Goal: Feedback & Contribution: Contribute content

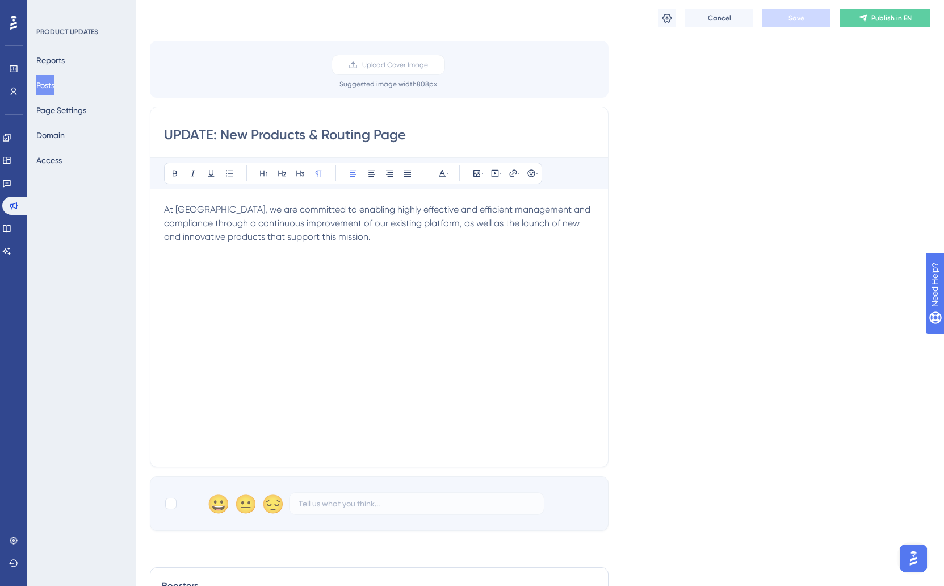
scroll to position [83, 0]
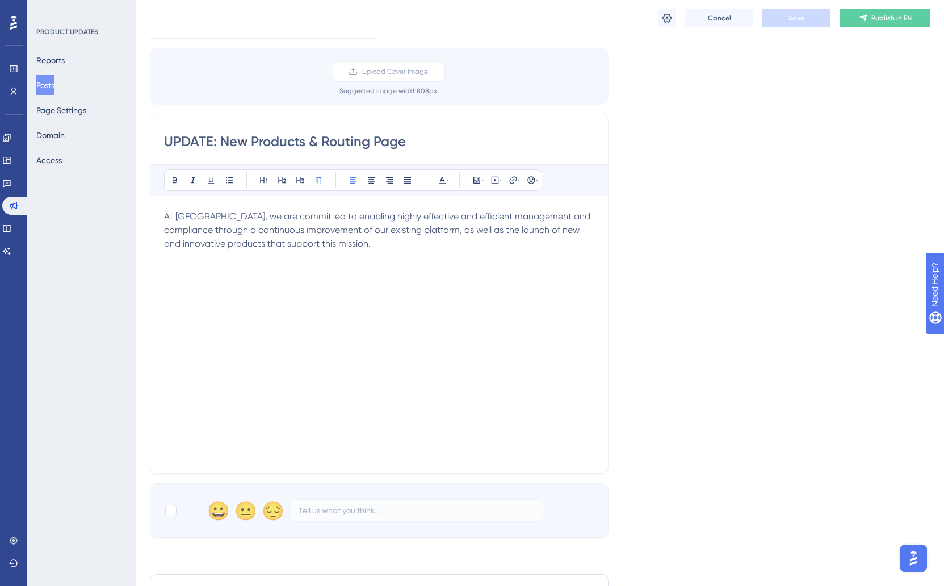
click at [272, 283] on div "At [GEOGRAPHIC_DATA], we are committed to enabling highly effective and efficie…" at bounding box center [379, 335] width 430 height 250
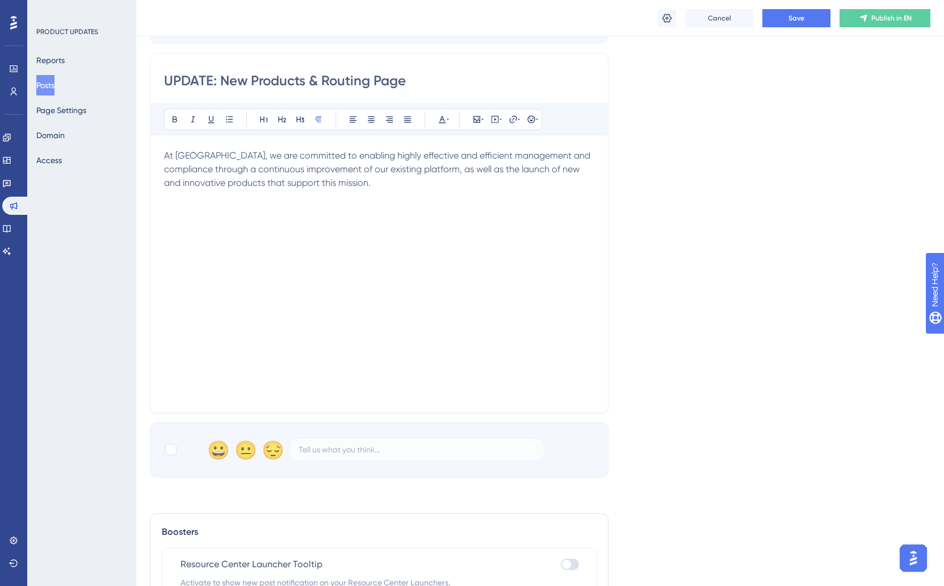
scroll to position [135, 0]
drag, startPoint x: 504, startPoint y: 221, endPoint x: 508, endPoint y: 214, distance: 8.2
click at [508, 214] on p "This week, we will be launching two new products as a part of the Reportwell su…" at bounding box center [379, 217] width 430 height 27
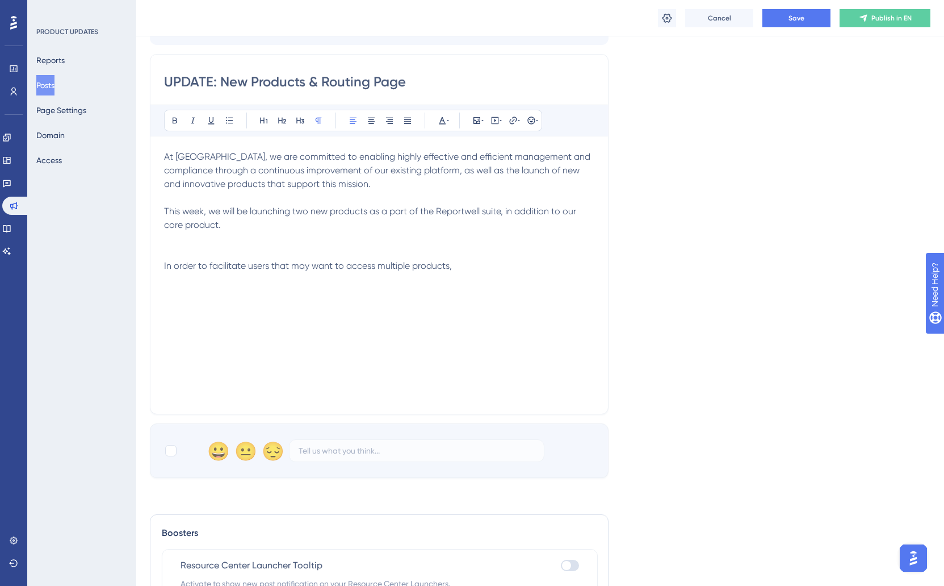
click at [459, 258] on div "At [GEOGRAPHIC_DATA], we are committed to enabling highly effective and efficie…" at bounding box center [379, 275] width 430 height 250
click at [471, 265] on p "In order to facilitate users that may want to access multiple products," at bounding box center [379, 266] width 430 height 14
drag, startPoint x: 368, startPoint y: 279, endPoint x: 563, endPoint y: 282, distance: 194.8
click at [563, 282] on p "In order to facilitate users that may want to access multiple products, you wil…" at bounding box center [379, 272] width 430 height 27
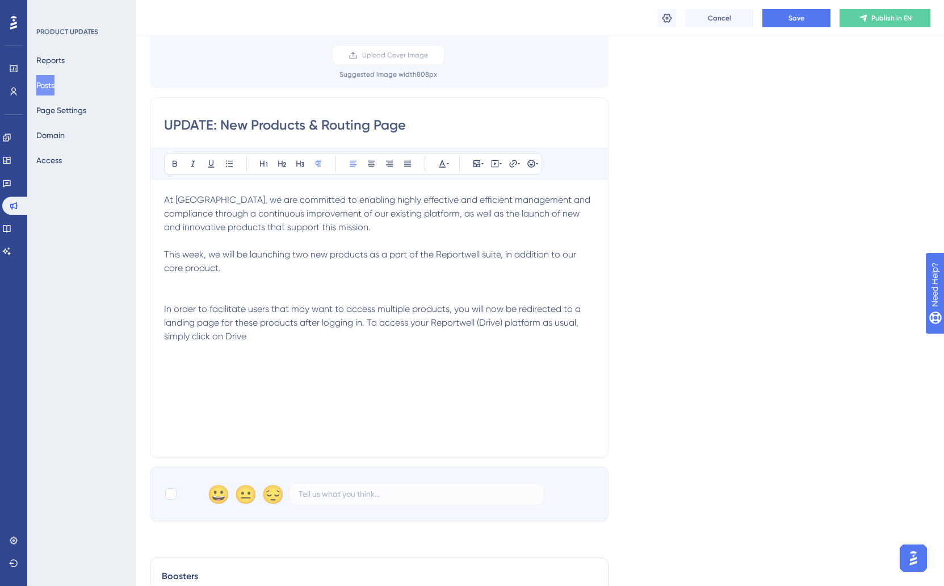
scroll to position [99, 0]
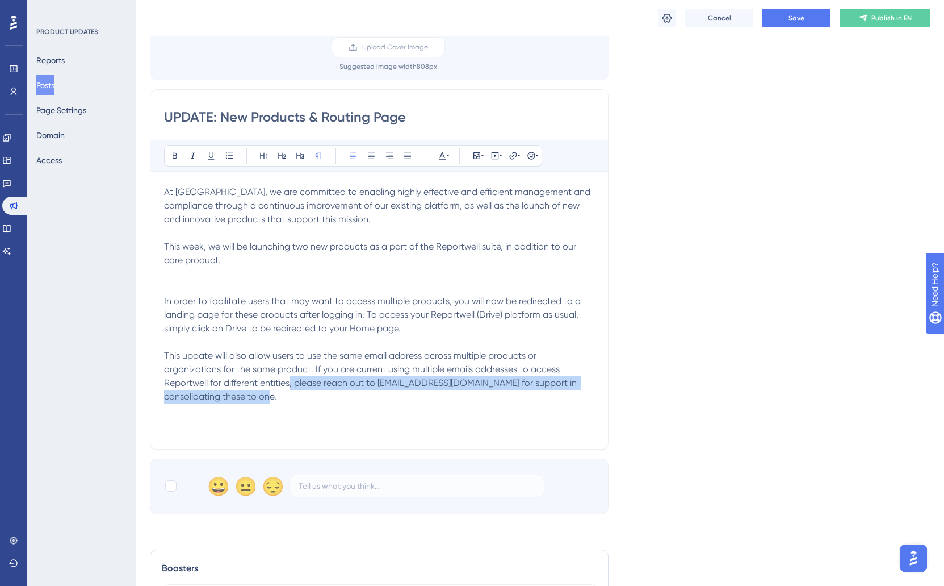
drag, startPoint x: 290, startPoint y: 398, endPoint x: 291, endPoint y: 386, distance: 11.4
click at [291, 386] on p "This update will also allow users to use the same email address across multiple…" at bounding box center [379, 376] width 430 height 55
drag, startPoint x: 336, startPoint y: 398, endPoint x: 483, endPoint y: 410, distance: 147.1
click at [337, 398] on p "This update will also allow users to use the same email address across multiple…" at bounding box center [379, 376] width 430 height 55
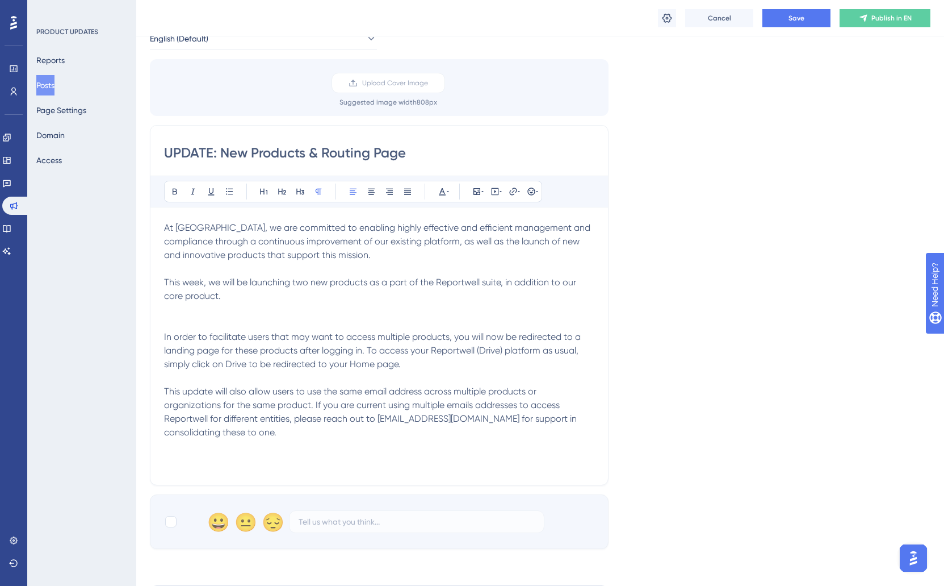
scroll to position [49, 0]
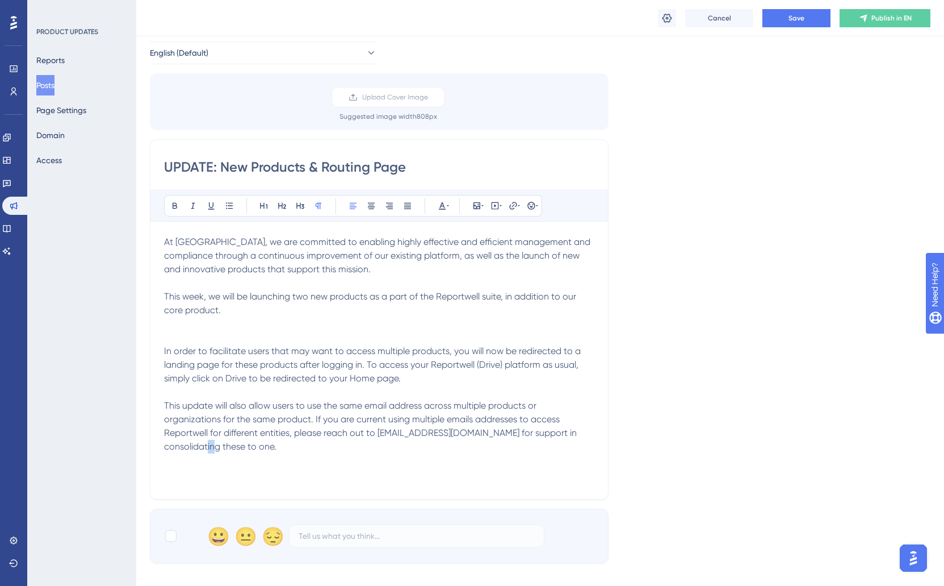
drag, startPoint x: 221, startPoint y: 448, endPoint x: 228, endPoint y: 448, distance: 6.8
click at [228, 448] on span "This update will also allow users to use the same email address across multiple…" at bounding box center [371, 426] width 415 height 52
drag, startPoint x: 275, startPoint y: 447, endPoint x: 314, endPoint y: 447, distance: 39.2
click at [275, 447] on span "This update will also allow users to use the same email address across multiple…" at bounding box center [371, 426] width 415 height 52
drag, startPoint x: 309, startPoint y: 446, endPoint x: 227, endPoint y: 469, distance: 84.7
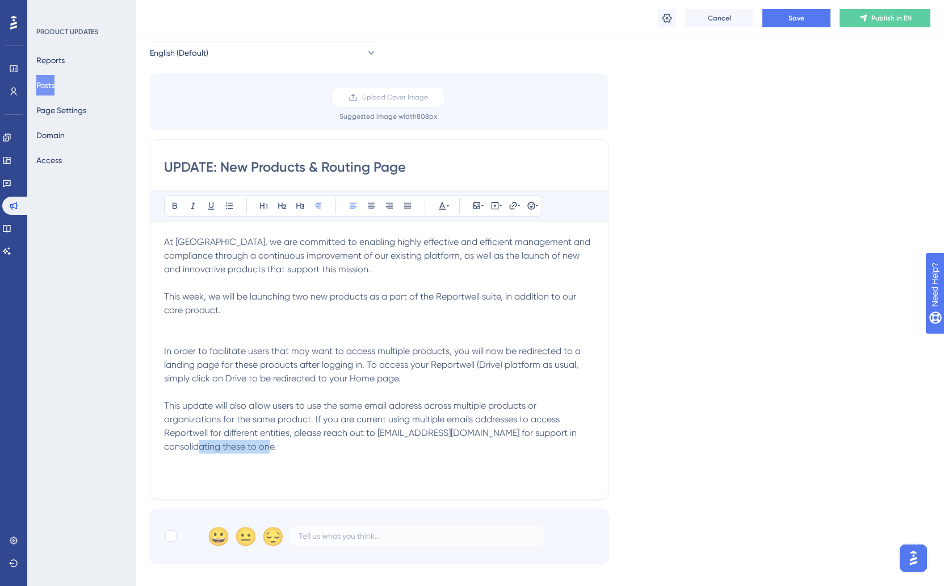
click at [211, 454] on div "At Reportwell, we are committed to enabling highly effective and efficient mana…" at bounding box center [379, 360] width 430 height 250
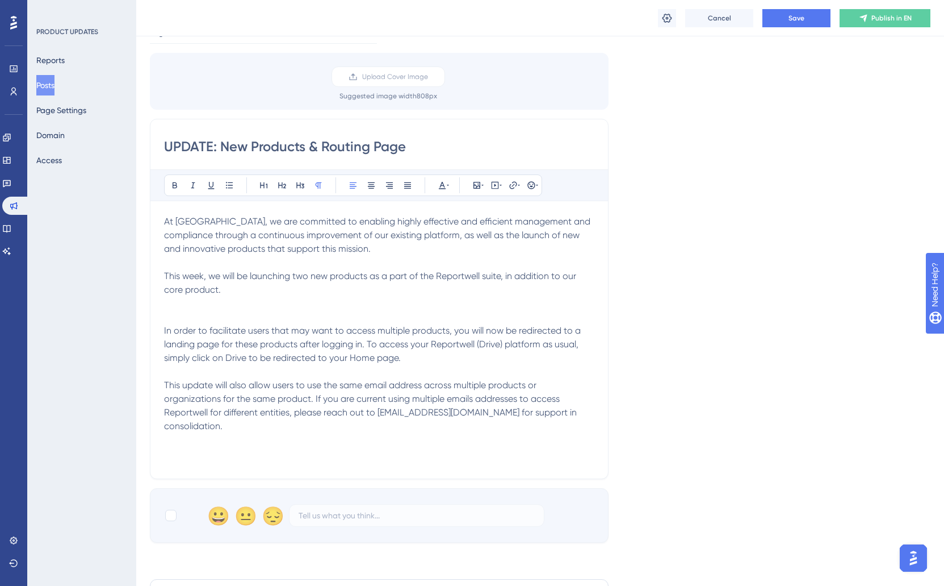
scroll to position [68, 0]
drag, startPoint x: 381, startPoint y: 418, endPoint x: 472, endPoint y: 414, distance: 91.5
click at [467, 415] on span "This update will also allow users to use the same email address across multiple…" at bounding box center [371, 408] width 415 height 52
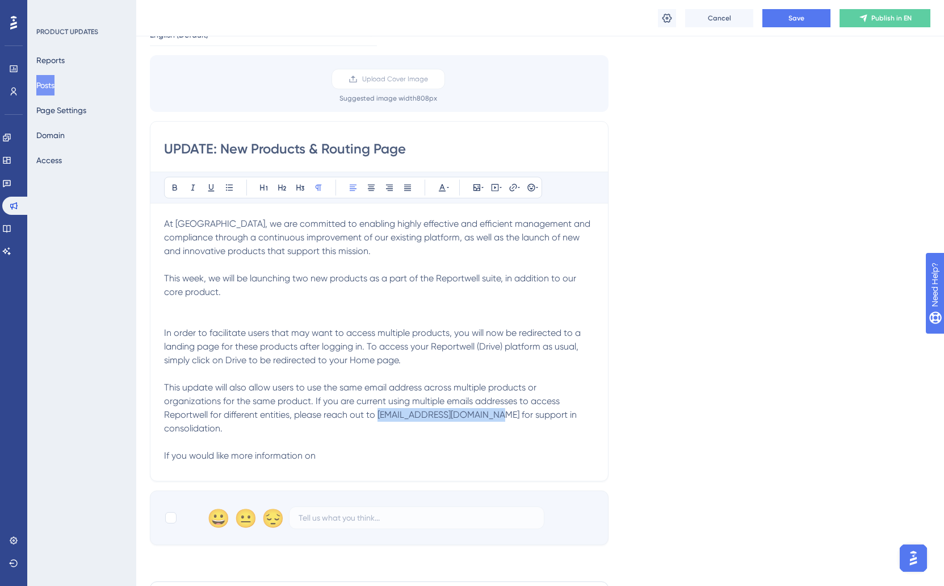
drag, startPoint x: 491, startPoint y: 413, endPoint x: 380, endPoint y: 415, distance: 111.3
click at [380, 415] on span "This update will also allow users to use the same email address across multiple…" at bounding box center [371, 408] width 415 height 52
drag, startPoint x: 359, startPoint y: 442, endPoint x: 757, endPoint y: 421, distance: 398.1
click at [361, 442] on p at bounding box center [379, 442] width 430 height 14
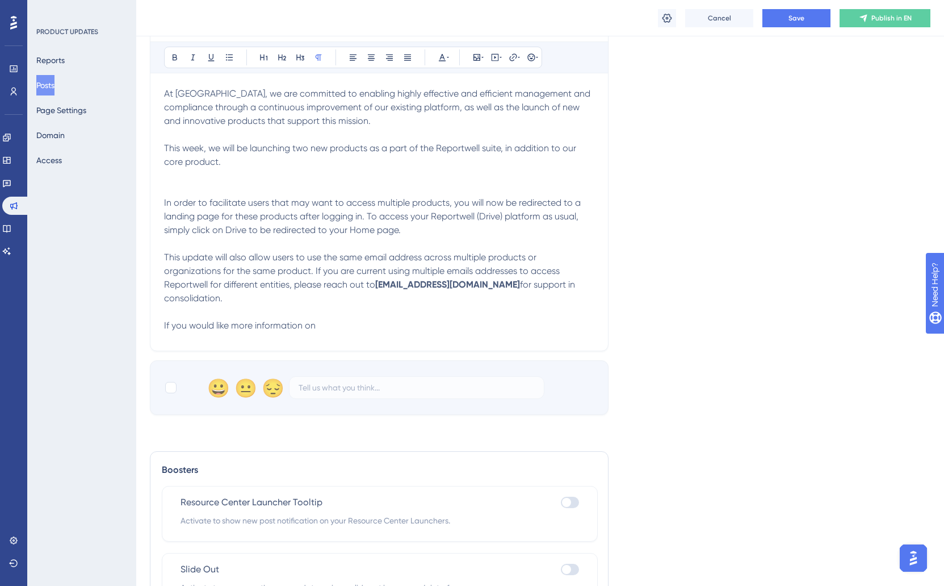
scroll to position [204, 0]
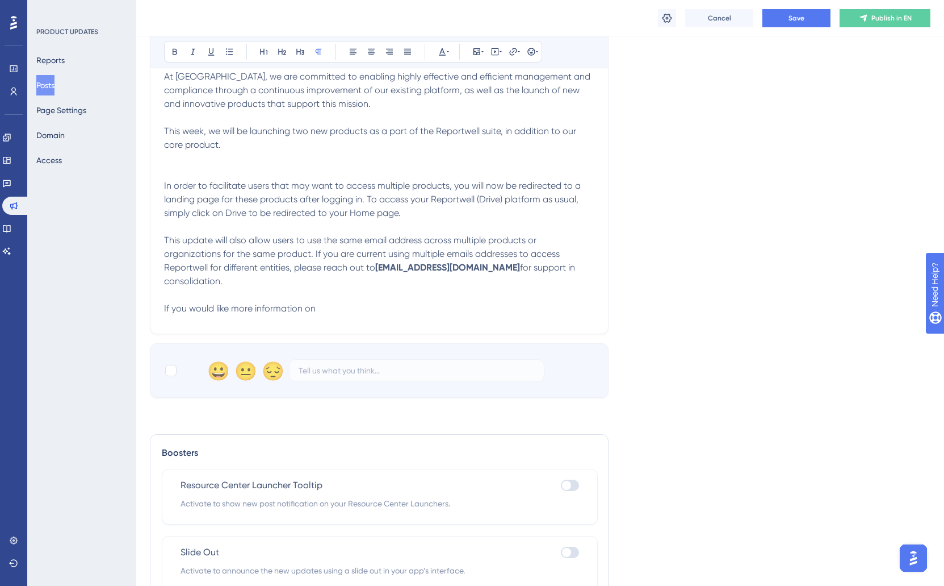
click at [198, 165] on div "At Reportwell, we are committed to enabling highly effective and efficient mana…" at bounding box center [379, 195] width 430 height 250
click at [216, 157] on p at bounding box center [379, 159] width 430 height 14
click at [184, 155] on p at bounding box center [379, 157] width 430 height 14
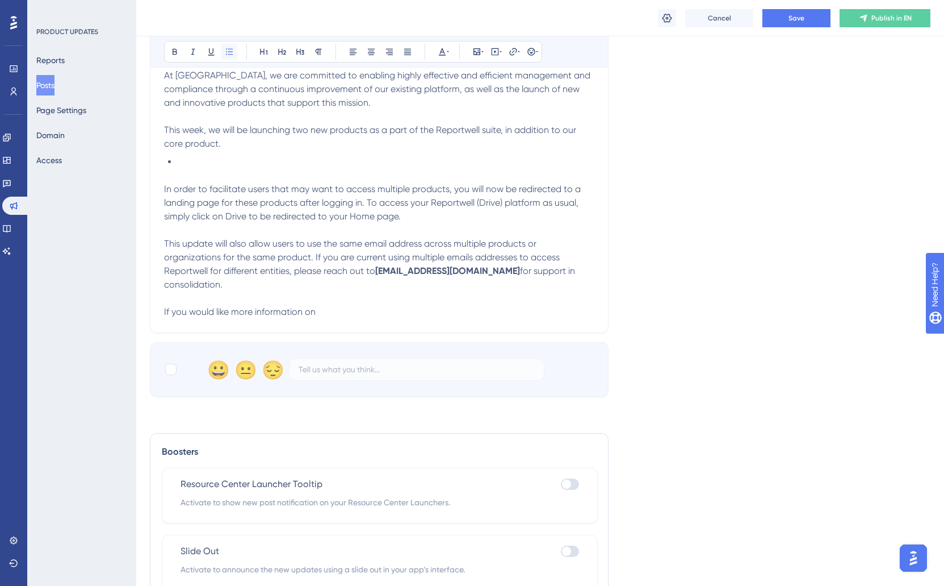
drag, startPoint x: 230, startPoint y: 52, endPoint x: 299, endPoint y: 172, distance: 138.4
click at [230, 52] on icon at bounding box center [229, 51] width 9 height 9
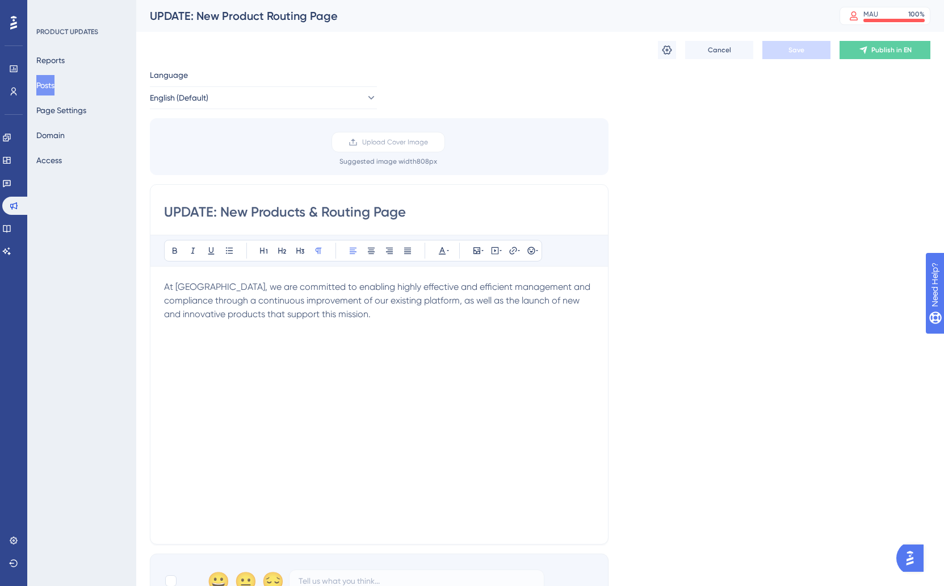
drag, startPoint x: 363, startPoint y: 370, endPoint x: 369, endPoint y: 369, distance: 5.8
click at [363, 370] on div "At [GEOGRAPHIC_DATA], we are committed to enabling highly effective and efficie…" at bounding box center [379, 405] width 430 height 250
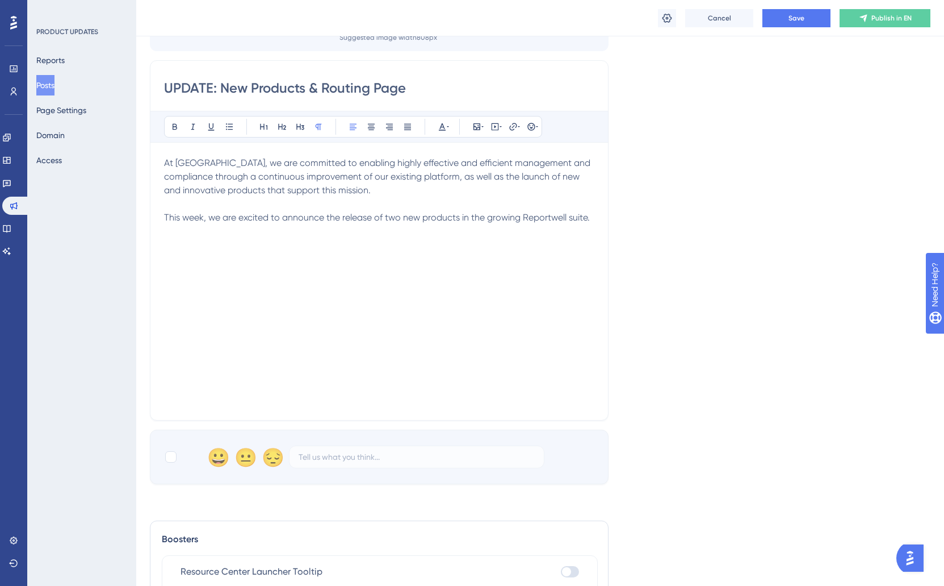
scroll to position [129, 0]
click at [363, 262] on div "At Reportwell, we are committed to enabling highly effective and efficient mana…" at bounding box center [379, 281] width 430 height 250
click at [248, 256] on div "At Reportwell, we are committed to enabling highly effective and efficient mana…" at bounding box center [379, 281] width 430 height 250
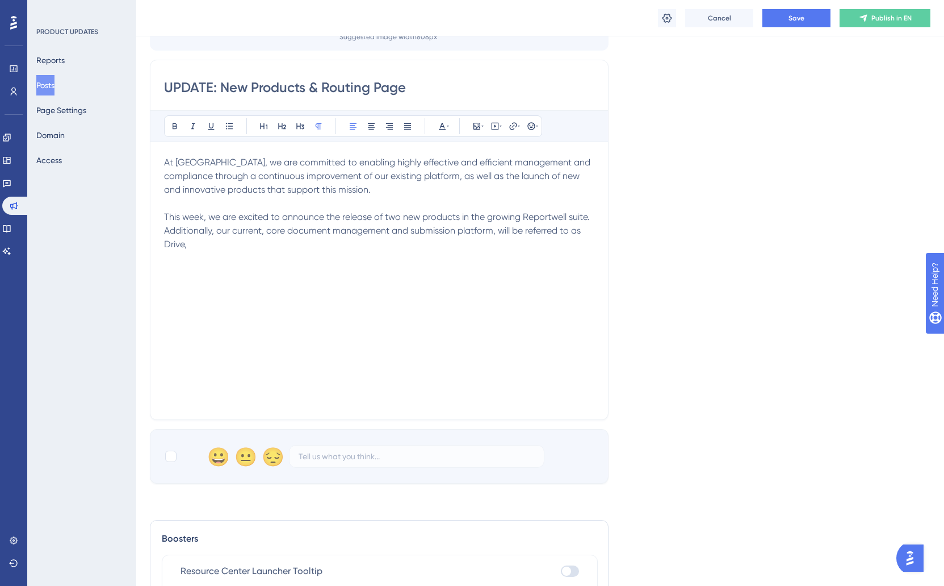
drag, startPoint x: 153, startPoint y: 197, endPoint x: 138, endPoint y: 166, distance: 34.8
click at [138, 166] on div "Performance Users Engagement Widgets Feedback Product Updates Knowledge Base AI…" at bounding box center [540, 293] width 808 height 845
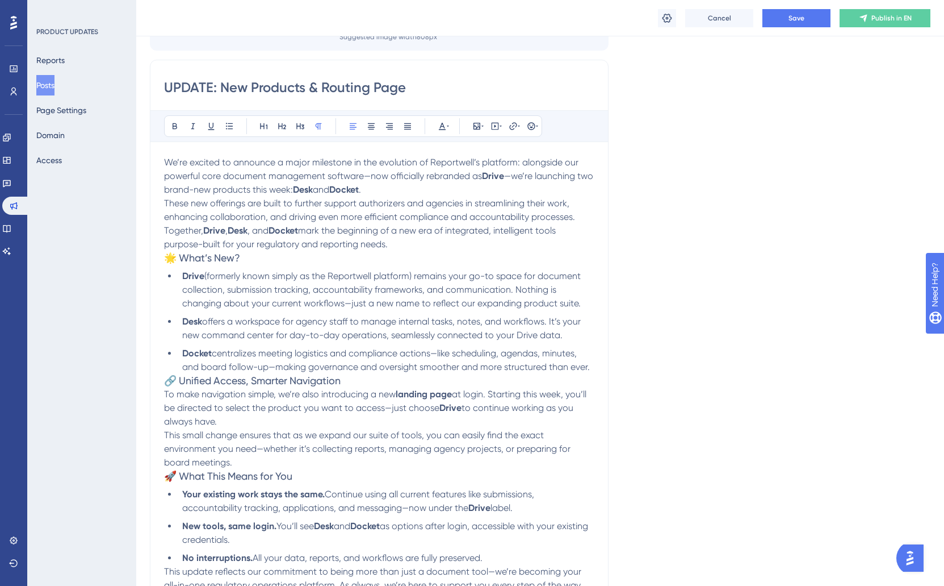
scroll to position [161, 0]
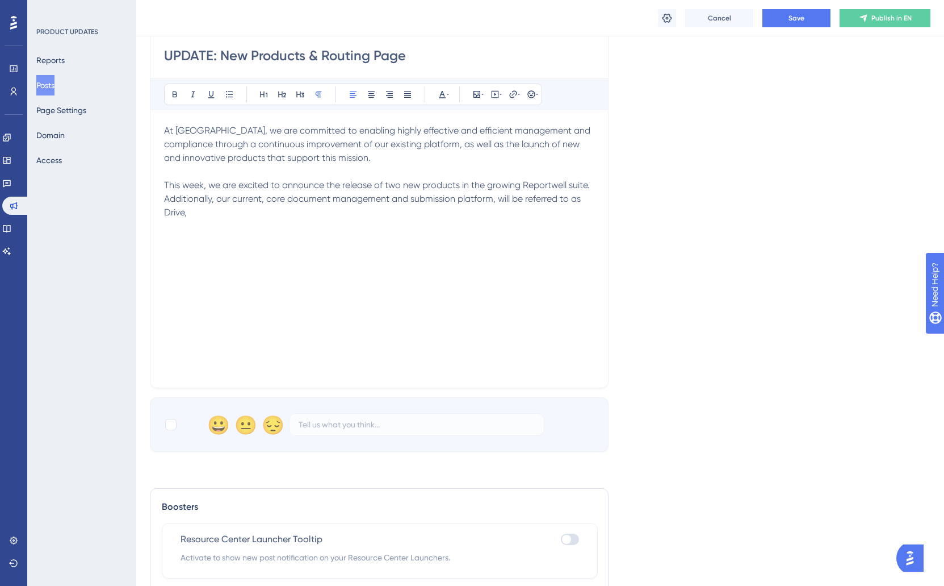
click at [247, 219] on p "This week, we are excited to announce the release of two new products in the gr…" at bounding box center [379, 198] width 430 height 41
drag, startPoint x: 231, startPoint y: 219, endPoint x: 131, endPoint y: 187, distance: 105.3
click at [136, 187] on div "Performance Users Engagement Widgets Feedback Product Updates Knowledge Base AI…" at bounding box center [540, 261] width 808 height 845
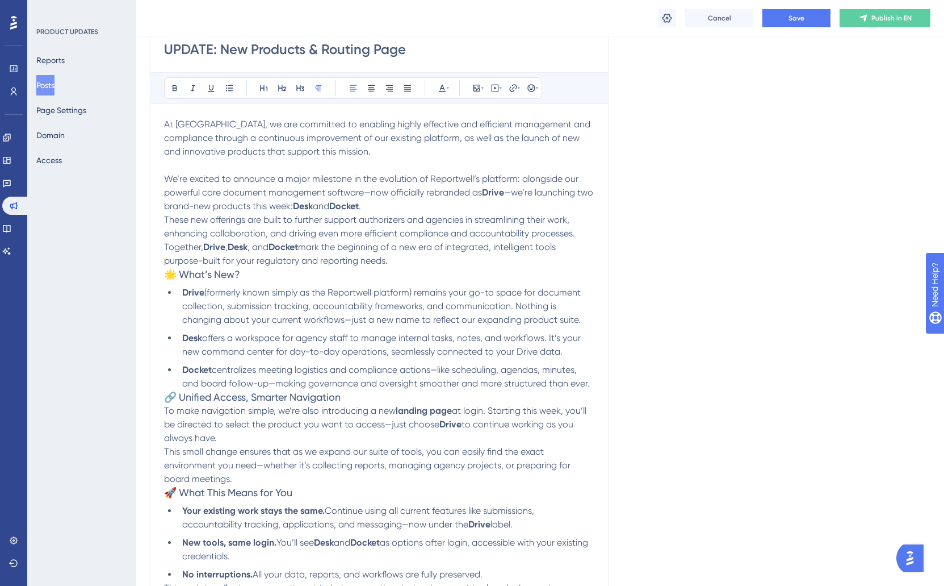
scroll to position [165, 0]
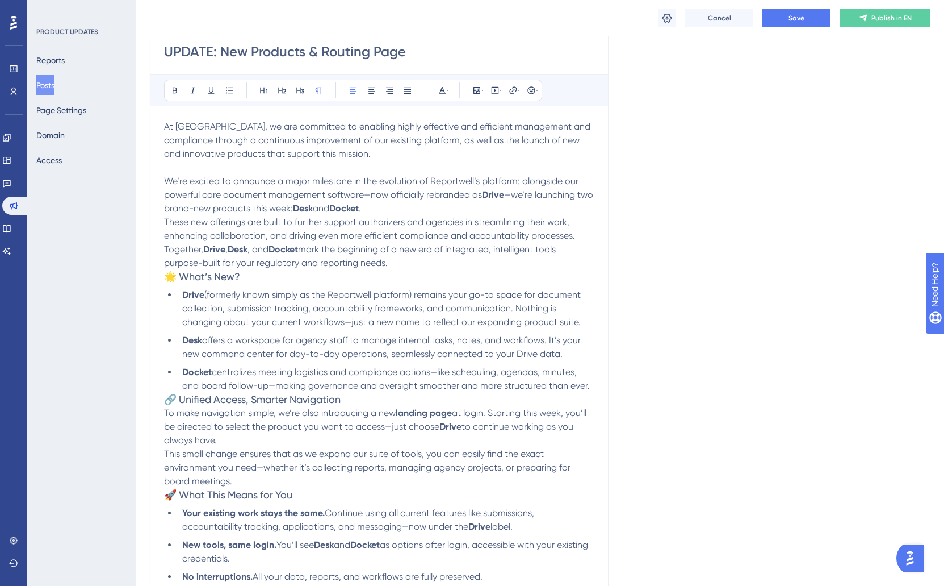
click at [405, 158] on p "At [GEOGRAPHIC_DATA], we are committed to enabling highly effective and efficie…" at bounding box center [379, 140] width 430 height 41
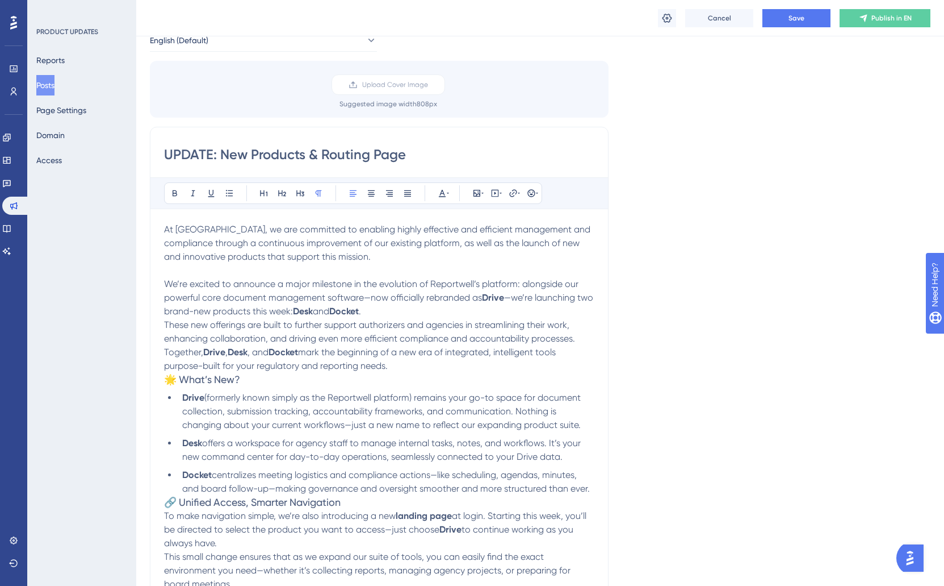
scroll to position [83, 0]
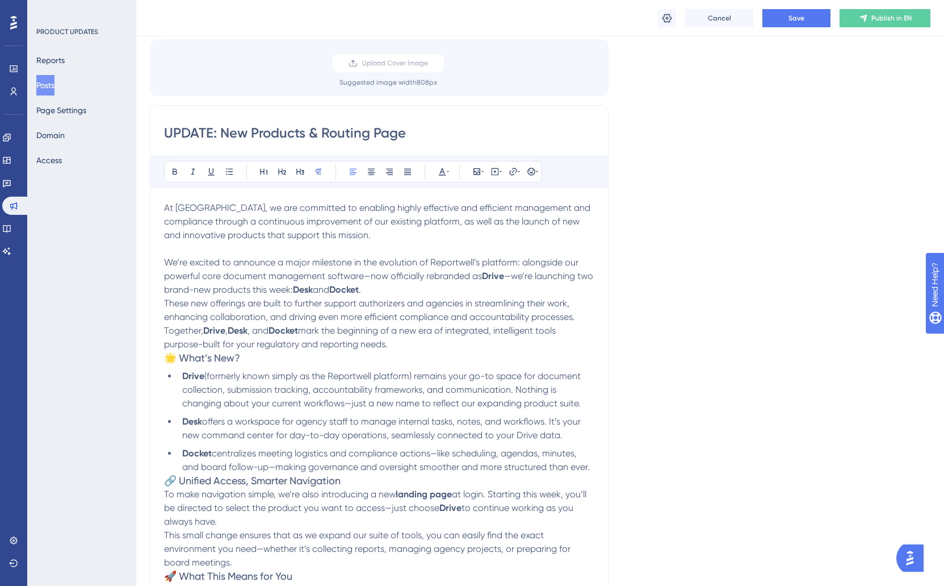
click at [285, 132] on input "UPDATE: New Products & Routing Page" at bounding box center [379, 133] width 430 height 18
click at [164, 133] on input "Introducing Drive, Desk, & Docket" at bounding box center [379, 133] width 430 height 18
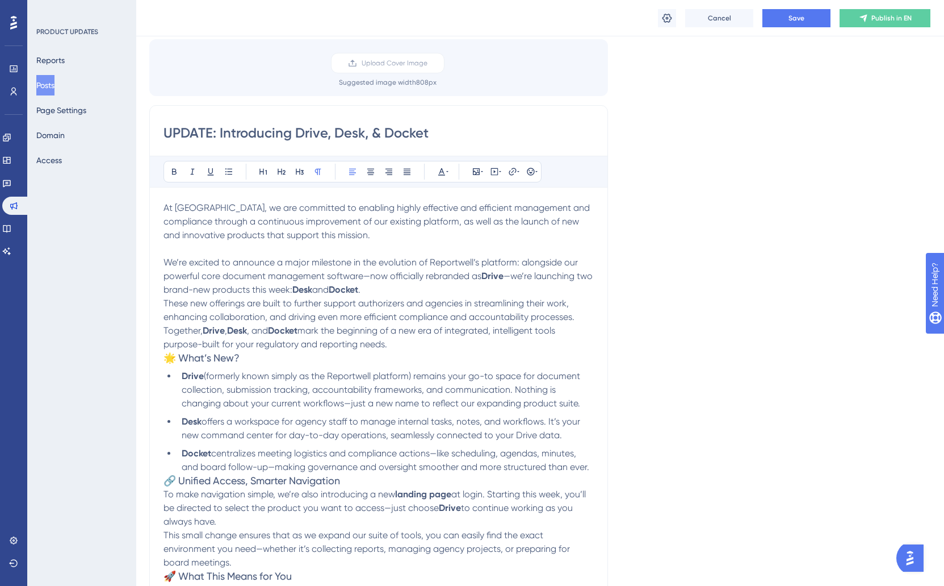
click at [503, 129] on input "UPDATE: Introducing Drive, Desk, & Docket" at bounding box center [379, 133] width 430 height 18
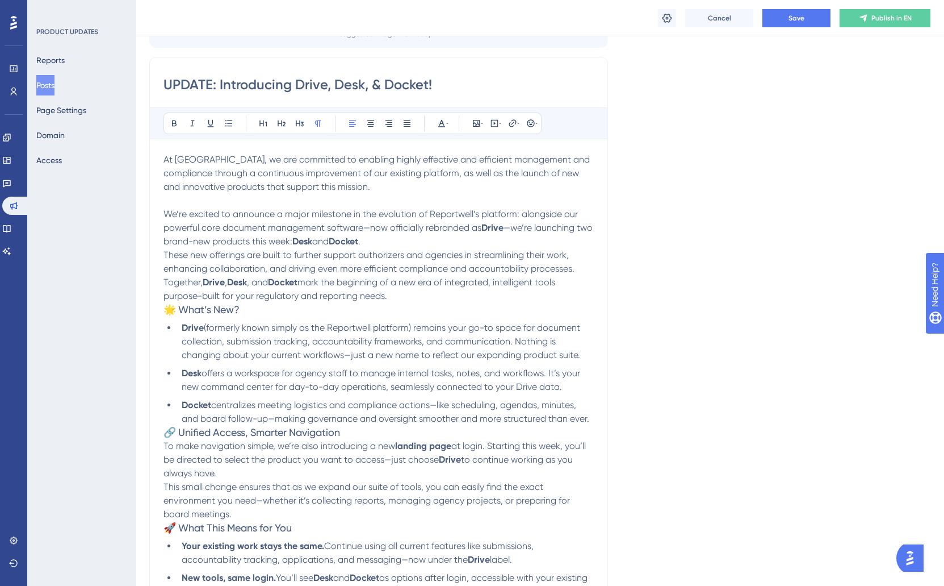
scroll to position [130, 1]
type input "UPDATE: Introducing Drive, Desk, & Docket!"
click at [416, 186] on p "At [GEOGRAPHIC_DATA], we are committed to enabling highly effective and efficie…" at bounding box center [379, 174] width 430 height 41
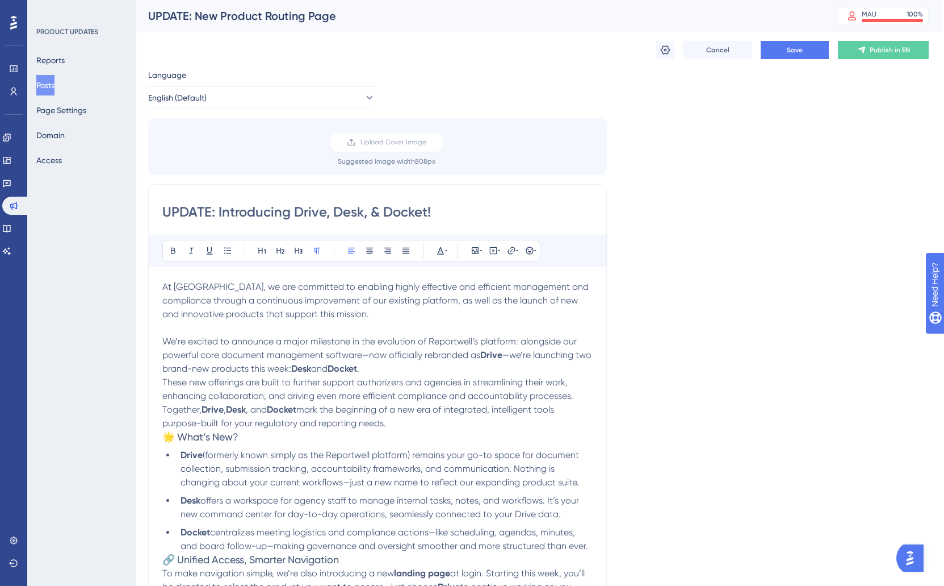
scroll to position [0, 2]
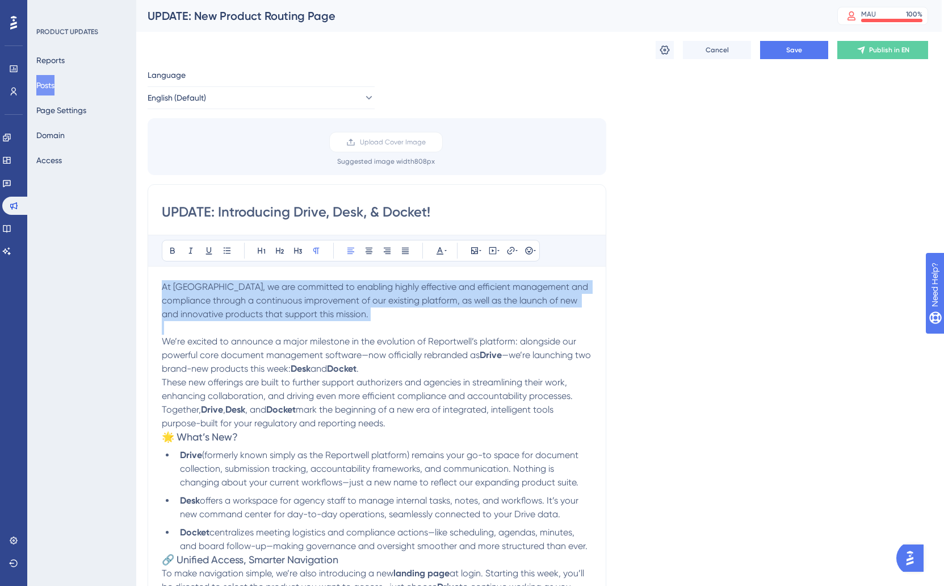
drag, startPoint x: 162, startPoint y: 338, endPoint x: 163, endPoint y: 283, distance: 55.1
click at [163, 283] on div "At Reportwell, we are committed to enabling highly effective and efficient mana…" at bounding box center [377, 539] width 430 height 518
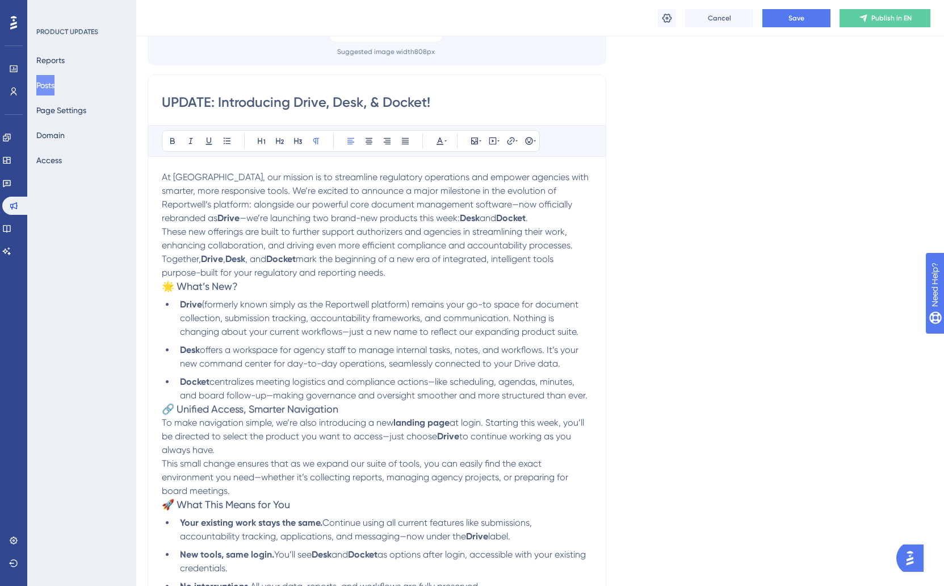
scroll to position [116, 2]
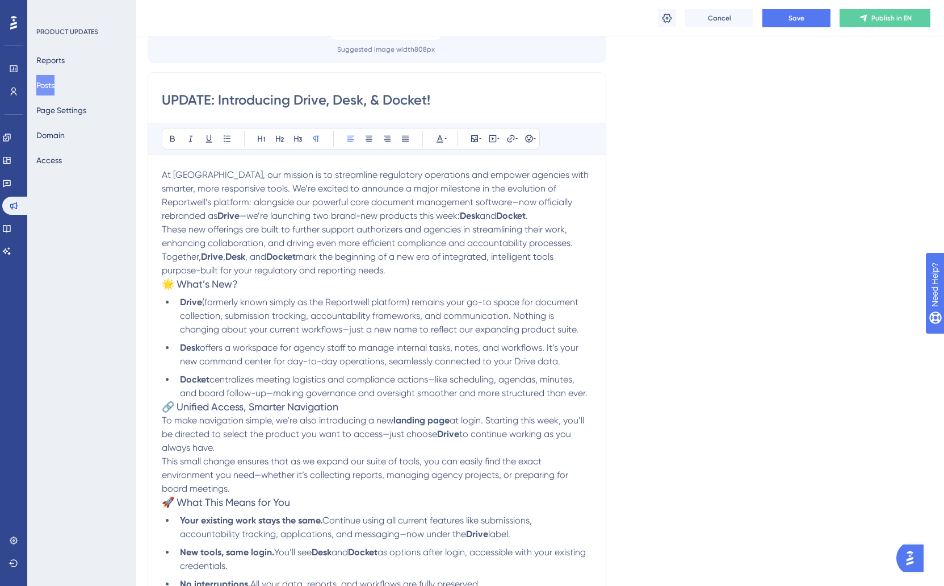
click at [537, 187] on span "At Reportwell, our mission is to streamline regulatory operations and empower a…" at bounding box center [376, 195] width 429 height 52
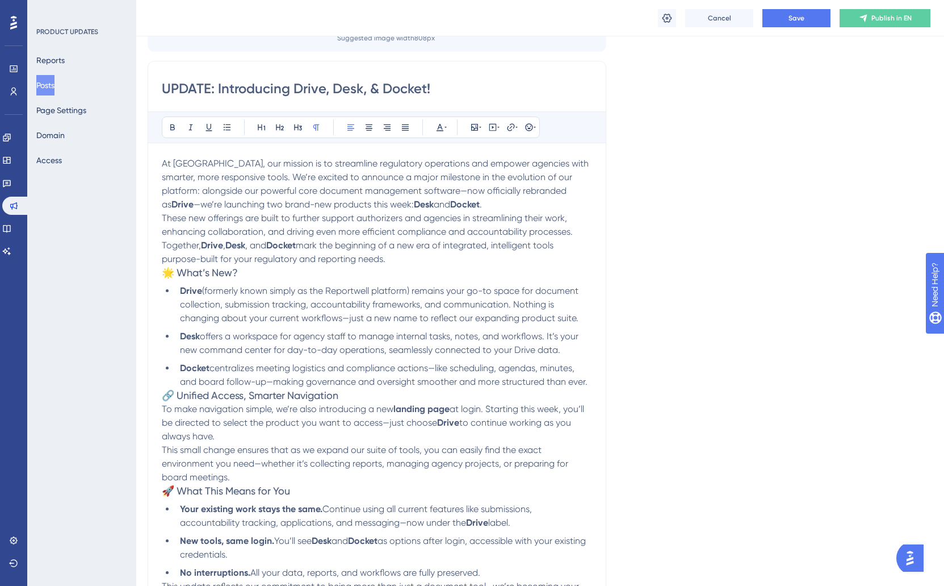
scroll to position [131, 2]
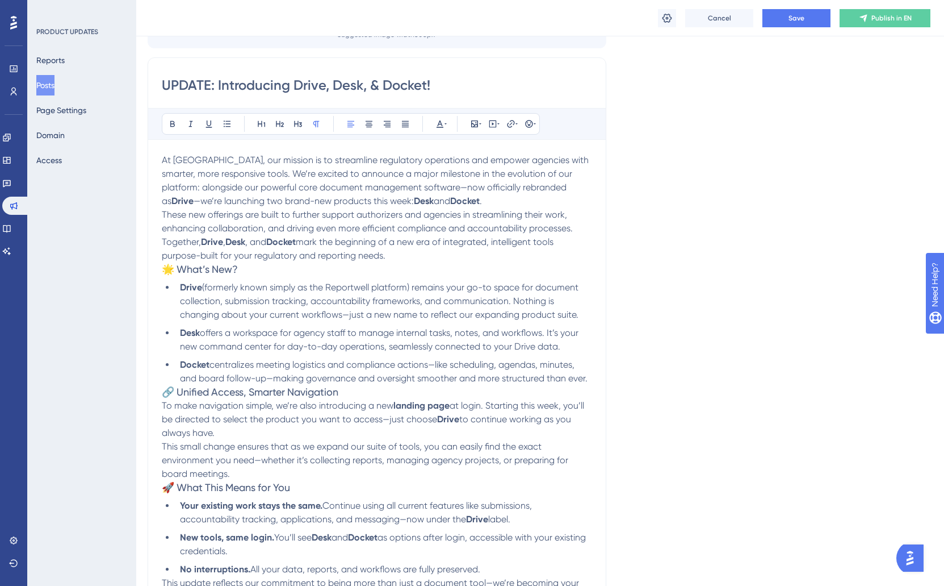
click at [269, 174] on span "At Reportwell, our mission is to streamline regulatory operations and empower a…" at bounding box center [376, 180] width 429 height 52
click at [225, 189] on span "At Reportwell, our mission is to streamline regulatory operations and empower a…" at bounding box center [376, 180] width 429 height 52
click at [491, 187] on span "At Reportwell, our mission is to streamline regulatory operations and empower a…" at bounding box center [377, 180] width 430 height 52
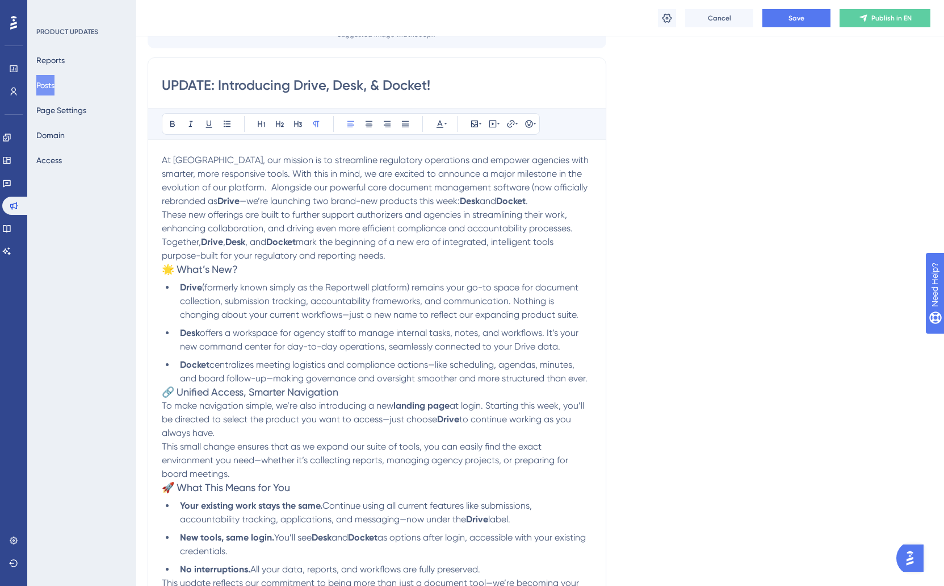
click at [238, 200] on strong "Drive" at bounding box center [229, 200] width 22 height 11
click at [240, 200] on span "At Reportwell, our mission is to streamline regulatory operations and empower a…" at bounding box center [376, 180] width 429 height 52
click at [487, 187] on span "At Reportwell, our mission is to streamline regulatory operations and empower a…" at bounding box center [376, 180] width 429 height 52
click at [243, 200] on span "At Reportwell, our mission is to streamline regulatory operations and empower a…" at bounding box center [376, 180] width 429 height 52
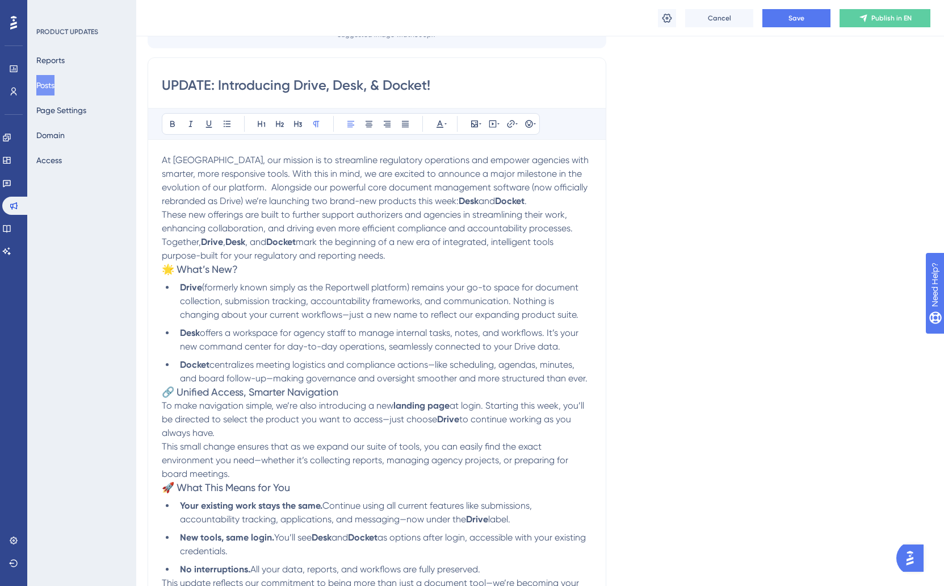
drag, startPoint x: 491, startPoint y: 186, endPoint x: 495, endPoint y: 195, distance: 9.2
click at [491, 186] on span "At Reportwell, our mission is to streamline regulatory operations and empower a…" at bounding box center [376, 180] width 429 height 52
click at [246, 200] on span "At Reportwell, our mission is to streamline regulatory operations and empower a…" at bounding box center [378, 180] width 433 height 52
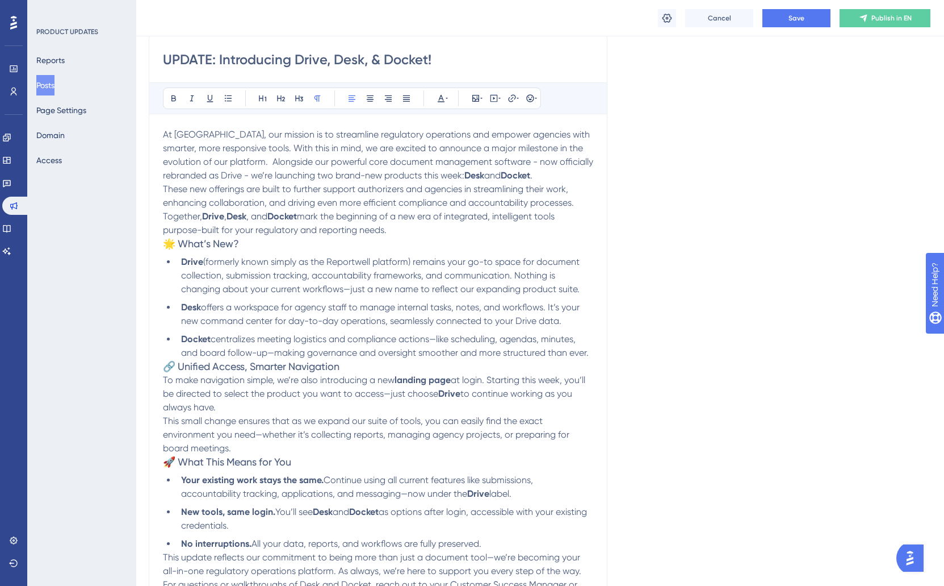
scroll to position [164, 1]
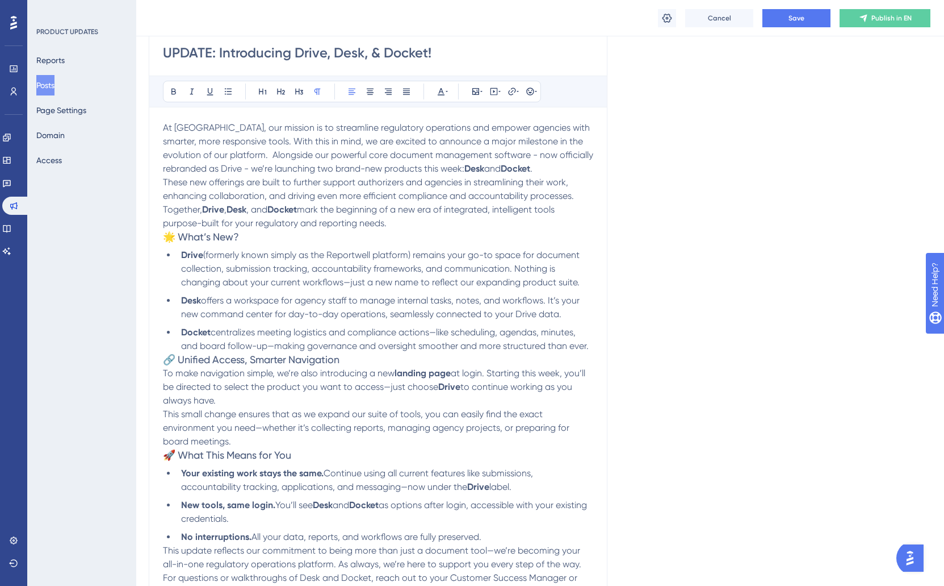
click at [554, 173] on p "At Reportwell, our mission is to streamline regulatory operations and empower a…" at bounding box center [378, 148] width 430 height 55
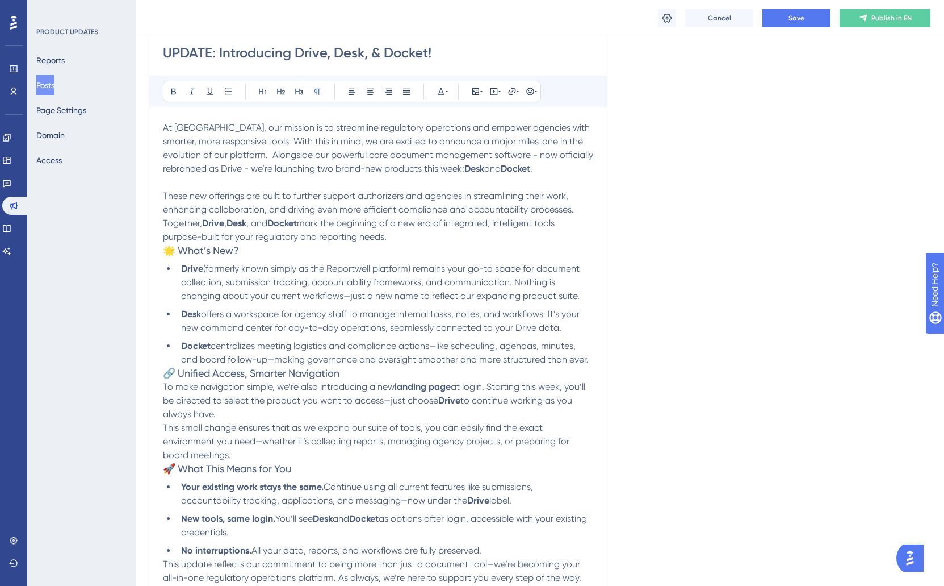
click at [230, 170] on span "At Reportwell, our mission is to streamline regulatory operations and empower a…" at bounding box center [379, 148] width 433 height 52
click at [359, 215] on p "These new offerings are built to further support authorizers and agencies in st…" at bounding box center [378, 216] width 430 height 55
click at [448, 170] on span "- we’re launching two brand-new products this week:" at bounding box center [351, 168] width 220 height 11
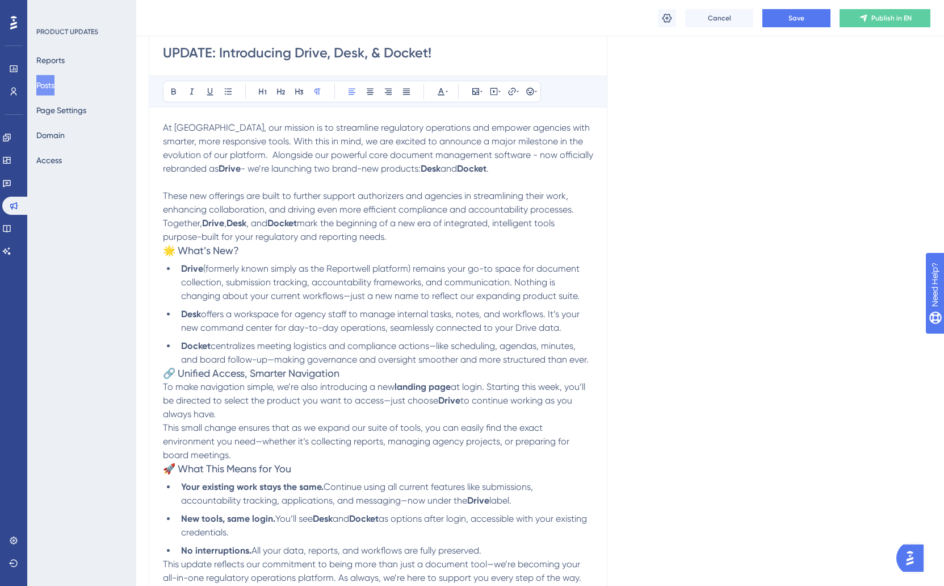
click at [419, 237] on p "These new offerings are built to further support authorizers and agencies in st…" at bounding box center [378, 216] width 430 height 55
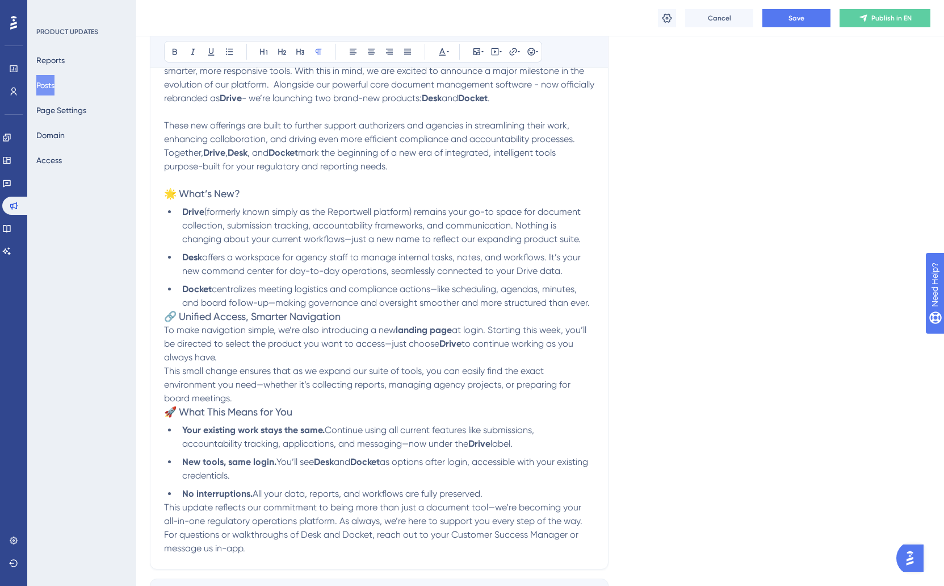
scroll to position [235, 0]
drag, startPoint x: 408, startPoint y: 165, endPoint x: 164, endPoint y: 126, distance: 247.2
click at [164, 126] on div "UPDATE: Introducing Drive, Desk, & Docket! Bold Italic Underline Bullet Point H…" at bounding box center [379, 260] width 459 height 614
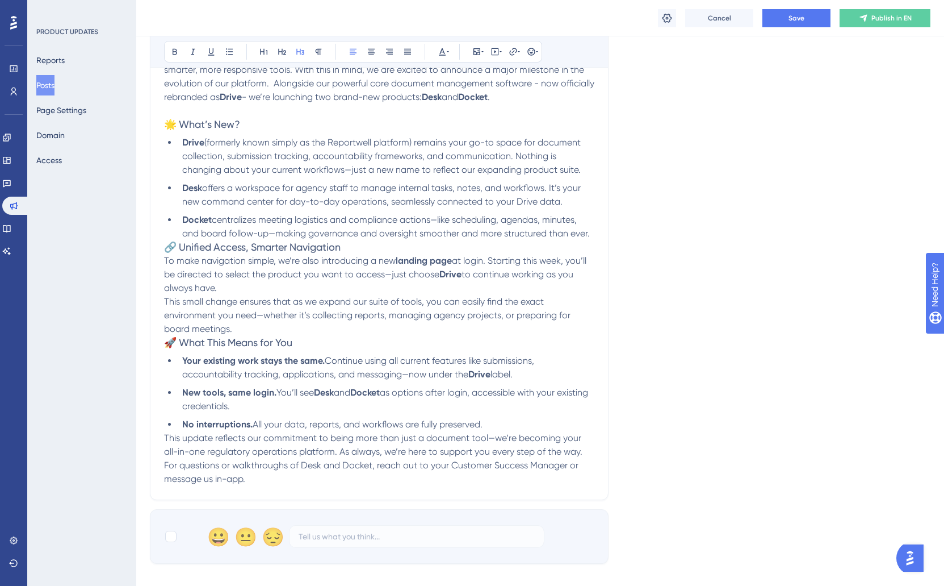
click at [175, 124] on span "🌟 What’s New?" at bounding box center [202, 124] width 76 height 12
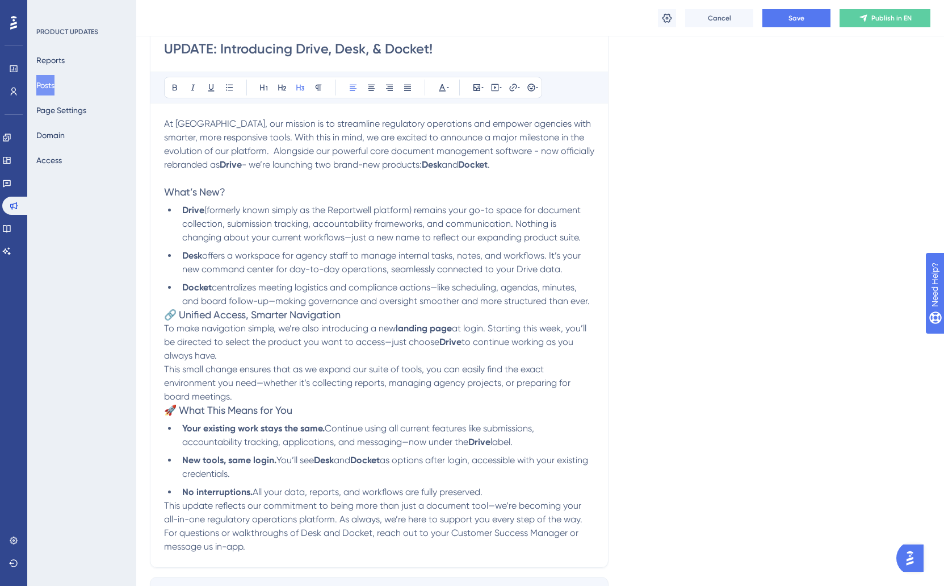
scroll to position [174, 0]
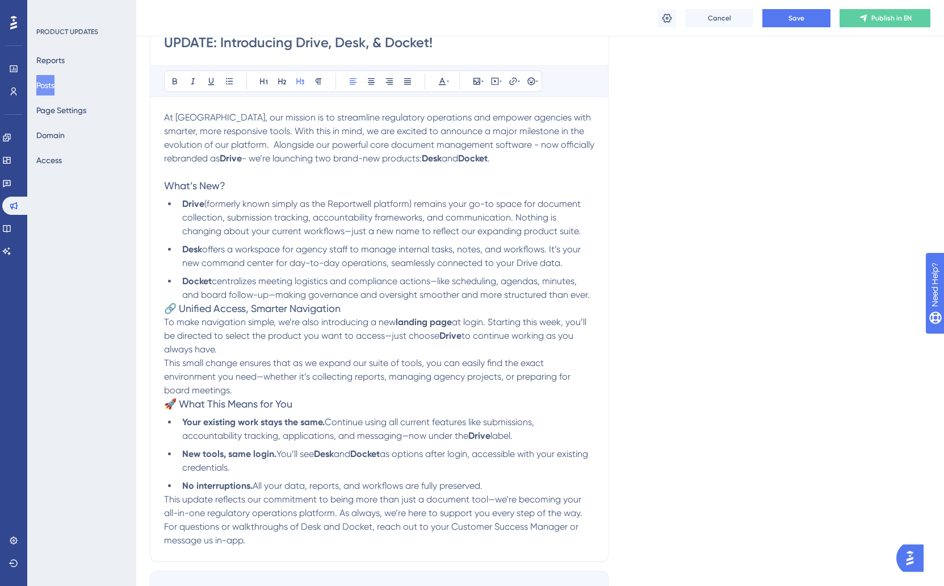
click at [206, 185] on span "What’s New?" at bounding box center [194, 185] width 61 height 12
drag, startPoint x: 342, startPoint y: 234, endPoint x: 350, endPoint y: 242, distance: 11.7
click at [342, 234] on span "(formerly known simply as the Reportwell platform) remains your go-to space for…" at bounding box center [382, 217] width 401 height 38
click at [349, 232] on span "(formerly known simply as the Reportwell platform) remains your go-to space for…" at bounding box center [382, 217] width 401 height 38
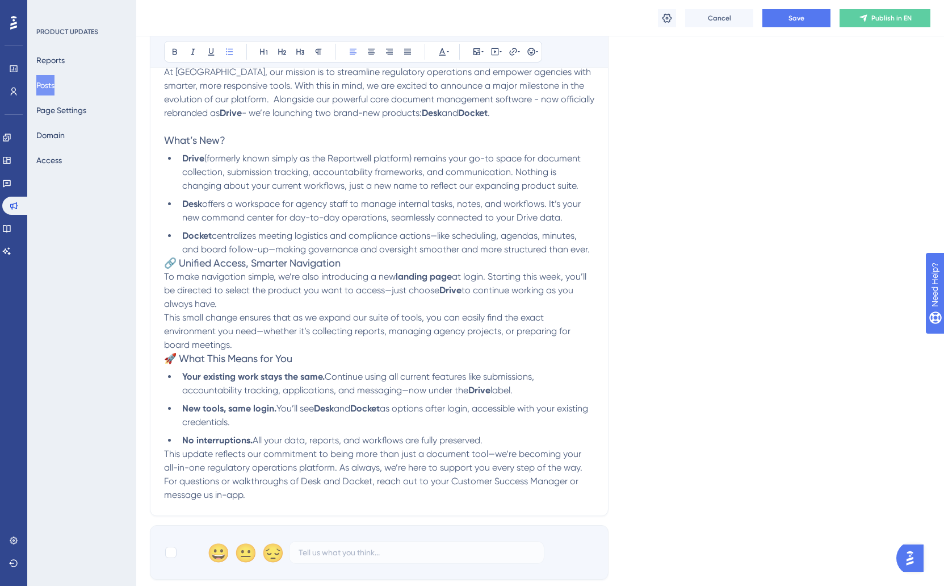
scroll to position [220, 0]
drag, startPoint x: 206, startPoint y: 204, endPoint x: 573, endPoint y: 215, distance: 367.0
click at [573, 215] on li "Desk offers a workspace for agency staff to manage internal tasks, notes, and w…" at bounding box center [386, 209] width 417 height 27
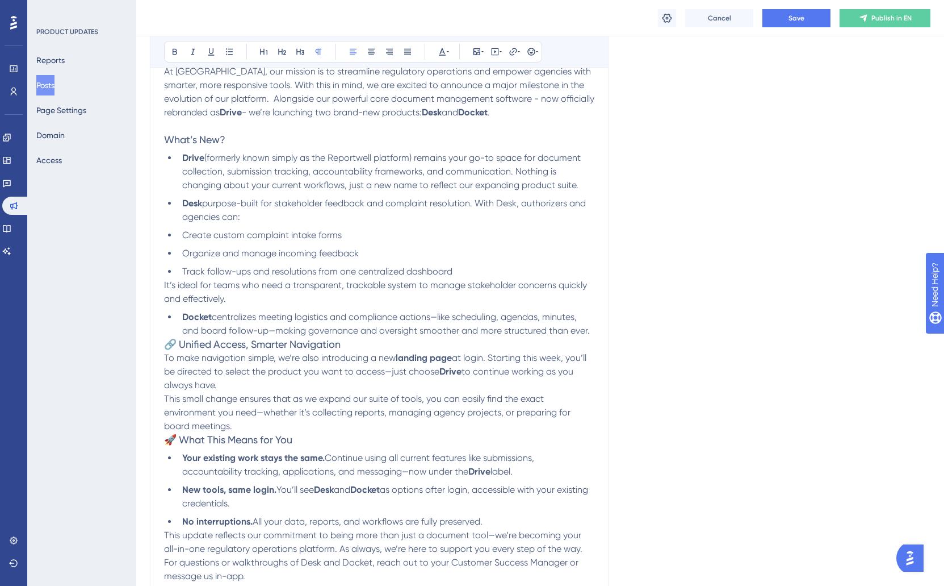
click at [207, 206] on span "purpose-built for stakeholder feedback and complaint resolution. With Desk, aut…" at bounding box center [385, 210] width 406 height 24
drag, startPoint x: 480, startPoint y: 206, endPoint x: 484, endPoint y: 219, distance: 14.2
click at [484, 219] on li "Desk purpose-built for stakeholder feedback and complaint resolution. With Desk…" at bounding box center [386, 209] width 417 height 27
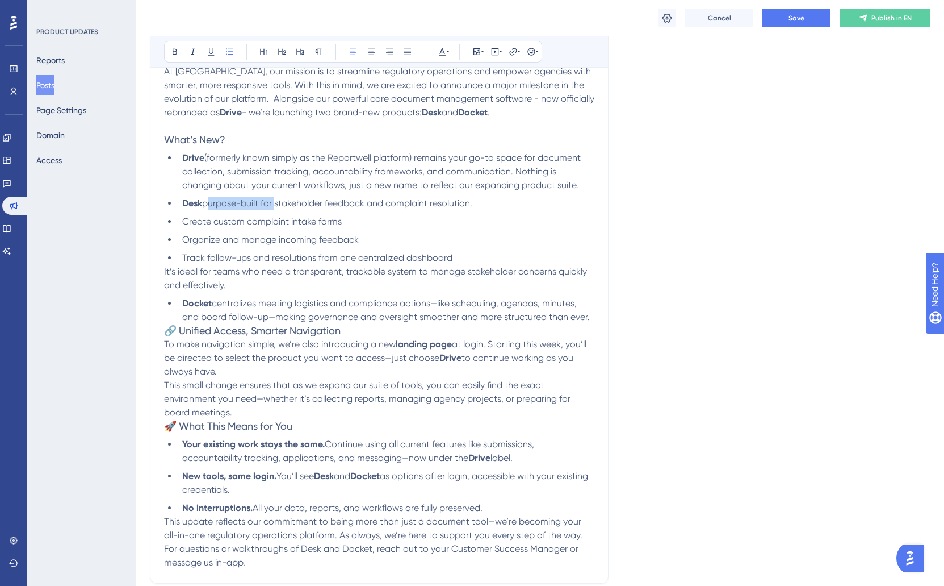
drag, startPoint x: 207, startPoint y: 205, endPoint x: 275, endPoint y: 207, distance: 68.2
click at [275, 207] on span "purpose-built for stakeholder feedback and complaint resolution." at bounding box center [337, 203] width 270 height 11
drag, startPoint x: 294, startPoint y: 207, endPoint x: 351, endPoint y: 206, distance: 56.8
click at [351, 206] on span "provides a space for organized and effi stakeholder feedback and complaint reso…" at bounding box center [383, 203] width 363 height 11
click at [332, 205] on span "provides a space for organized and effi stakeholder feedback and complaint reso…" at bounding box center [383, 203] width 363 height 11
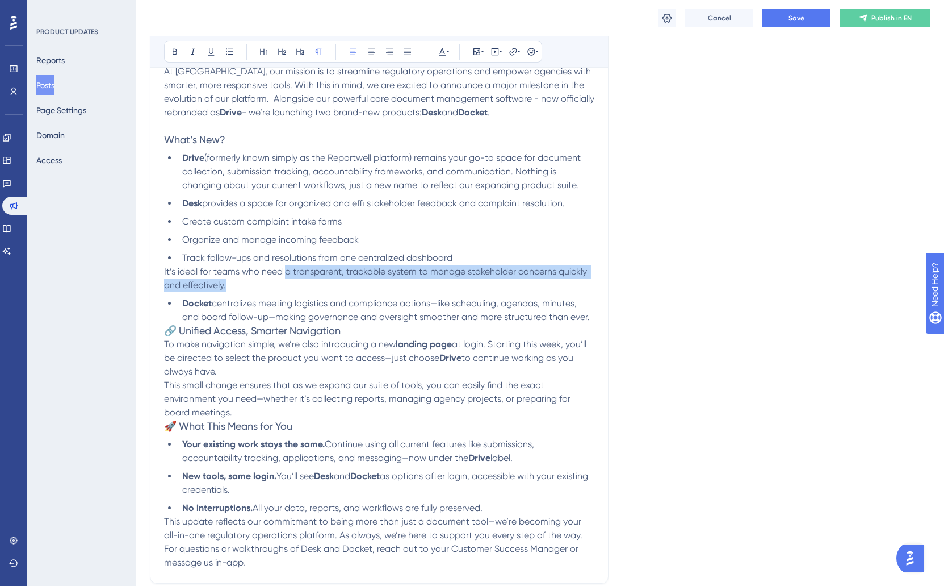
drag, startPoint x: 286, startPoint y: 273, endPoint x: 417, endPoint y: 281, distance: 130.9
click at [417, 281] on p "It’s ideal for teams who need a transparent, trackable system to manage stakeho…" at bounding box center [379, 278] width 430 height 27
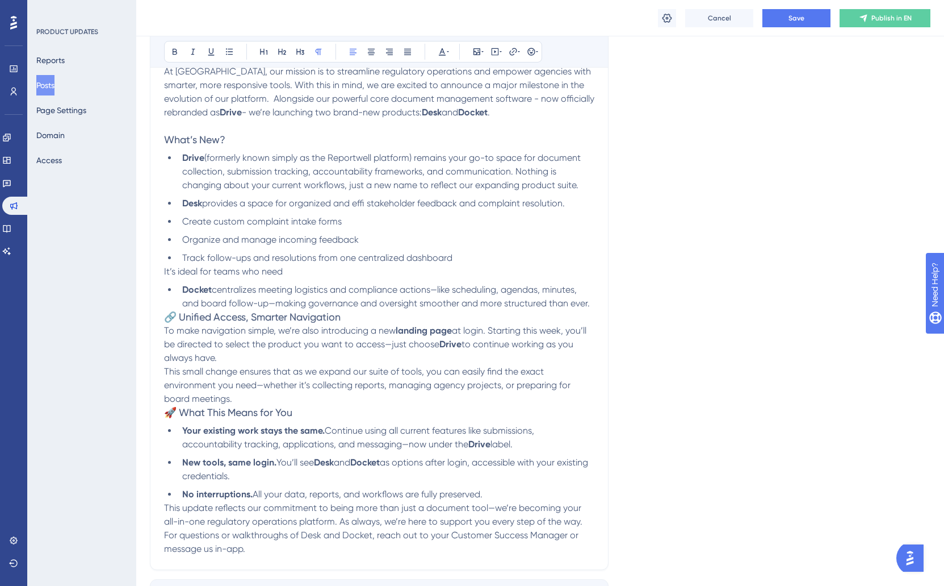
click at [280, 204] on span "provides a space for organized and effi stakeholder feedback and complaint reso…" at bounding box center [383, 203] width 363 height 11
click at [293, 205] on span "provides a space for organized and effi stakeholder feedback and complaint reso…" at bounding box center [383, 203] width 363 height 11
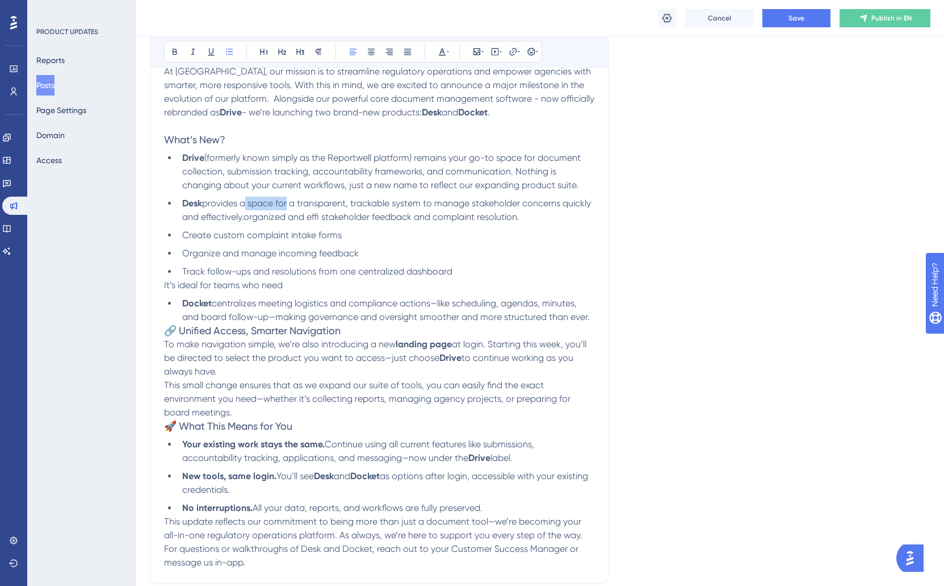
drag, startPoint x: 276, startPoint y: 205, endPoint x: 285, endPoint y: 200, distance: 10.2
click at [285, 200] on span "provides a space for a transparent, trackable system to manage stakeholder conc…" at bounding box center [387, 210] width 411 height 24
drag, startPoint x: 225, startPoint y: 219, endPoint x: 523, endPoint y: 221, distance: 297.6
click at [523, 221] on li "Desk provides a transparent, trackable system to manage stakeholder concerns qu…" at bounding box center [386, 209] width 417 height 27
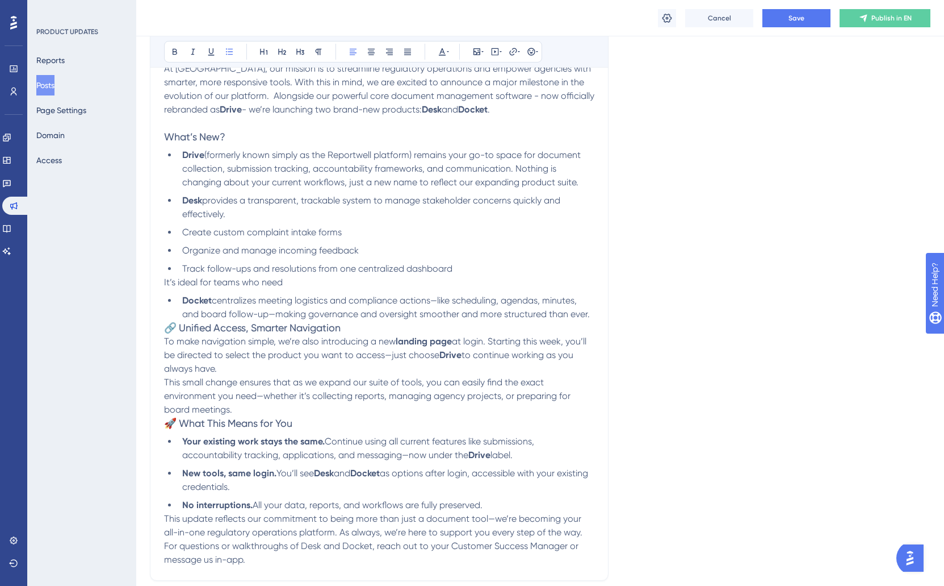
scroll to position [213, 0]
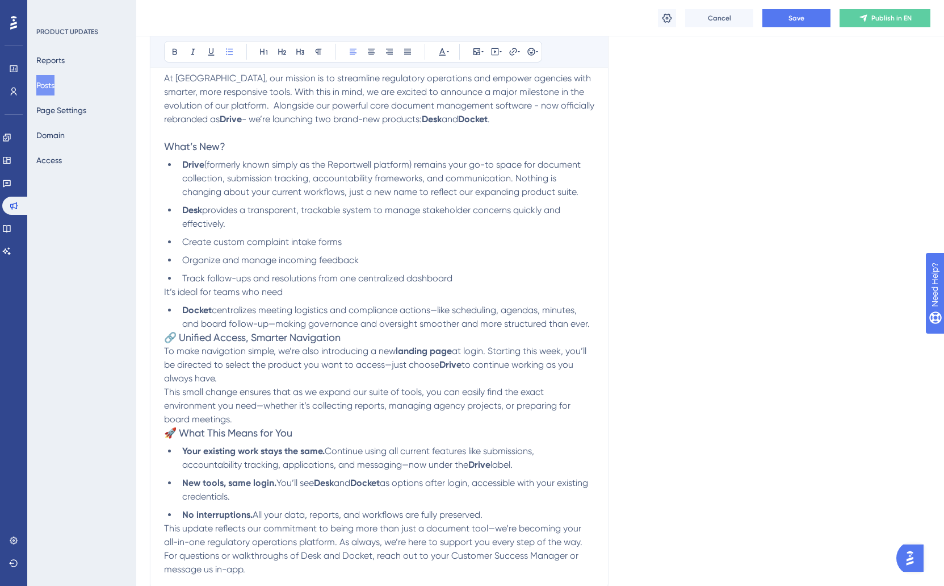
click at [236, 208] on span "provides a transparent, trackable system to manage stakeholder concerns quickly…" at bounding box center [372, 216] width 381 height 24
drag, startPoint x: 206, startPoint y: 212, endPoint x: 221, endPoint y: 212, distance: 15.9
click at [206, 212] on span "provides a transparent, trackable system to manage stakeholder concerns quickly…" at bounding box center [372, 216] width 381 height 24
click at [220, 212] on span "provides a transparent, trackable system to manage stakeholder concerns quickly…" at bounding box center [372, 216] width 381 height 24
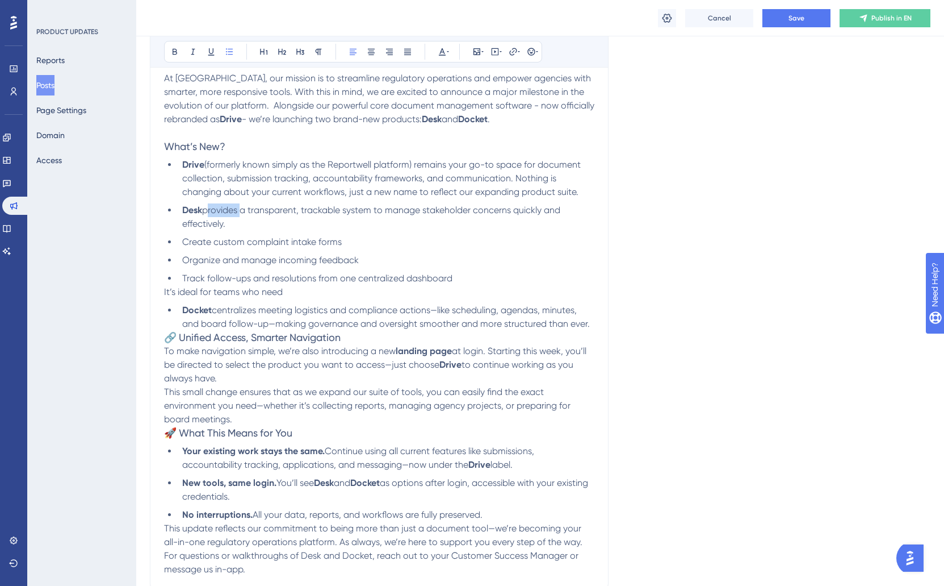
click at [206, 212] on span "provides a transparent, trackable system to manage stakeholder concerns quickly…" at bounding box center [372, 216] width 381 height 24
click at [483, 213] on span "expands on Reportwell complaint management module to provides a transparent, tr…" at bounding box center [384, 216] width 405 height 24
click at [471, 219] on li "Desk expands on Reportwell complaint management module to provide a transparent…" at bounding box center [386, 216] width 417 height 27
click at [437, 212] on span "expands on Reportwell complaint management module to provide a transparent, tra…" at bounding box center [383, 216] width 402 height 24
click at [444, 212] on span "expands on Reportwell complaint management module, to provide a transparent, tr…" at bounding box center [383, 216] width 403 height 24
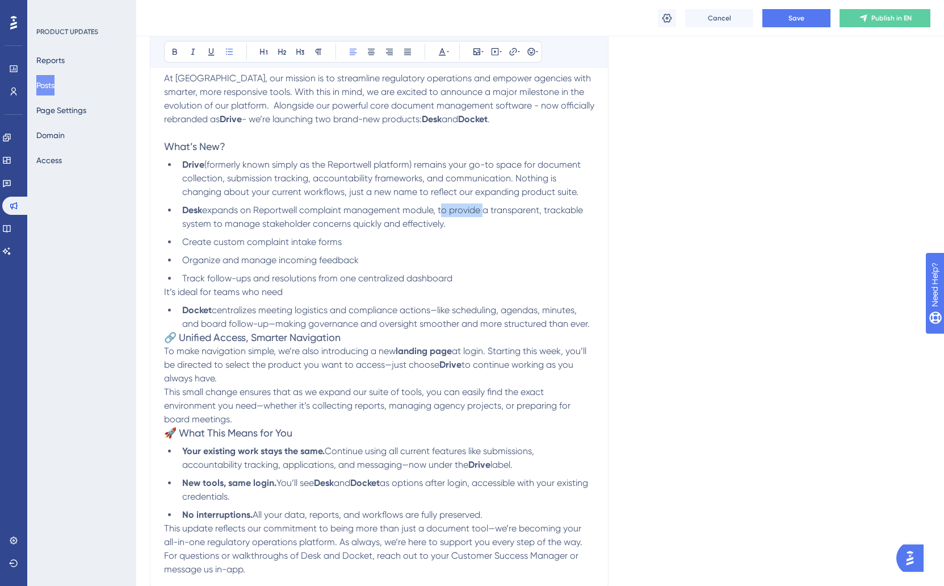
drag, startPoint x: 442, startPoint y: 212, endPoint x: 484, endPoint y: 212, distance: 42.0
click at [484, 212] on span "expands on Reportwell complaint management module, to provide a transparent, tr…" at bounding box center [383, 216] width 403 height 24
click at [472, 226] on li "Desk expands on Reportwell complaint management module, providing a transparent…" at bounding box center [386, 216] width 417 height 27
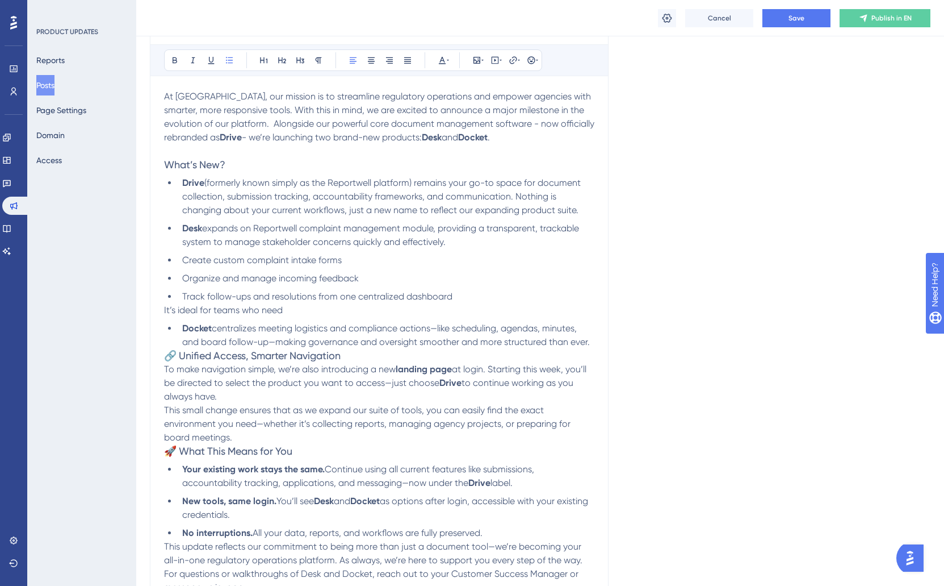
scroll to position [193, 0]
click at [383, 284] on li "Organize and manage incoming feedback" at bounding box center [386, 280] width 417 height 14
click at [480, 245] on li "Desk expands on Reportwell complaint management module, providing a transparent…" at bounding box center [386, 236] width 417 height 27
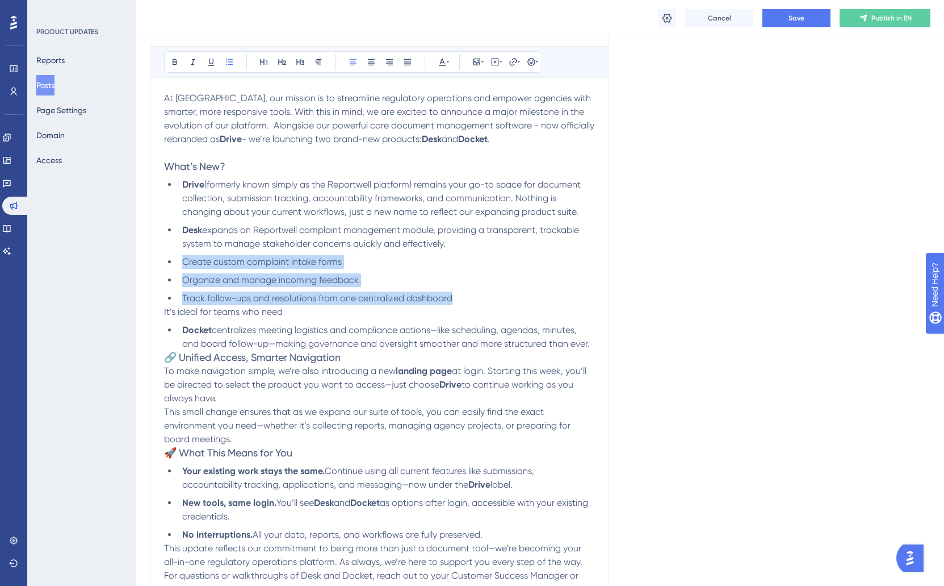
drag, startPoint x: 455, startPoint y: 296, endPoint x: 154, endPoint y: 256, distance: 304.3
click at [154, 256] on div "UPDATE: Introducing Drive, Desk, & Docket! Bold Italic Underline Bullet Point H…" at bounding box center [379, 302] width 459 height 614
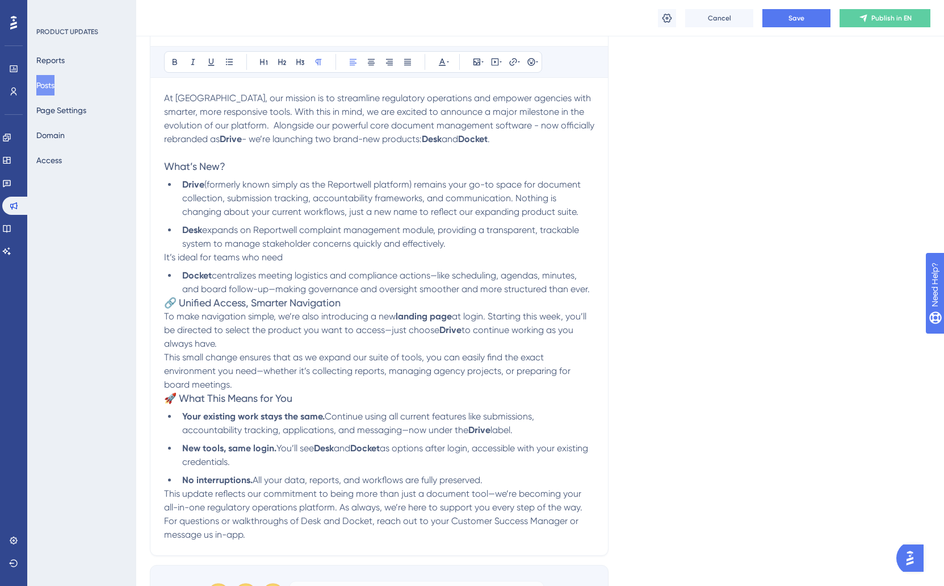
drag, startPoint x: 315, startPoint y: 258, endPoint x: 134, endPoint y: 260, distance: 180.6
click at [136, 260] on div "Performance Users Engagement Widgets Feedback Product Updates Knowledge Base AI…" at bounding box center [540, 329] width 808 height 1045
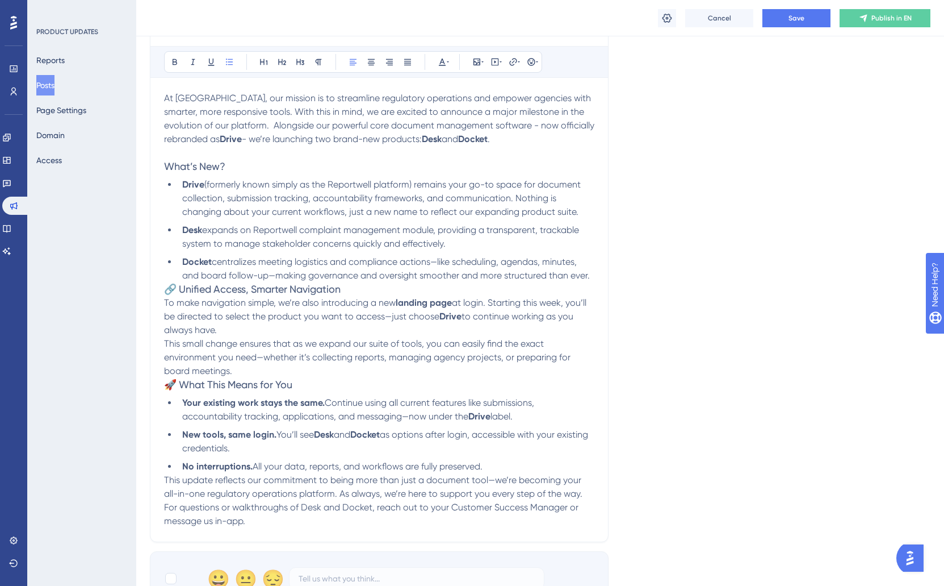
click at [271, 231] on span "expands on Reportwell complaint management module, providing a transparent, tra…" at bounding box center [381, 236] width 399 height 24
click at [549, 248] on li "Desk expands on Reportwell's (Drive) complaint management module, providing a t…" at bounding box center [386, 236] width 417 height 27
click at [235, 245] on span "expands on Reportwell's (Drive) complaint management module, providing a transp…" at bounding box center [377, 236] width 391 height 24
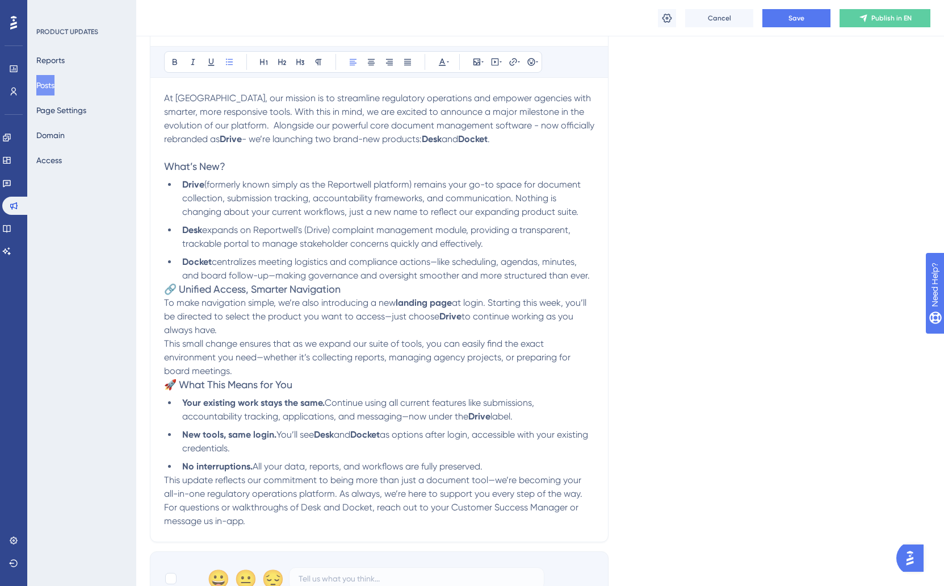
click at [514, 245] on li "Desk expands on Reportwell's (Drive) complaint management module, providing a t…" at bounding box center [386, 236] width 417 height 27
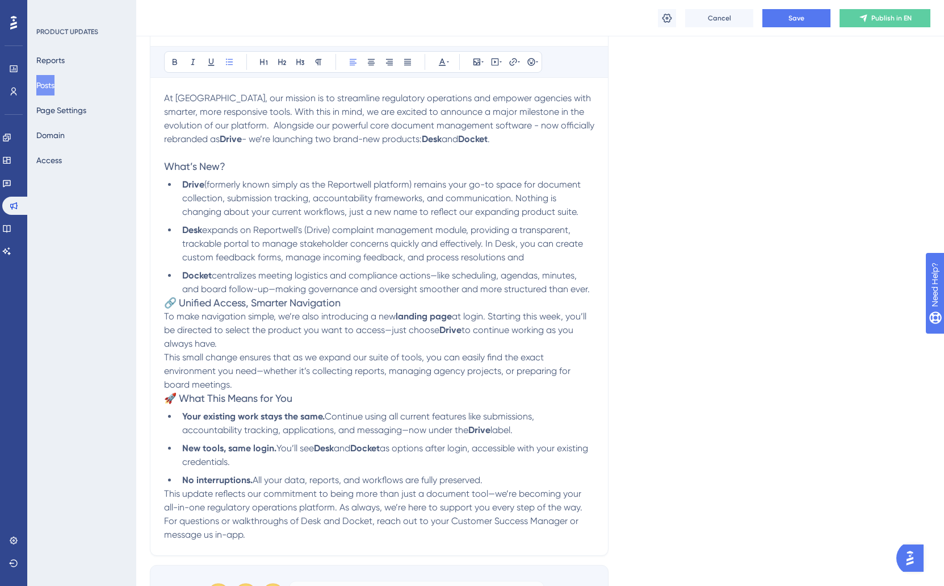
click at [443, 260] on span "expands on Reportwell's (Drive) complaint management module, providing a transp…" at bounding box center [383, 243] width 403 height 38
click at [551, 259] on li "Desk expands on Reportwell's (Drive) complaint management module, providing a t…" at bounding box center [386, 243] width 417 height 41
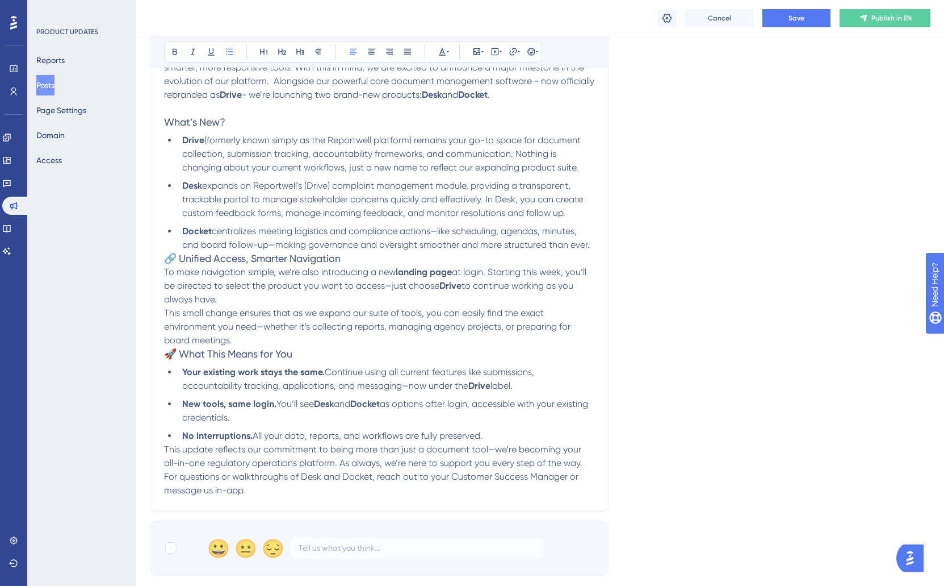
scroll to position [239, 0]
click at [814, 18] on button "Save" at bounding box center [797, 18] width 68 height 18
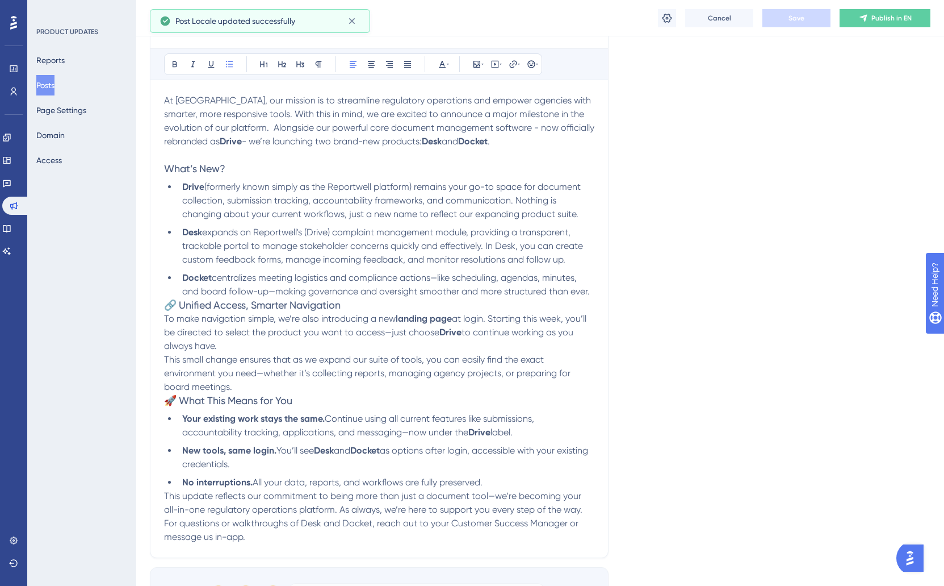
scroll to position [189, 0]
drag, startPoint x: 216, startPoint y: 281, endPoint x: 589, endPoint y: 296, distance: 373.4
click at [589, 296] on li "Docket centralizes meeting logistics and compliance actions—like scheduling, ag…" at bounding box center [386, 286] width 417 height 27
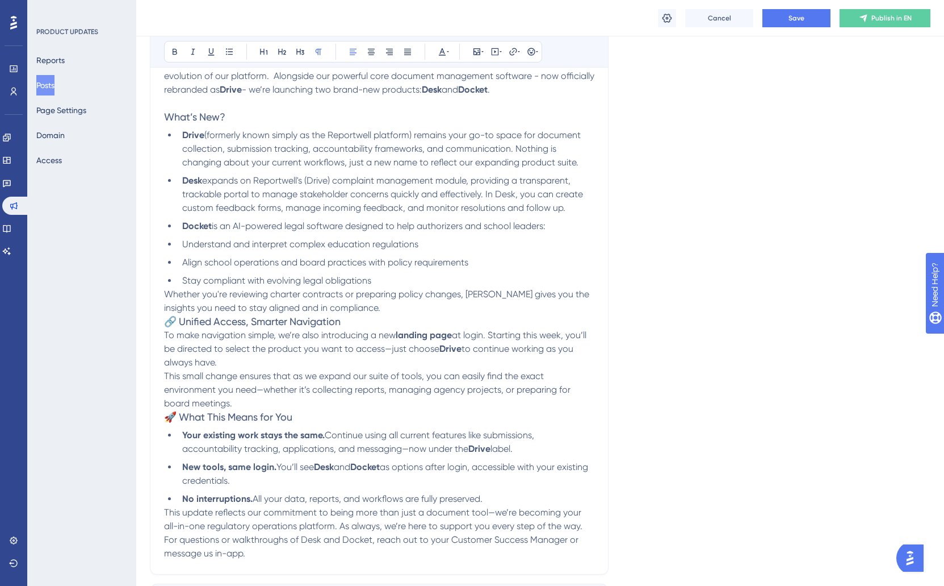
scroll to position [248, 0]
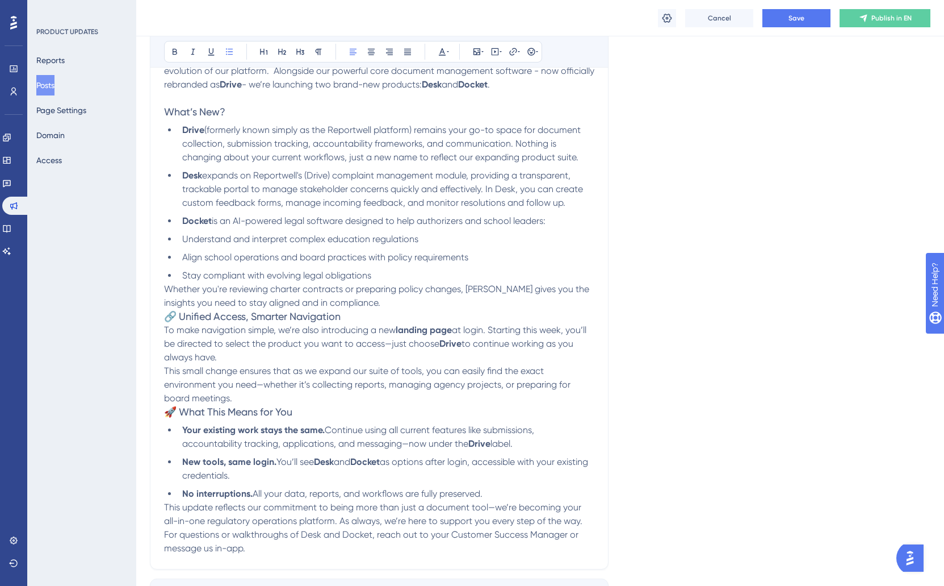
drag, startPoint x: 177, startPoint y: 240, endPoint x: 206, endPoint y: 283, distance: 52.0
click at [177, 241] on ul "Drive (formerly known simply as the Reportwell platform) remains your go-to spa…" at bounding box center [379, 202] width 430 height 159
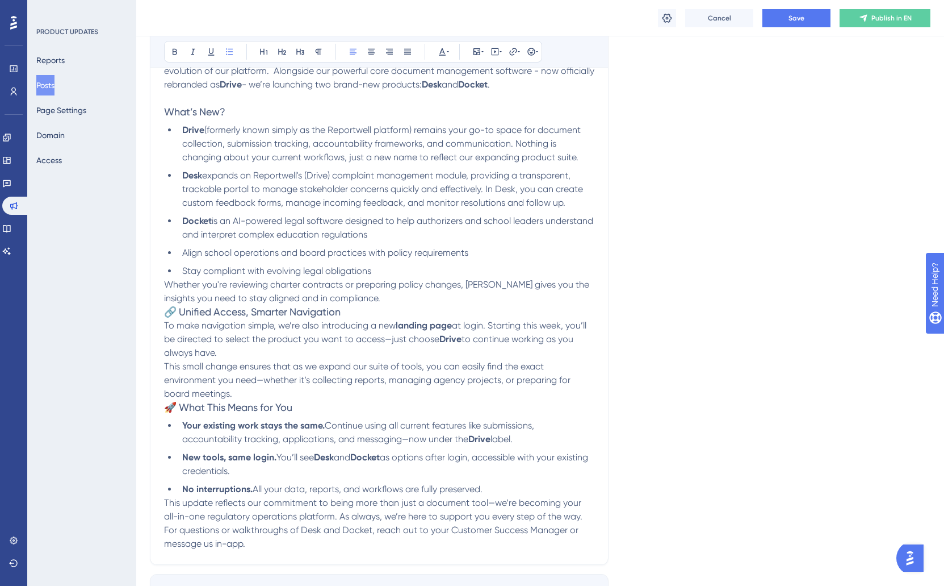
click at [465, 237] on li "Docket is an AI-powered legal software designed to help authorizers and school …" at bounding box center [386, 227] width 417 height 27
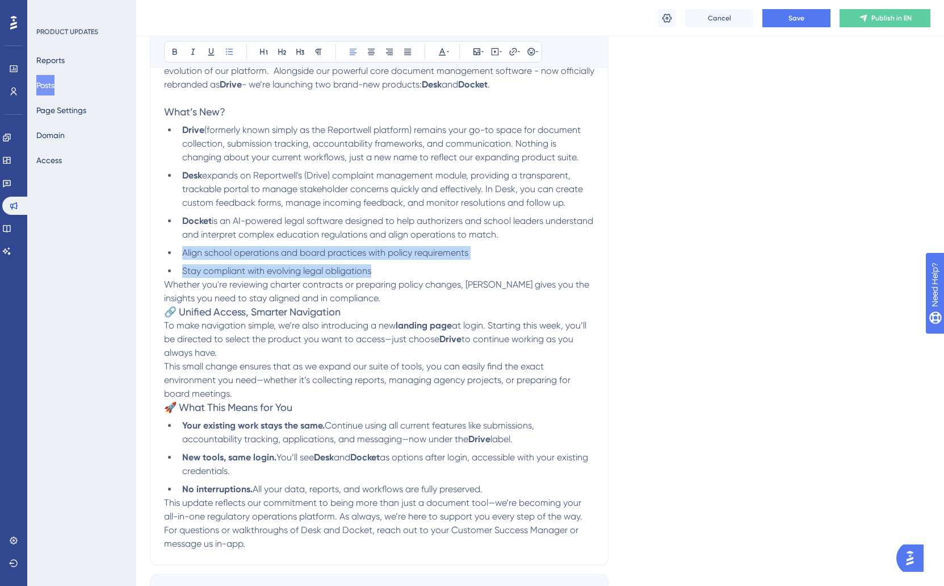
drag, startPoint x: 356, startPoint y: 271, endPoint x: 164, endPoint y: 254, distance: 192.1
click at [165, 254] on ul "Drive (formerly known simply as the Reportwell platform) remains your go-to spa…" at bounding box center [379, 200] width 430 height 154
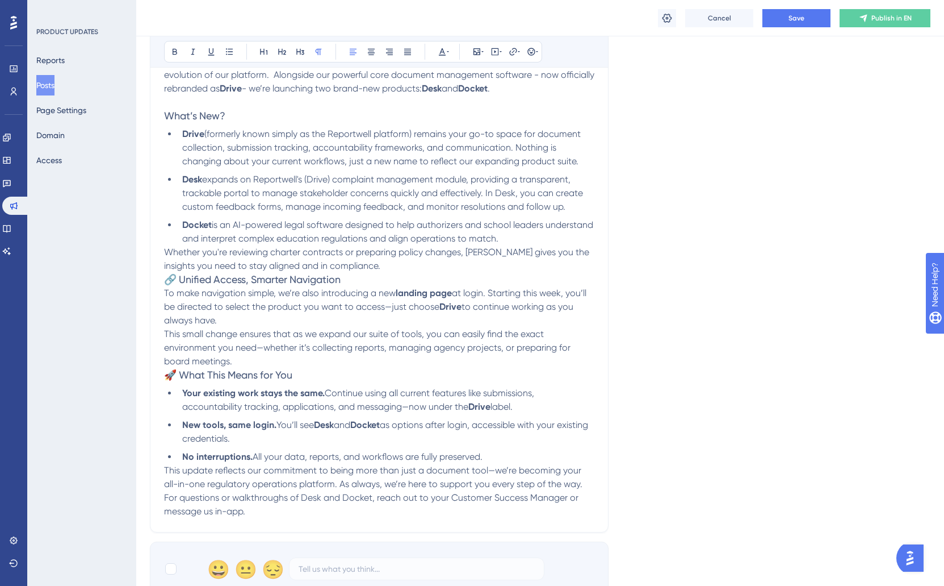
scroll to position [245, 0]
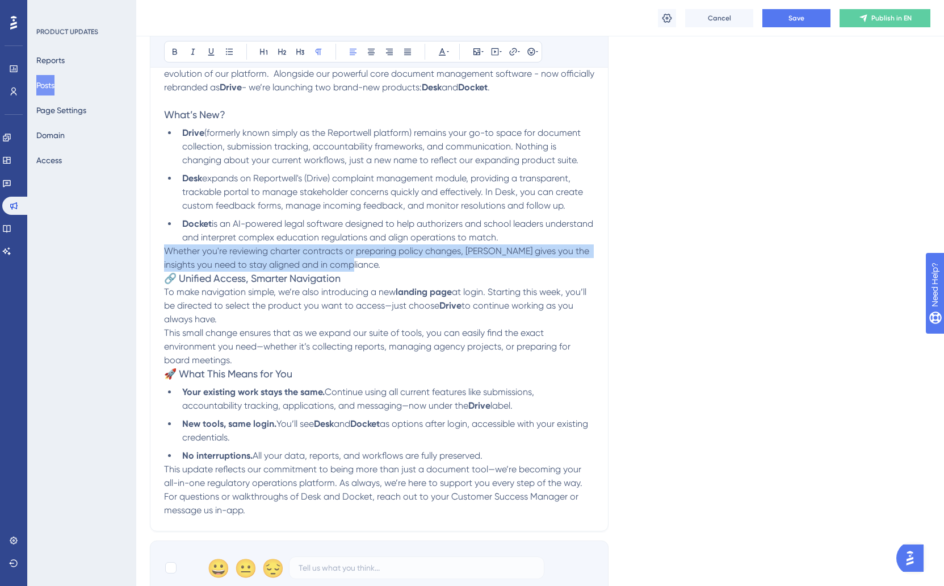
drag, startPoint x: 358, startPoint y: 265, endPoint x: 123, endPoint y: 256, distance: 235.3
click at [136, 257] on div "Performance Users Engagement Widgets Feedback Product Updates Knowledge Base AI…" at bounding box center [540, 291] width 808 height 1072
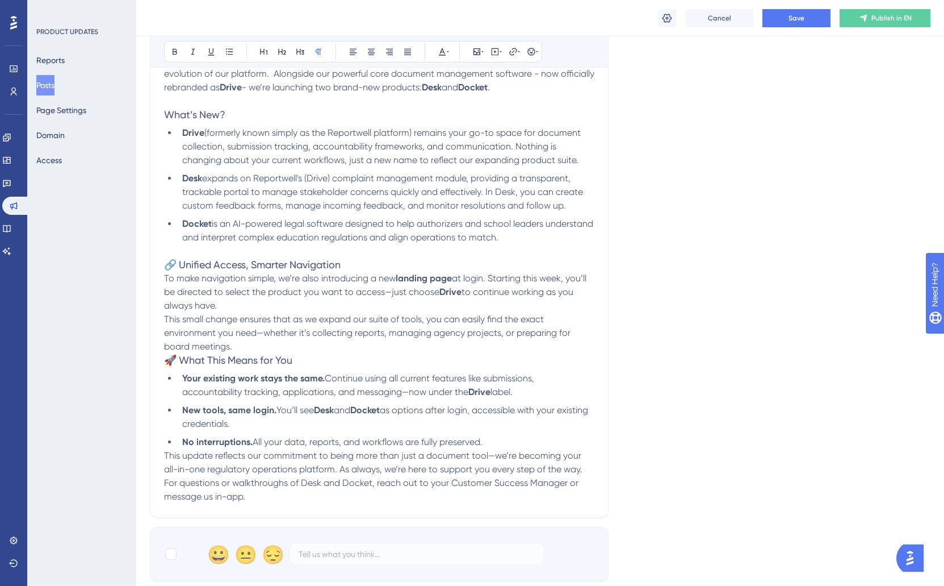
click at [568, 237] on li "Docket is an AI-powered legal software designed to help authorizers and school …" at bounding box center [386, 230] width 417 height 27
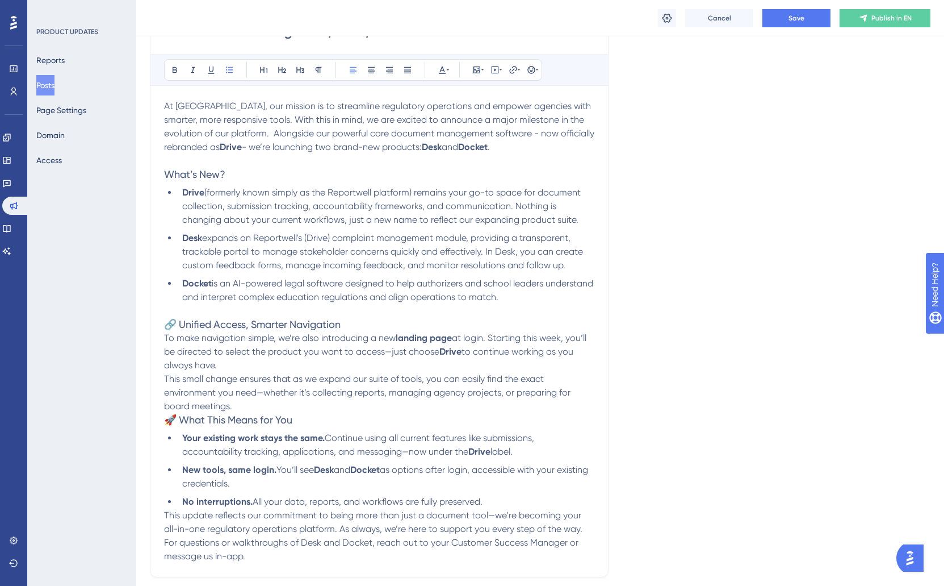
scroll to position [194, 0]
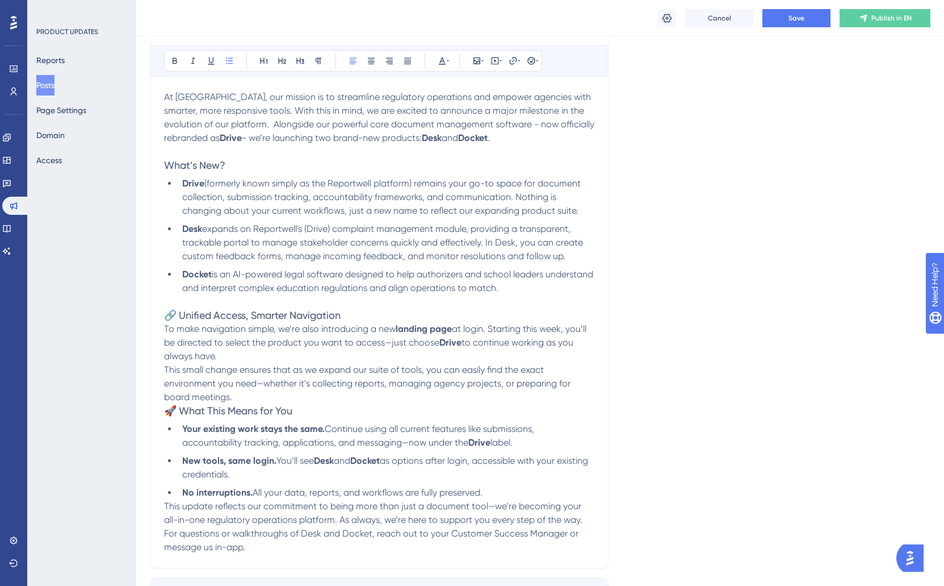
click at [181, 316] on span "🔗 Unified Access, Smarter Navigation" at bounding box center [252, 315] width 177 height 12
click at [177, 316] on span "🔗 Unified Access, Smarter Navigation" at bounding box center [252, 315] width 177 height 12
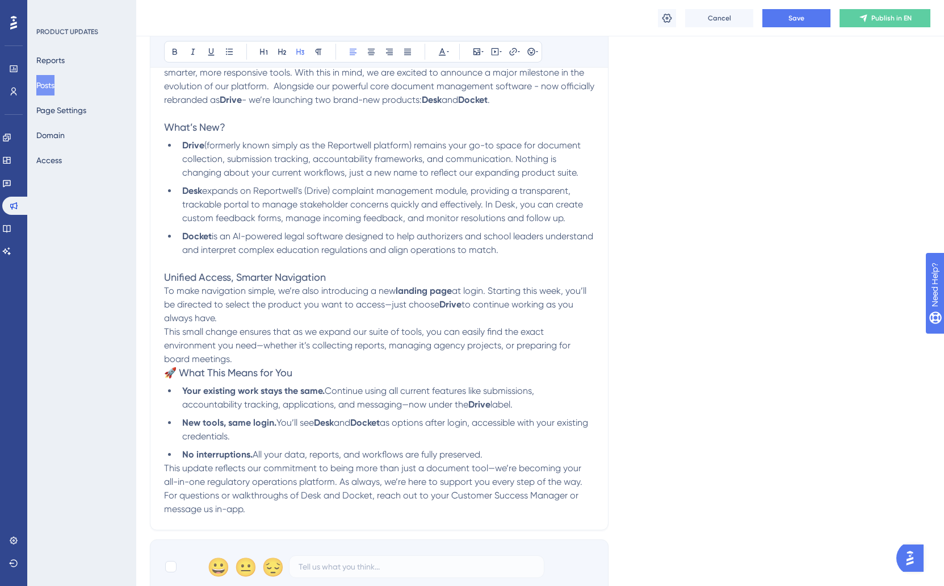
scroll to position [240, 0]
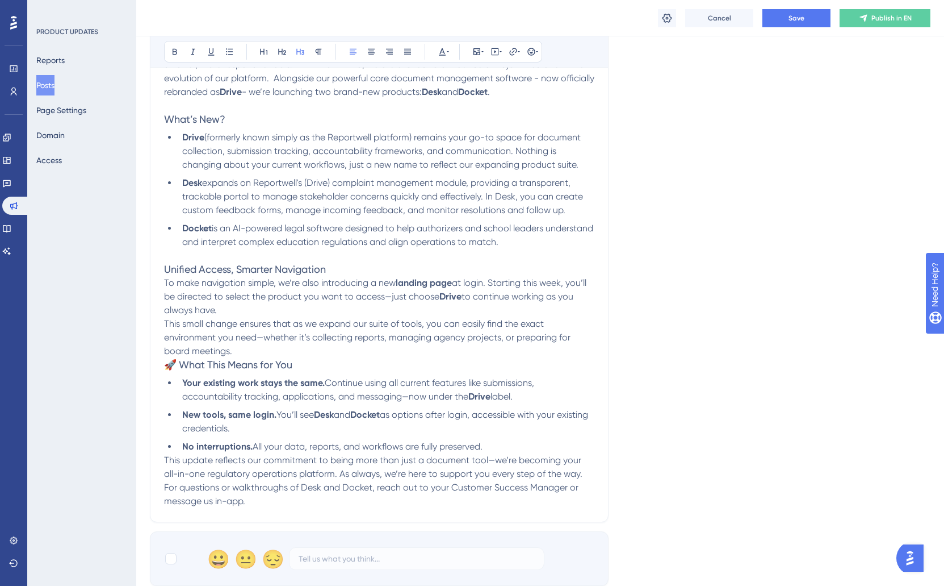
click at [258, 357] on p "This small change ensures that as we expand our suite of tools, you can easily …" at bounding box center [379, 337] width 430 height 41
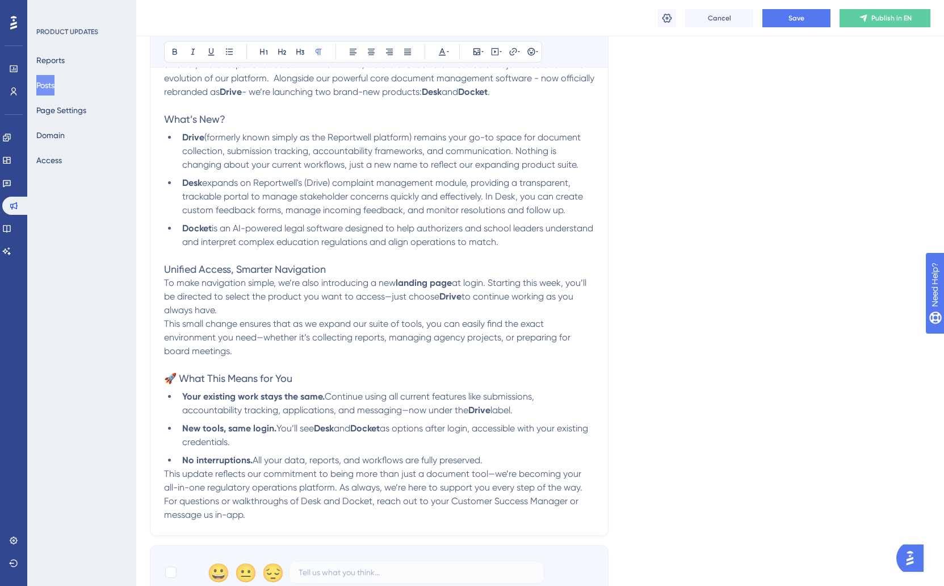
scroll to position [234, 0]
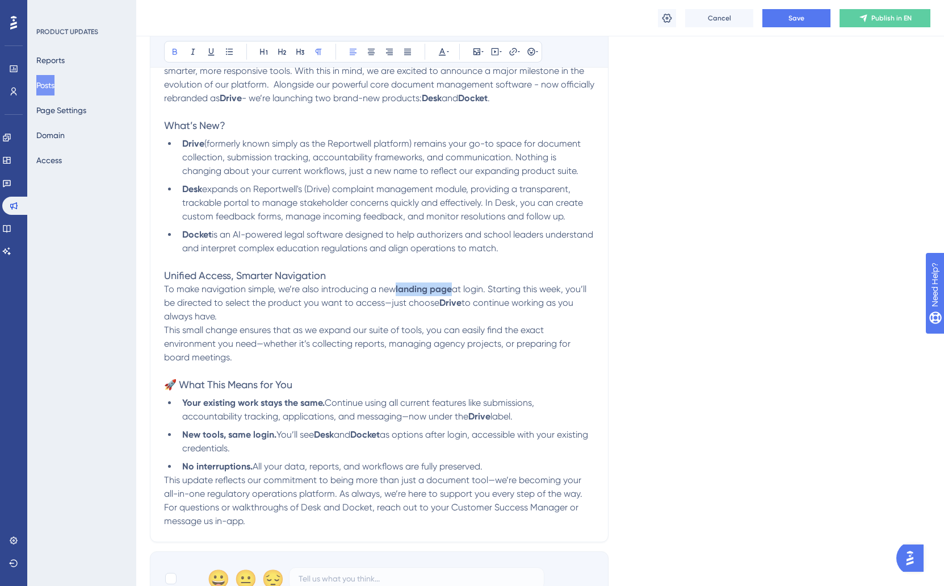
drag, startPoint x: 399, startPoint y: 290, endPoint x: 454, endPoint y: 290, distance: 54.5
click at [452, 290] on strong "landing page" at bounding box center [424, 288] width 56 height 11
click at [508, 292] on span "To make navigation simple, we’re also introducing a new landing page at login. …" at bounding box center [378, 295] width 428 height 24
click at [388, 306] on span "To make navigation simple, we’re also introducing a new landing page at login. …" at bounding box center [378, 295] width 428 height 24
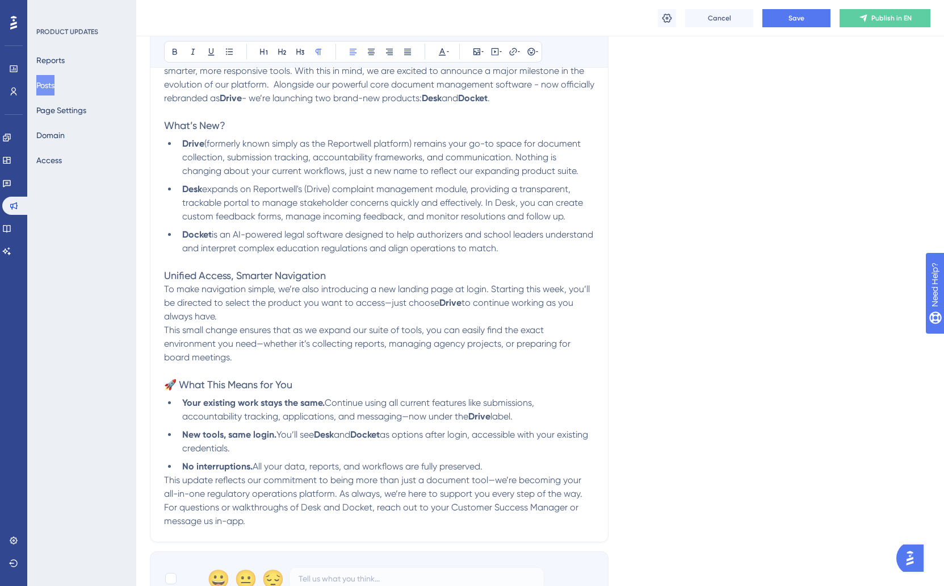
click at [386, 303] on span "To make navigation simple, we’re also introducing a new landing page at login. …" at bounding box center [378, 295] width 428 height 24
click at [260, 319] on p "To make navigation simple, we’re also introducing a new landing page at login. …" at bounding box center [379, 302] width 430 height 41
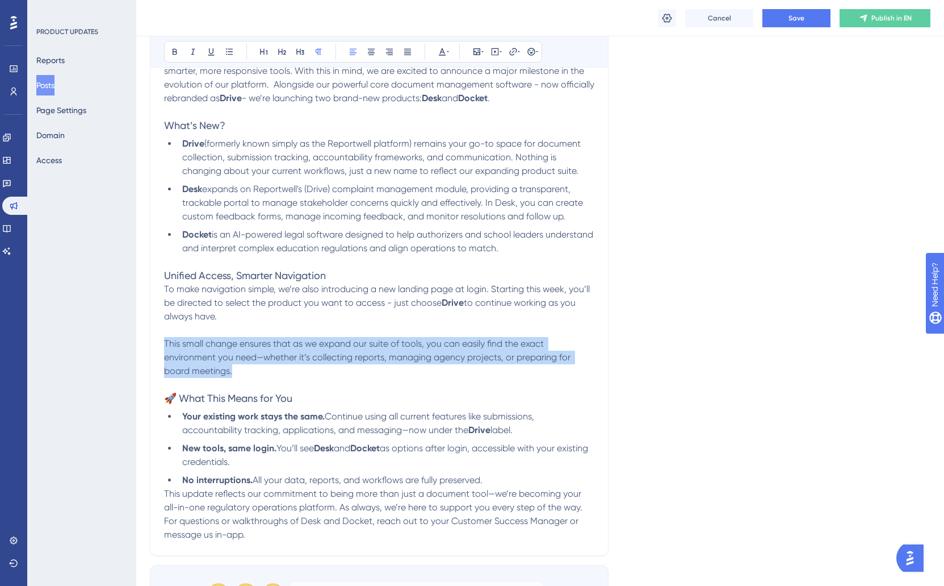
drag, startPoint x: 254, startPoint y: 368, endPoint x: 108, endPoint y: 351, distance: 146.4
click at [136, 351] on div "Performance Users Engagement Widgets Feedback Product Updates Knowledge Base AI…" at bounding box center [540, 309] width 808 height 1086
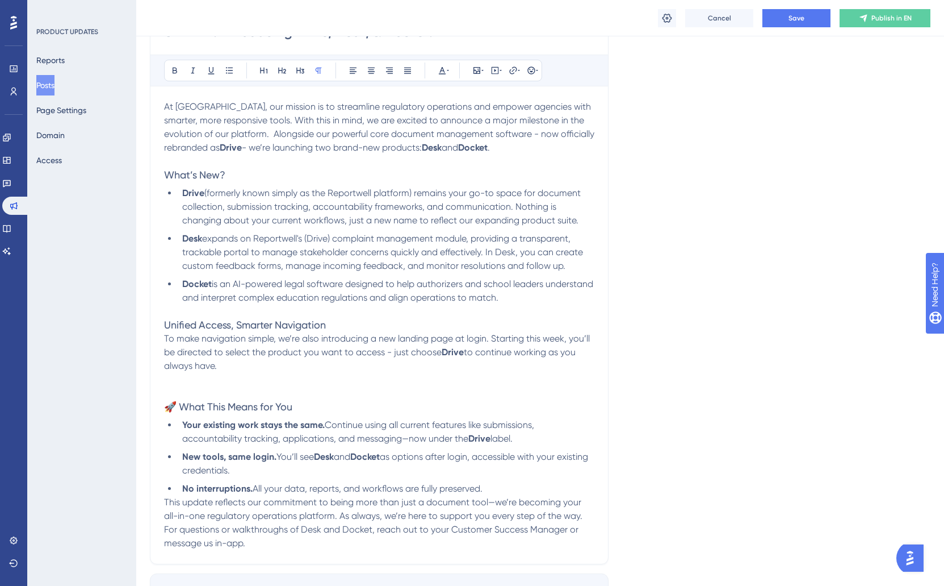
scroll to position [172, 0]
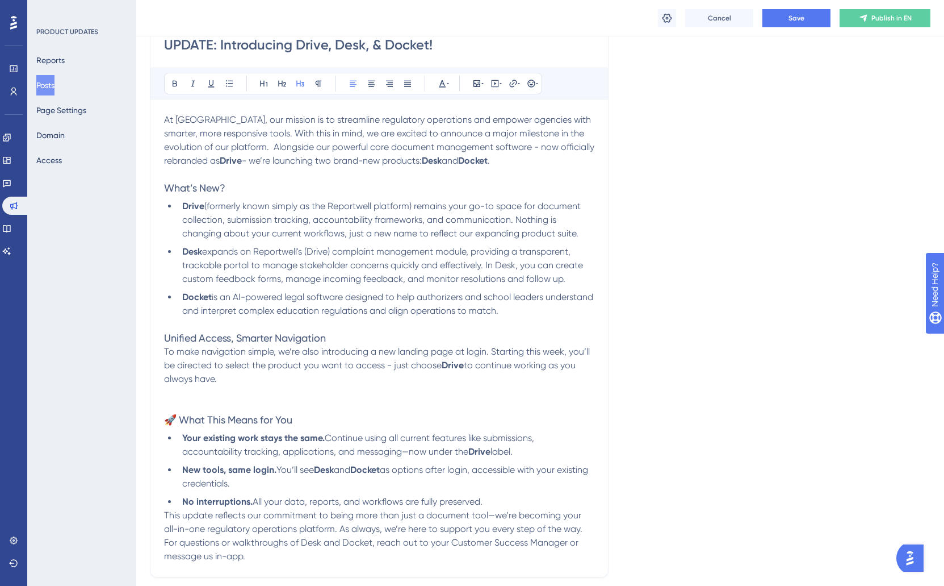
click at [178, 423] on span "🚀 What This Means for You" at bounding box center [228, 419] width 128 height 12
click at [166, 187] on span "What’s New?" at bounding box center [194, 188] width 61 height 12
click at [535, 85] on icon at bounding box center [531, 82] width 9 height 9
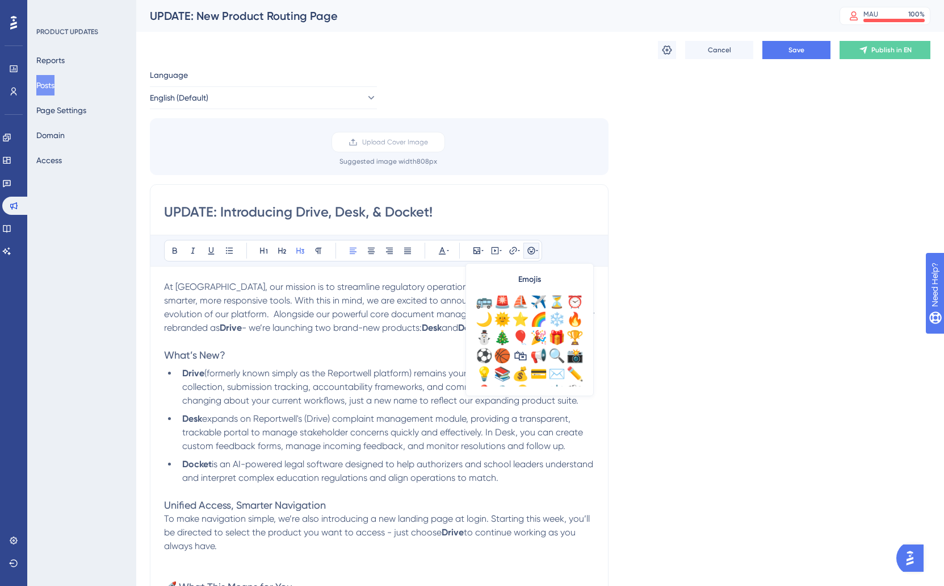
scroll to position [313, 0]
click at [521, 317] on div "⭐" at bounding box center [521, 319] width 18 height 18
click at [209, 461] on strong "Docket" at bounding box center [197, 463] width 30 height 11
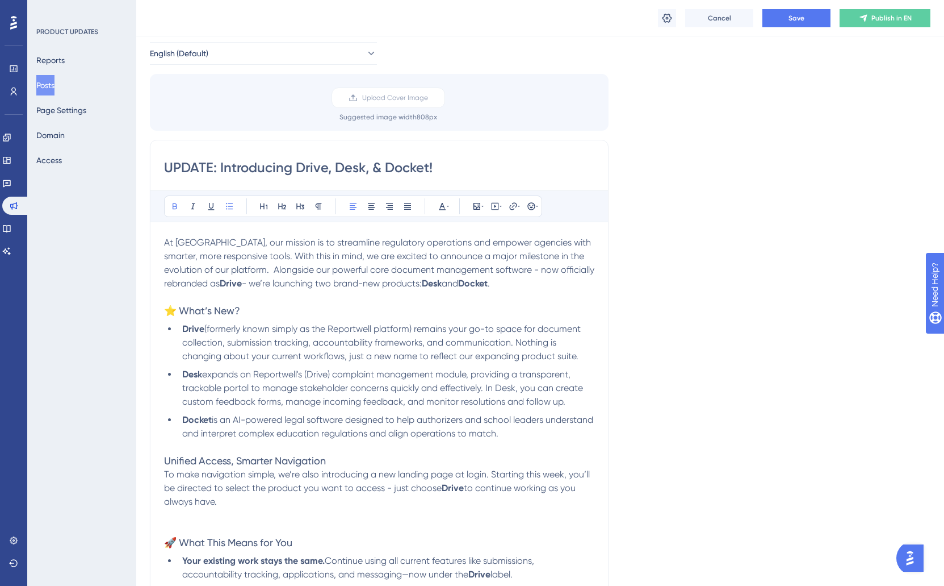
scroll to position [64, 0]
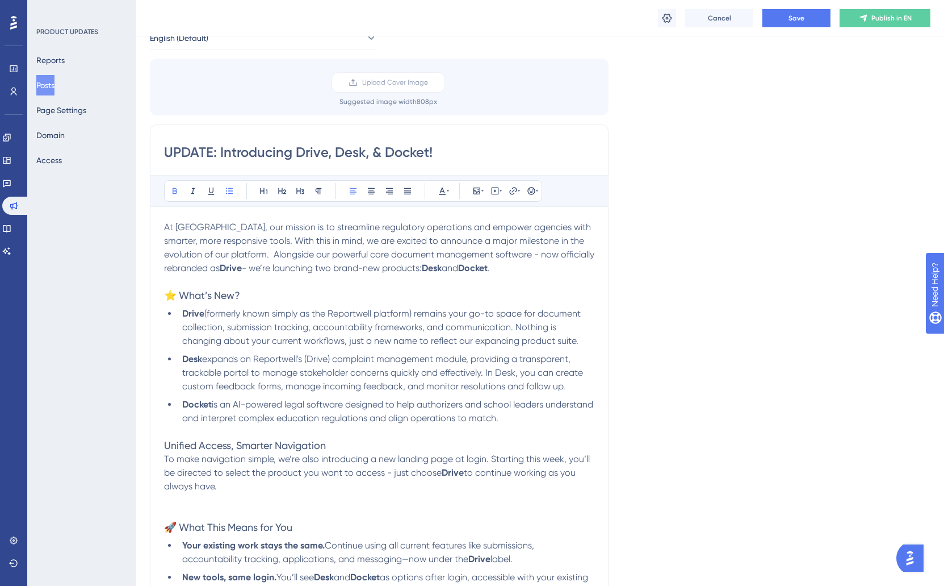
click at [166, 449] on span "Unified Access, Smarter Navigation" at bounding box center [245, 445] width 162 height 12
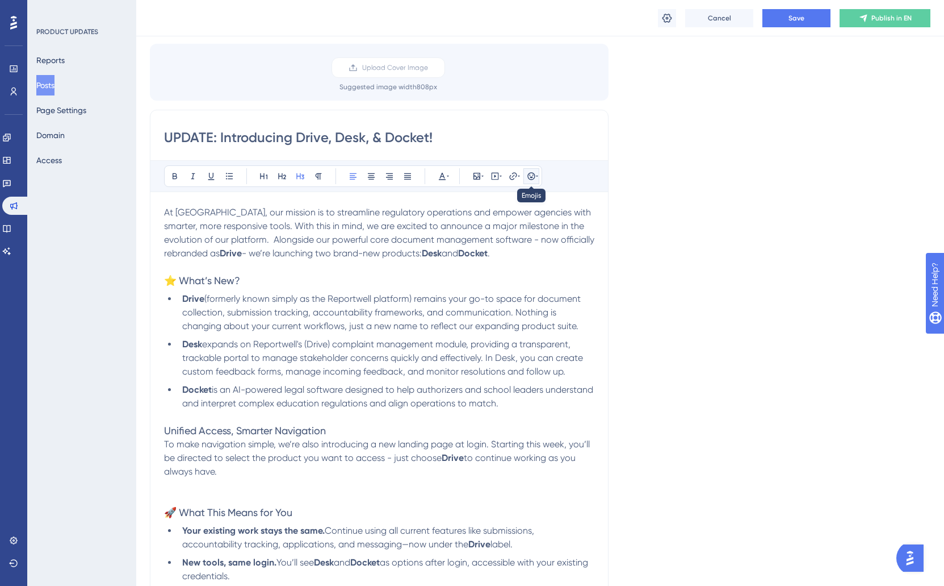
scroll to position [78, 1]
click at [530, 177] on icon at bounding box center [530, 177] width 9 height 9
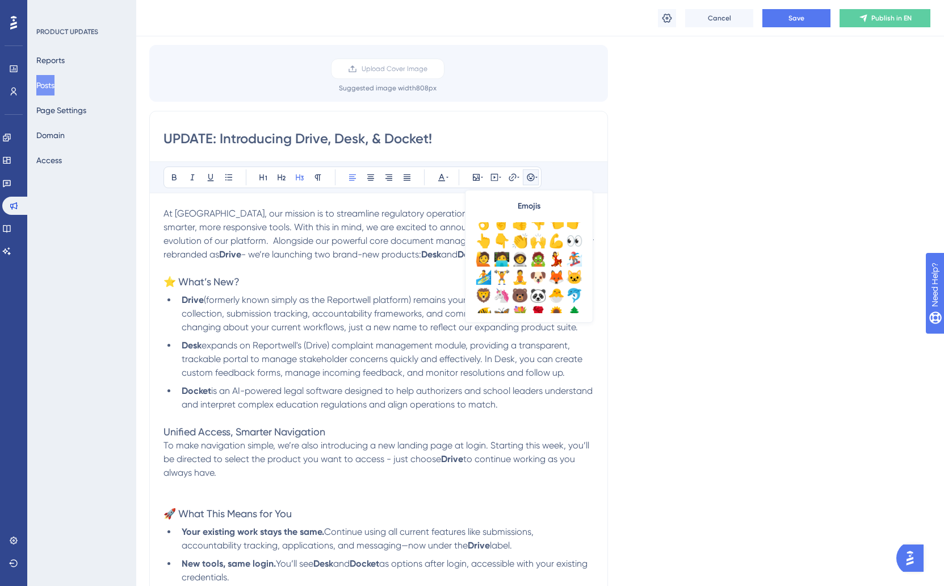
scroll to position [141, 0]
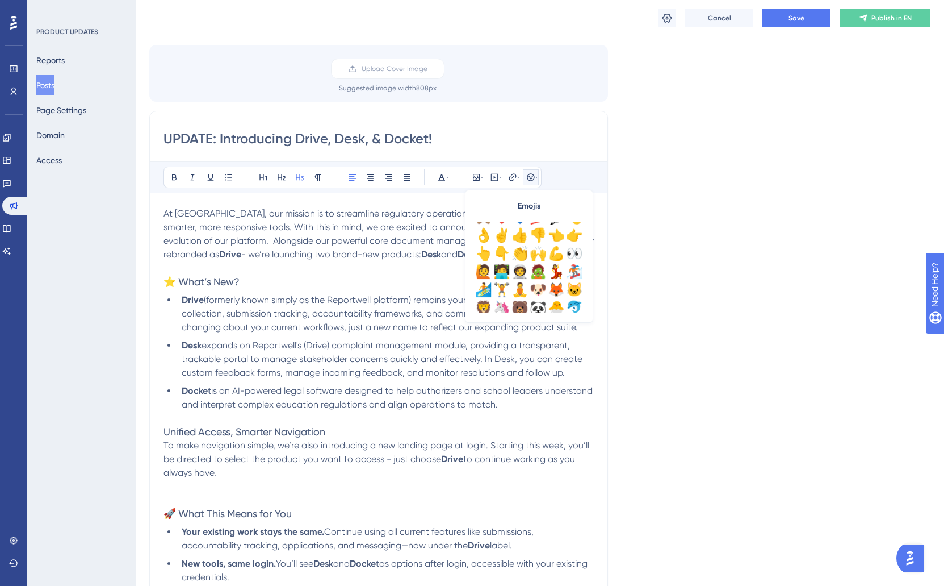
click at [191, 302] on strong "Drive" at bounding box center [193, 299] width 22 height 11
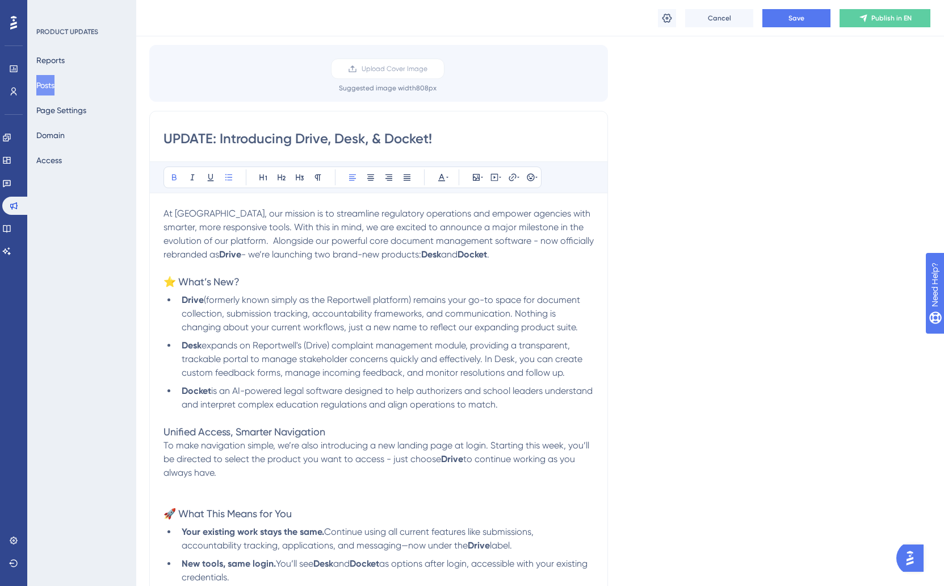
click at [179, 283] on span "⭐ What’s New?" at bounding box center [202, 281] width 76 height 12
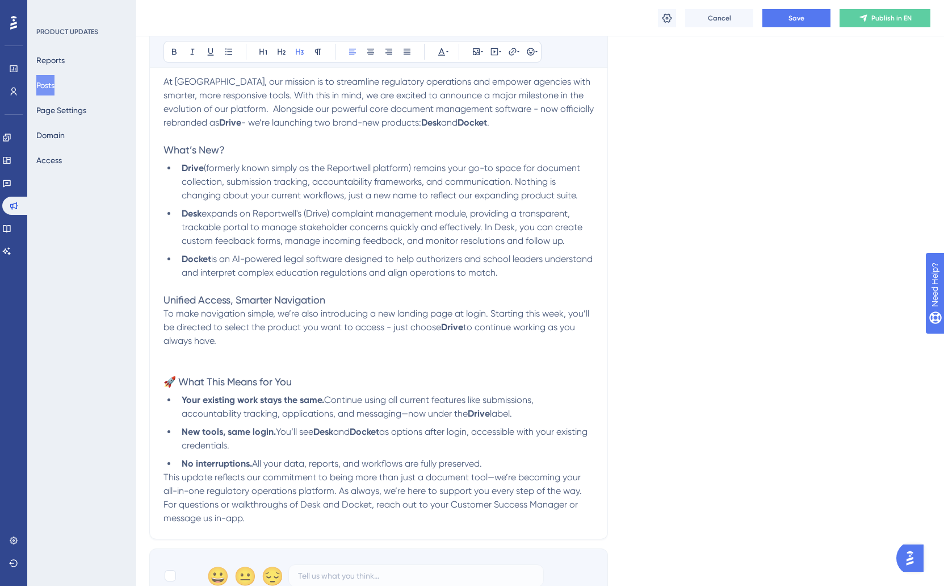
scroll to position [392, 1]
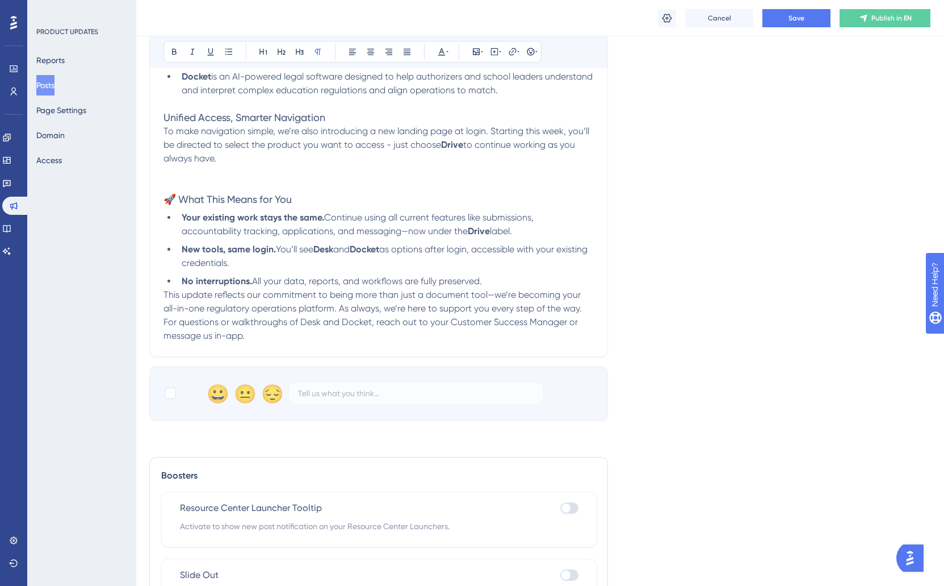
click at [181, 178] on p at bounding box center [379, 172] width 430 height 14
click at [179, 196] on span "🚀 What This Means for You" at bounding box center [228, 199] width 128 height 12
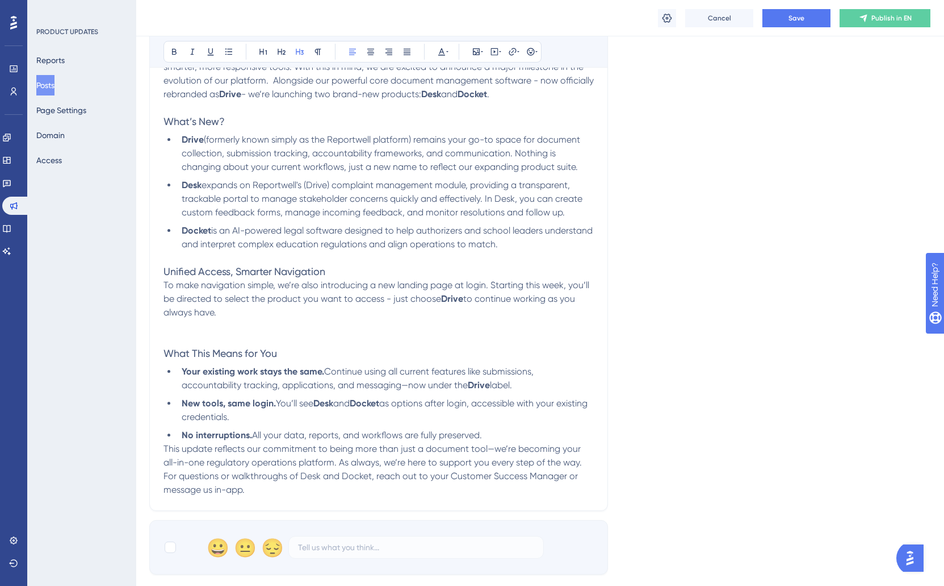
scroll to position [378, 1]
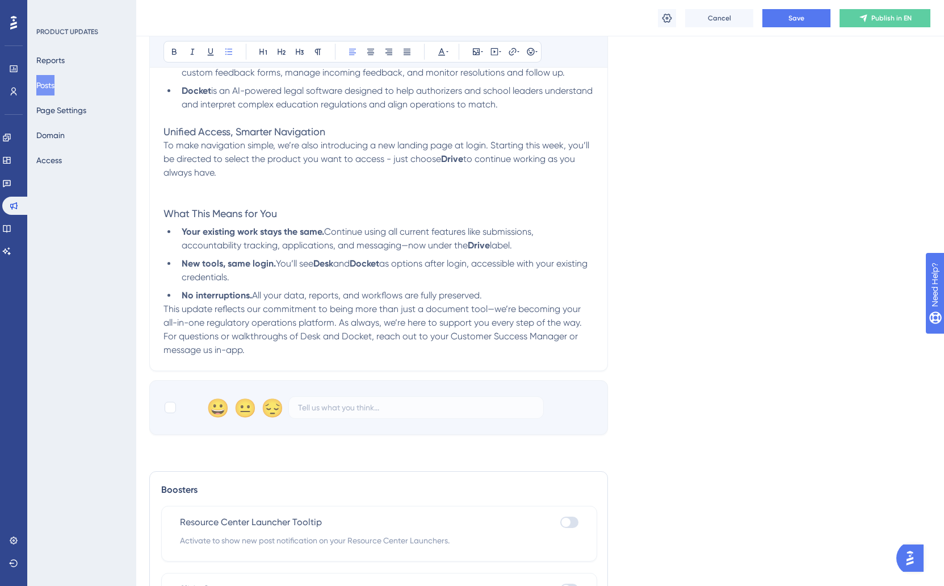
click at [297, 280] on li "New tools, same login. You’ll see Desk and Docket as options after login, acces…" at bounding box center [385, 270] width 417 height 27
drag, startPoint x: 284, startPoint y: 281, endPoint x: 160, endPoint y: 270, distance: 124.2
click at [162, 271] on div "UPDATE: Introducing Drive, Desk, & Docket! Bold Italic Underline Bullet Point H…" at bounding box center [378, 91] width 459 height 560
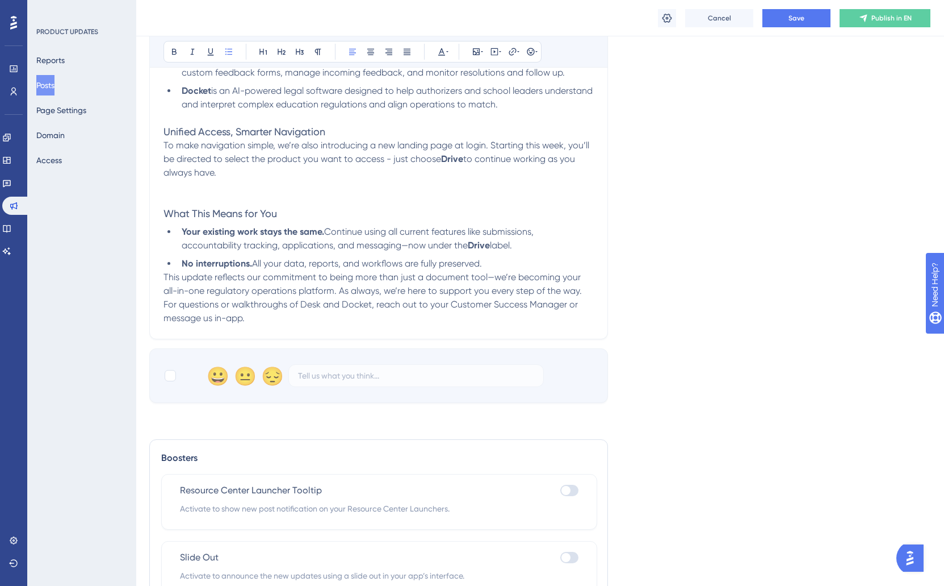
click at [511, 262] on li "No interruptions. All your data, reports, and workflows are fully preserved." at bounding box center [385, 264] width 417 height 14
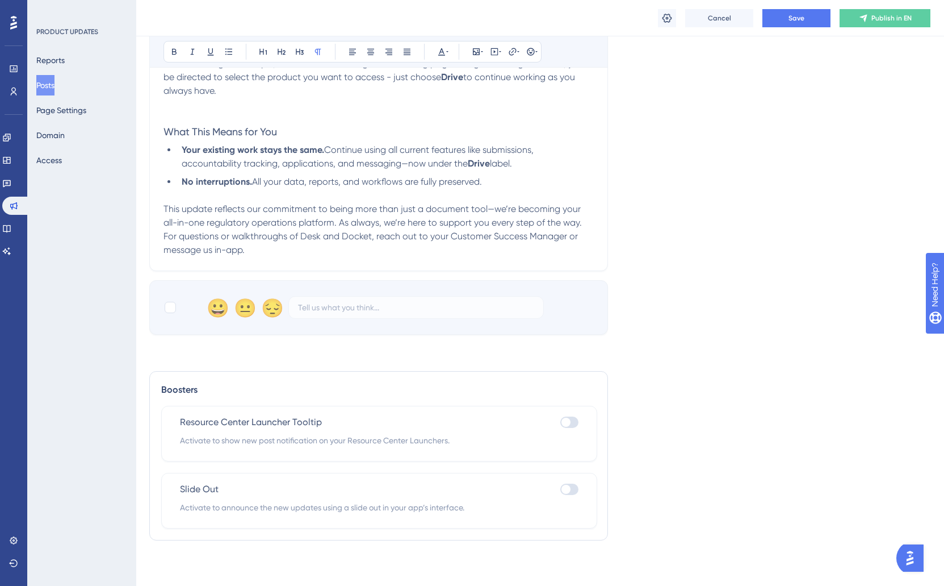
scroll to position [0, 1]
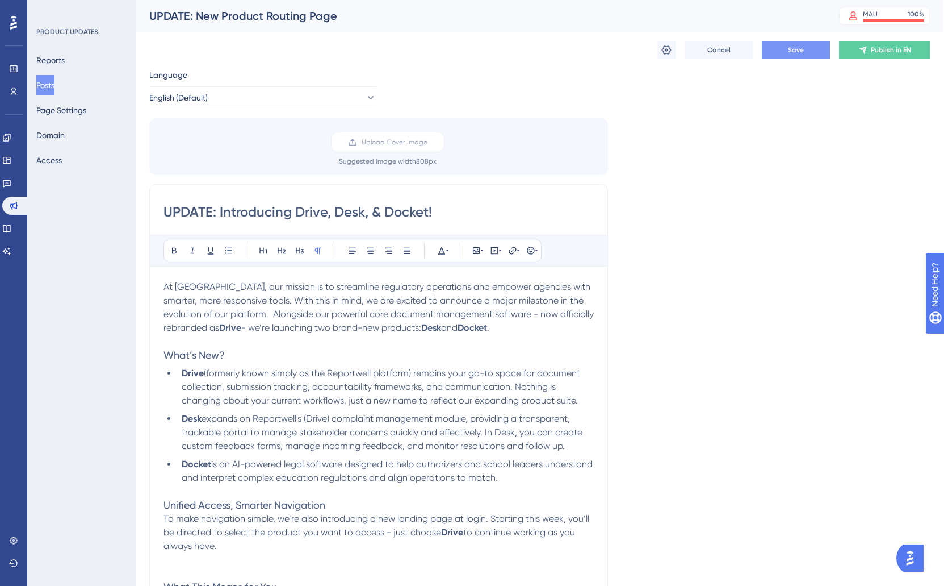
click at [768, 53] on button "Save" at bounding box center [796, 50] width 68 height 18
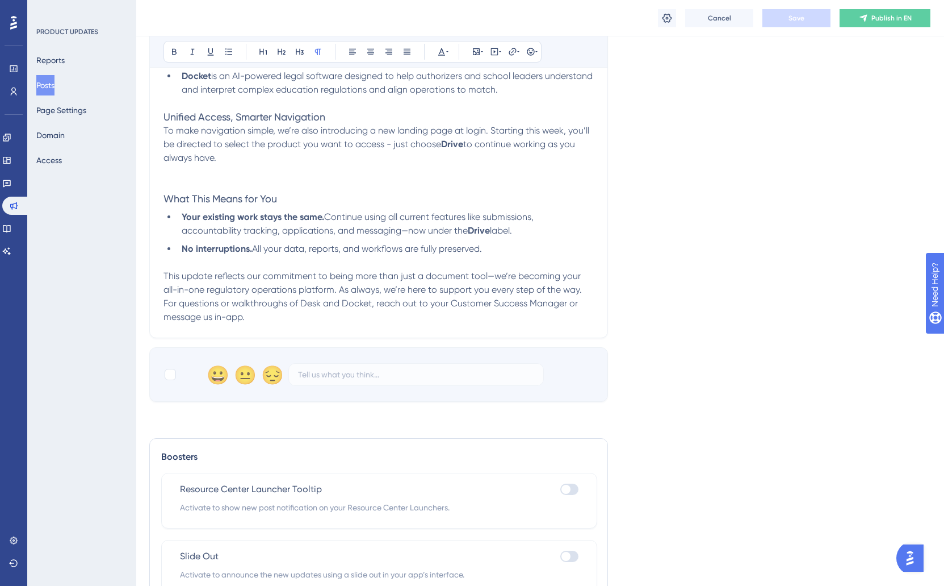
scroll to position [355, 1]
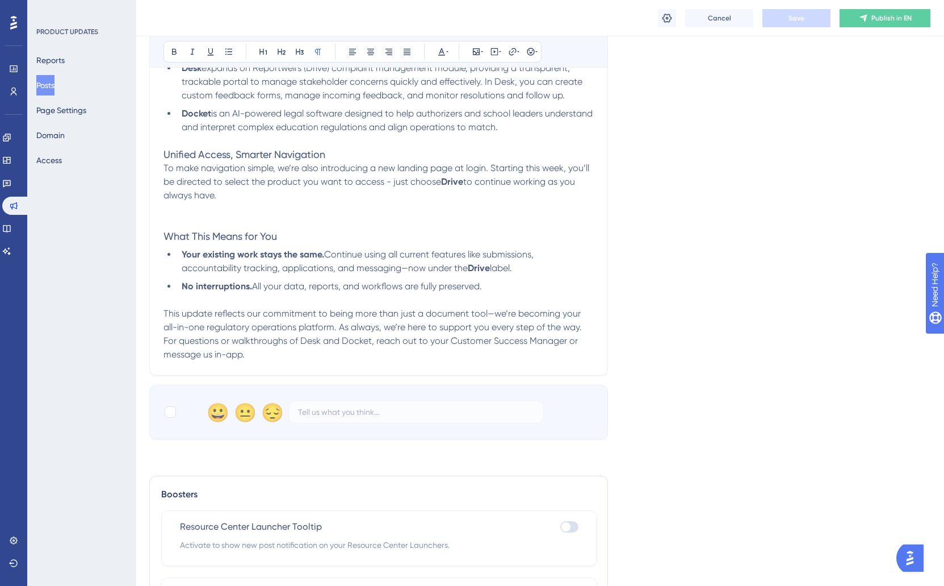
click at [237, 200] on p "To make navigation simple, we’re also introducing a new landing page at login. …" at bounding box center [379, 181] width 430 height 41
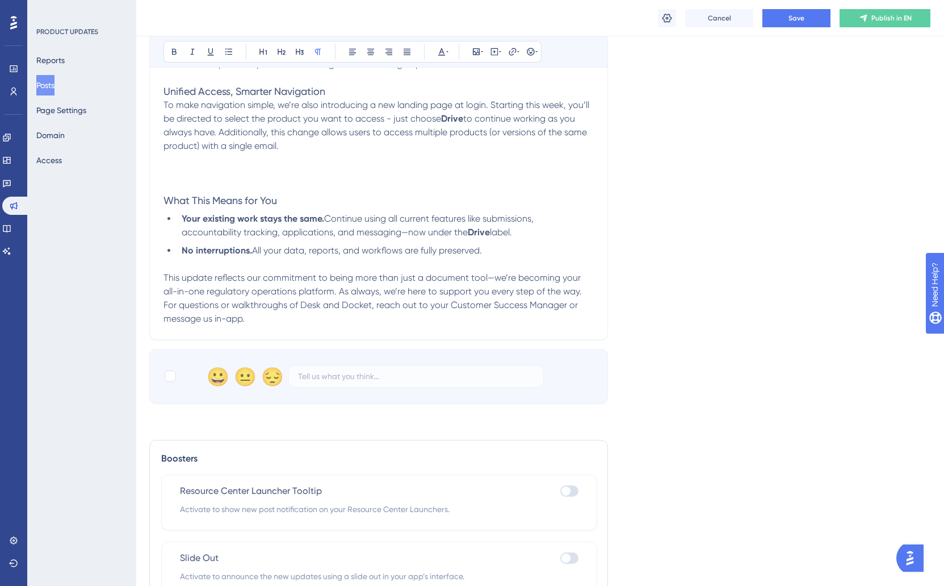
scroll to position [438, 1]
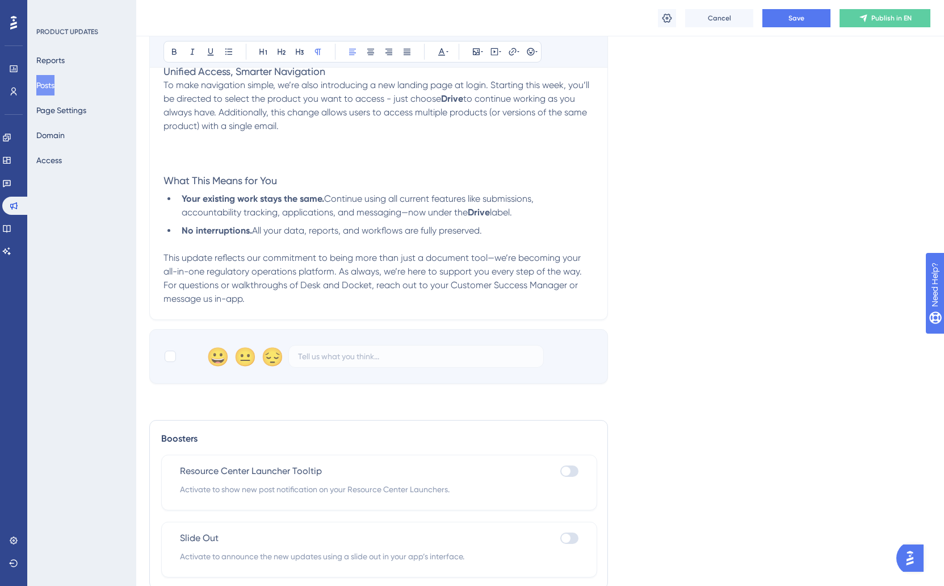
click at [278, 127] on span "to continue working as you always have. Additionally, this change allows users …" at bounding box center [377, 112] width 426 height 38
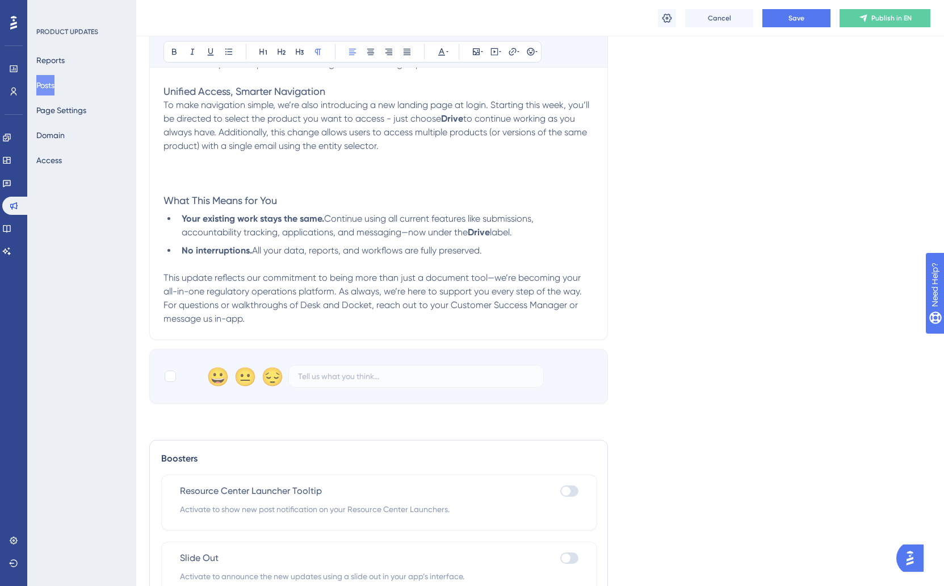
scroll to position [419, 1]
click at [511, 245] on li "No interruptions. All your data, reports, and workflows are fully preserved." at bounding box center [385, 250] width 417 height 14
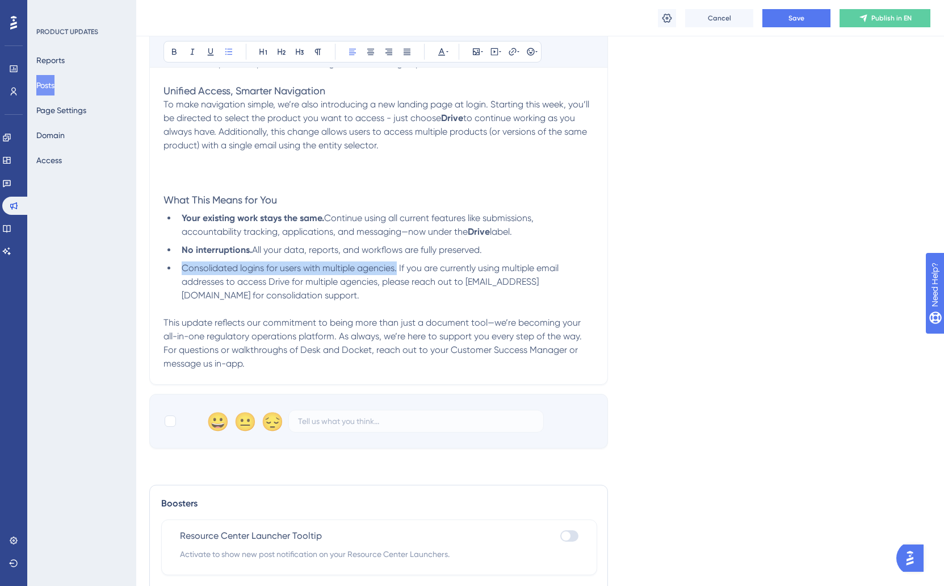
drag, startPoint x: 183, startPoint y: 270, endPoint x: 399, endPoint y: 269, distance: 216.4
click at [399, 269] on span "Consolidated logins for users with multiple agencies. If you are currently usin…" at bounding box center [371, 281] width 379 height 38
drag, startPoint x: 319, startPoint y: 294, endPoint x: 374, endPoint y: 363, distance: 89.0
click at [319, 294] on li "Consolidated logins for users with multiple agencies. If you are currently usin…" at bounding box center [385, 281] width 417 height 41
click at [265, 268] on strong "Consolidated logins for users with multiple agencies." at bounding box center [292, 267] width 221 height 11
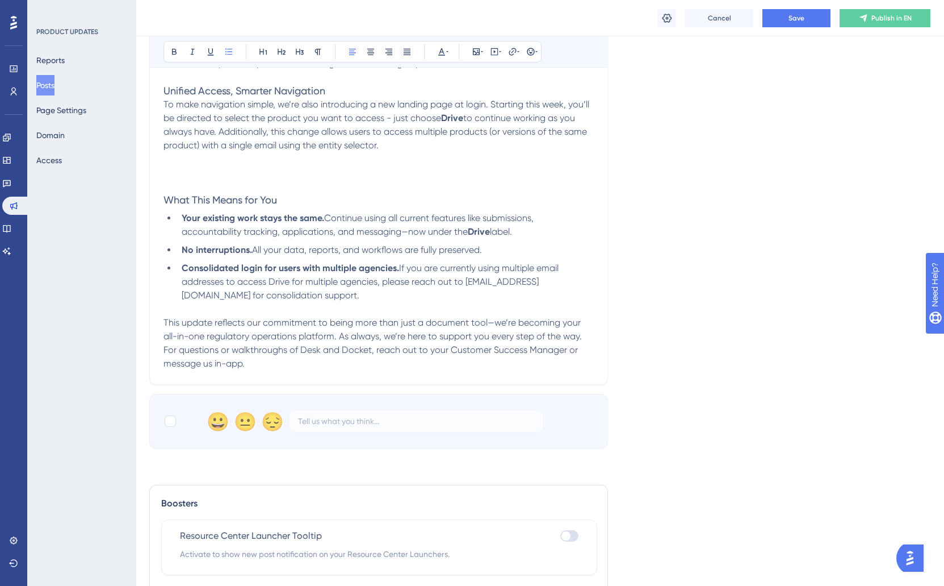
drag, startPoint x: 303, startPoint y: 292, endPoint x: 407, endPoint y: 313, distance: 105.4
click at [303, 293] on li "Consolidated login for users with multiple agencies. If you are currently using…" at bounding box center [385, 281] width 417 height 41
drag, startPoint x: 468, startPoint y: 287, endPoint x: 578, endPoint y: 288, distance: 110.2
click at [561, 288] on span "If you are currently using multiple email addresses to access Drive for multipl…" at bounding box center [371, 281] width 379 height 38
click at [561, 286] on span "If you are currently using multiple email addresses to access Drive for multipl…" at bounding box center [371, 281] width 379 height 38
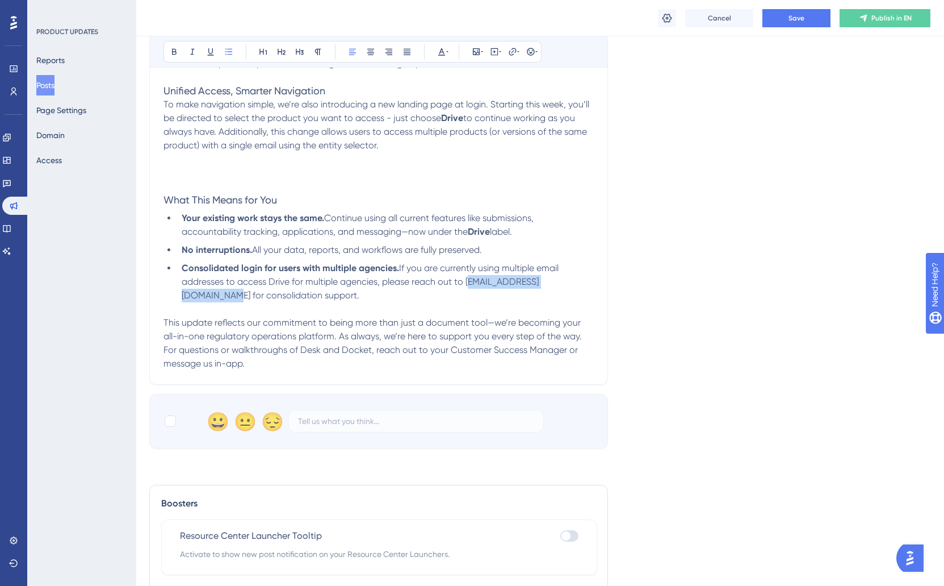
drag, startPoint x: 578, startPoint y: 284, endPoint x: 466, endPoint y: 285, distance: 111.9
click at [466, 285] on span "If you are currently using multiple email addresses to access Drive for multipl…" at bounding box center [371, 281] width 379 height 38
click at [423, 293] on li "Consolidated login for users with multiple agencies. If you are currently using…" at bounding box center [385, 281] width 417 height 41
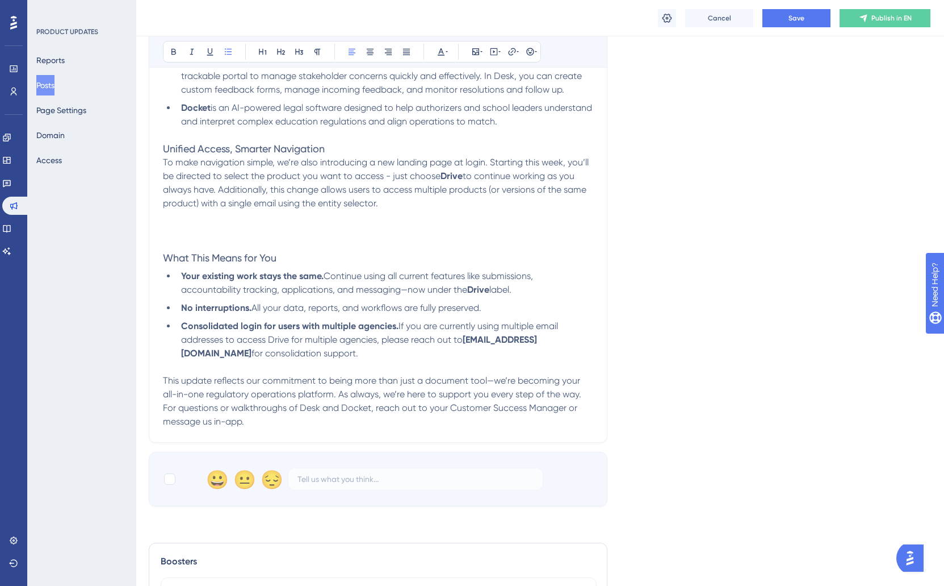
scroll to position [363, 1]
click at [479, 290] on strong "Drive" at bounding box center [478, 287] width 22 height 11
click at [404, 290] on span "Continue using all current features like submissions, accountability tracking, …" at bounding box center [359, 280] width 354 height 24
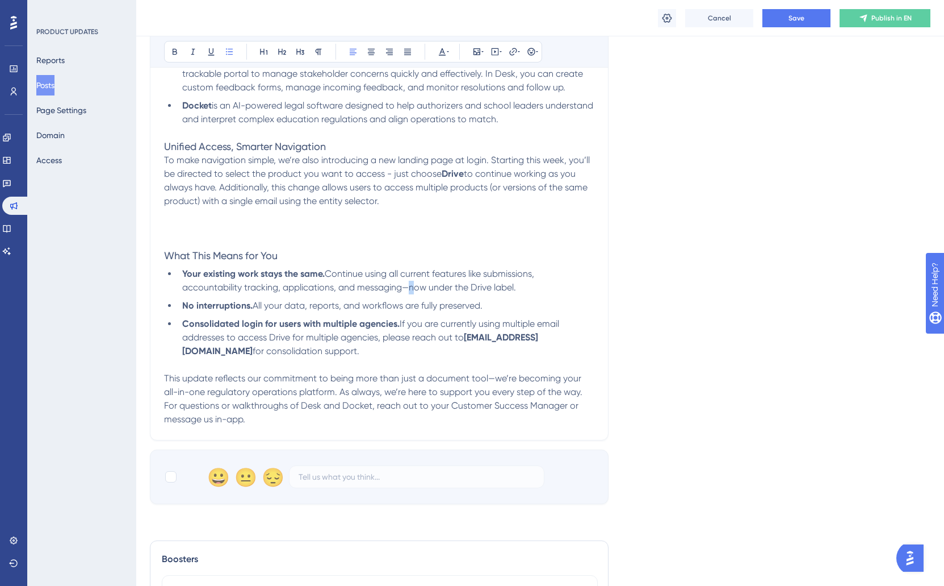
drag, startPoint x: 403, startPoint y: 290, endPoint x: 409, endPoint y: 290, distance: 6.2
click at [409, 290] on span "Continue using all current features like submissions, accountability tracking, …" at bounding box center [359, 280] width 354 height 24
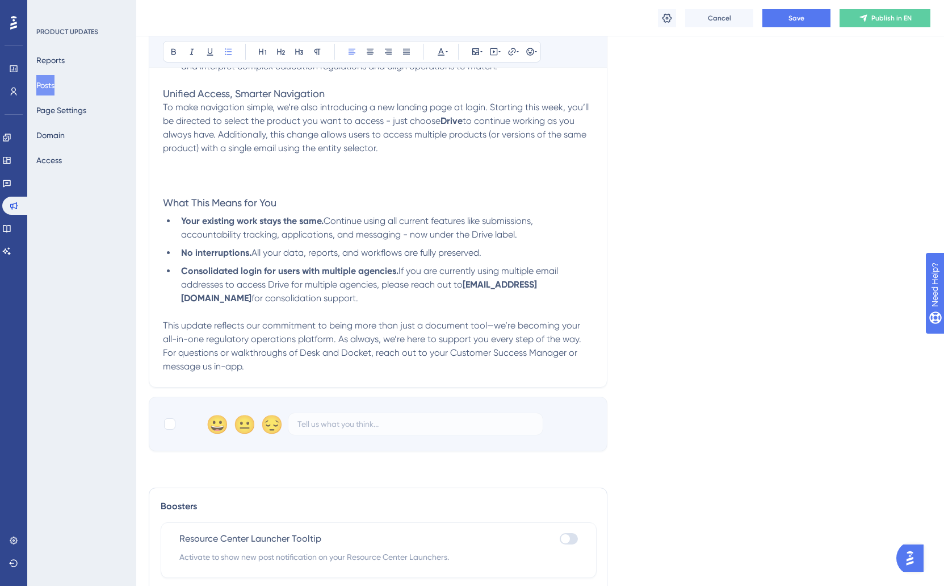
scroll to position [433, 1]
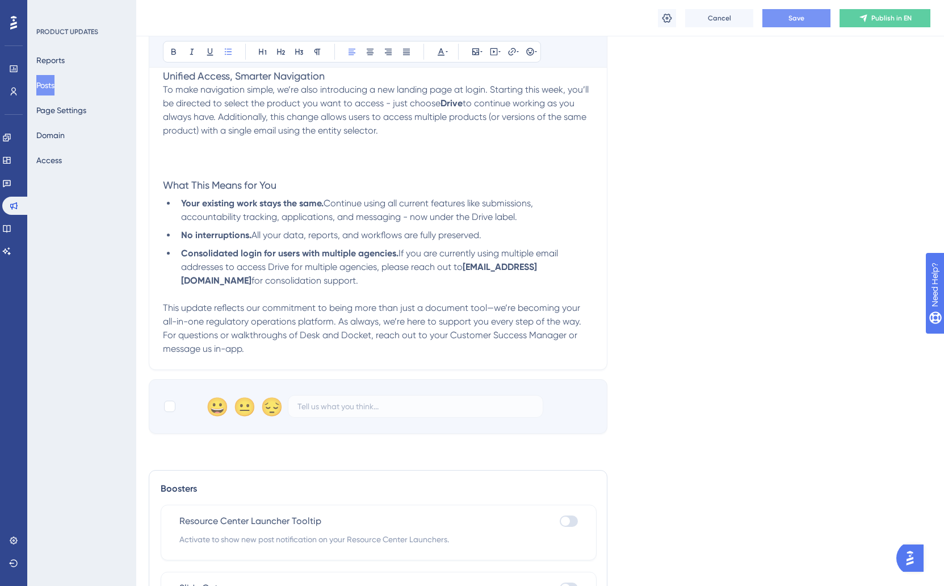
click at [798, 20] on span "Save" at bounding box center [797, 18] width 16 height 9
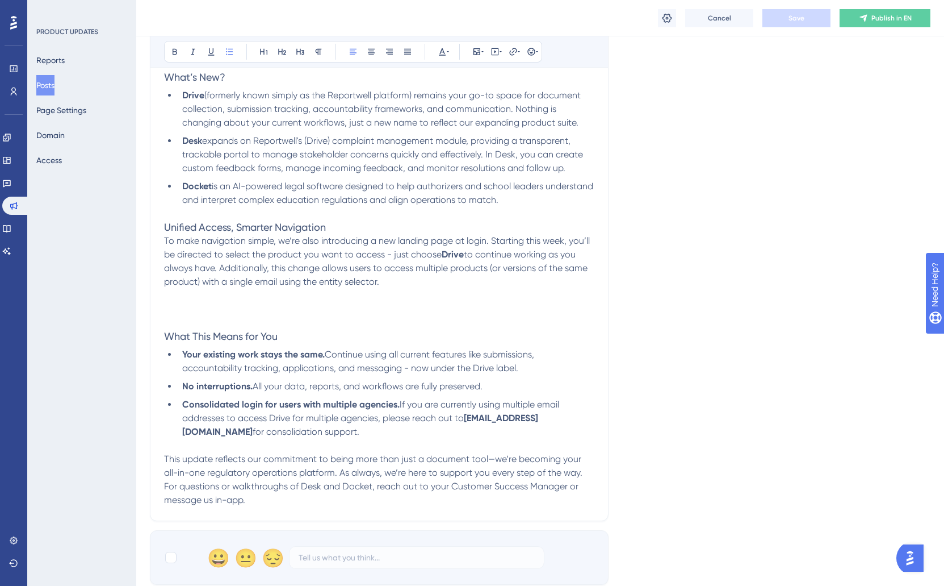
scroll to position [282, 0]
click at [231, 168] on span "expands on Reportwell's (Drive) complaint management module, providing a transp…" at bounding box center [383, 155] width 403 height 38
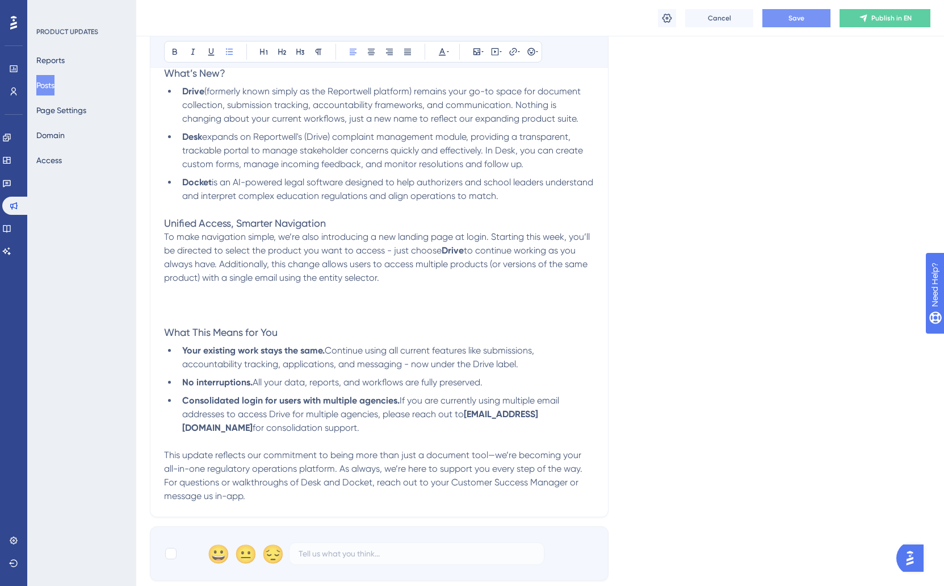
drag, startPoint x: 417, startPoint y: 198, endPoint x: 550, endPoint y: 198, distance: 132.3
click at [550, 198] on span "is an AI-powered legal software designed to help authorizers and school leaders…" at bounding box center [388, 189] width 413 height 24
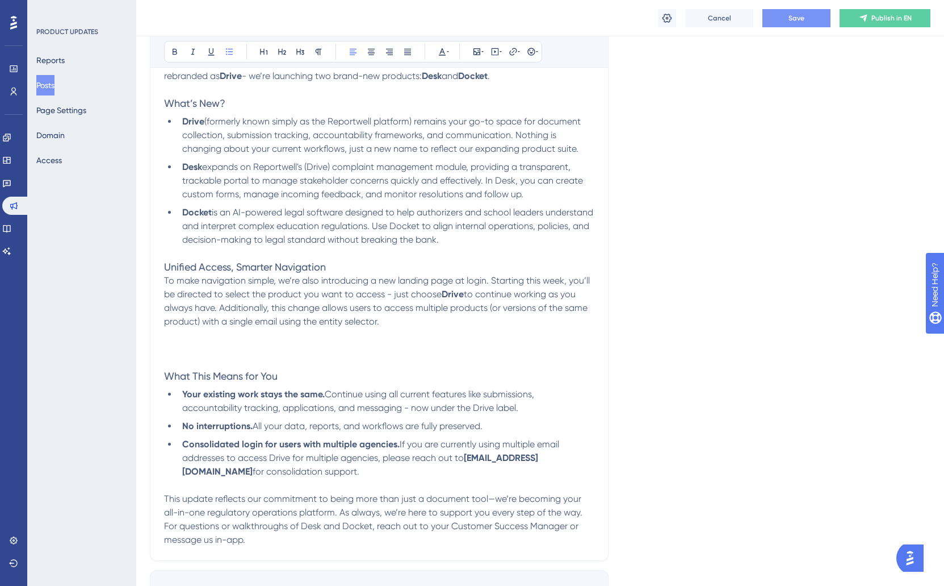
scroll to position [423, 0]
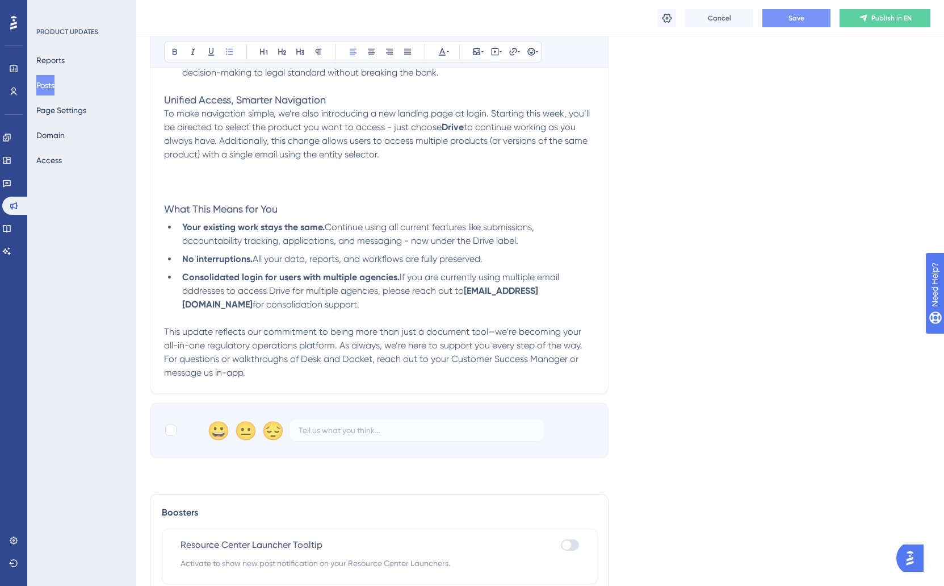
click at [249, 178] on p at bounding box center [379, 182] width 430 height 14
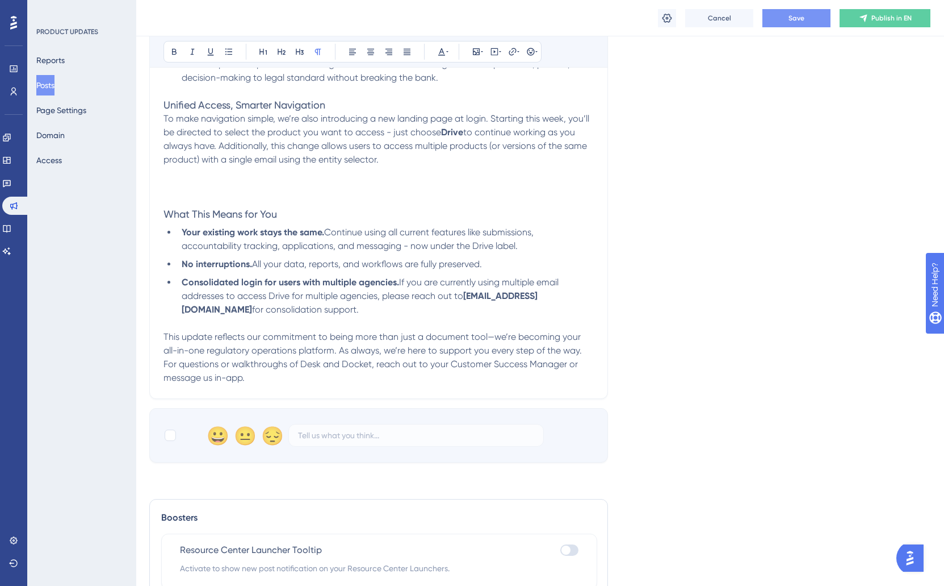
scroll to position [419, 1]
click at [164, 336] on span "This update reflects our commitment to being more than just a document tool—we’…" at bounding box center [374, 343] width 420 height 24
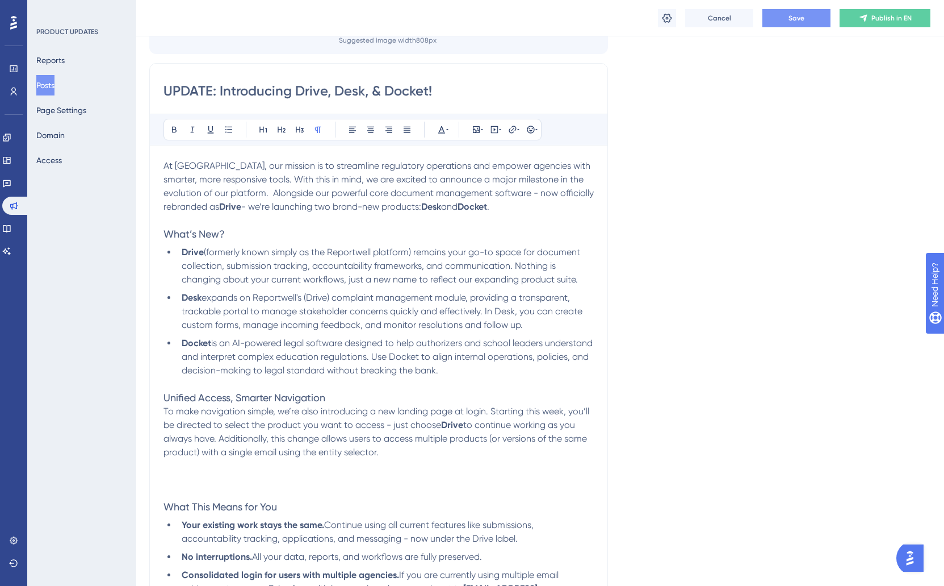
scroll to position [192, 1]
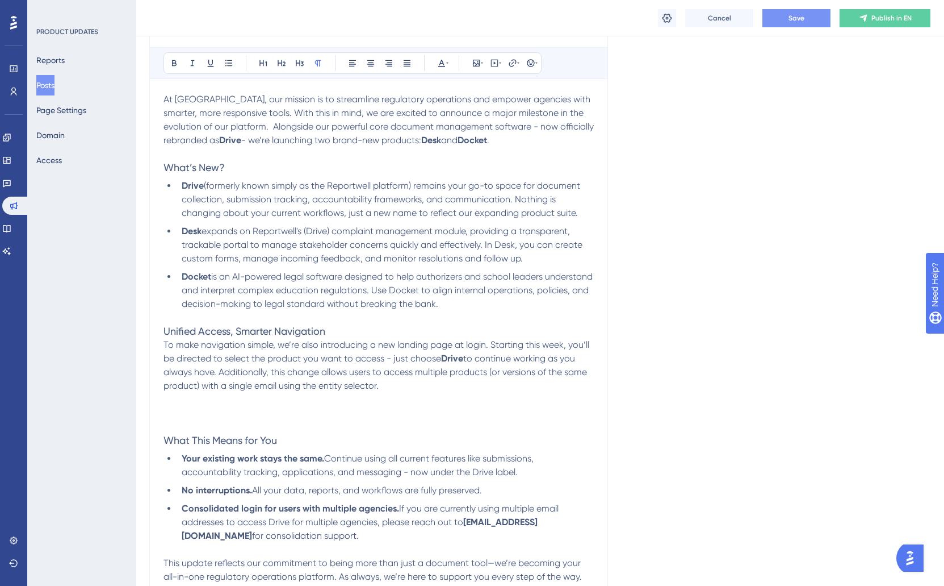
click at [552, 252] on li "Desk expands on Reportwell's (Drive) complaint management module, providing a t…" at bounding box center [385, 244] width 417 height 41
drag, startPoint x: 551, startPoint y: 256, endPoint x: 611, endPoint y: 270, distance: 61.9
click at [551, 256] on li "Desk expands on Reportwell's (Drive) complaint management module, providing a t…" at bounding box center [385, 244] width 417 height 41
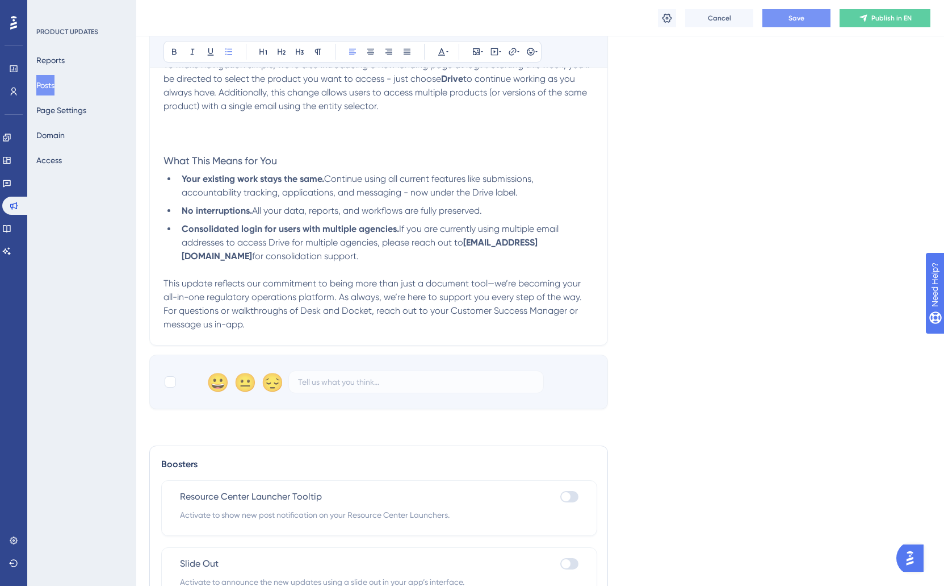
scroll to position [471, 0]
click at [784, 19] on button "Save" at bounding box center [797, 18] width 68 height 18
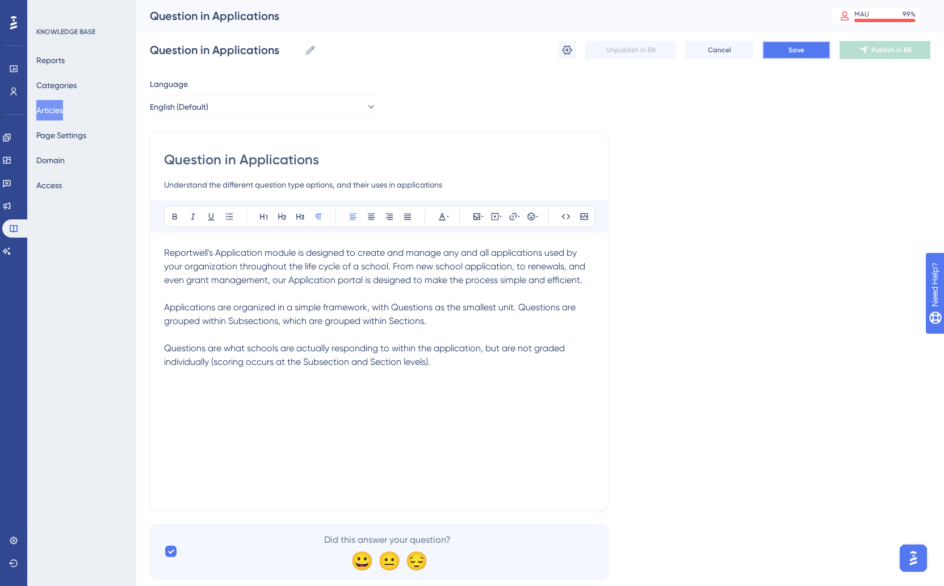
click at [822, 57] on button "Save" at bounding box center [797, 50] width 68 height 18
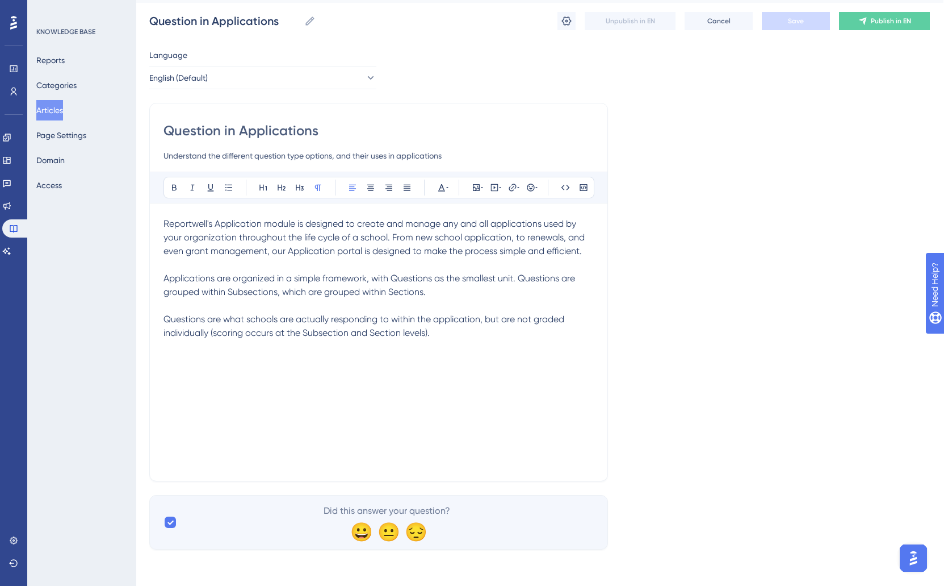
scroll to position [29, 1]
click at [164, 320] on span "Questions are what schools are actually responding to within the application, b…" at bounding box center [364, 325] width 403 height 24
click at [451, 333] on p "Questions are what schools are actually responding to within the application, b…" at bounding box center [379, 325] width 430 height 27
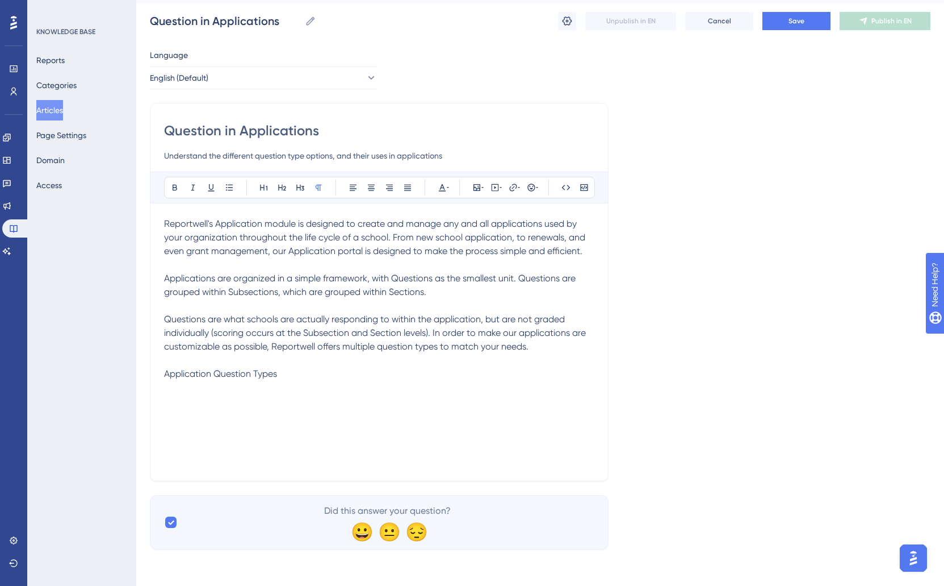
click at [553, 345] on p "Questions are what schools are actually responding to within the application, b…" at bounding box center [379, 332] width 430 height 41
drag, startPoint x: 436, startPoint y: 334, endPoint x: 535, endPoint y: 345, distance: 100.0
click at [535, 345] on p "Questions are what schools are actually responding to within the application, b…" at bounding box center [379, 332] width 430 height 41
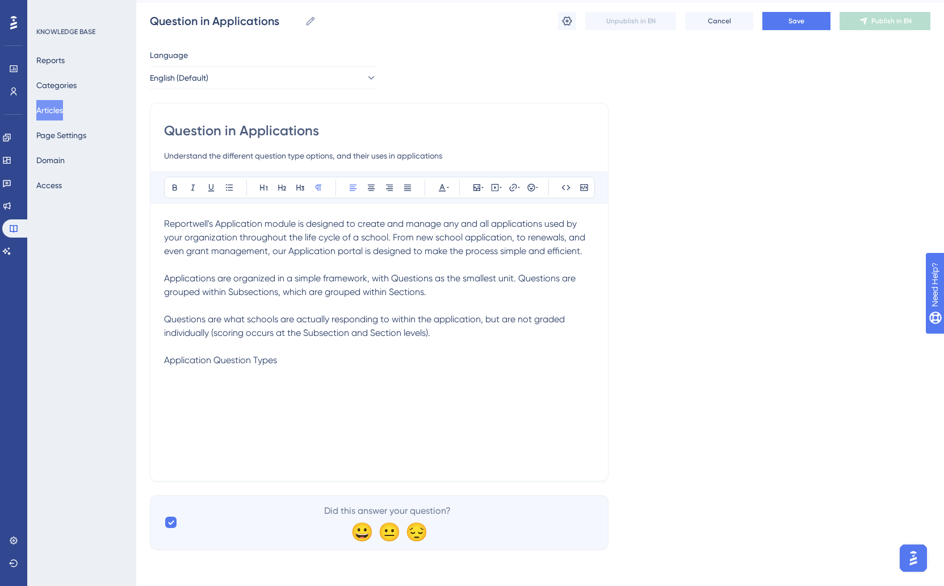
click at [242, 382] on div "Reportwell's Application module is designed to create and manage any and all ap…" at bounding box center [379, 342] width 430 height 250
click at [210, 379] on p at bounding box center [379, 374] width 430 height 14
click at [183, 382] on div "Reportwell's Application module is designed to create and manage any and all ap…" at bounding box center [379, 342] width 430 height 250
click at [496, 332] on p "Questions are what schools are actually responding to within the application, b…" at bounding box center [379, 325] width 430 height 27
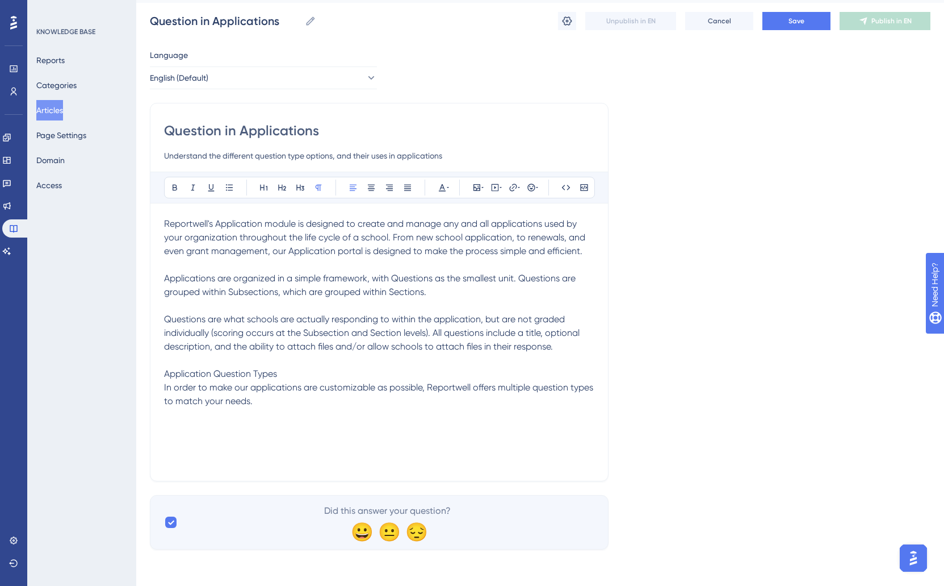
click at [283, 403] on p "In order to make our applications are customizable as possible, Reportwell offe…" at bounding box center [379, 394] width 430 height 27
click at [233, 188] on icon at bounding box center [229, 187] width 9 height 9
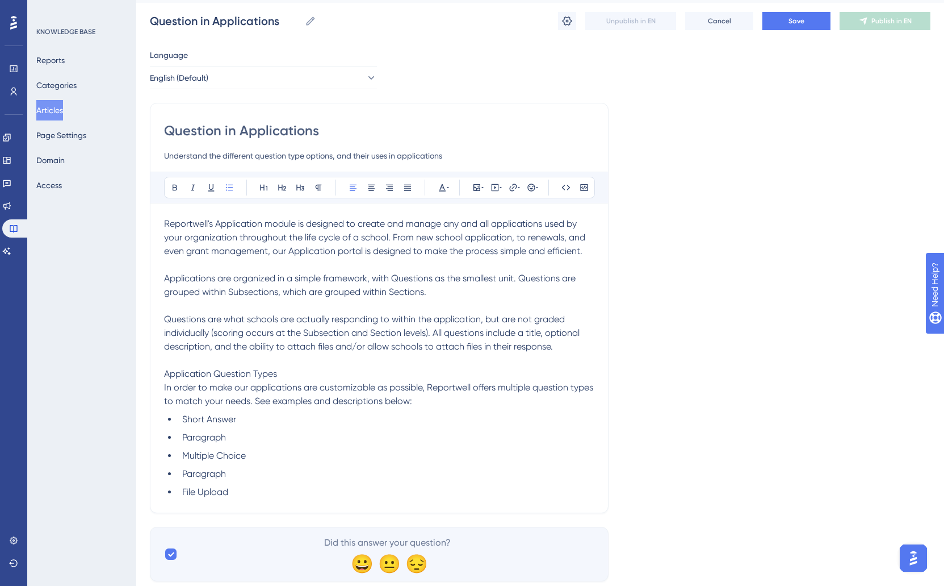
click at [256, 426] on ul "Short Answer Paragraph Multiple Choice Paragraph File Upload" at bounding box center [379, 455] width 430 height 86
click at [256, 420] on li "Short Answer" at bounding box center [386, 419] width 417 height 14
drag, startPoint x: 371, startPoint y: 416, endPoint x: 374, endPoint y: 421, distance: 6.3
click at [371, 416] on span "Short Answer: Small text box to enter response (best for short responses and da…" at bounding box center [372, 418] width 381 height 11
click at [375, 420] on span "Short Answer: Small text box to enter response (best for short responses and da…" at bounding box center [372, 418] width 381 height 11
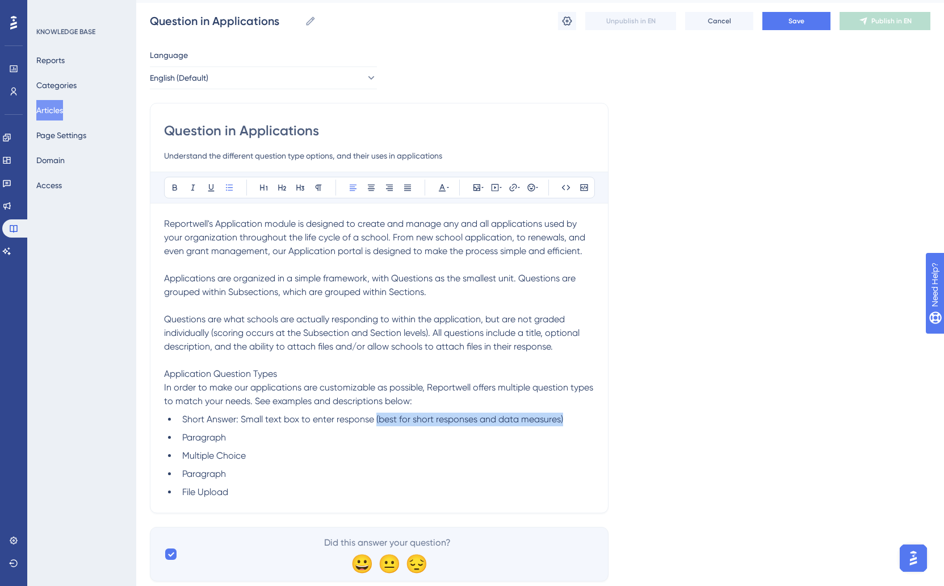
drag, startPoint x: 376, startPoint y: 418, endPoint x: 572, endPoint y: 424, distance: 196.0
click at [572, 424] on li "Short Answer: Small text box to enter response (best for short responses and da…" at bounding box center [386, 419] width 417 height 14
drag, startPoint x: 373, startPoint y: 424, endPoint x: 402, endPoint y: 420, distance: 29.2
click at [402, 420] on li "Short Answer: Small text box to enter response, and is best for short responses…" at bounding box center [386, 419] width 417 height 14
click at [576, 423] on li "Short Answer: Small text box to enter response; best for short responses and da…" at bounding box center [386, 419] width 417 height 14
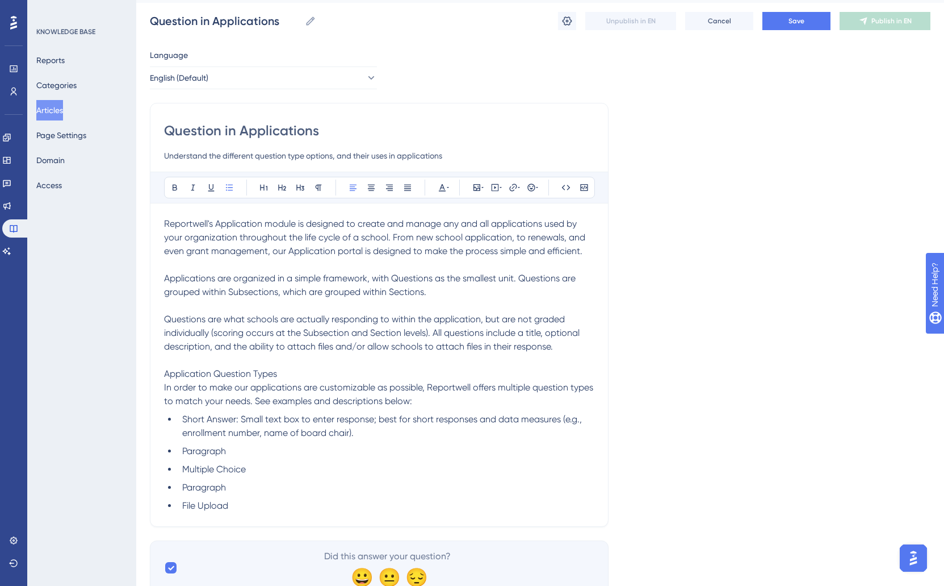
click at [264, 451] on li "Paragraph" at bounding box center [386, 451] width 417 height 14
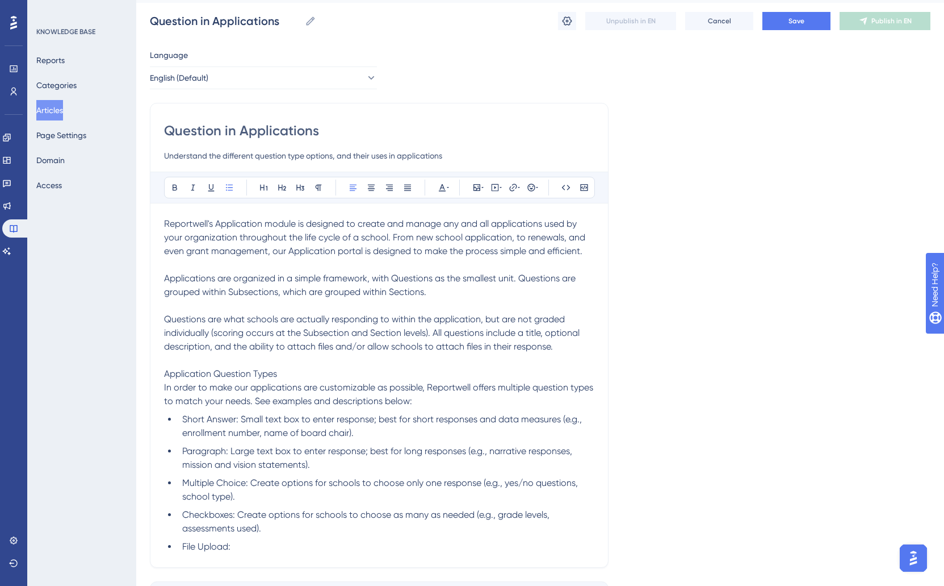
scroll to position [111, 0]
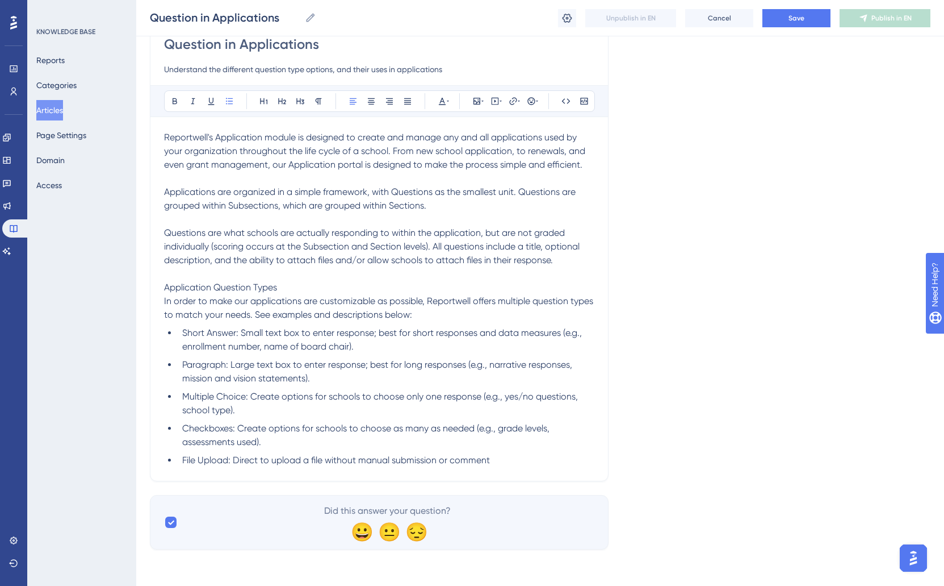
click at [358, 463] on span "File Upload: Direct to upload a file without manual submission or comment" at bounding box center [336, 459] width 308 height 11
click at [564, 466] on li "File Upload: Direct to upload a file without space for manual submission or com…" at bounding box center [386, 460] width 417 height 14
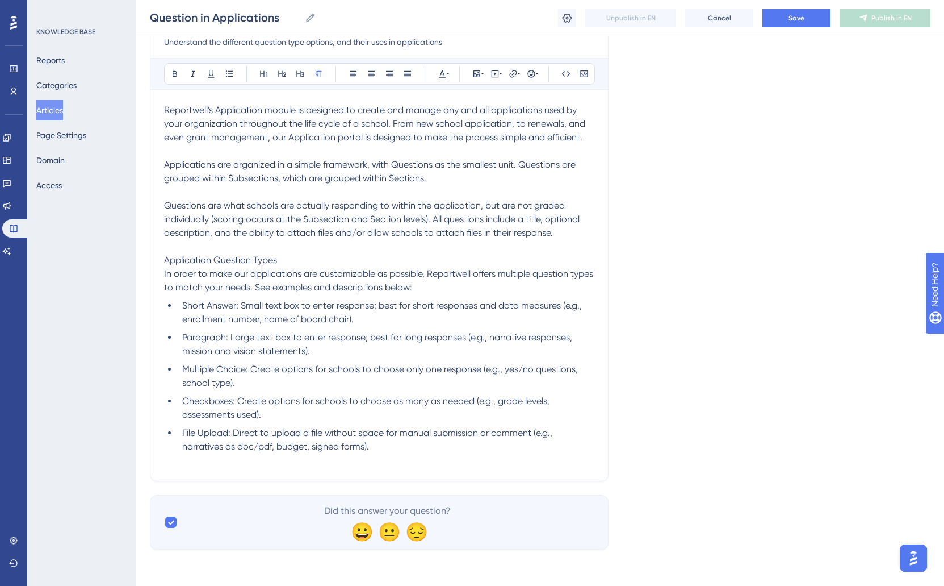
scroll to position [137, 0]
click at [274, 260] on span "Application Question Types" at bounding box center [220, 260] width 113 height 11
drag, startPoint x: 286, startPoint y: 260, endPoint x: 106, endPoint y: 252, distance: 179.6
click at [136, 252] on div "Performance Users Engagement Widgets Feedback Product Updates Knowledge Base AI…" at bounding box center [540, 215] width 808 height 705
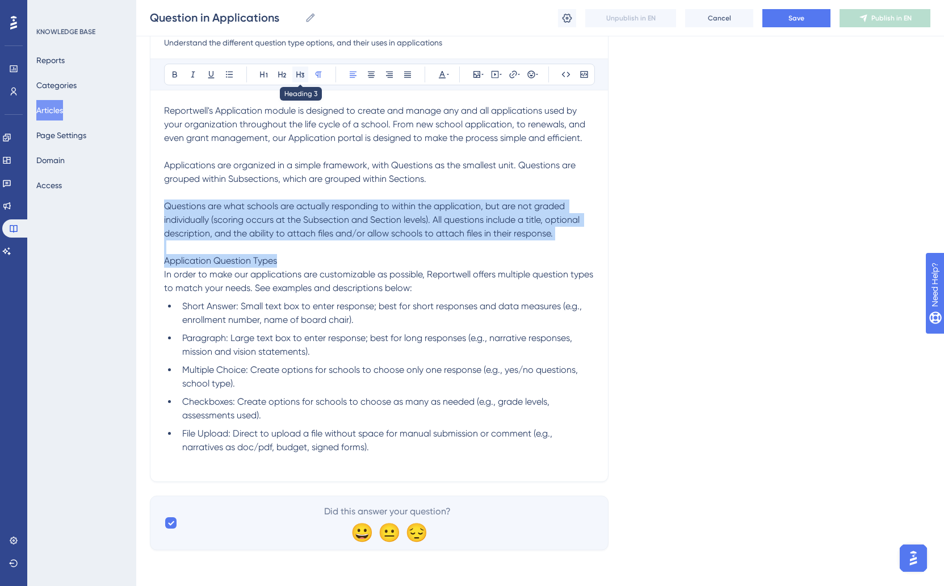
click at [300, 74] on icon at bounding box center [300, 75] width 8 height 6
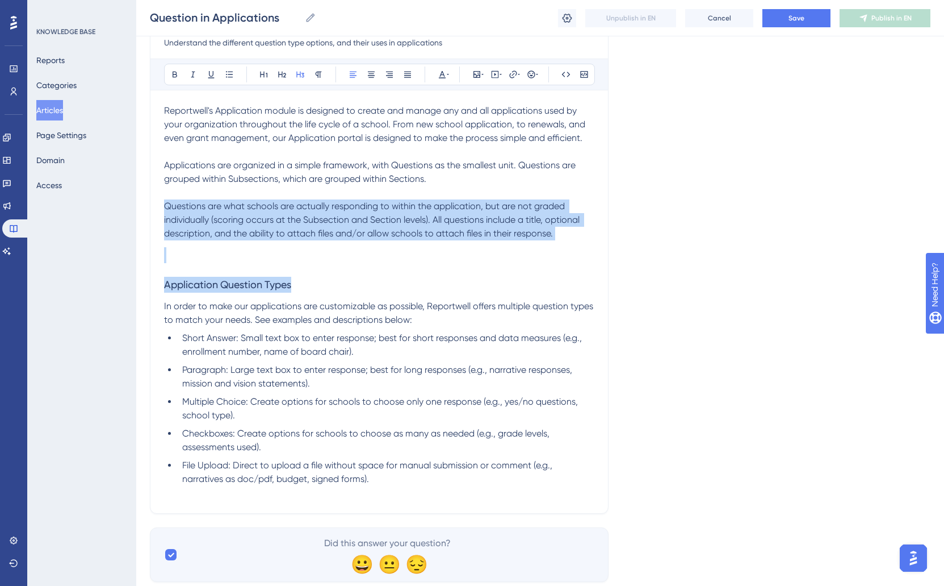
click at [207, 250] on h3 at bounding box center [379, 255] width 430 height 30
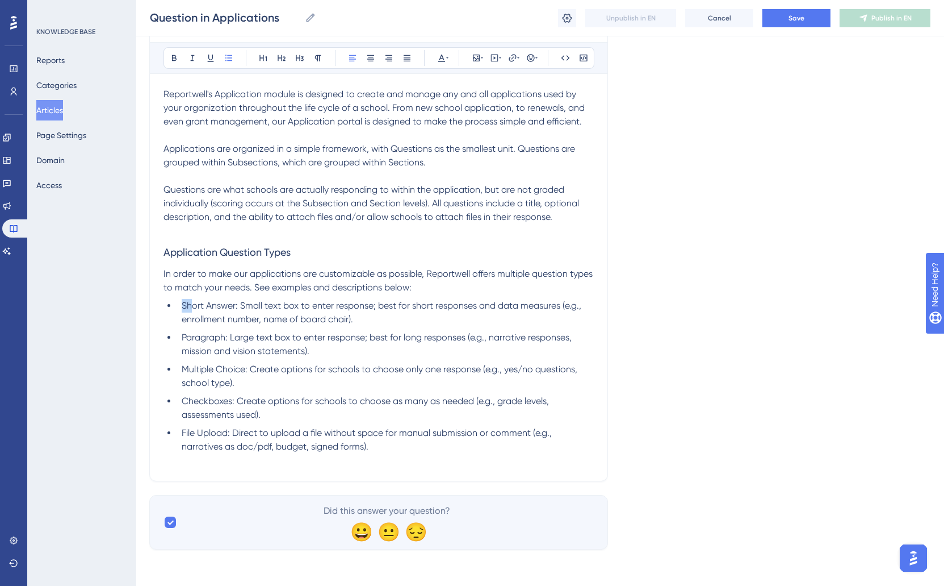
scroll to position [154, 1]
drag, startPoint x: 183, startPoint y: 307, endPoint x: 241, endPoint y: 306, distance: 57.4
click at [241, 306] on span "Short Answer: Small text box to enter response; best for short responses and da…" at bounding box center [383, 312] width 402 height 24
drag, startPoint x: 229, startPoint y: 340, endPoint x: 179, endPoint y: 338, distance: 49.5
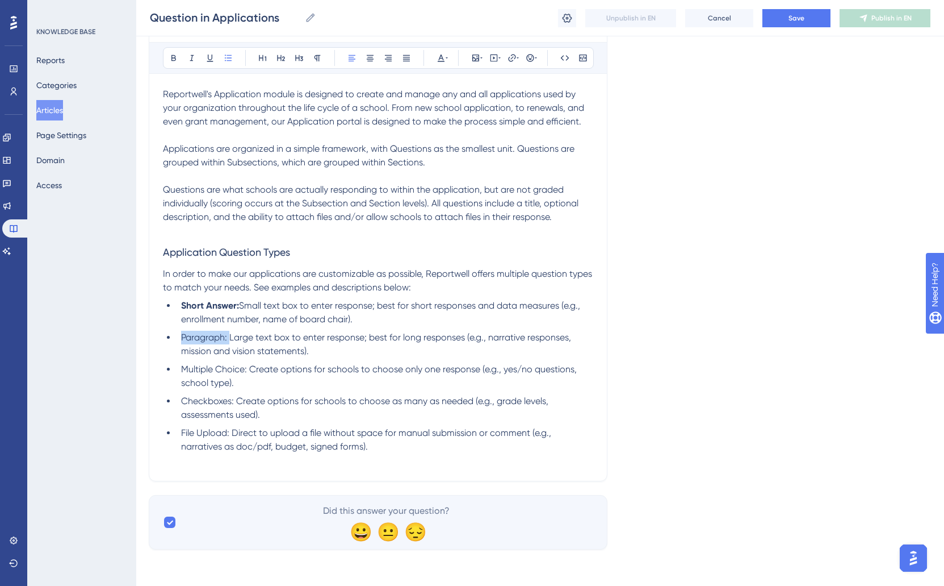
click at [179, 338] on li "Paragraph: Large text box to enter response; best for long responses (e.g., nar…" at bounding box center [385, 344] width 417 height 27
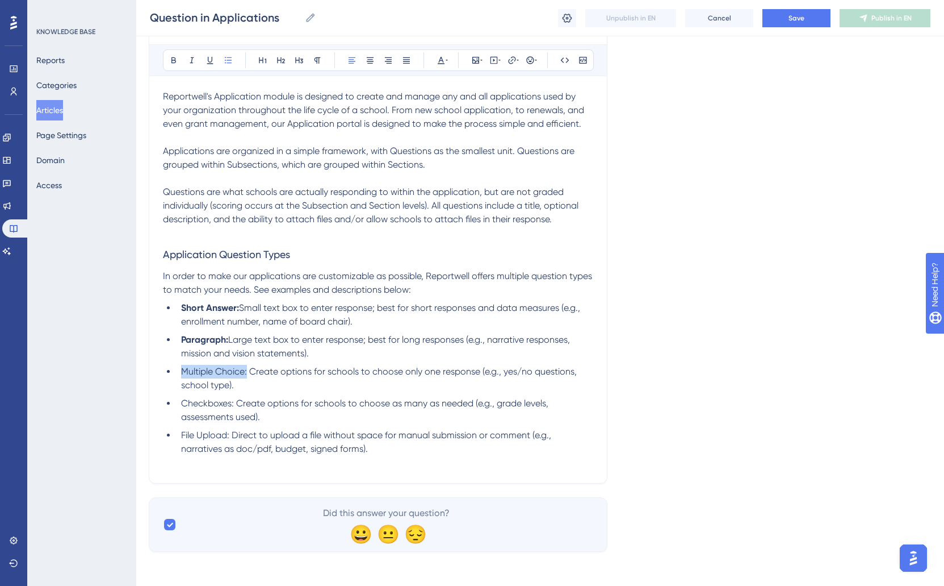
drag, startPoint x: 248, startPoint y: 370, endPoint x: 166, endPoint y: 366, distance: 82.4
click at [166, 366] on ul "Short Answer: Small text box to enter response; best for short responses and da…" at bounding box center [378, 378] width 430 height 154
drag, startPoint x: 235, startPoint y: 404, endPoint x: 160, endPoint y: 399, distance: 75.1
click at [160, 399] on div "Question in Applications Understand the different question type options, and th…" at bounding box center [378, 231] width 459 height 508
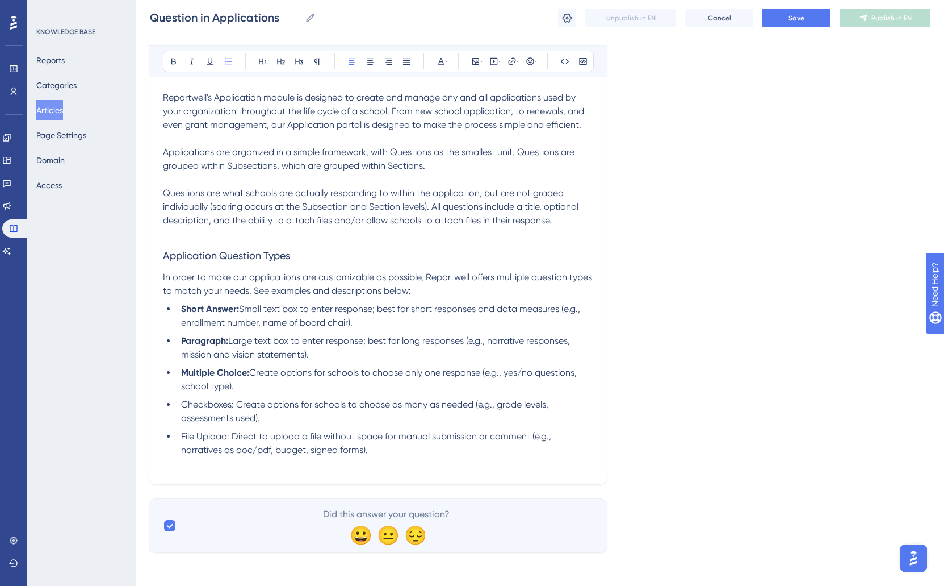
scroll to position [150, 2]
drag, startPoint x: 231, startPoint y: 438, endPoint x: 166, endPoint y: 444, distance: 64.9
click at [166, 444] on ul "Short Answer: Small text box to enter response; best for short responses and da…" at bounding box center [377, 379] width 430 height 154
click at [284, 407] on span "Create options for schools to choose as many as needed (e.g., grade levels, ass…" at bounding box center [364, 411] width 367 height 24
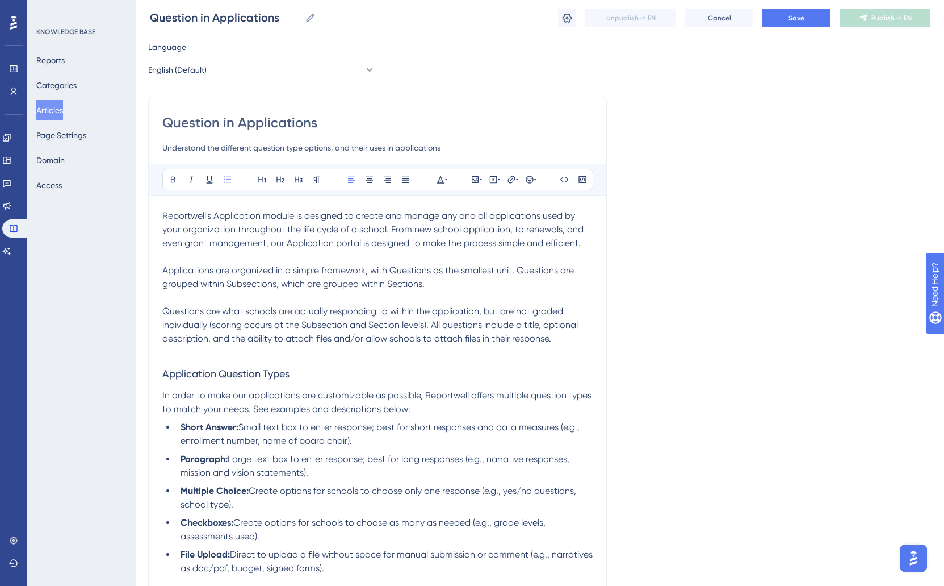
scroll to position [0, 2]
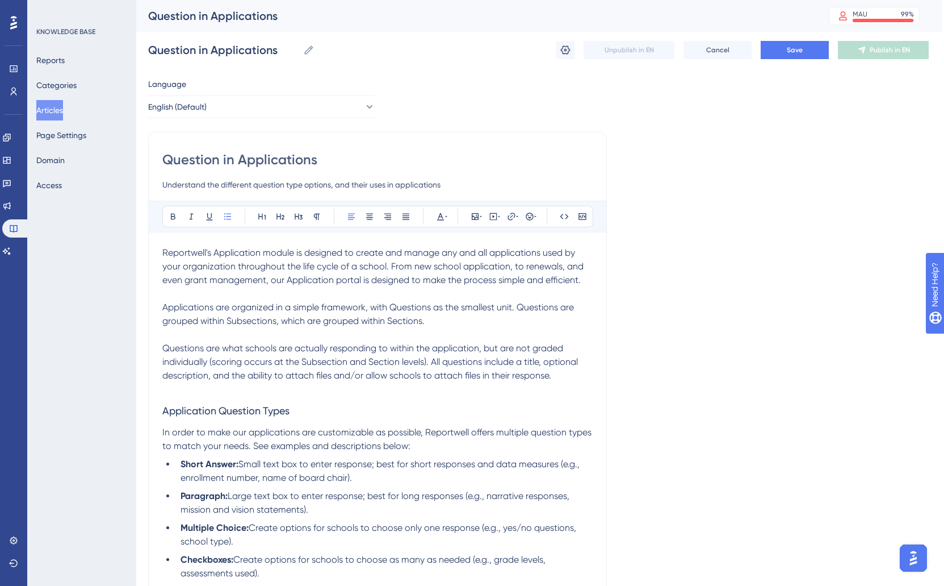
click at [229, 410] on span "Application Question Types" at bounding box center [225, 410] width 127 height 12
click at [366, 415] on h3 "Application Question Types" at bounding box center [377, 411] width 430 height 30
click at [207, 415] on strong "Application Question Types" at bounding box center [225, 410] width 127 height 12
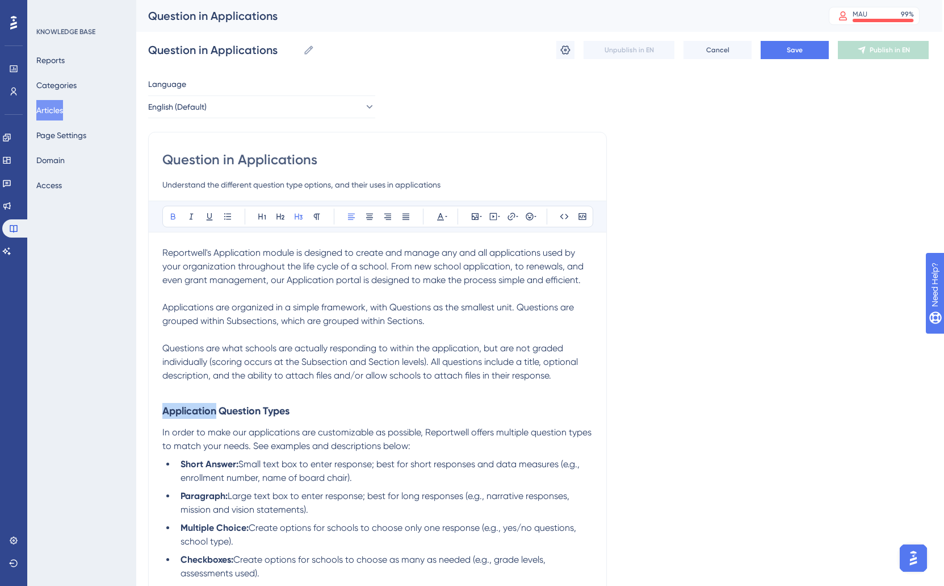
click at [207, 415] on strong "Application Question Types" at bounding box center [225, 410] width 127 height 12
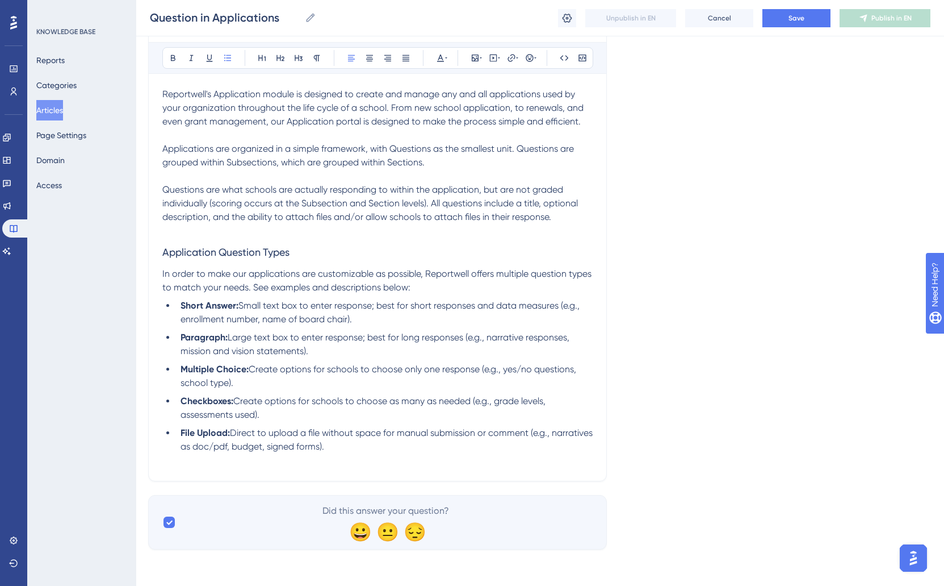
click at [416, 446] on li "File Upload: Direct to upload a file without space for manual submission or com…" at bounding box center [384, 439] width 417 height 27
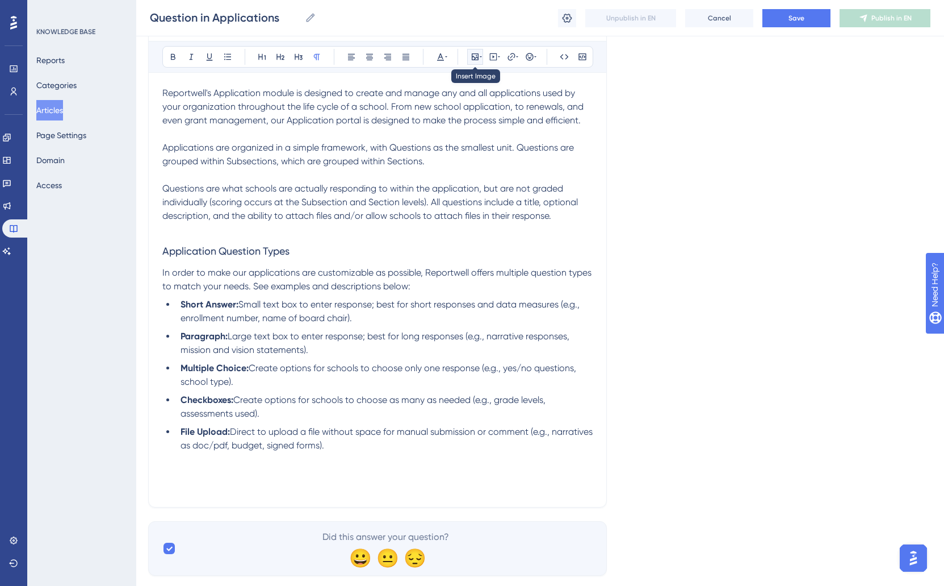
drag, startPoint x: 476, startPoint y: 58, endPoint x: 477, endPoint y: 66, distance: 7.4
click at [476, 58] on icon at bounding box center [475, 56] width 9 height 9
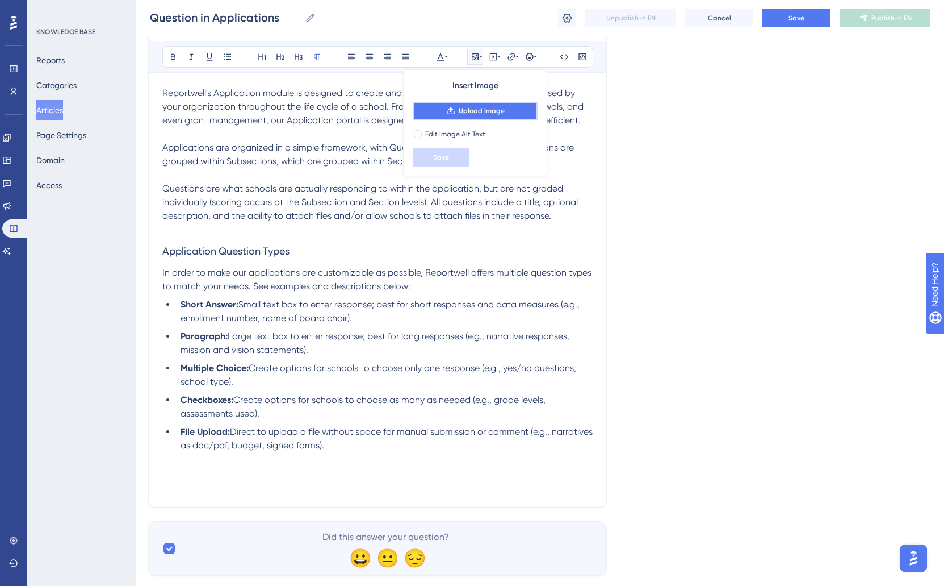
click at [454, 114] on icon at bounding box center [450, 110] width 9 height 9
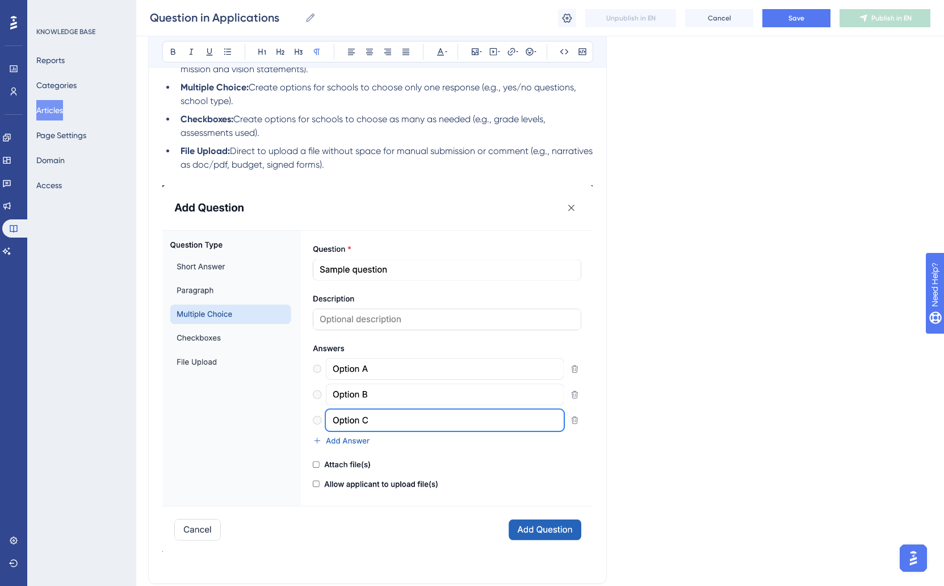
scroll to position [539, 2]
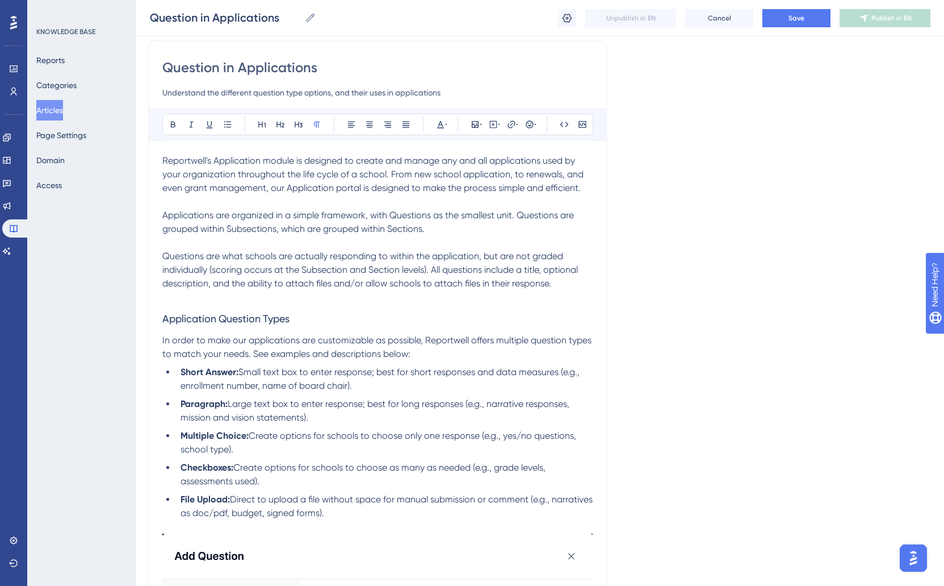
click at [228, 296] on p at bounding box center [377, 297] width 430 height 14
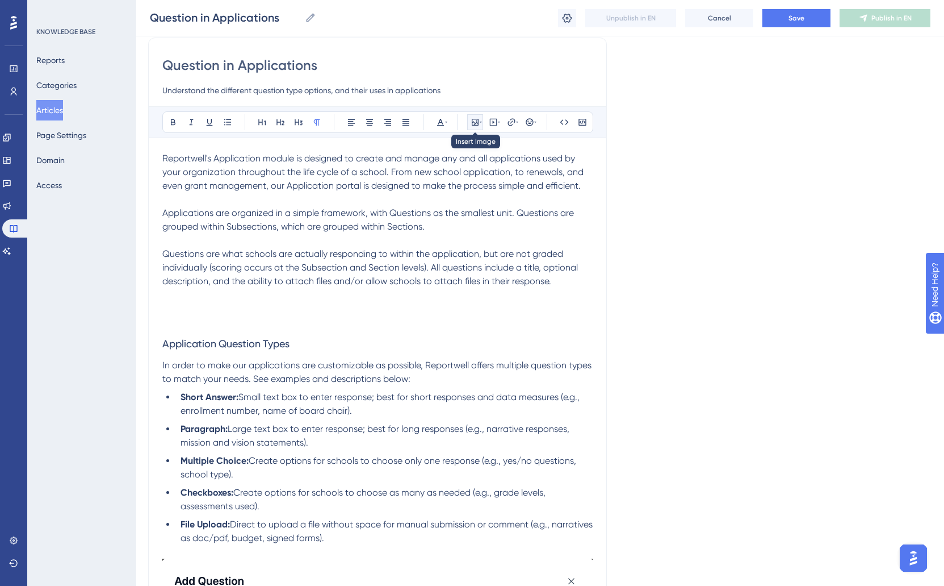
click at [476, 123] on icon at bounding box center [475, 122] width 7 height 7
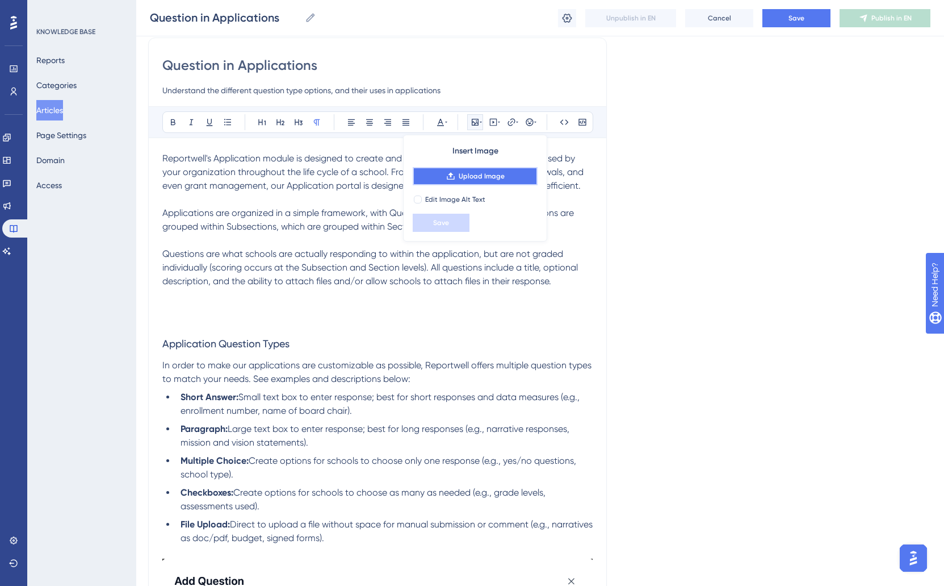
click at [478, 179] on span "Upload Image" at bounding box center [482, 176] width 46 height 9
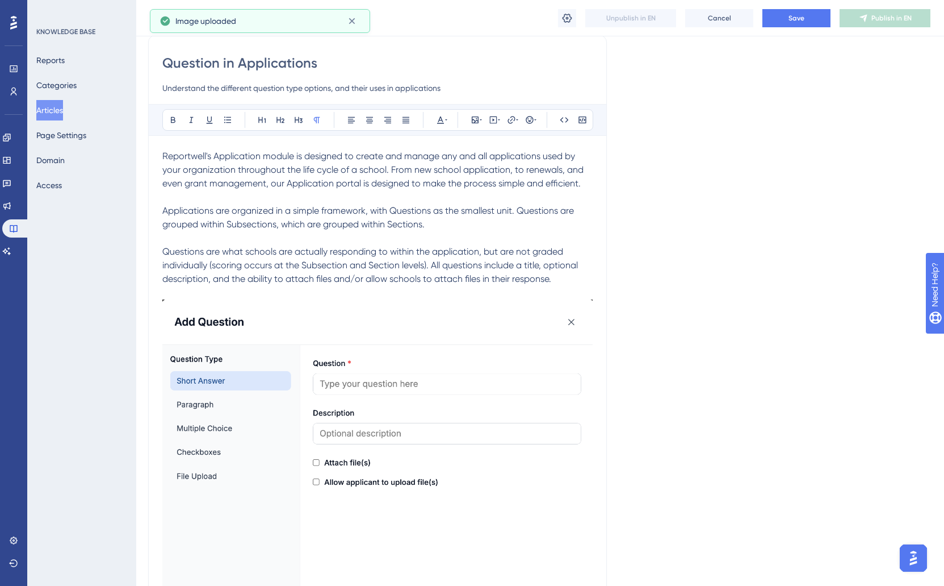
click at [403, 362] on img at bounding box center [377, 482] width 430 height 366
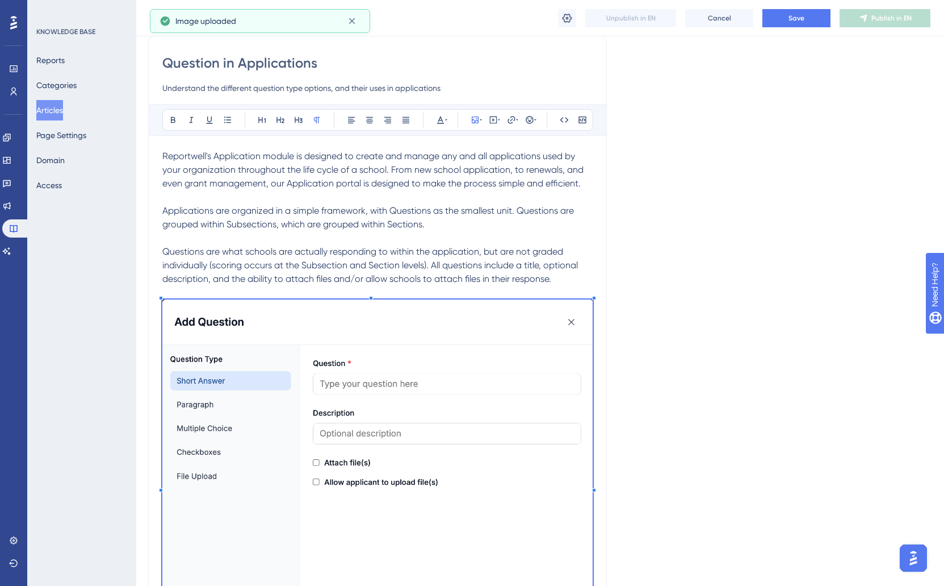
scroll to position [91, 2]
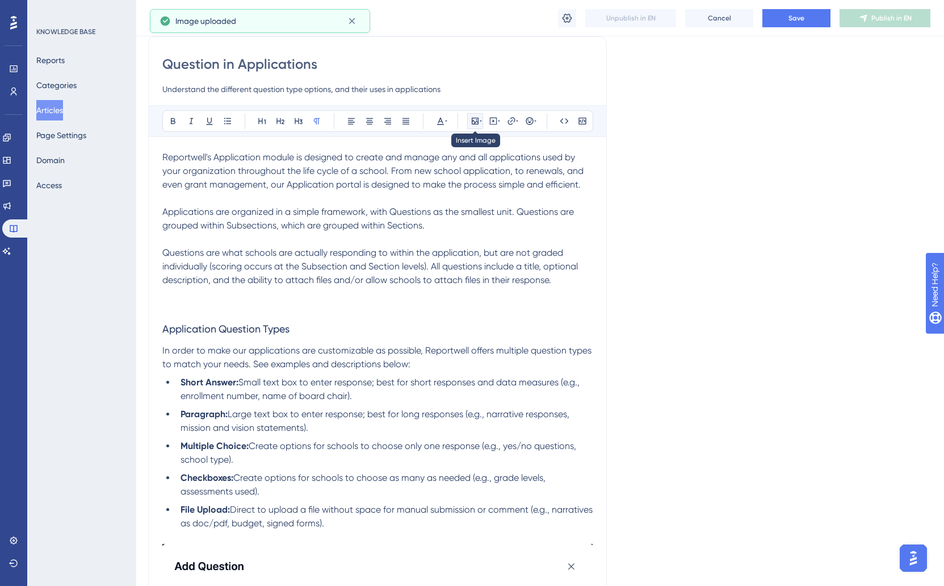
click at [476, 121] on icon at bounding box center [475, 121] width 7 height 7
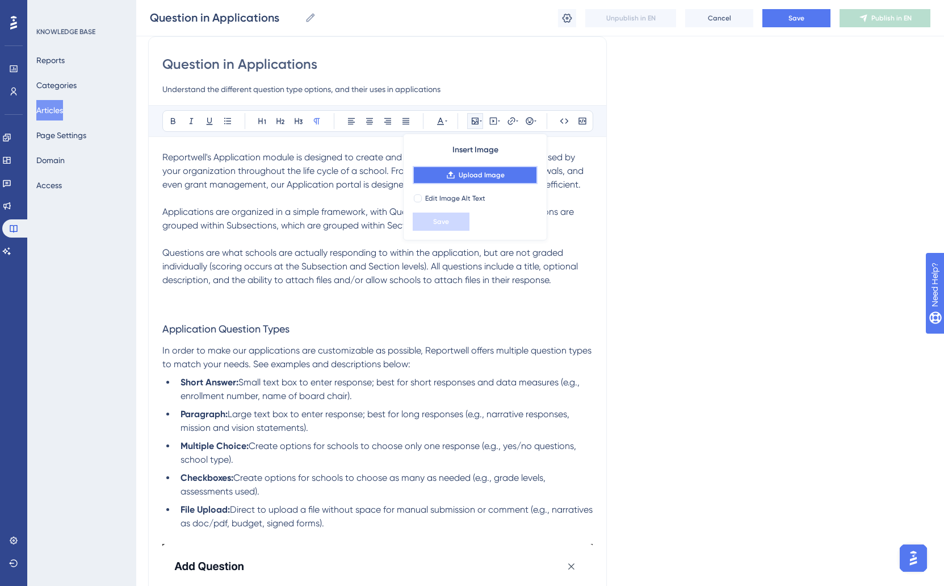
click at [490, 178] on span "Upload Image" at bounding box center [482, 174] width 46 height 9
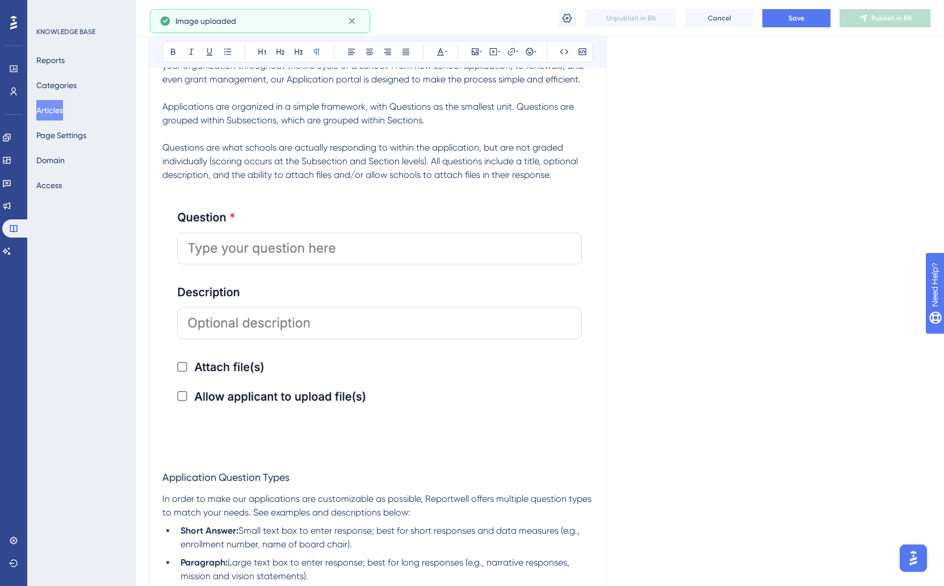
scroll to position [229, 2]
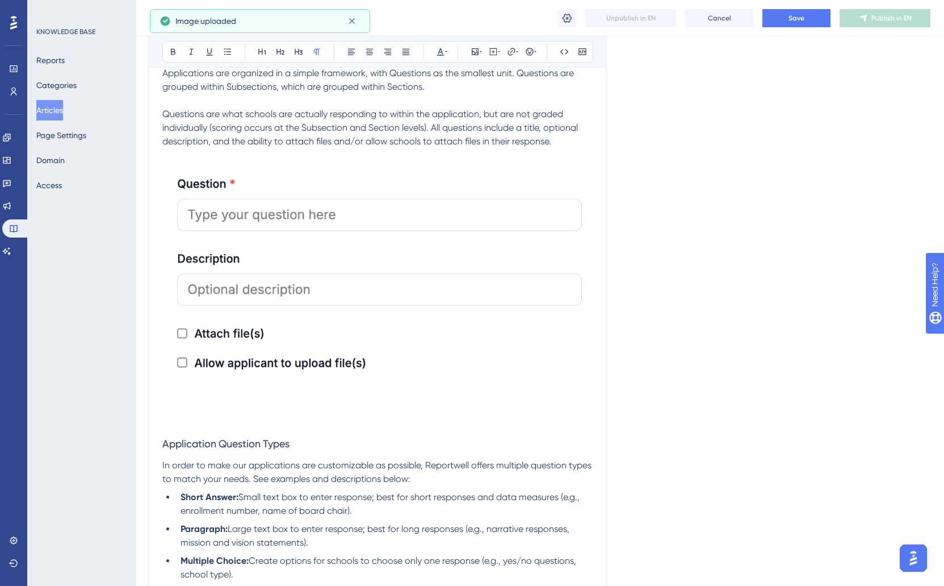
click at [375, 282] on img at bounding box center [377, 293] width 430 height 263
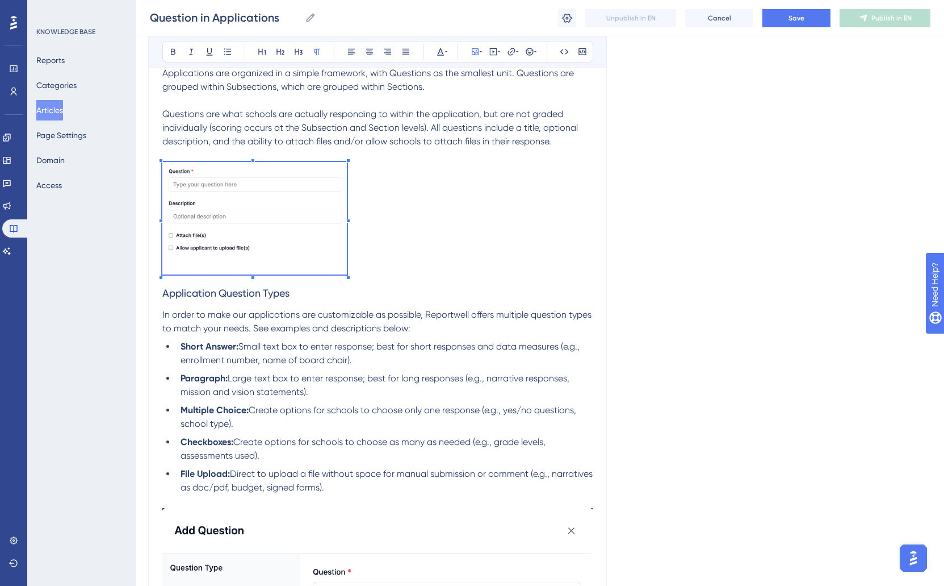
click at [346, 301] on div "Reportwell's Application module is designed to create and manage any and all ap…" at bounding box center [377, 452] width 430 height 880
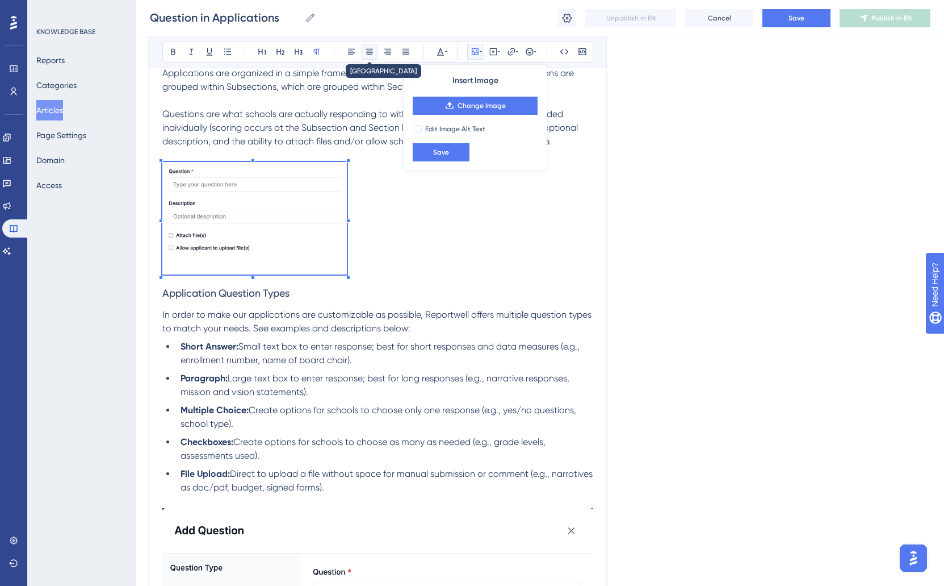
click at [373, 51] on icon at bounding box center [369, 51] width 9 height 9
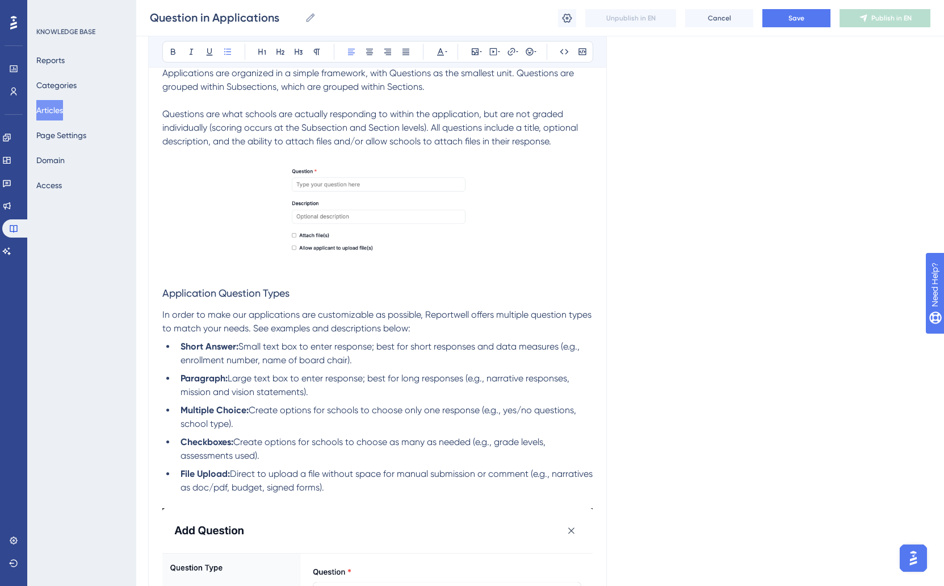
click at [285, 342] on span "Small text box to enter response; best for short responses and data measures (e…" at bounding box center [382, 353] width 402 height 24
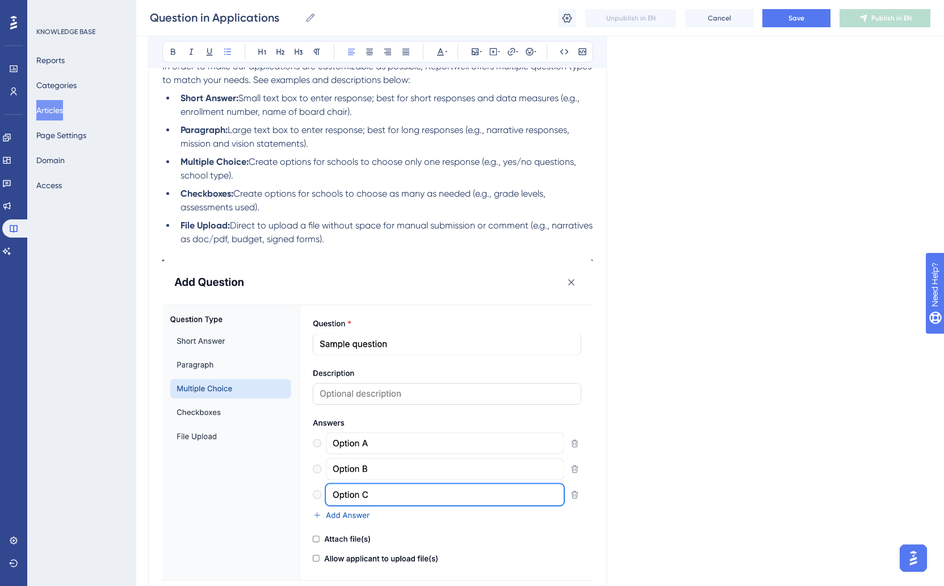
click at [342, 401] on img at bounding box center [377, 443] width 430 height 366
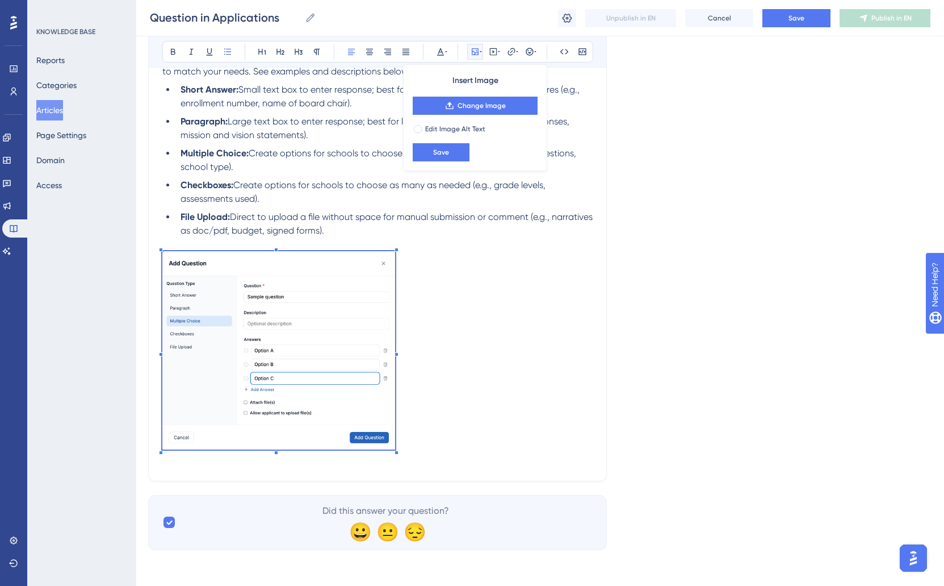
scroll to position [487, 2]
click at [396, 357] on p at bounding box center [377, 353] width 430 height 202
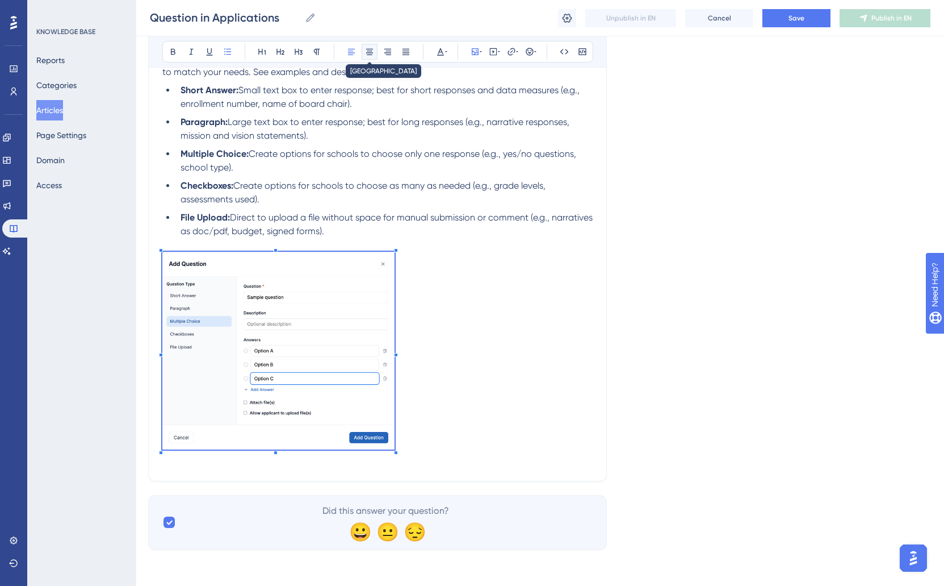
click at [370, 54] on icon at bounding box center [369, 51] width 9 height 9
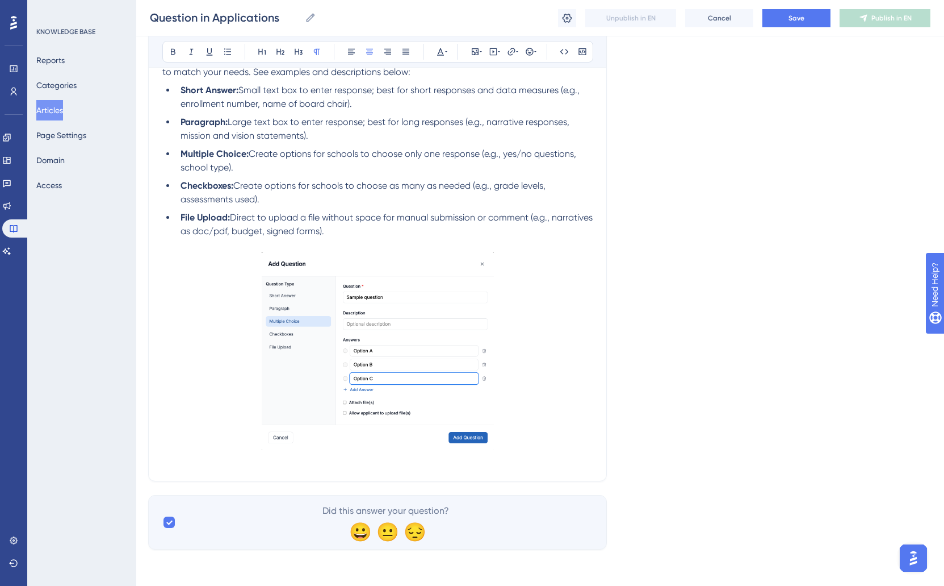
click at [520, 291] on p at bounding box center [377, 353] width 430 height 202
click at [438, 230] on li "File Upload: Direct to upload a file without space for manual submission or com…" at bounding box center [384, 224] width 417 height 27
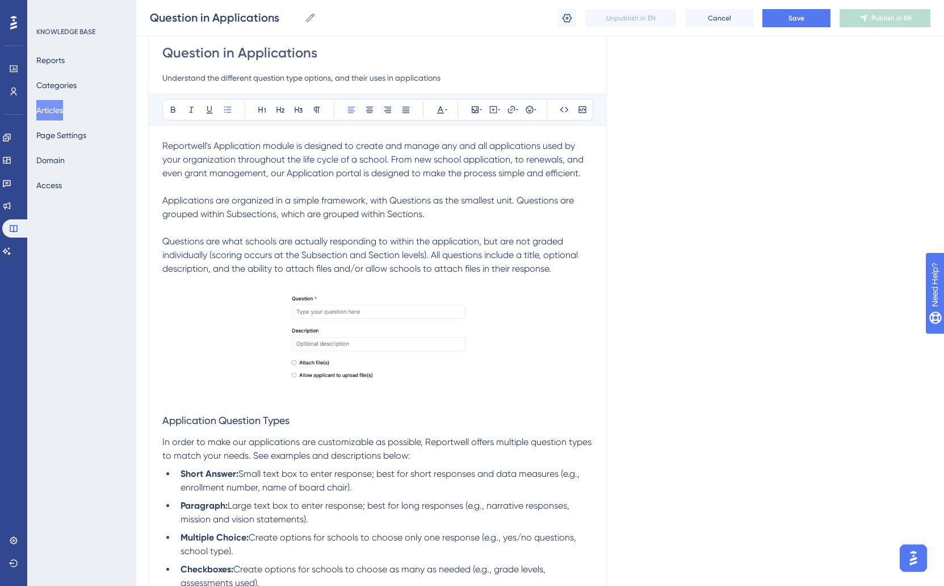
scroll to position [61, 2]
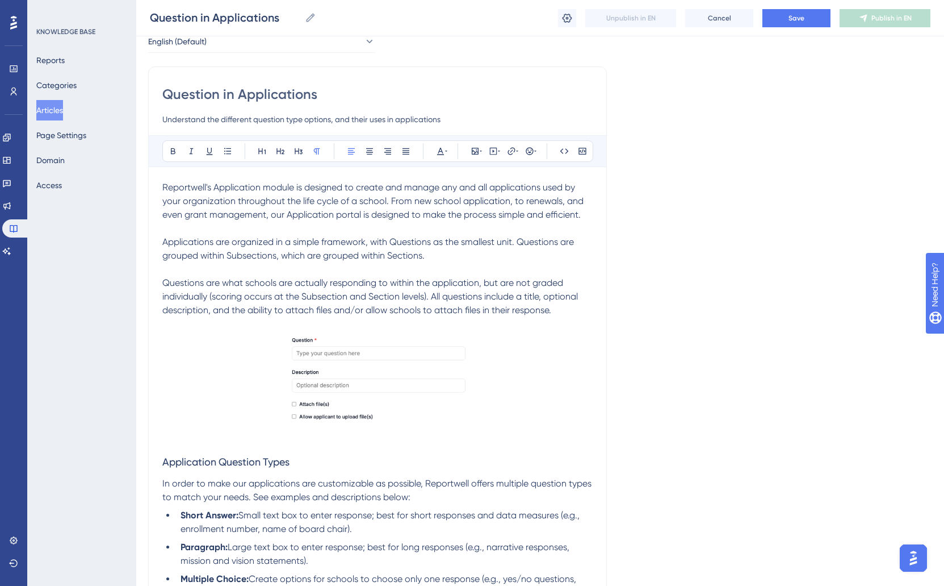
click at [549, 311] on span "Questions are what schools are actually responding to within the application, b…" at bounding box center [371, 296] width 418 height 38
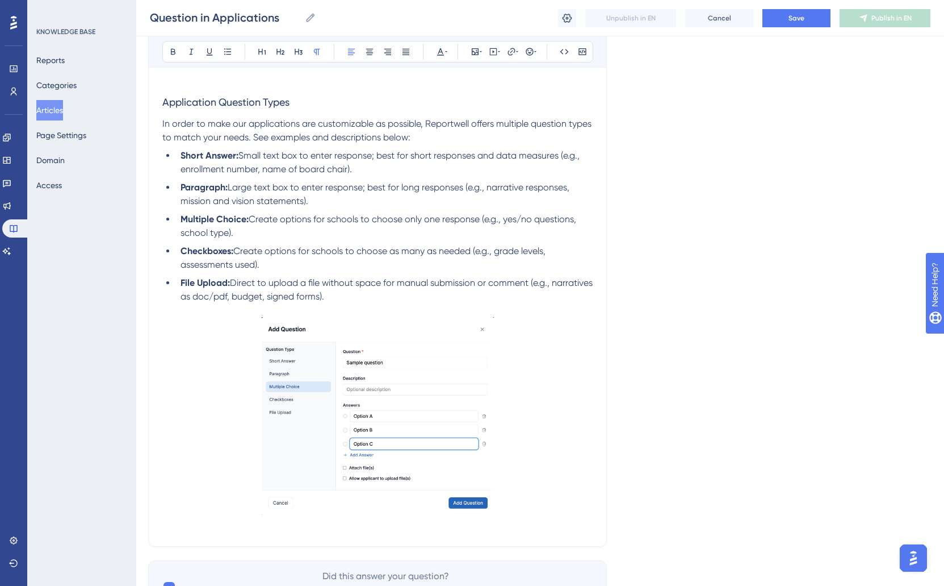
scroll to position [424, 2]
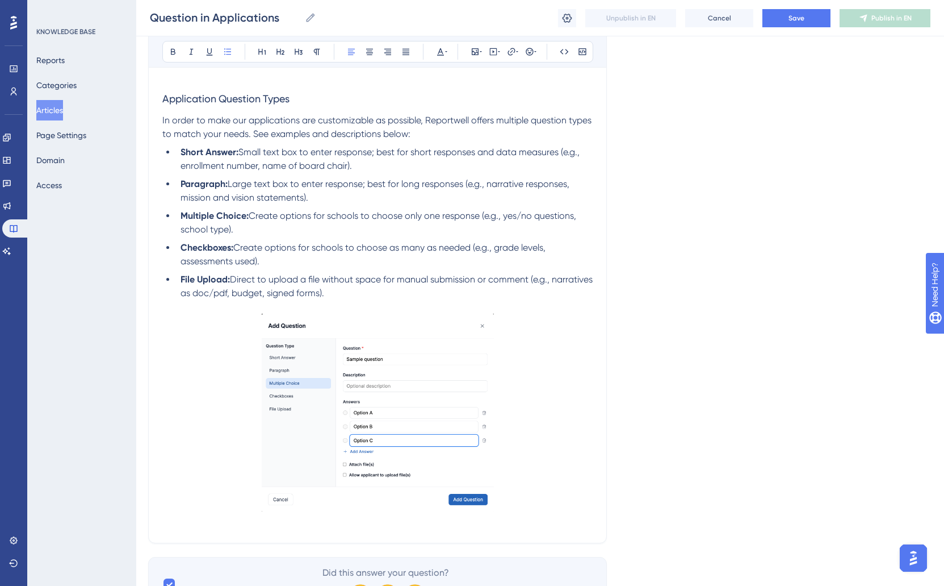
click at [421, 298] on li "File Upload: Direct to upload a file without space for manual submission or com…" at bounding box center [384, 286] width 417 height 27
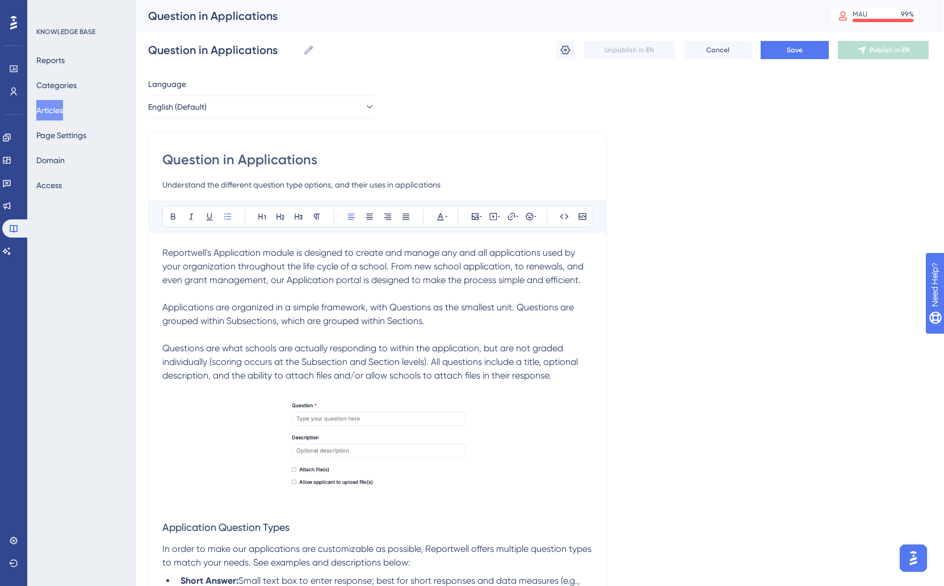
scroll to position [1, 2]
click at [785, 48] on button "Save" at bounding box center [795, 49] width 68 height 18
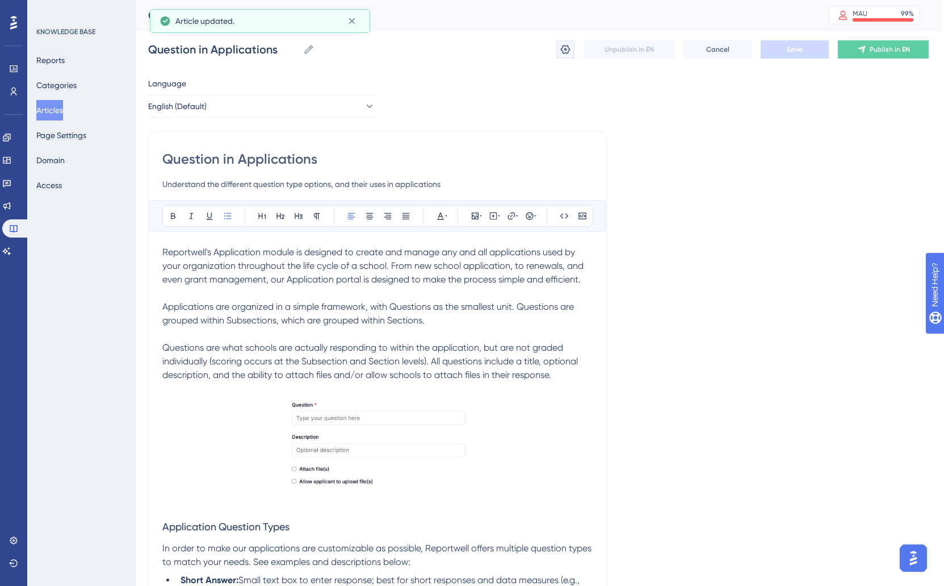
click at [562, 50] on icon at bounding box center [566, 49] width 10 height 9
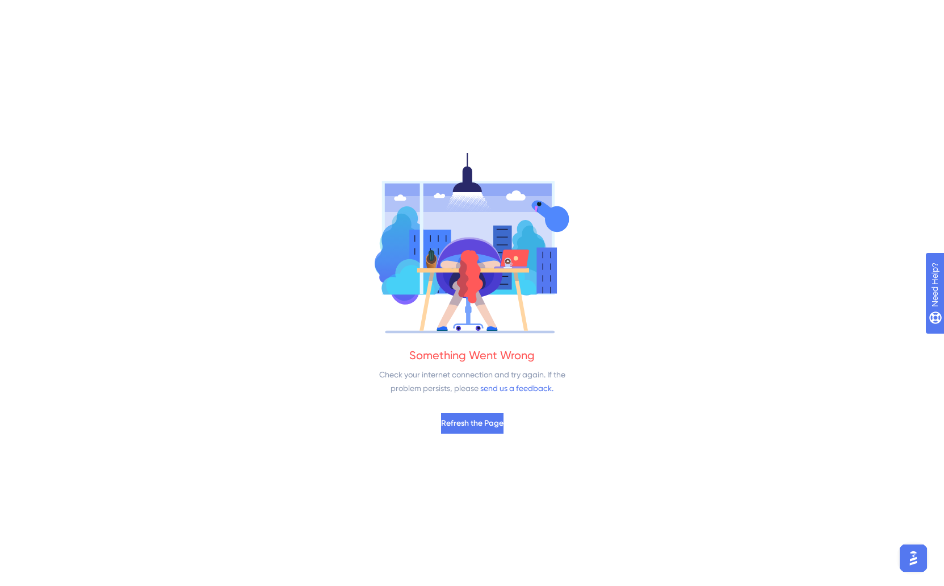
scroll to position [0, 0]
click at [466, 423] on span "Refresh the Page" at bounding box center [472, 423] width 62 height 14
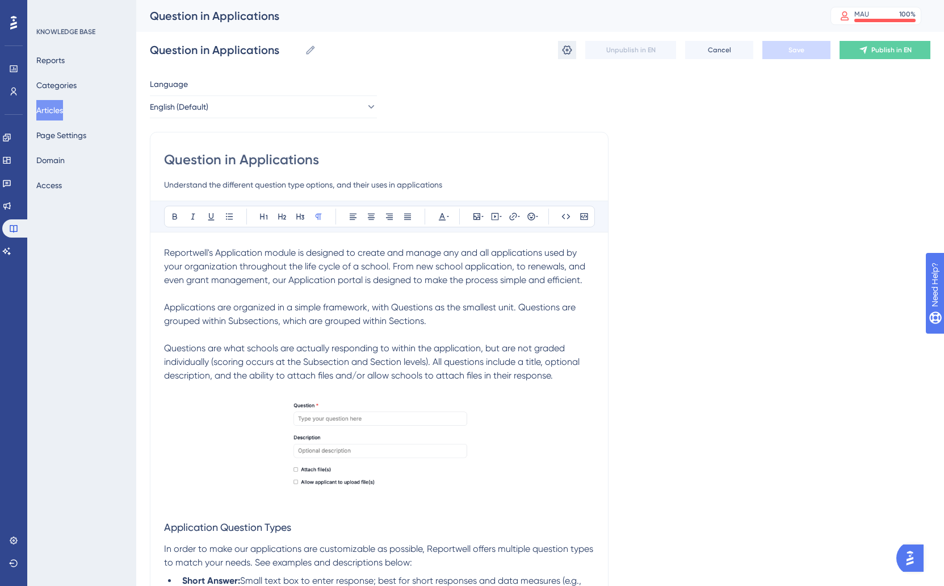
click at [561, 51] on button at bounding box center [567, 50] width 18 height 18
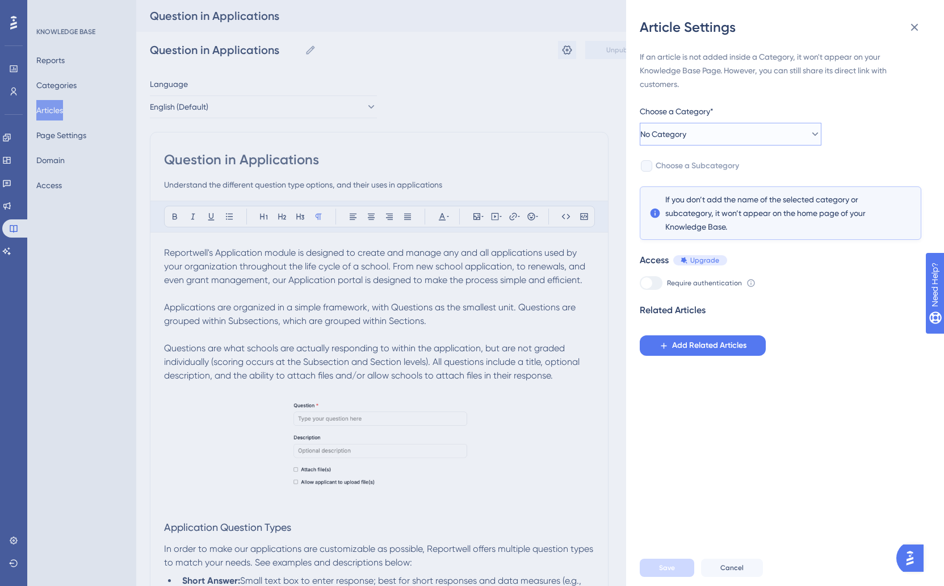
click at [709, 137] on button "No Category" at bounding box center [731, 134] width 182 height 23
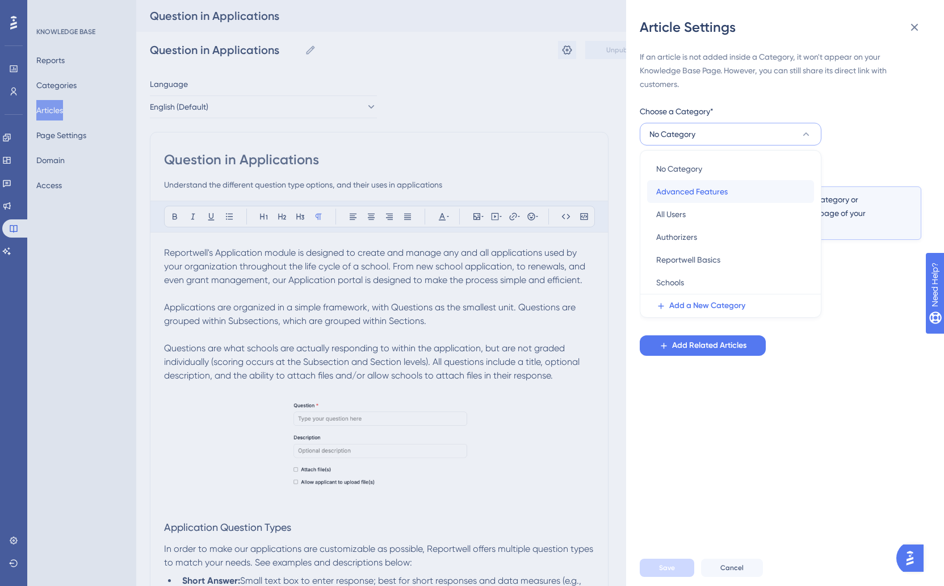
click at [720, 188] on span "Advanced Features" at bounding box center [693, 192] width 72 height 14
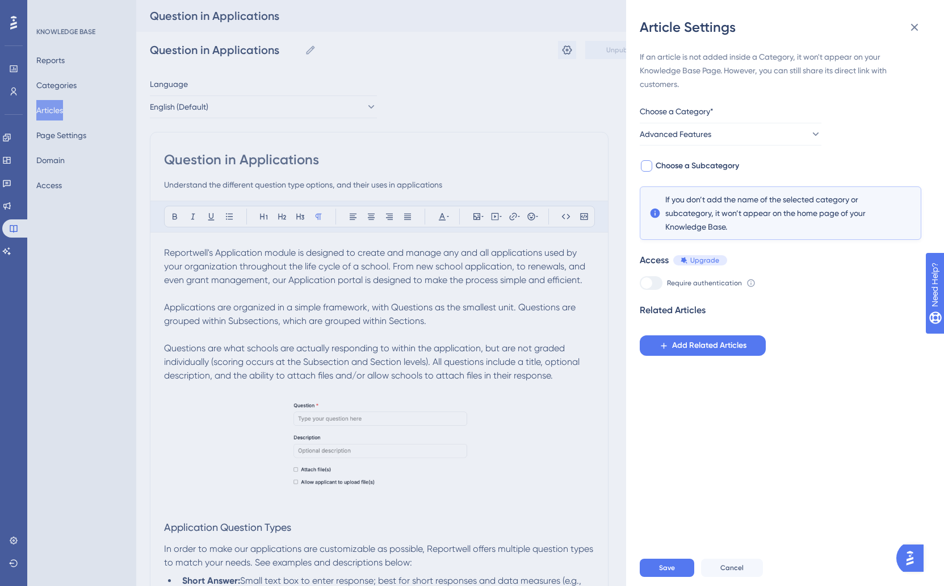
drag, startPoint x: 672, startPoint y: 164, endPoint x: 663, endPoint y: 170, distance: 11.5
click at [672, 164] on span "Choose a Subcategory" at bounding box center [697, 166] width 83 height 14
checkbox input "true"
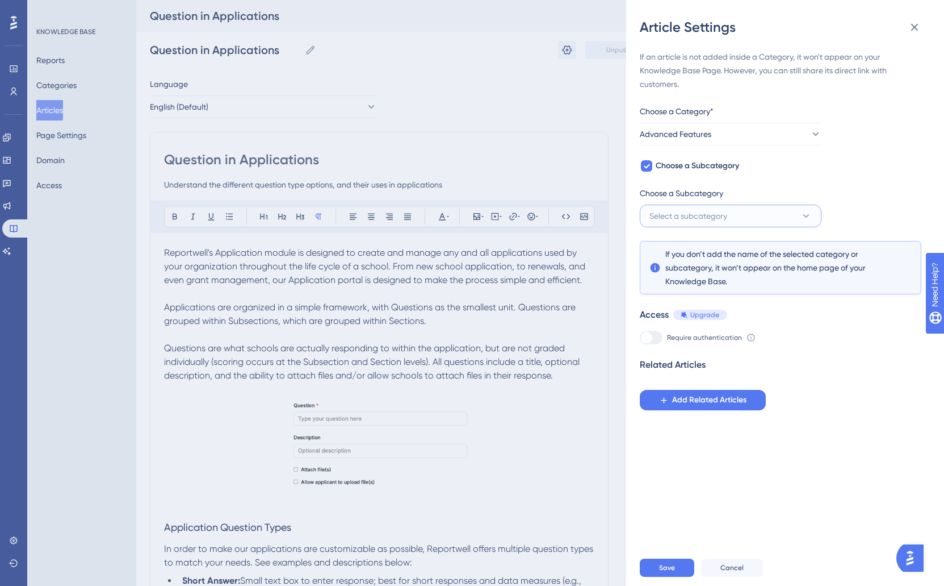
click at [700, 213] on span "Select a subcategory" at bounding box center [689, 216] width 78 height 14
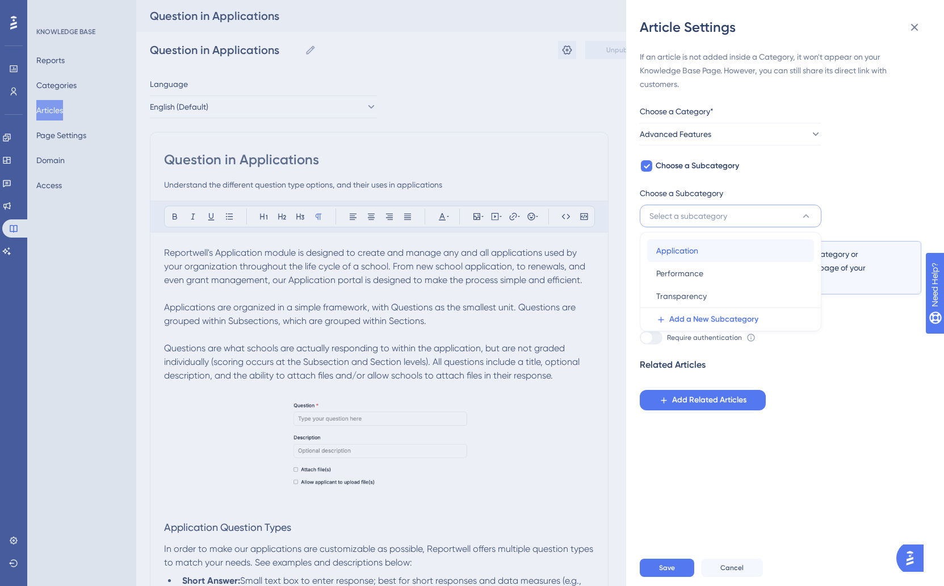
click at [705, 254] on div "Application Application" at bounding box center [731, 250] width 149 height 23
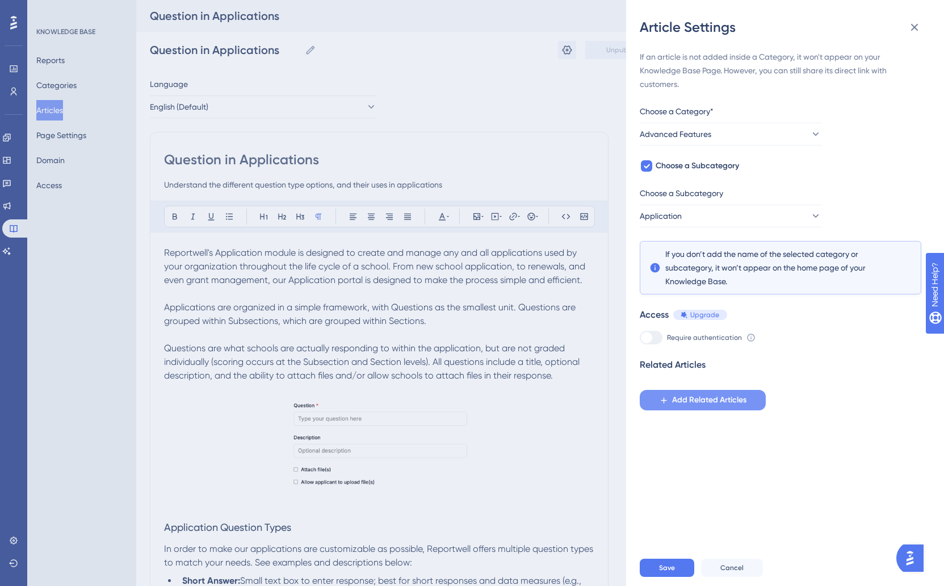
click at [688, 409] on button "Add Related Articles" at bounding box center [703, 400] width 126 height 20
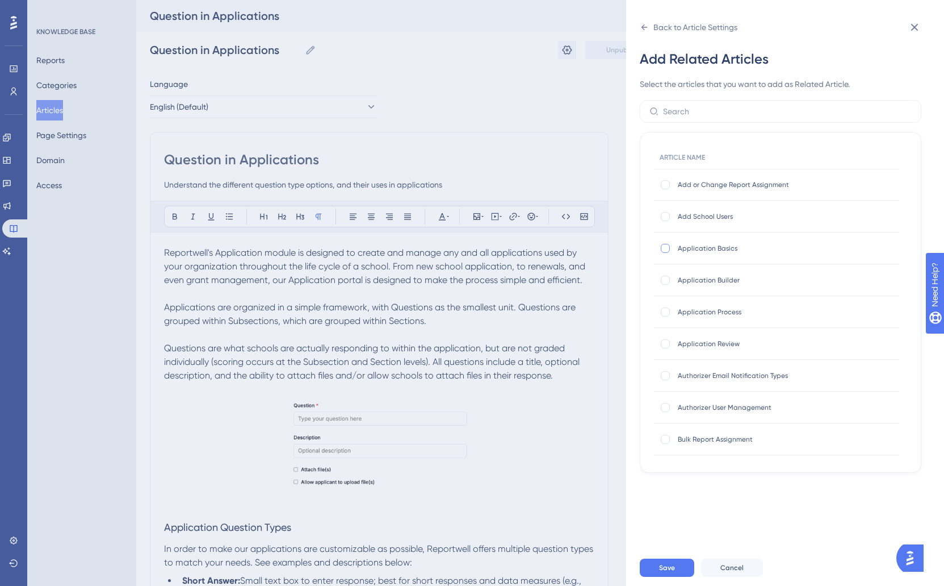
click at [663, 249] on div at bounding box center [665, 248] width 9 height 9
checkbox input "true"
drag, startPoint x: 666, startPoint y: 280, endPoint x: 666, endPoint y: 323, distance: 42.6
click at [667, 284] on div at bounding box center [665, 279] width 11 height 11
checkbox input "true"
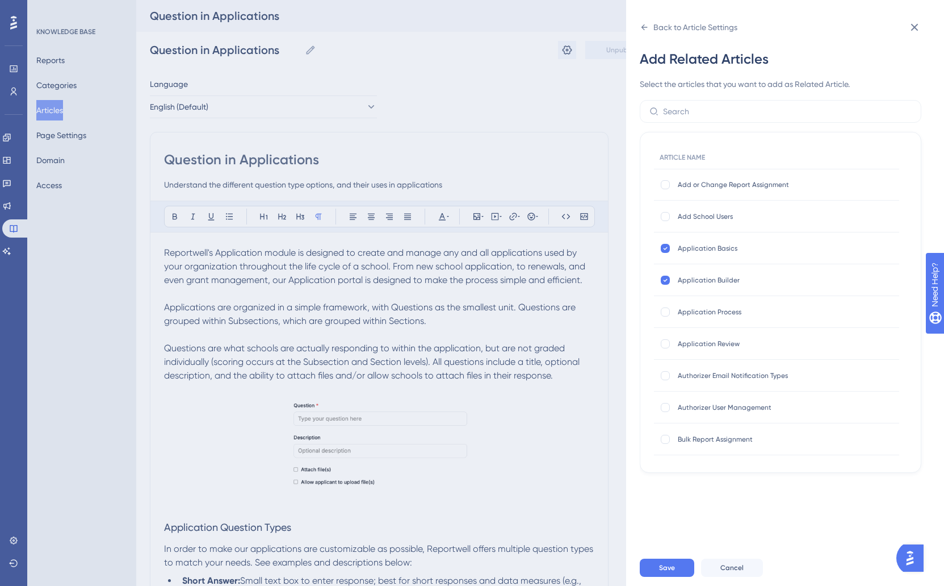
click at [667, 319] on div "Application Process Application Process" at bounding box center [776, 312] width 245 height 32
click at [665, 341] on div at bounding box center [665, 343] width 9 height 9
checkbox input "true"
click at [668, 315] on div at bounding box center [665, 311] width 9 height 9
checkbox input "true"
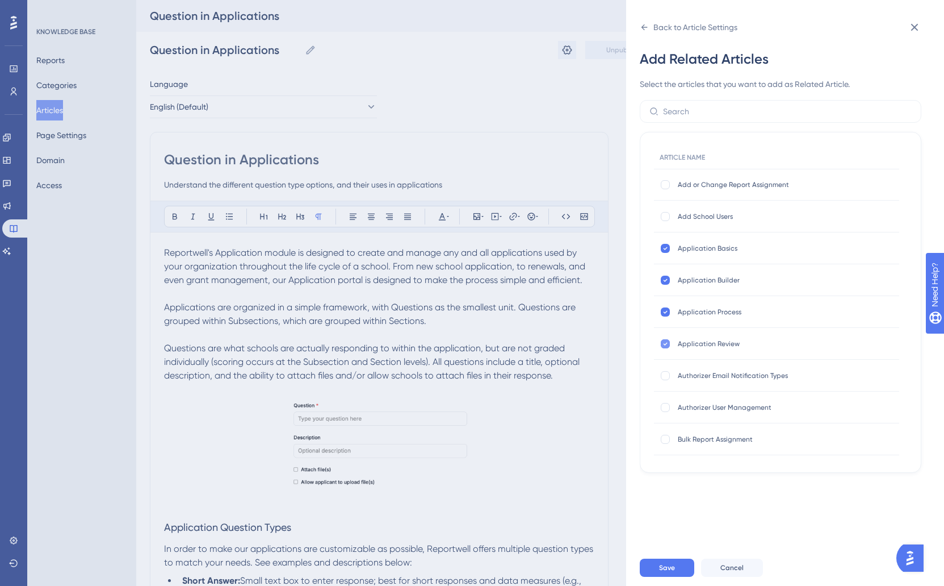
drag, startPoint x: 667, startPoint y: 343, endPoint x: 669, endPoint y: 320, distance: 22.8
click at [667, 343] on icon at bounding box center [665, 343] width 5 height 9
checkbox input "false"
click at [669, 317] on div "Application Process Application Process" at bounding box center [776, 312] width 245 height 32
click at [668, 314] on div at bounding box center [665, 311] width 9 height 9
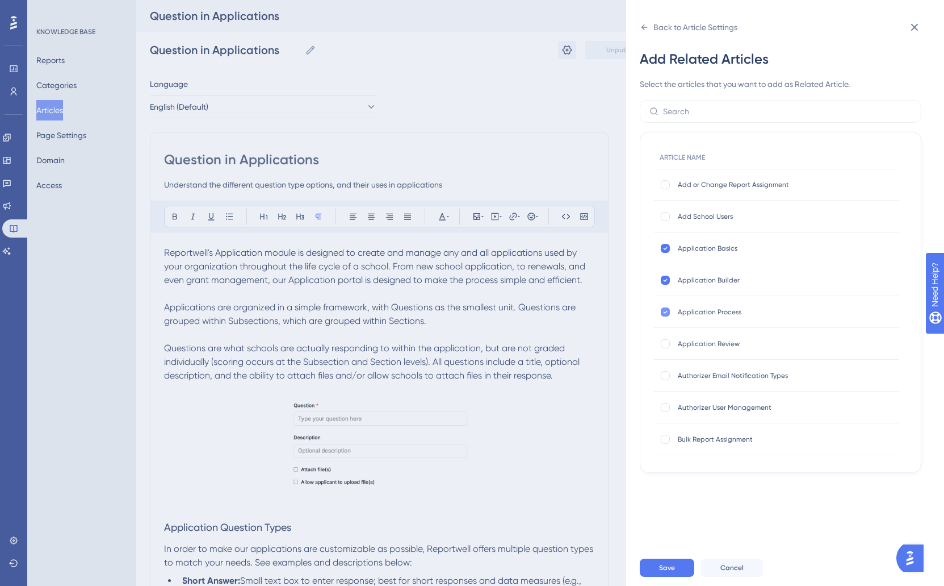
checkbox input "false"
click at [679, 562] on button "Save" at bounding box center [667, 567] width 55 height 18
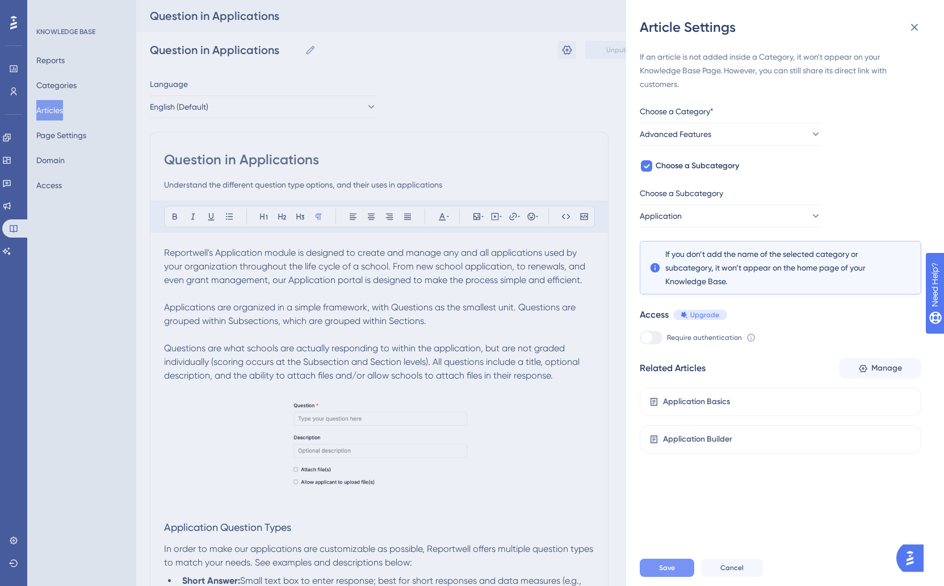
click at [652, 573] on button "Save" at bounding box center [667, 567] width 55 height 18
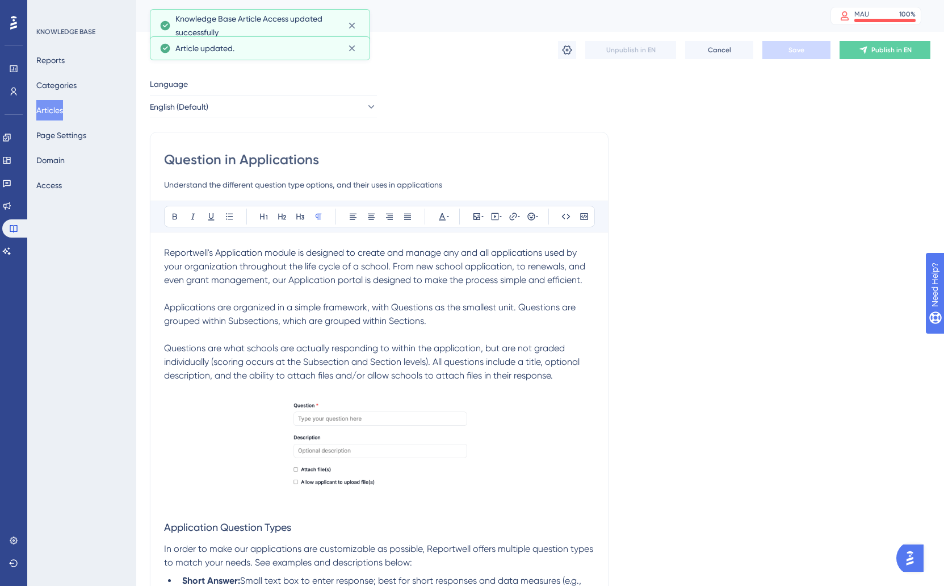
drag, startPoint x: 749, startPoint y: 81, endPoint x: 765, endPoint y: 78, distance: 16.8
click at [749, 81] on div "Language English (Default) Question in Applications Understand the different qu…" at bounding box center [540, 565] width 781 height 976
click at [870, 45] on button "Publish in EN" at bounding box center [885, 50] width 91 height 18
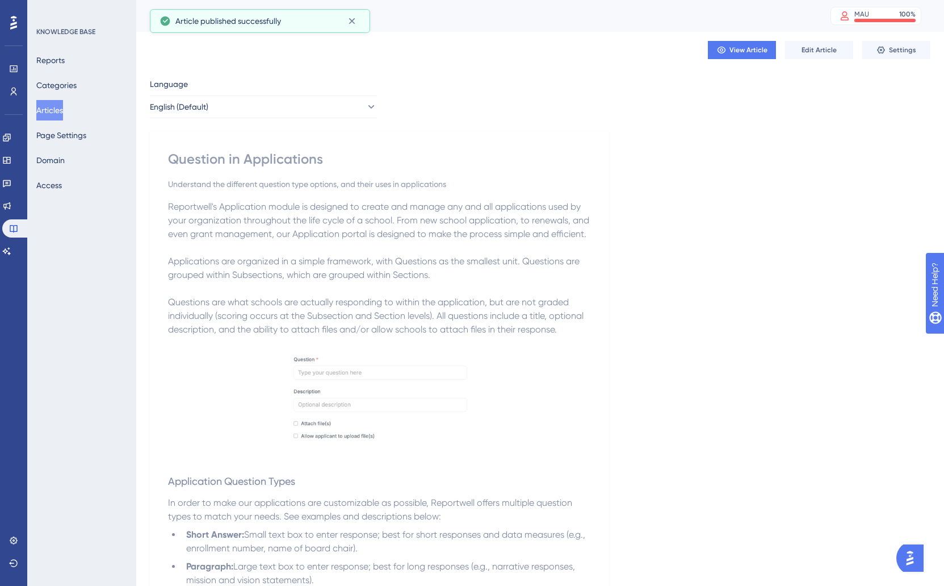
click at [62, 110] on button "Articles" at bounding box center [49, 110] width 27 height 20
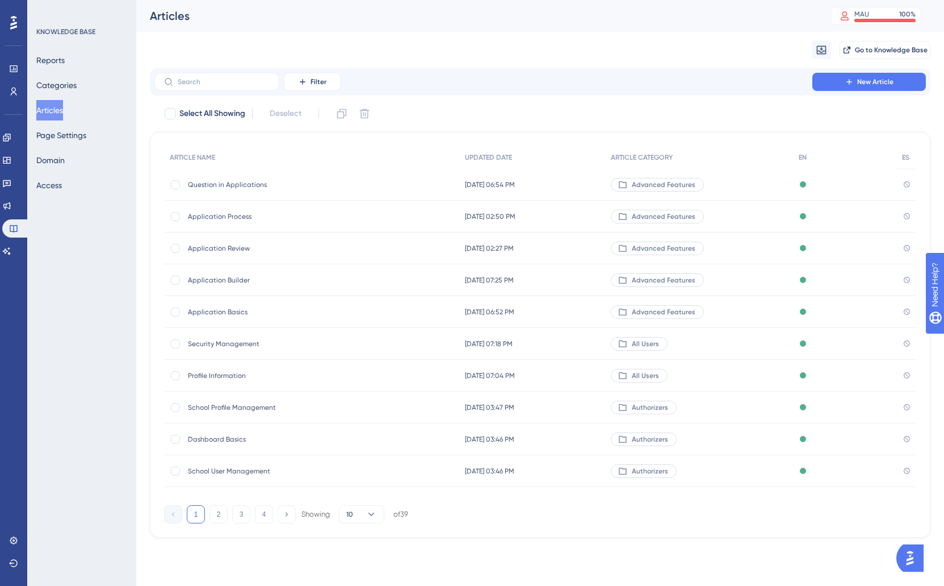
click at [219, 282] on span "Application Builder" at bounding box center [279, 279] width 182 height 9
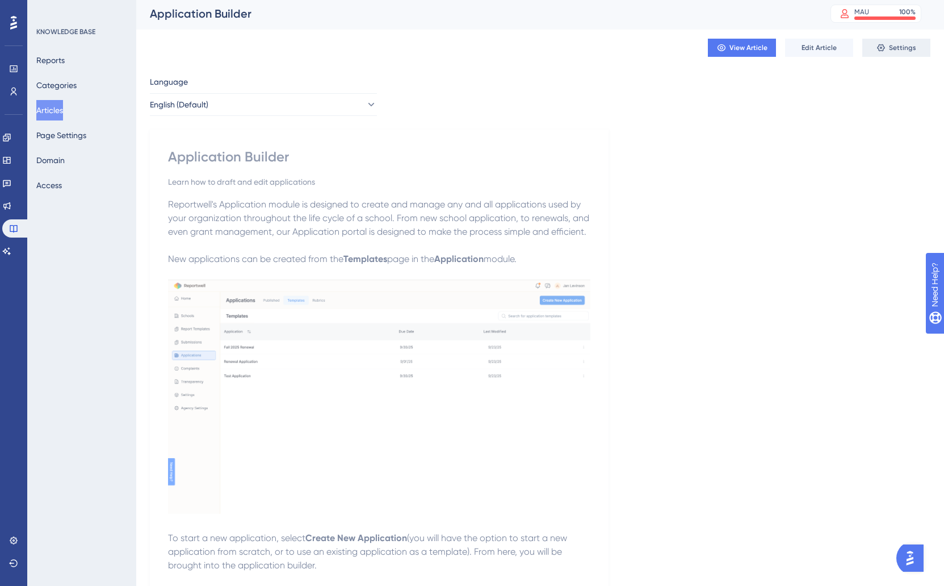
scroll to position [3, 0]
drag, startPoint x: 60, startPoint y: 114, endPoint x: 86, endPoint y: 140, distance: 36.9
click at [60, 115] on button "Articles" at bounding box center [49, 110] width 27 height 20
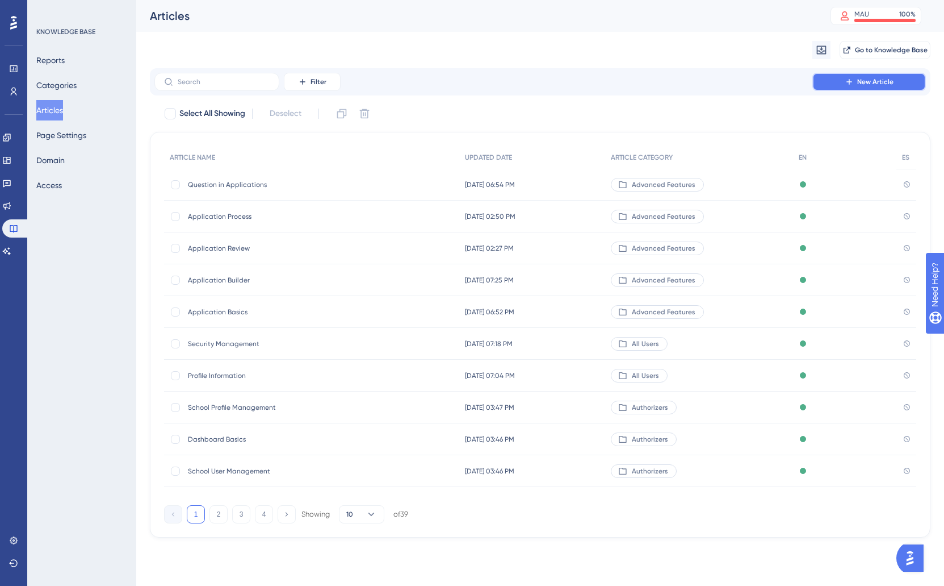
click at [855, 88] on button "New Article" at bounding box center [870, 82] width 114 height 18
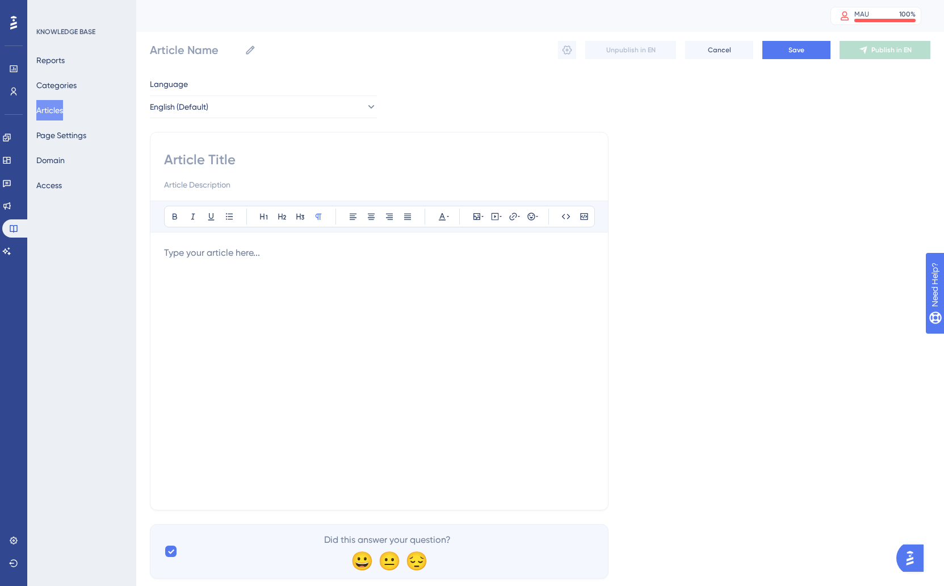
click at [223, 161] on input at bounding box center [379, 159] width 430 height 18
type input "P"
type input "D"
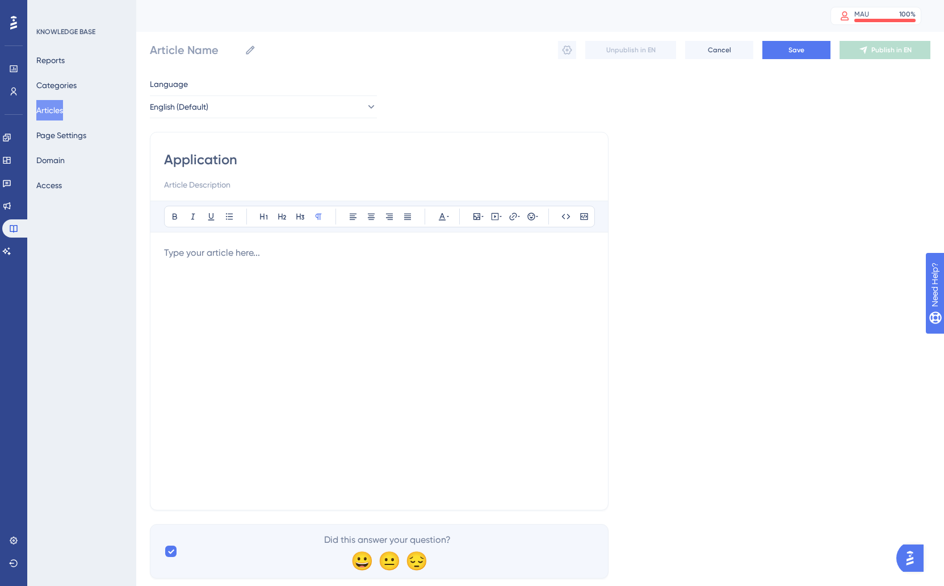
type input "Application"
type input "A"
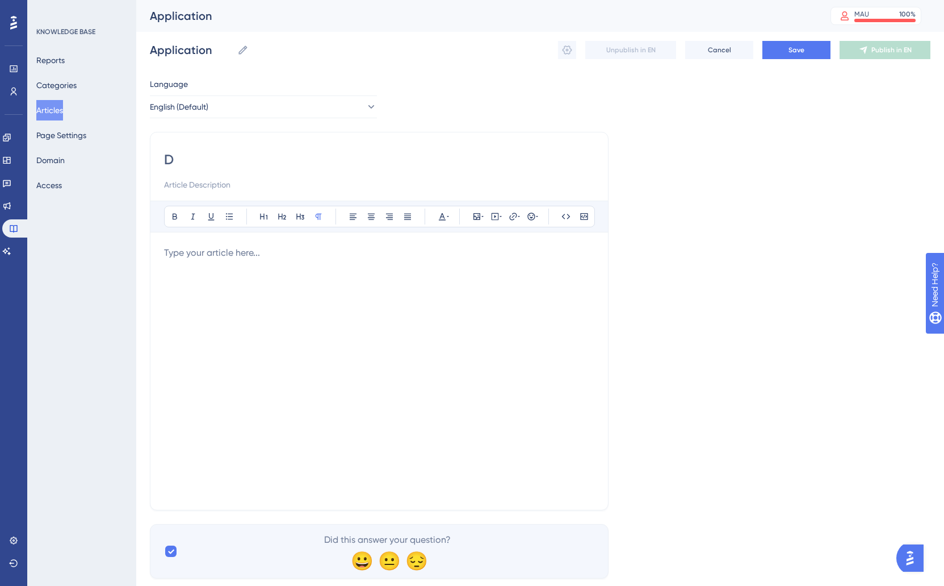
type input "Do"
type input "Download an"
type input "Download an A"
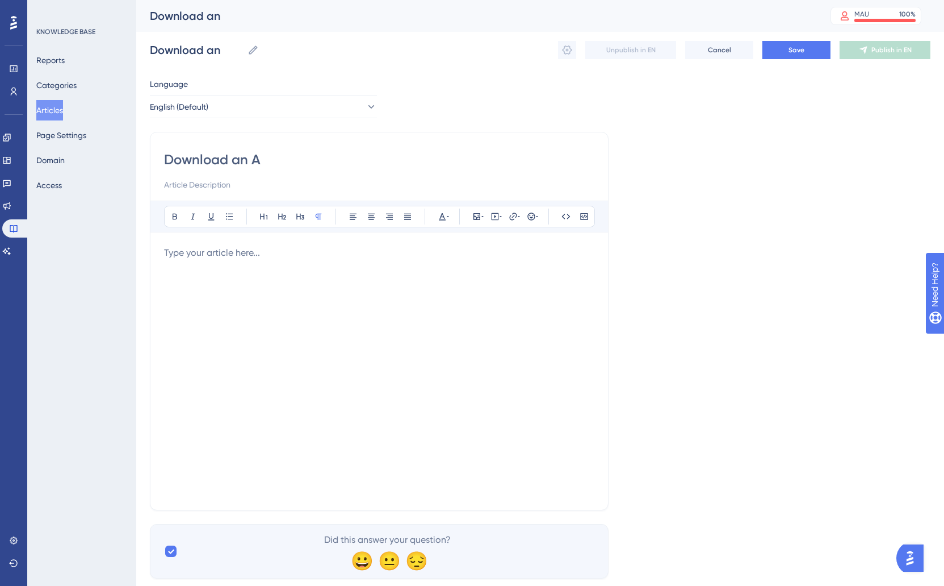
type input "Download an A"
type input "Download an"
type input "Download an application"
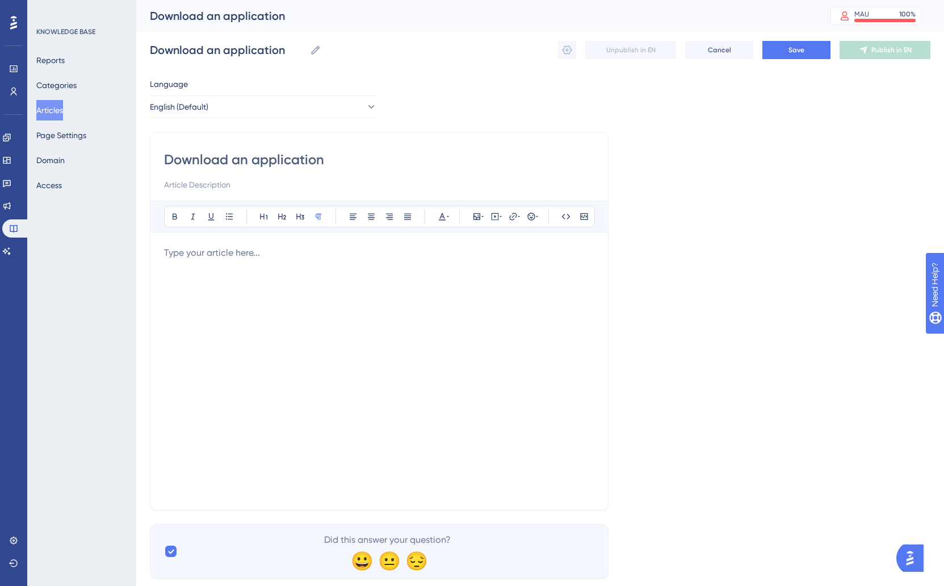
type input "Download an application"
drag, startPoint x: 173, startPoint y: 186, endPoint x: 307, endPoint y: 214, distance: 136.9
click at [173, 186] on input at bounding box center [379, 185] width 430 height 14
drag, startPoint x: 188, startPoint y: 186, endPoint x: 390, endPoint y: 193, distance: 201.7
click at [390, 193] on div "Download an application Learn how to download submitted applications Bold Itali…" at bounding box center [379, 321] width 459 height 378
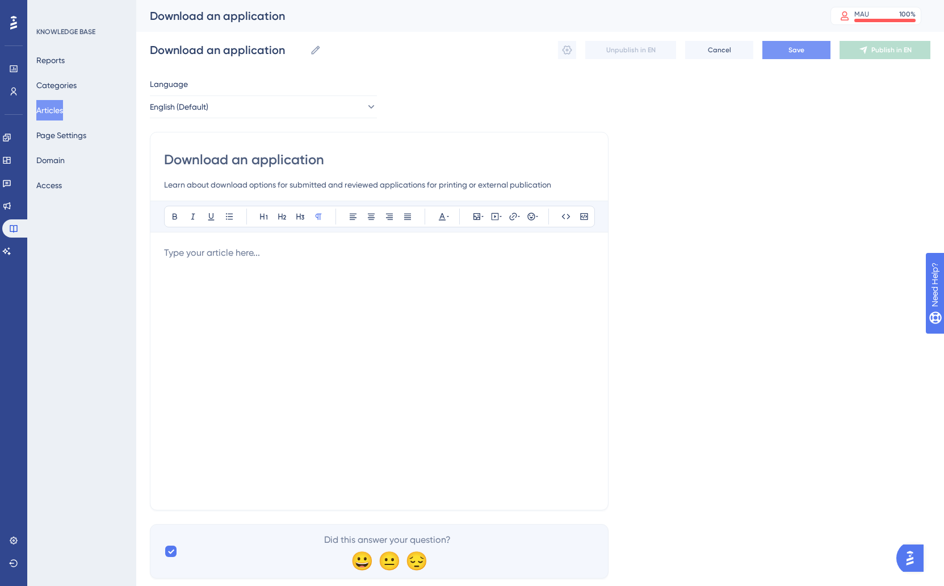
type input "Learn about download options for submitted and reviewed applications for printi…"
click at [794, 52] on span "Save" at bounding box center [797, 49] width 16 height 9
click at [55, 114] on button "Articles" at bounding box center [49, 110] width 27 height 20
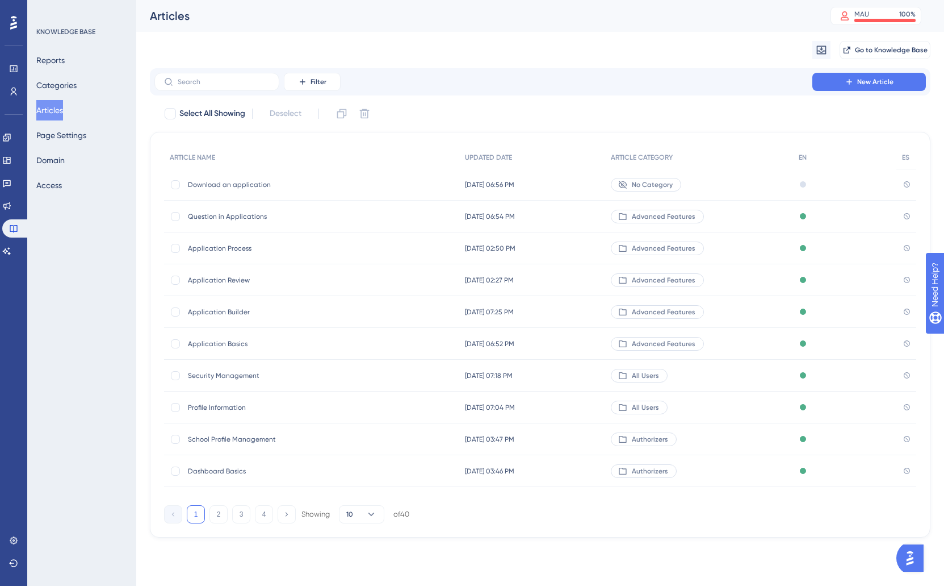
click at [243, 218] on span "Question in Applications" at bounding box center [279, 216] width 182 height 9
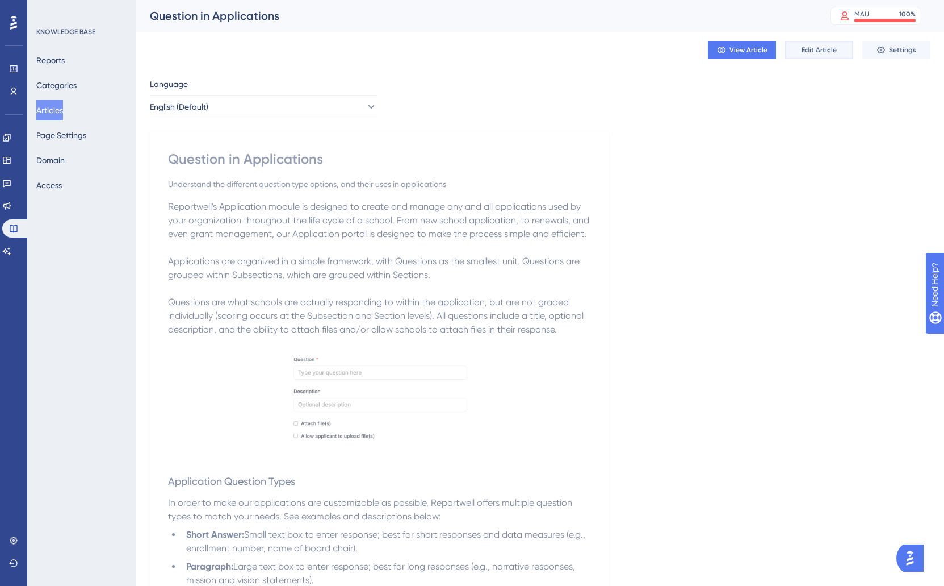
click at [826, 55] on button "Edit Article" at bounding box center [819, 50] width 68 height 18
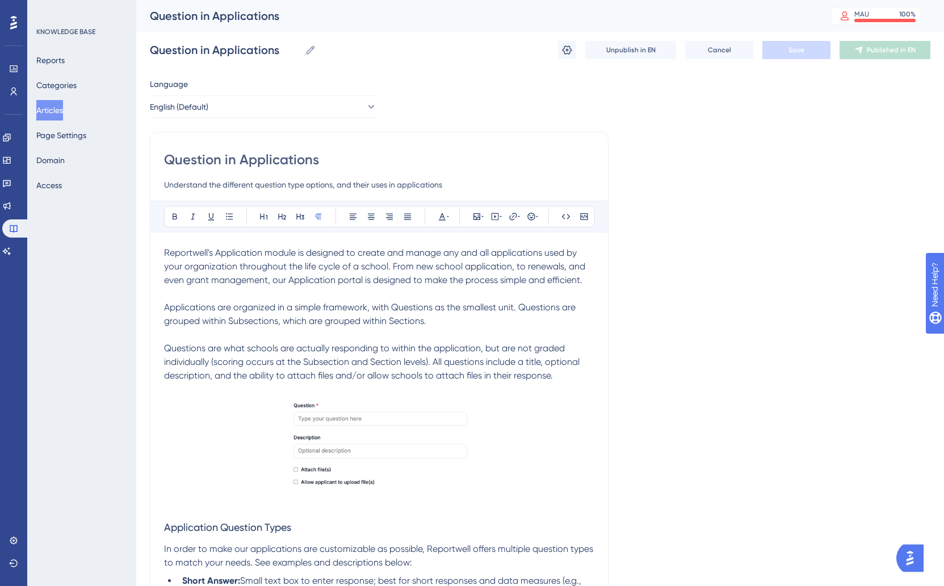
scroll to position [94, 0]
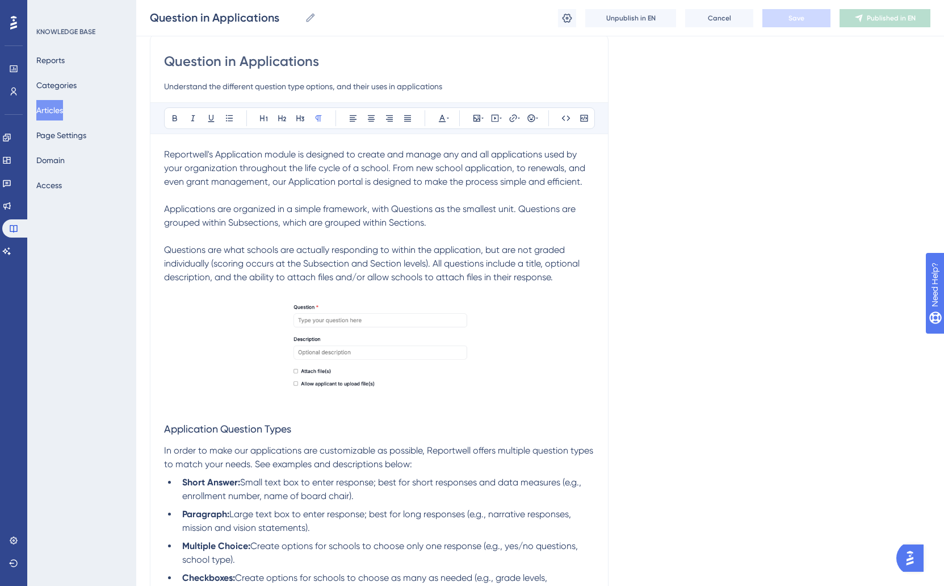
click at [199, 62] on input "Question in Applications" at bounding box center [379, 61] width 430 height 18
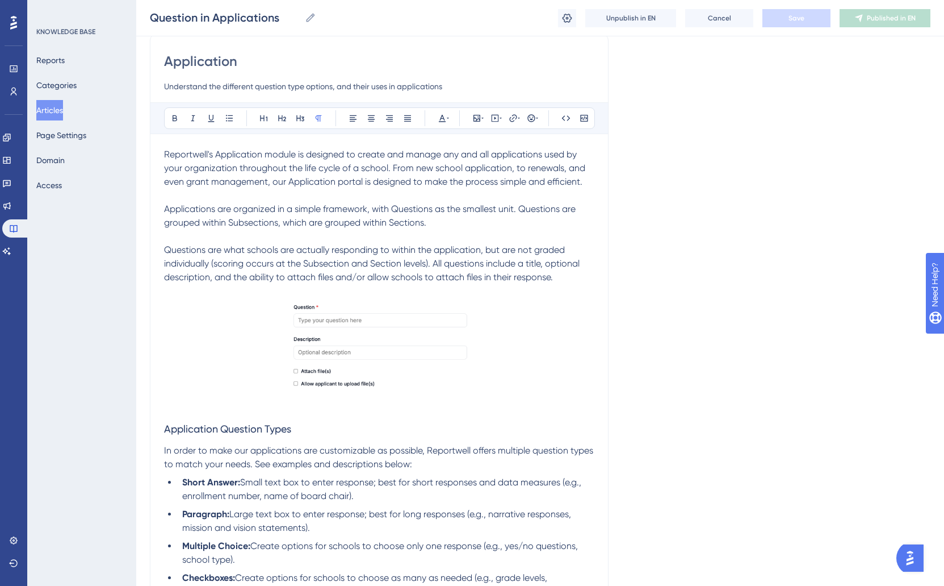
type input "Application"
type input "Application Q"
type input "Application"
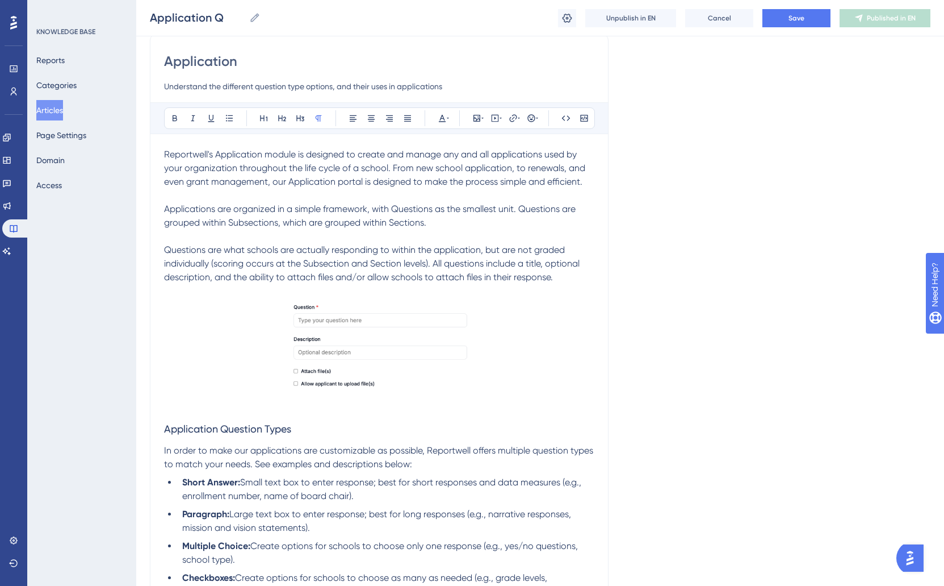
type input "Application"
type input "Application Qu"
type input "Application Quers"
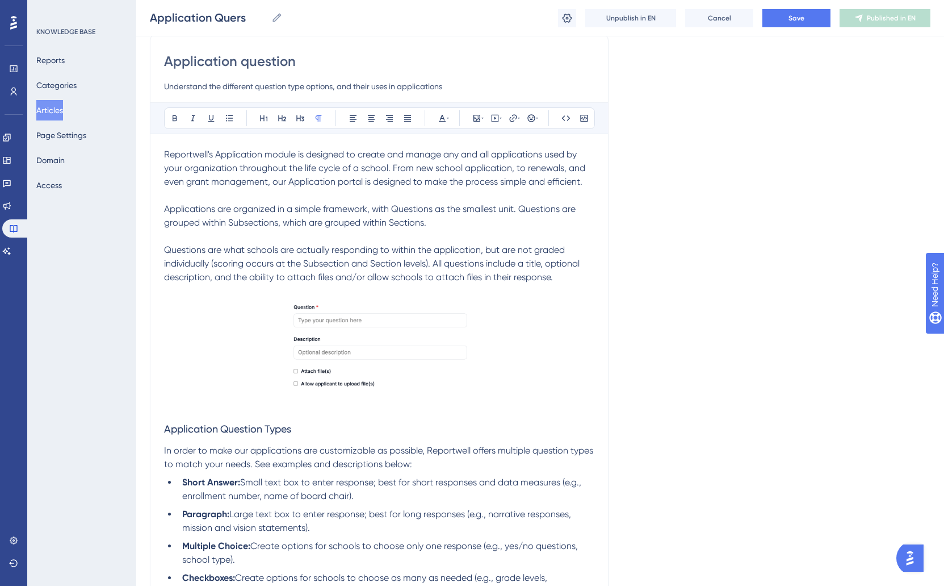
type input "Application question"
type input "Application question types"
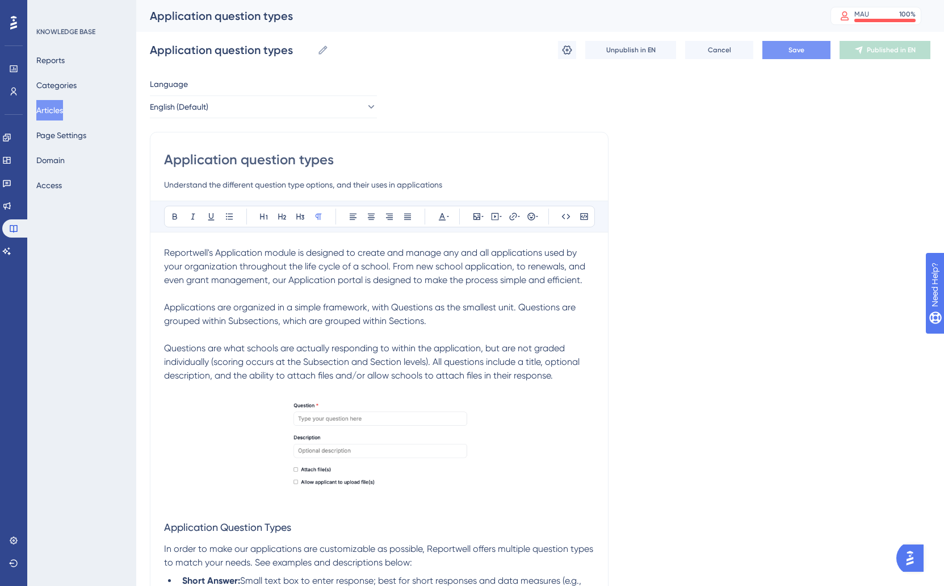
type input "Application question types"
click at [800, 56] on button "Save" at bounding box center [797, 50] width 68 height 18
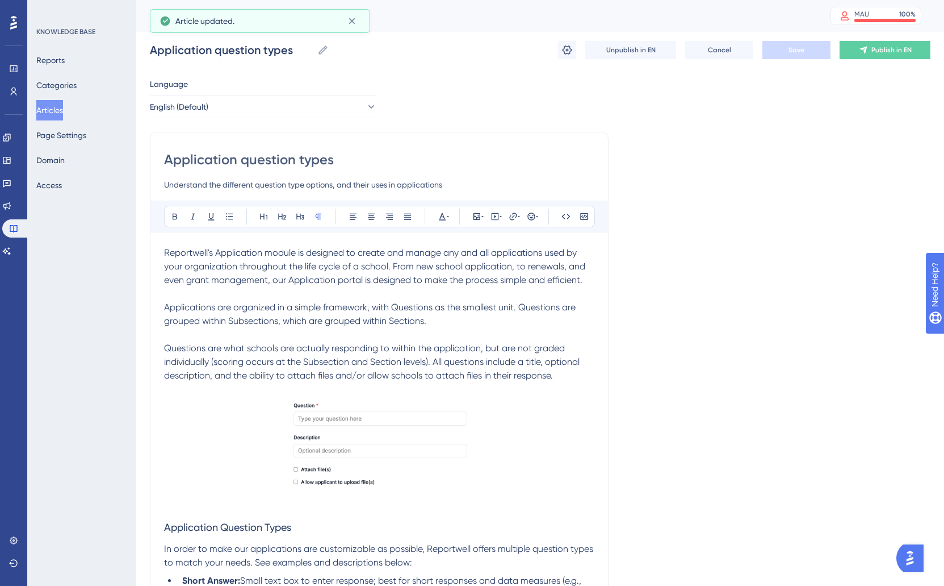
drag, startPoint x: 57, startPoint y: 107, endPoint x: 114, endPoint y: 132, distance: 61.3
click at [57, 107] on button "Articles" at bounding box center [49, 110] width 27 height 20
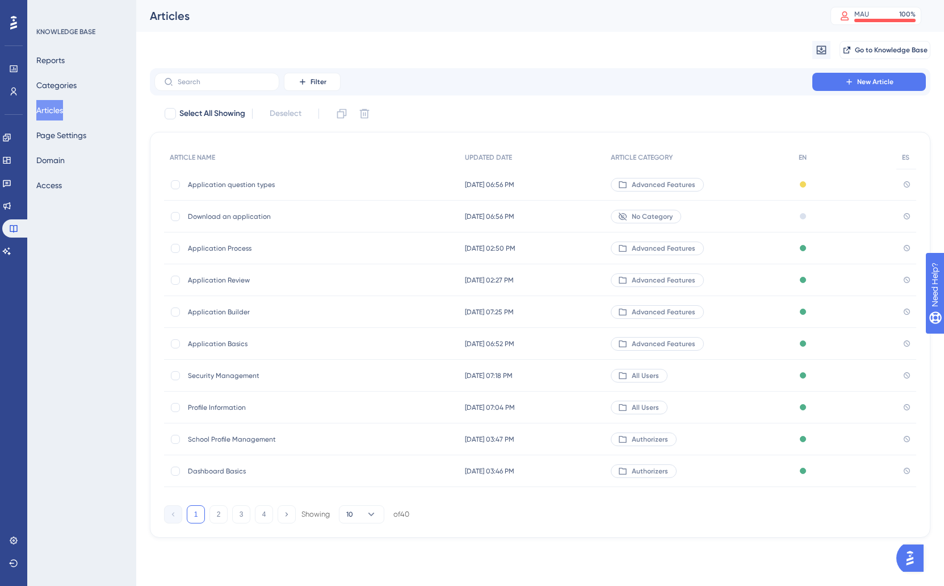
click at [265, 187] on span "Application question types" at bounding box center [279, 184] width 182 height 9
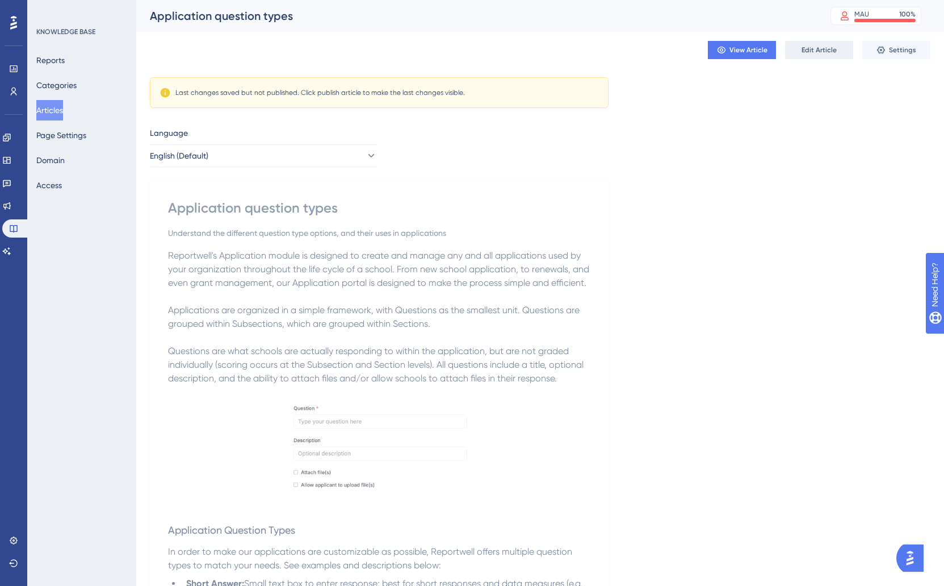
click at [820, 53] on span "Edit Article" at bounding box center [819, 49] width 35 height 9
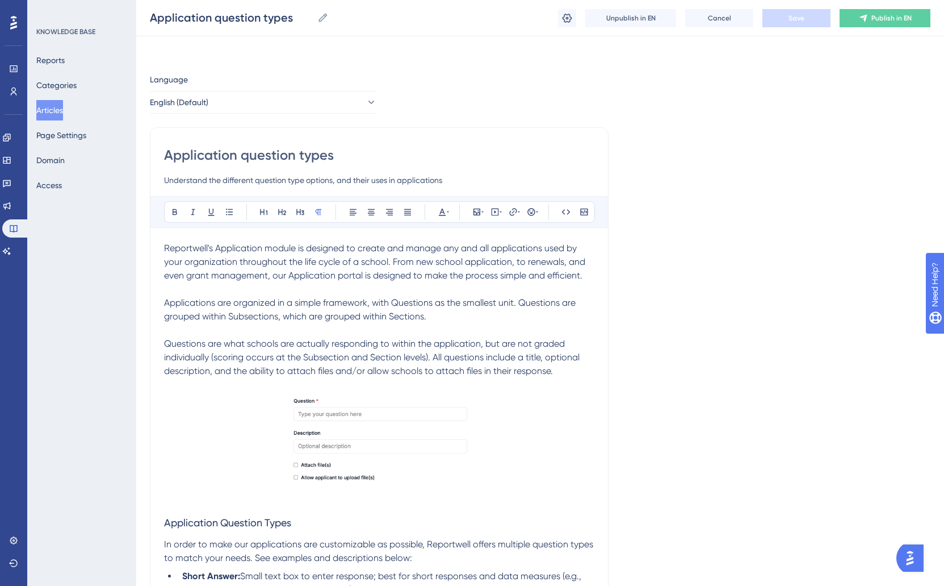
scroll to position [94, 0]
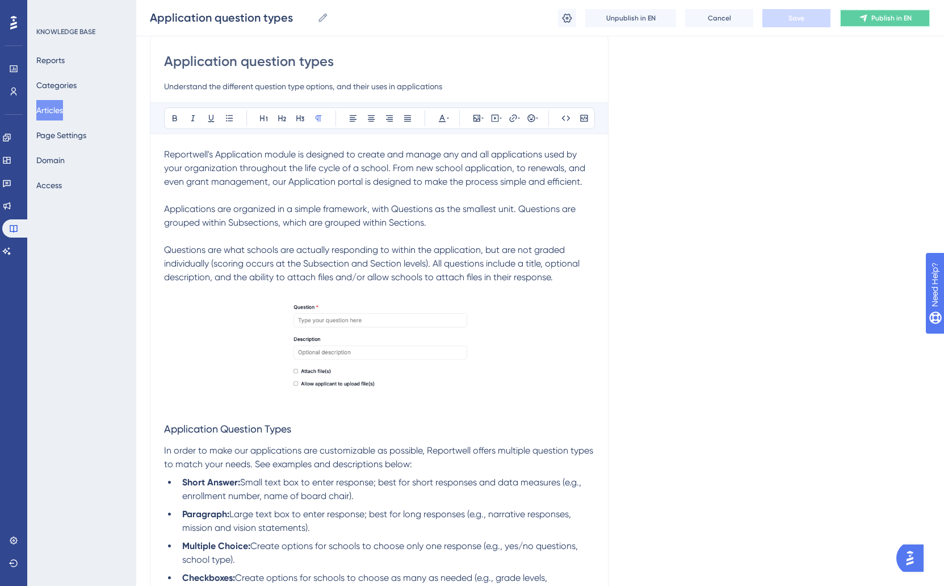
click at [865, 21] on icon at bounding box center [863, 17] width 7 height 7
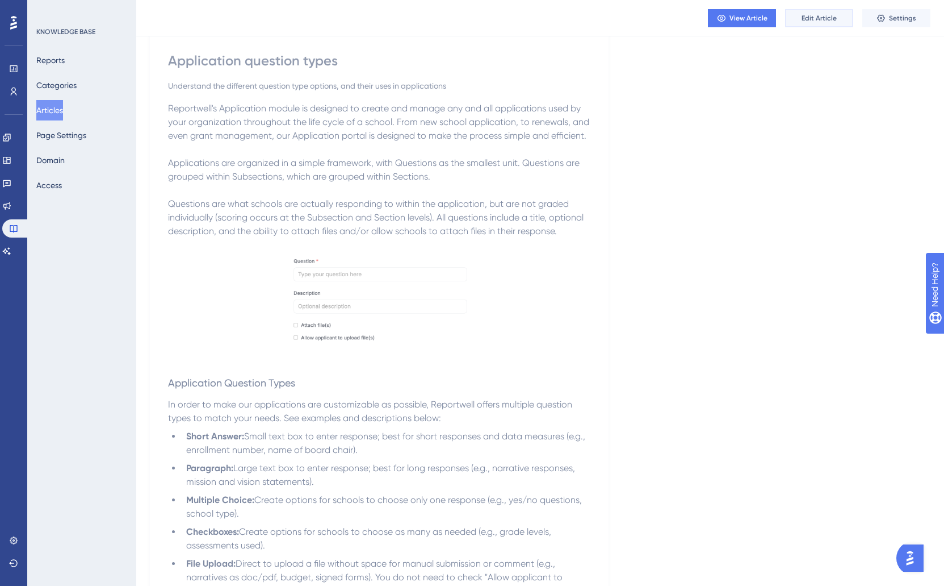
click at [829, 24] on button "Edit Article" at bounding box center [819, 18] width 68 height 18
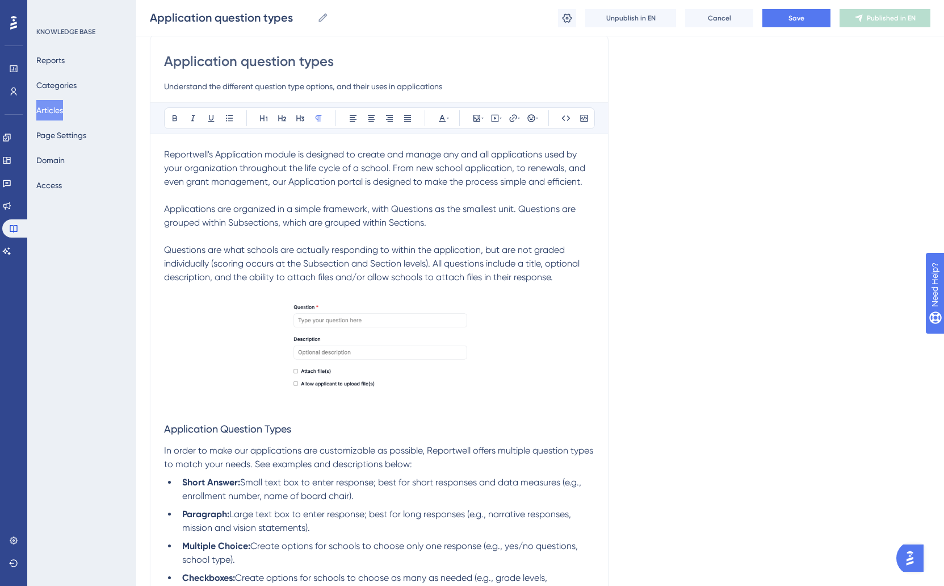
scroll to position [0, 0]
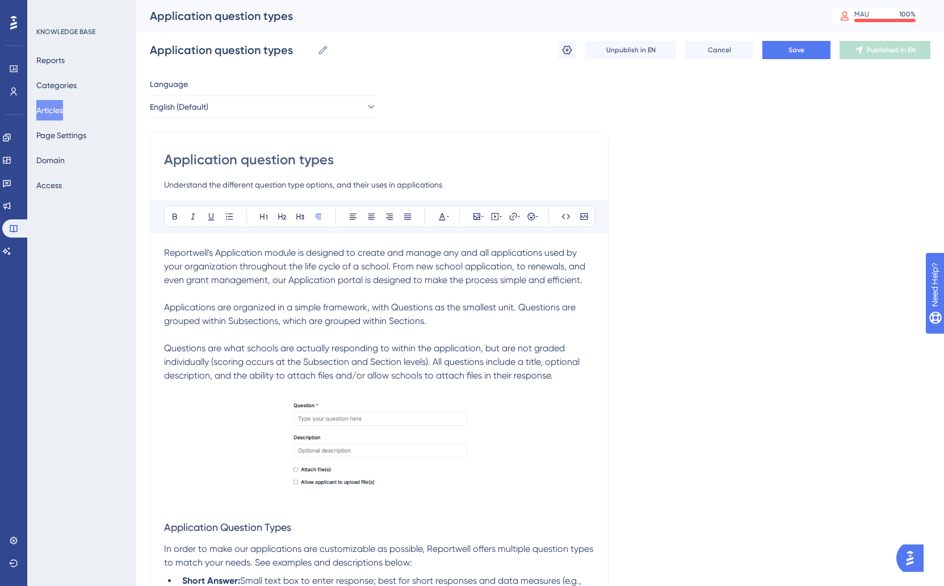
click at [248, 163] on input "Application question types" at bounding box center [379, 159] width 430 height 18
click at [332, 160] on input "Application question types" at bounding box center [379, 159] width 430 height 18
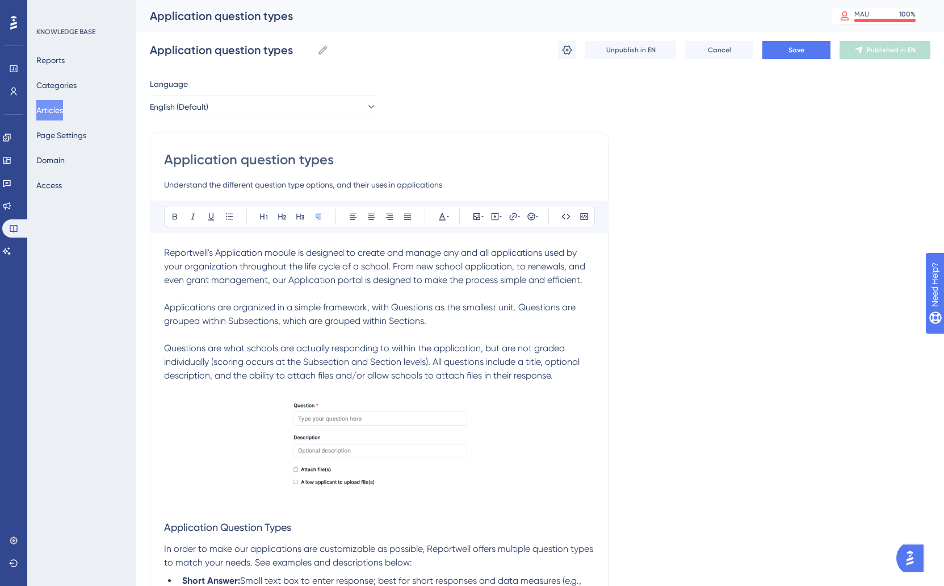
click at [225, 162] on input "Application question types" at bounding box center [379, 159] width 430 height 18
click at [242, 160] on input "Application question types" at bounding box center [379, 159] width 430 height 18
drag, startPoint x: 240, startPoint y: 160, endPoint x: 342, endPoint y: 156, distance: 101.8
click at [342, 156] on input "Application question types" at bounding box center [379, 159] width 430 height 18
type input "Application"
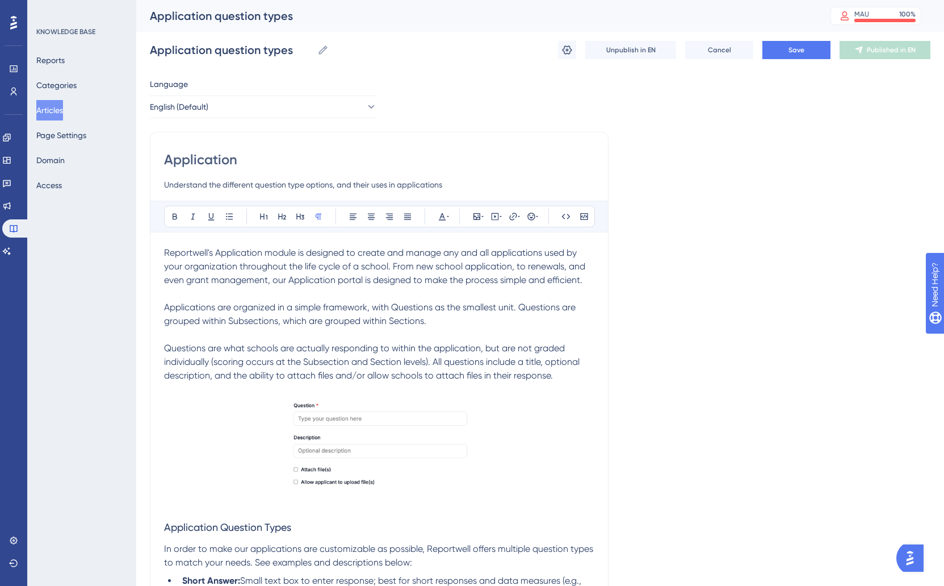
type input "Application"
type input "A"
type input "Questions in"
type input "Questions in A"
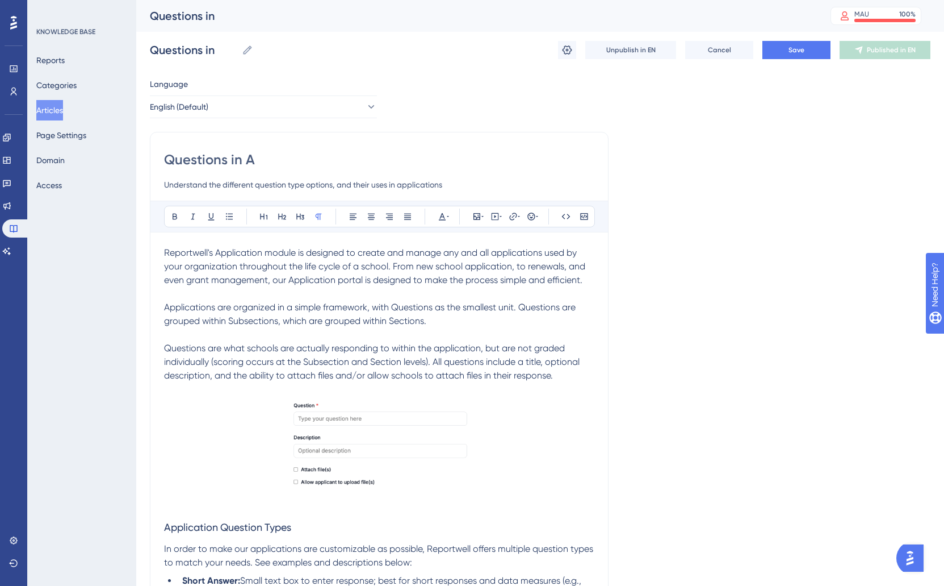
type input "Questions in A"
type input "Questions in"
type input "Q"
type input "Creating"
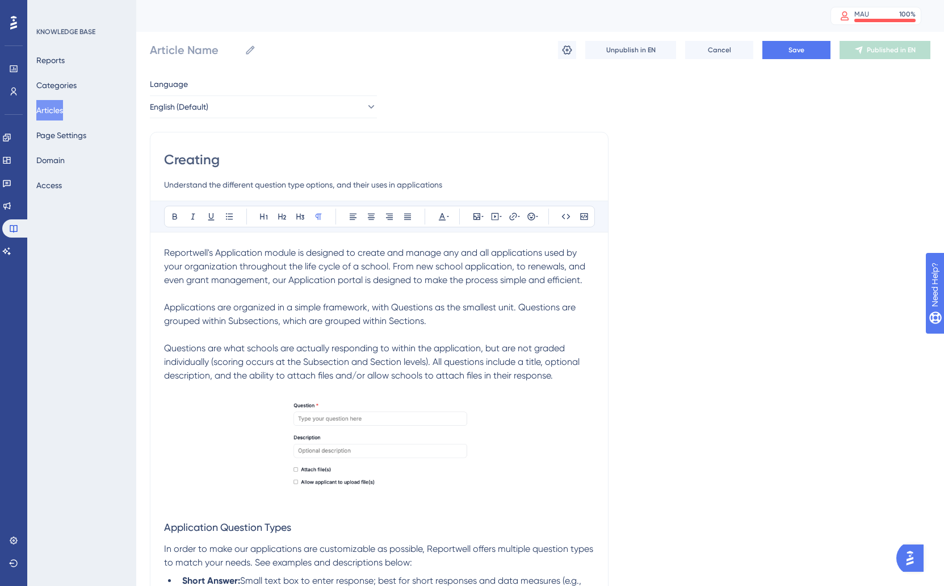
type input "Creating"
type input "Creating Questions in Applications"
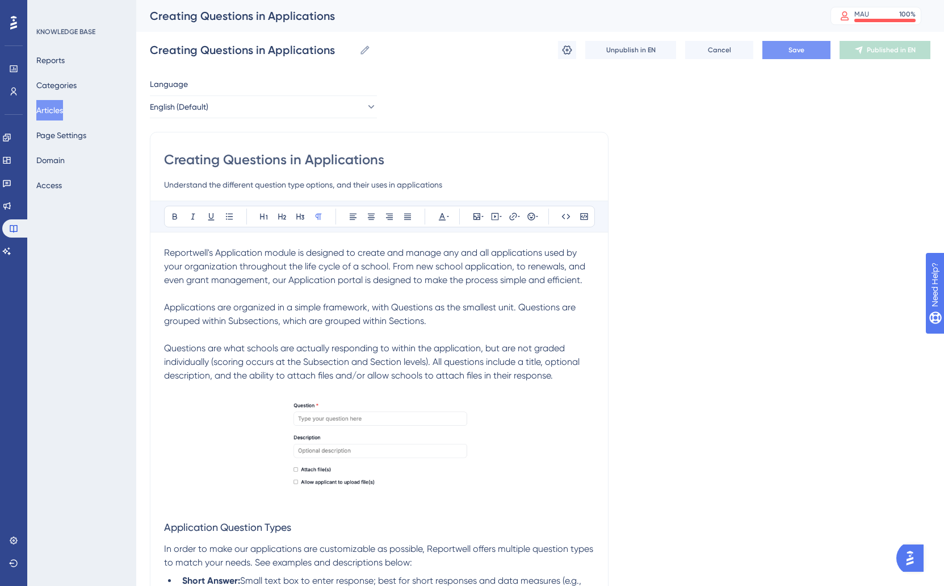
type input "Creating Questions in Applications"
click at [802, 52] on span "Save" at bounding box center [797, 49] width 16 height 9
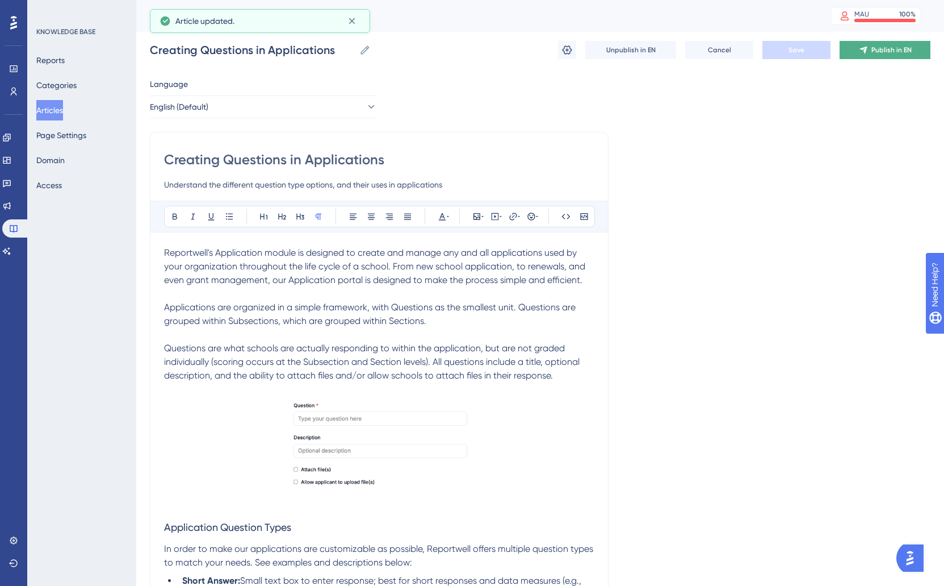
click at [853, 49] on button "Publish in EN" at bounding box center [885, 50] width 91 height 18
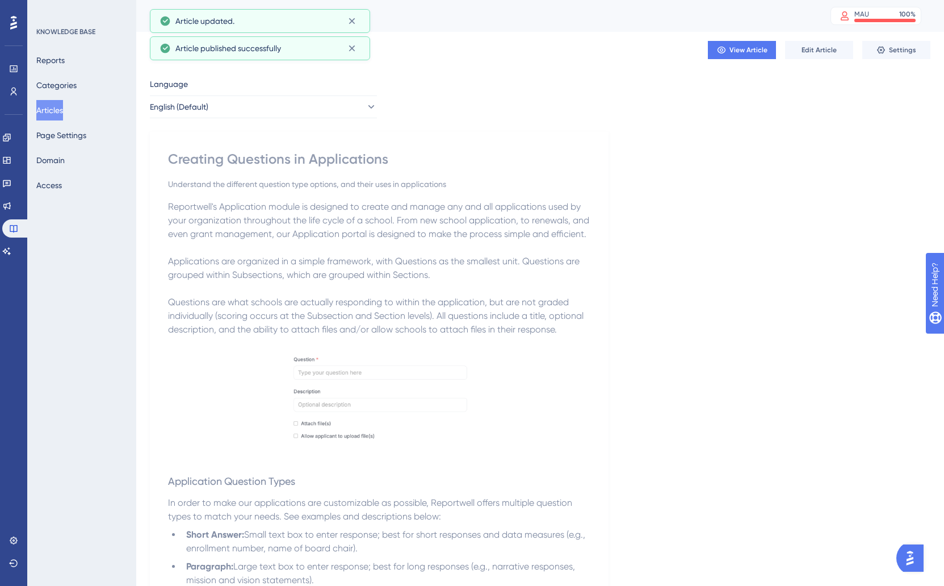
click at [61, 112] on button "Articles" at bounding box center [49, 110] width 27 height 20
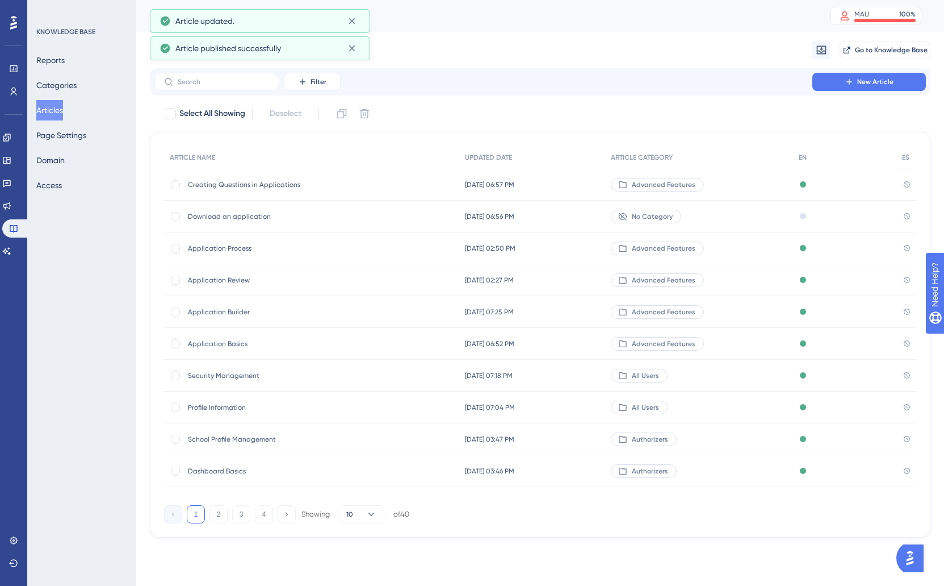
click at [230, 187] on span "Creating Questions in Applications" at bounding box center [279, 184] width 182 height 9
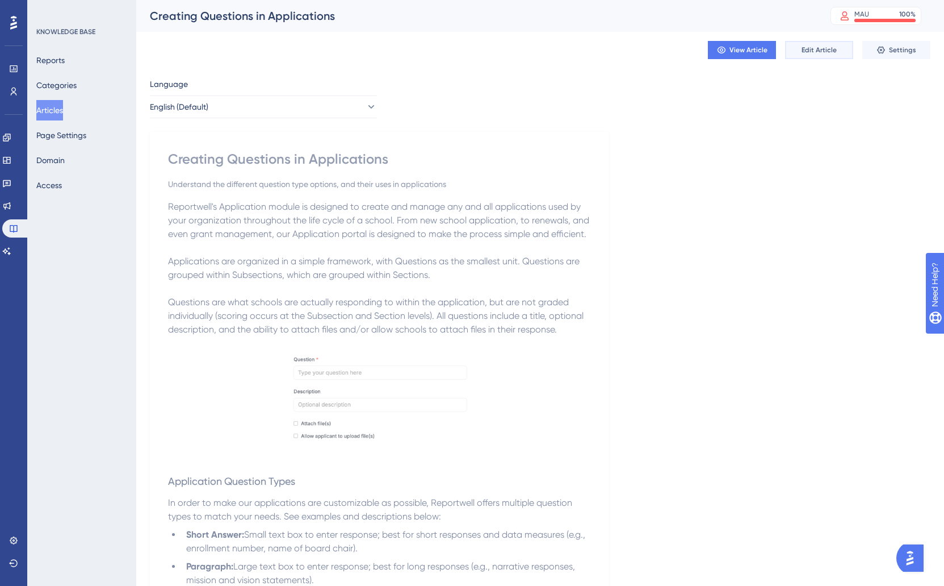
click at [822, 52] on span "Edit Article" at bounding box center [819, 49] width 35 height 9
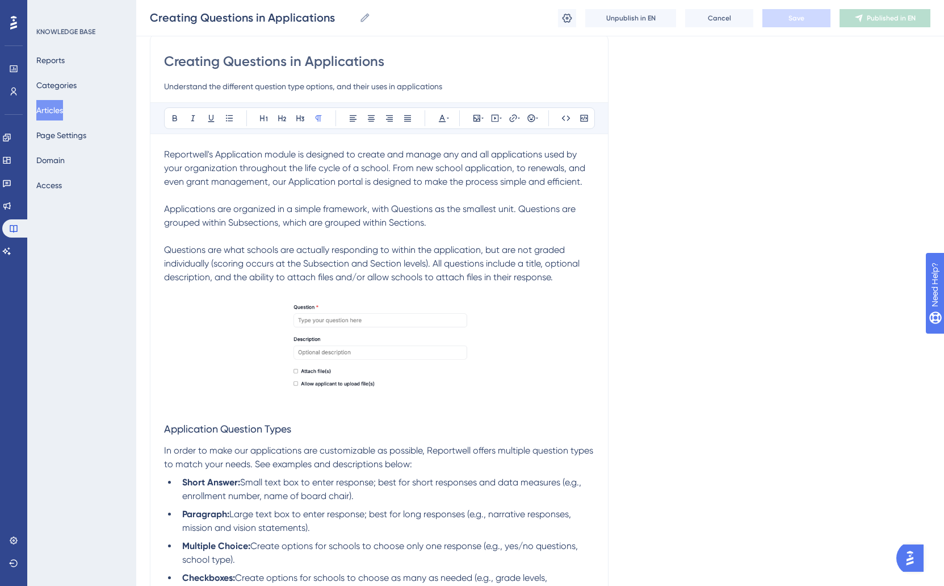
click at [220, 64] on input "Creating Questions in Applications" at bounding box center [379, 61] width 430 height 18
type input "Create"
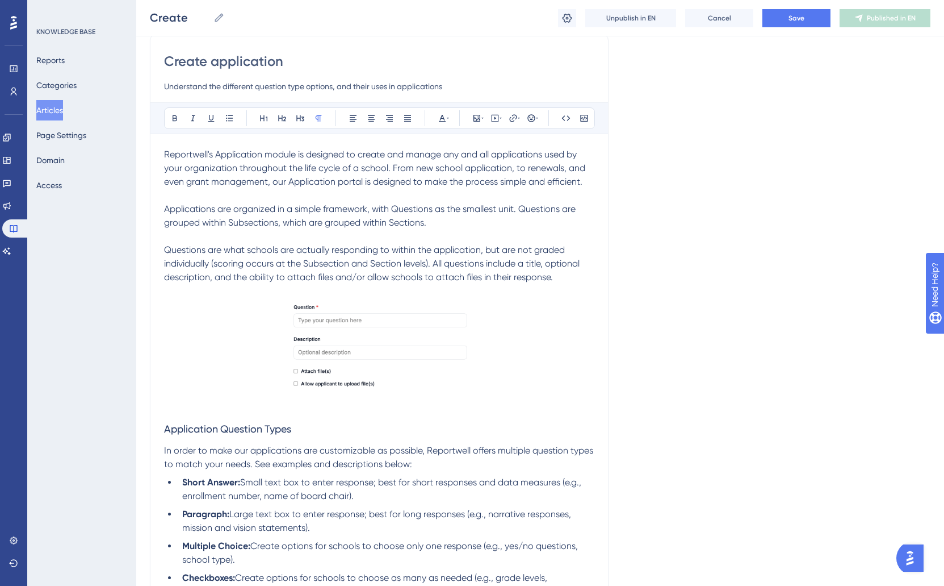
type input "Create application"
type input "Create application Questions"
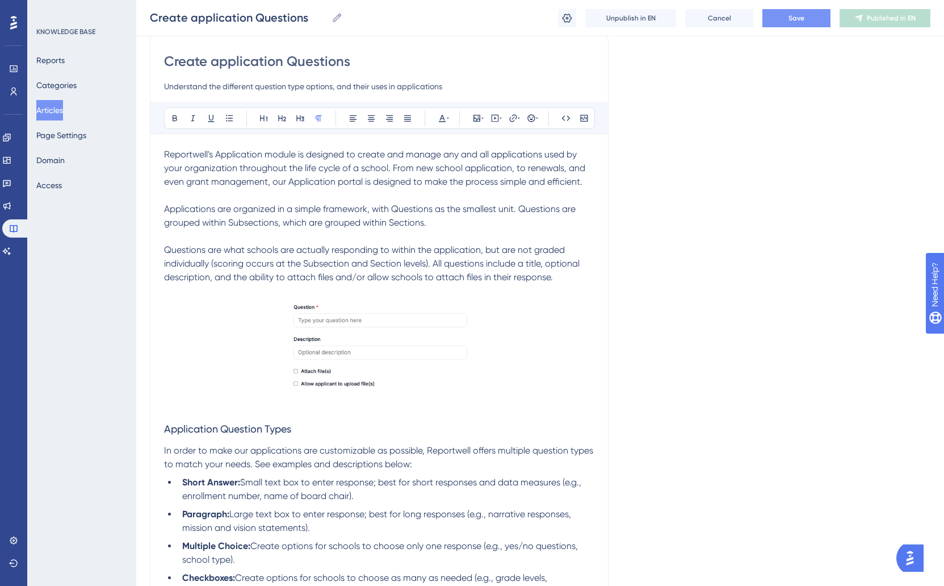
click at [801, 15] on span "Save" at bounding box center [797, 18] width 16 height 9
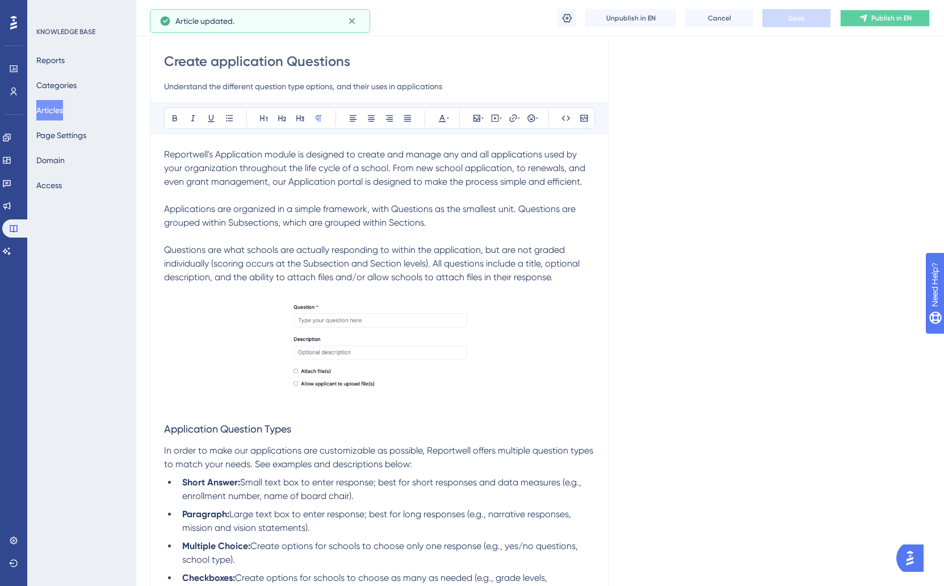
click at [894, 24] on button "Publish in EN" at bounding box center [885, 18] width 91 height 18
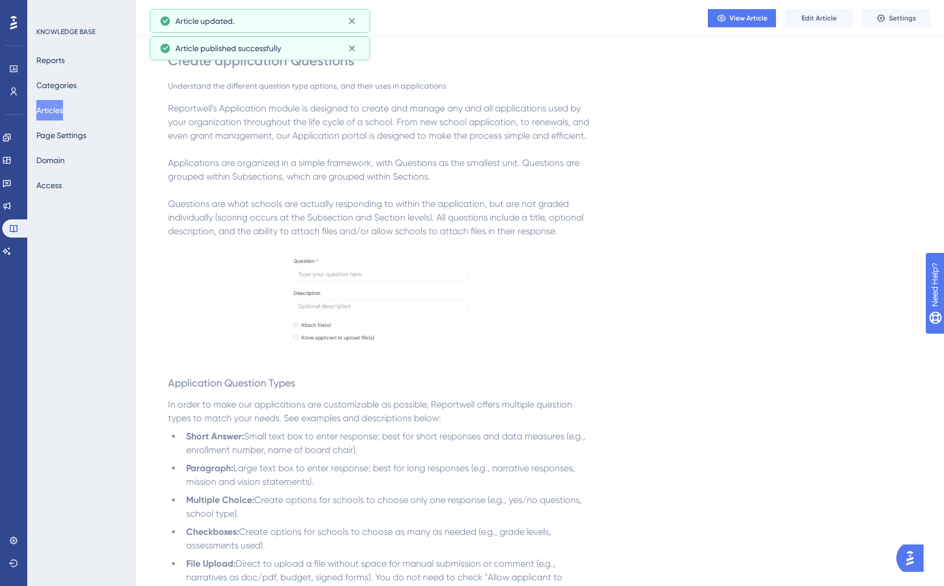
click at [60, 109] on button "Articles" at bounding box center [49, 110] width 27 height 20
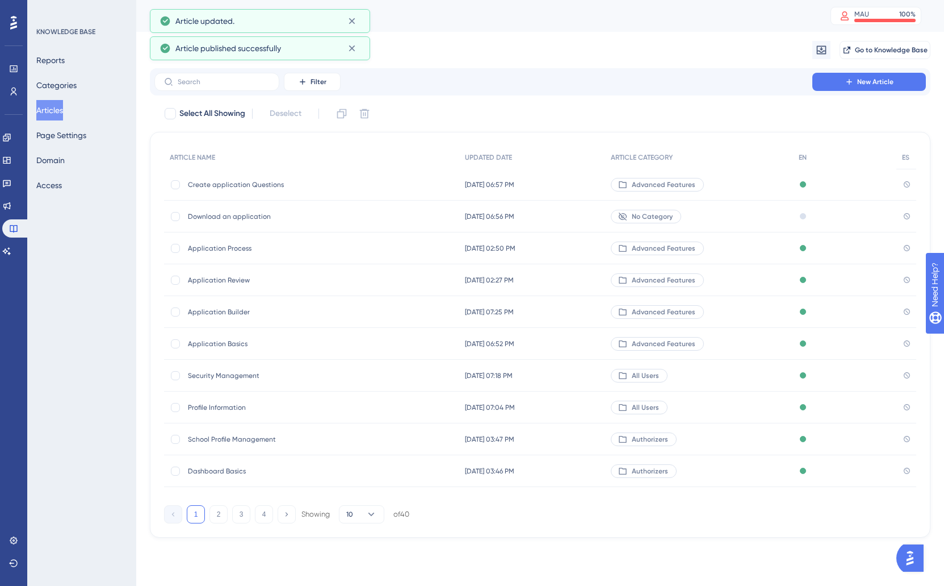
click at [236, 256] on div "Application Process Application Process" at bounding box center [279, 248] width 182 height 32
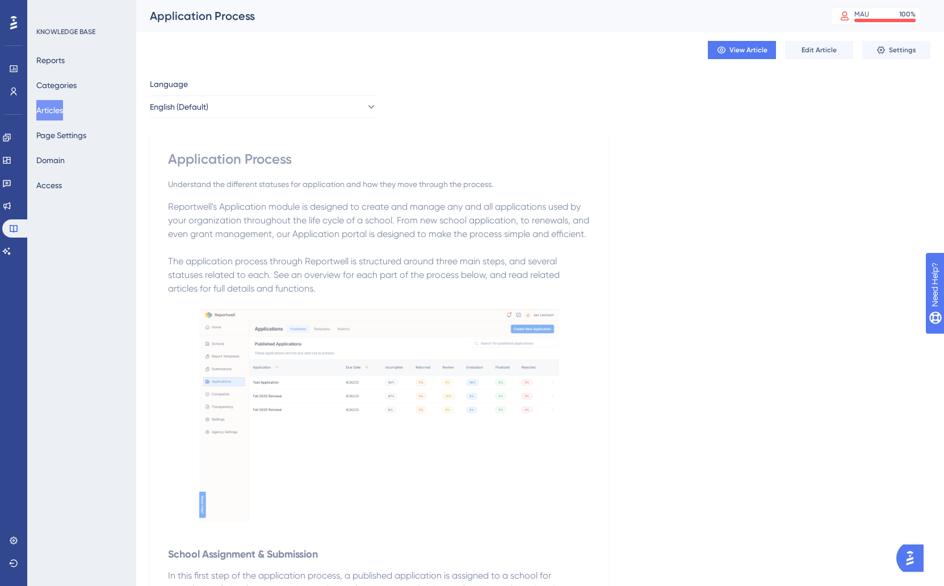
click at [56, 115] on button "Articles" at bounding box center [49, 110] width 27 height 20
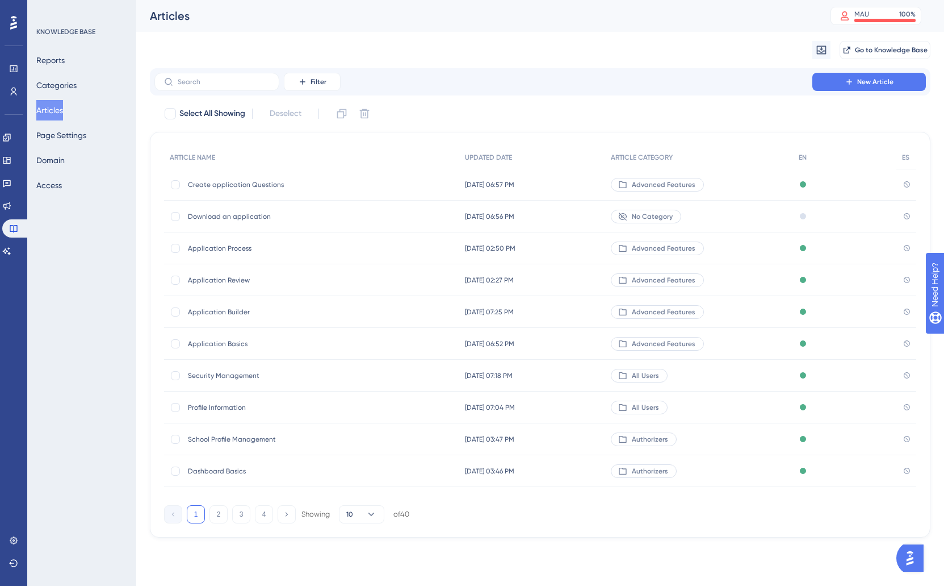
click at [218, 278] on span "Application Review" at bounding box center [279, 279] width 182 height 9
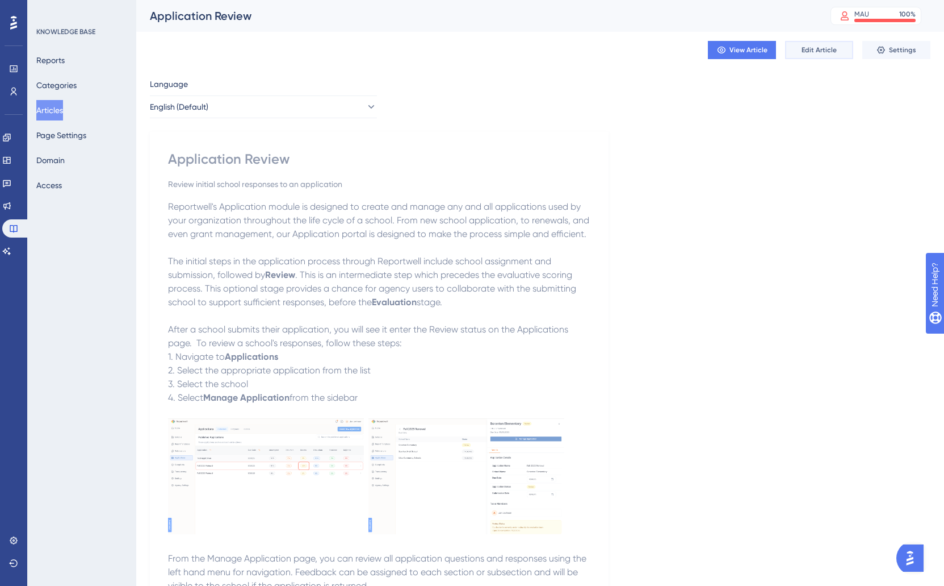
click at [813, 49] on span "Edit Article" at bounding box center [819, 49] width 35 height 9
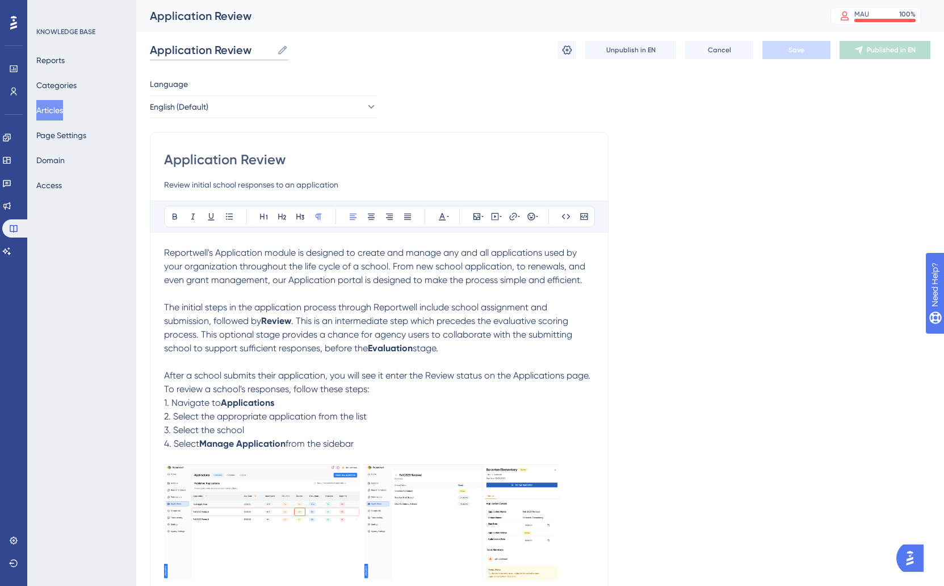
click at [189, 47] on input "Application Review" at bounding box center [211, 50] width 123 height 16
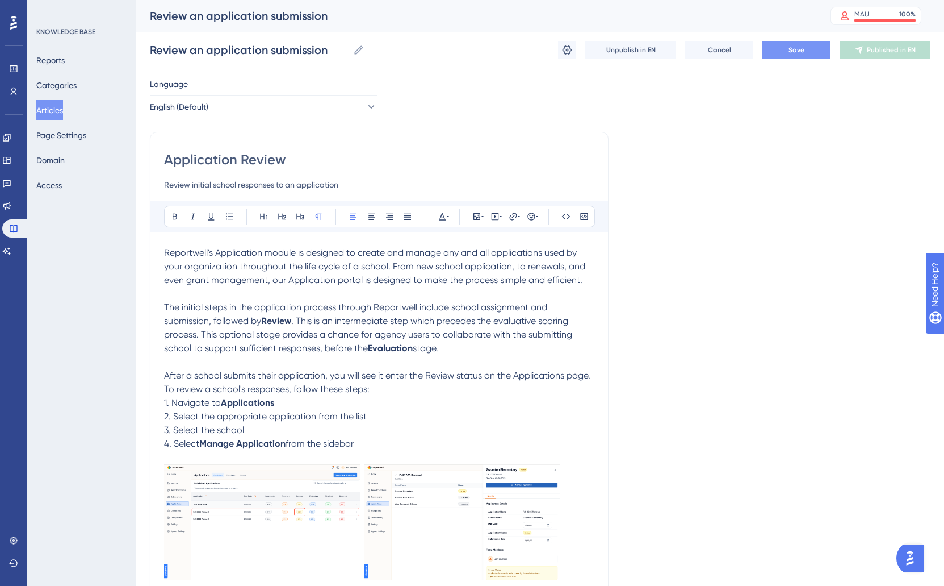
type input "Review an application submission"
click at [779, 49] on button "Save" at bounding box center [797, 50] width 68 height 18
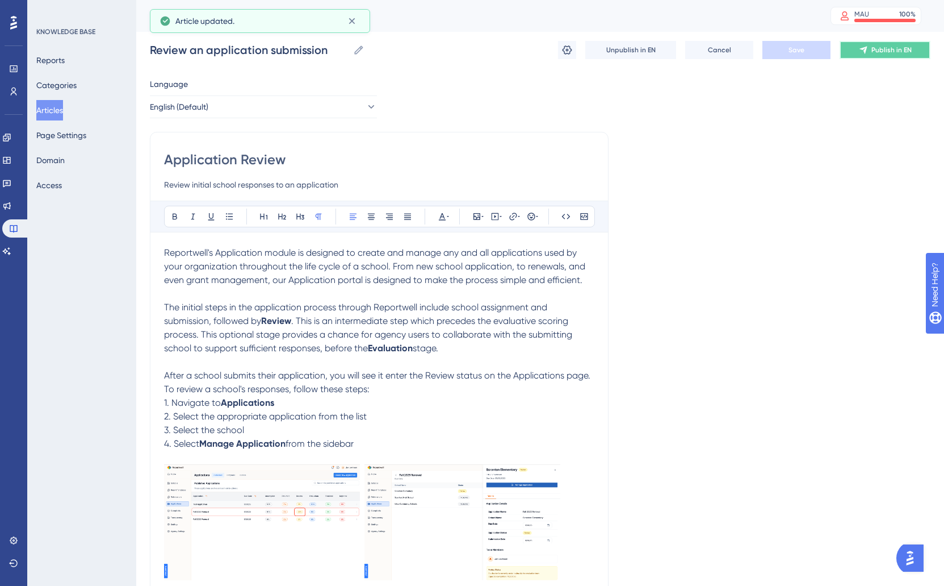
click at [864, 55] on button "Publish in EN" at bounding box center [885, 50] width 91 height 18
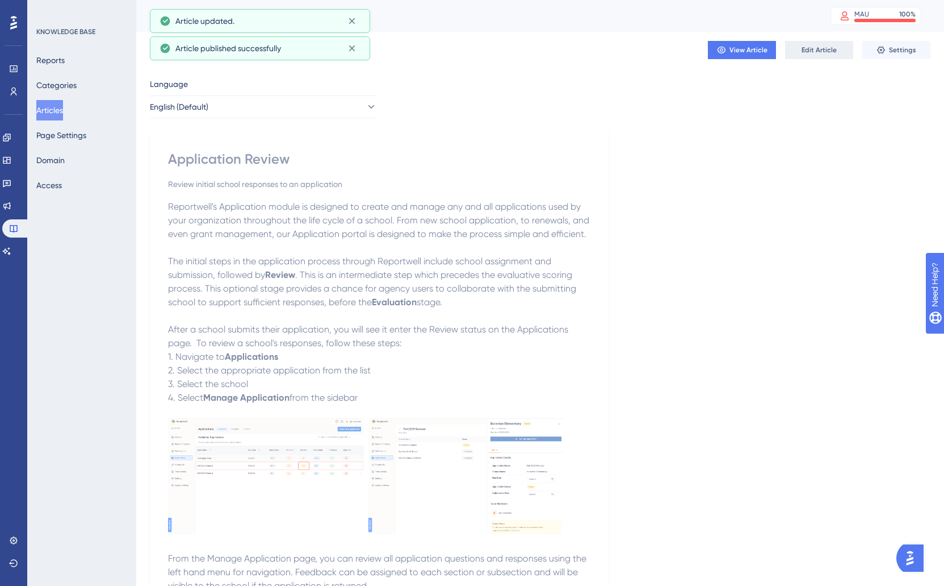
click at [806, 52] on span "Edit Article" at bounding box center [819, 49] width 35 height 9
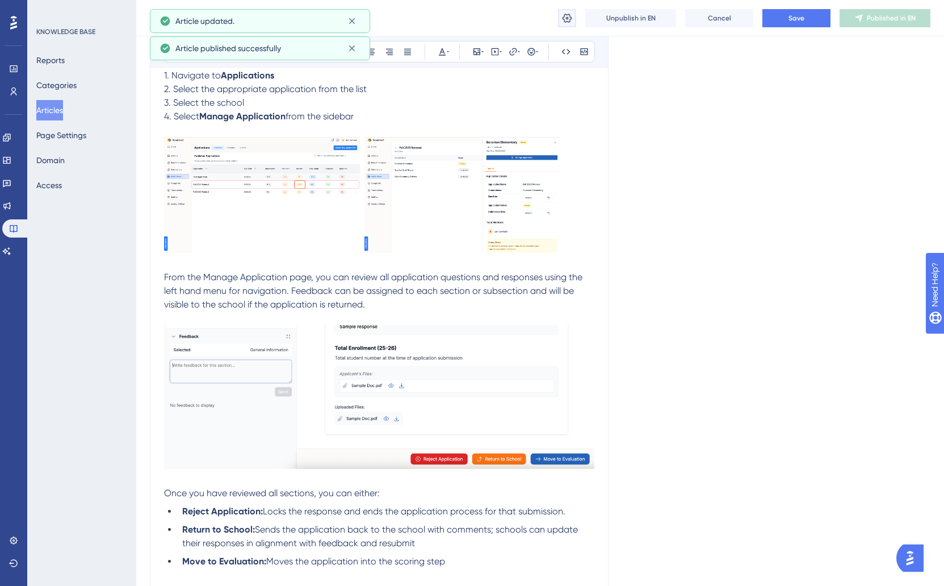
click at [571, 21] on icon at bounding box center [567, 17] width 11 height 11
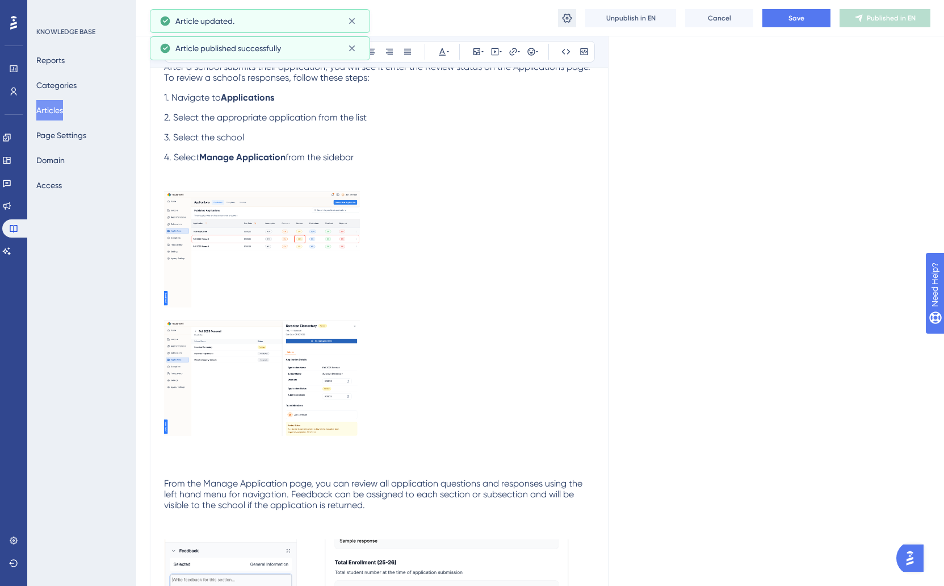
scroll to position [0, 0]
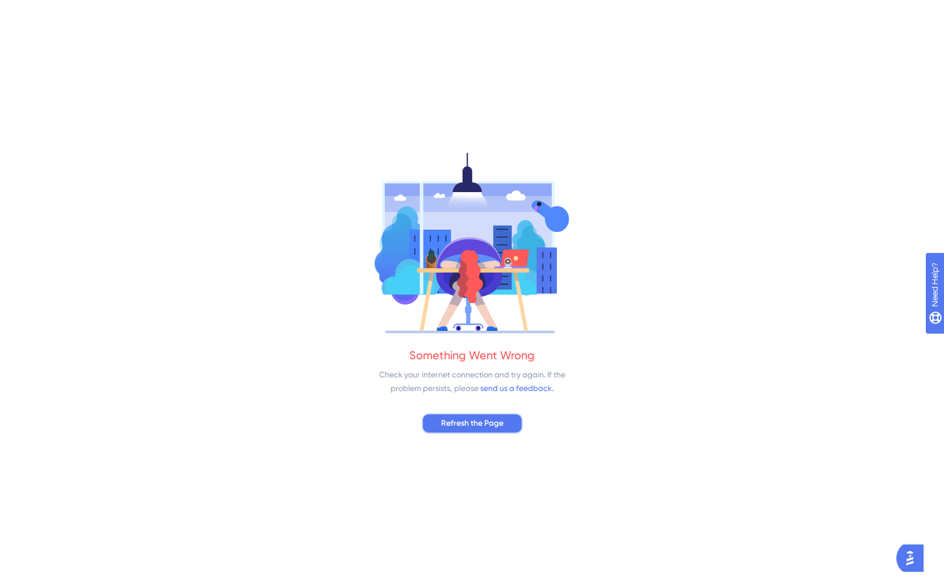
click at [500, 413] on button "Refresh the Page" at bounding box center [472, 423] width 101 height 20
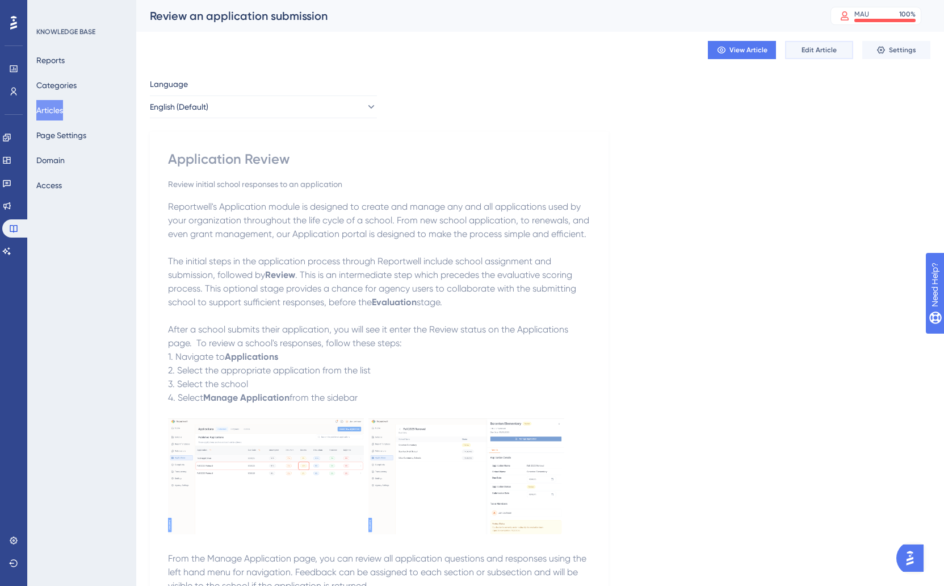
click at [817, 55] on button "Edit Article" at bounding box center [819, 50] width 68 height 18
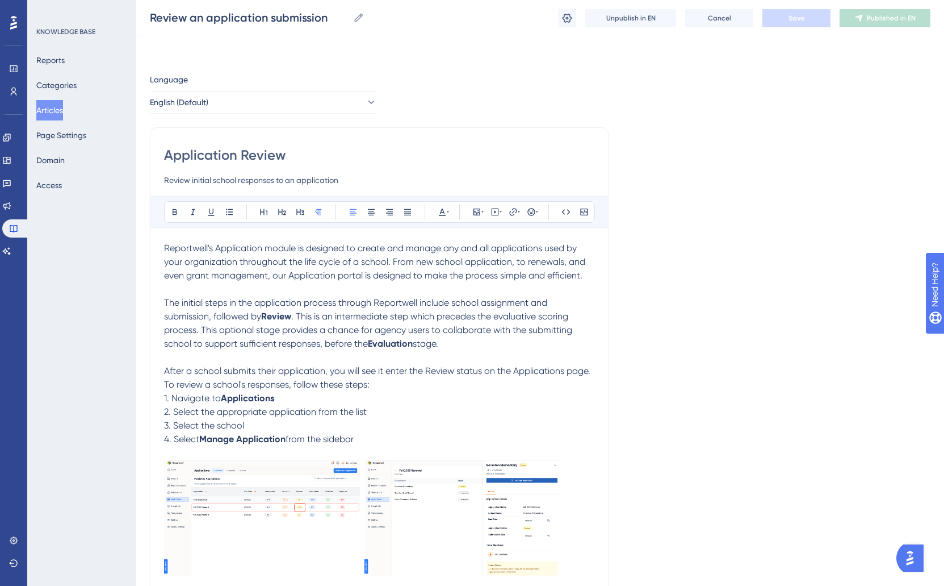
scroll to position [321, 0]
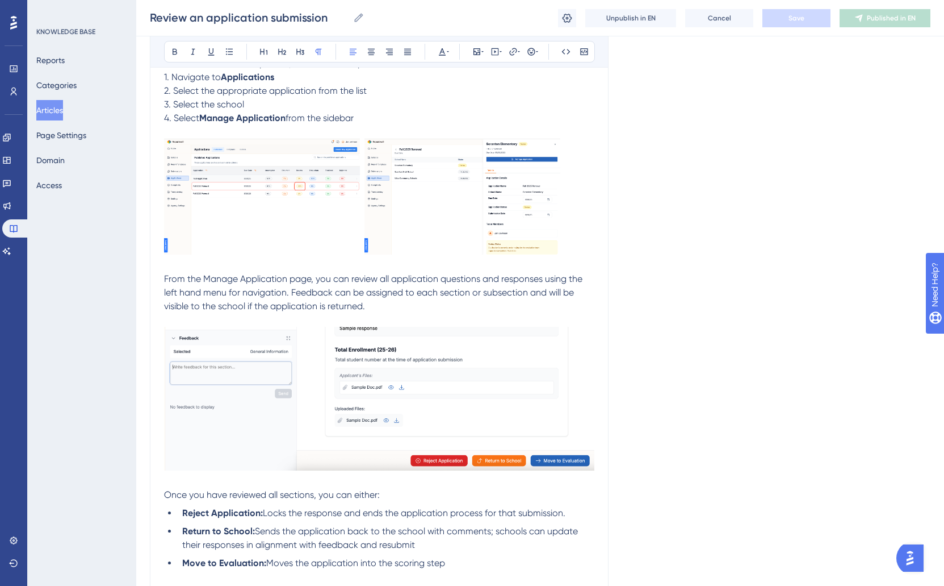
click at [574, 21] on button at bounding box center [567, 18] width 18 height 18
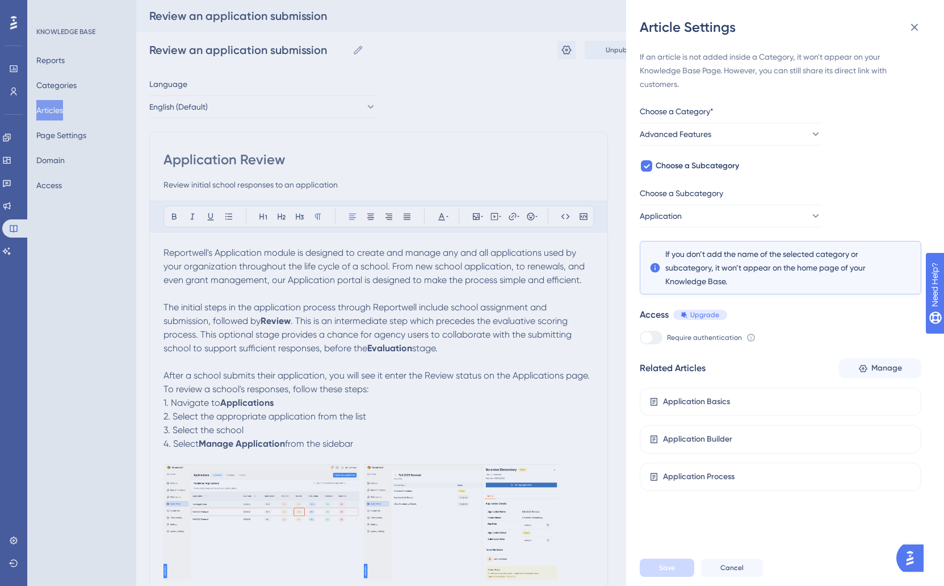
scroll to position [0, 0]
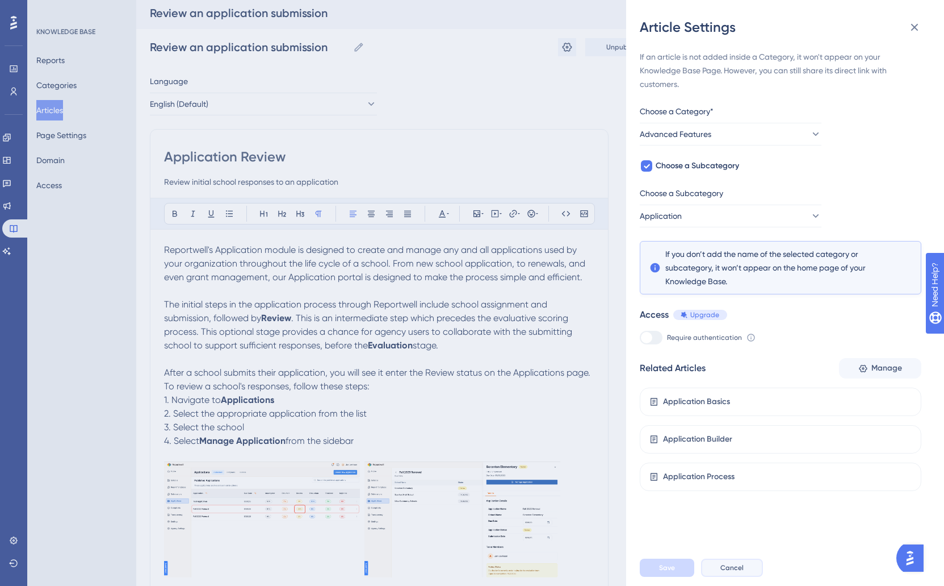
click at [737, 569] on span "Cancel" at bounding box center [732, 567] width 23 height 9
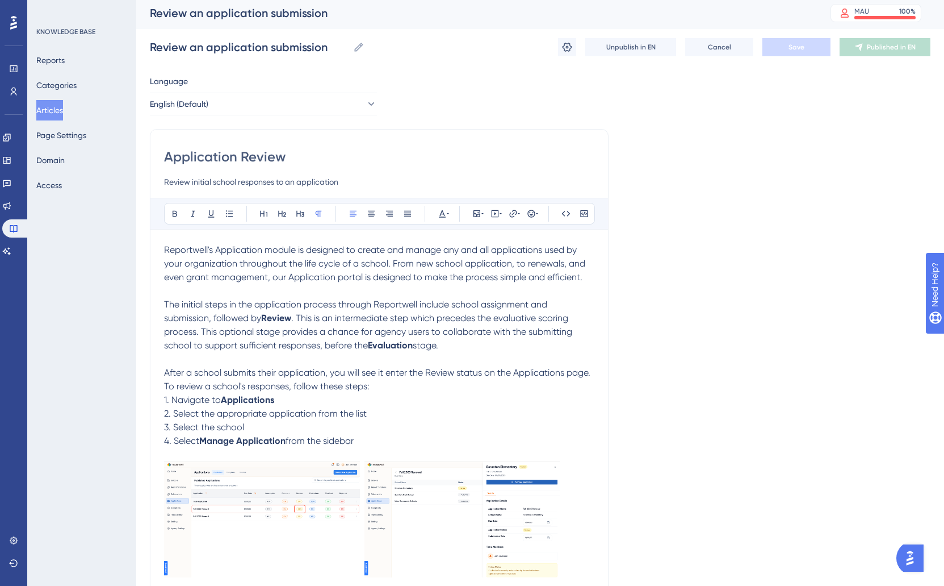
scroll to position [1, 0]
click at [57, 110] on button "Articles" at bounding box center [49, 110] width 27 height 20
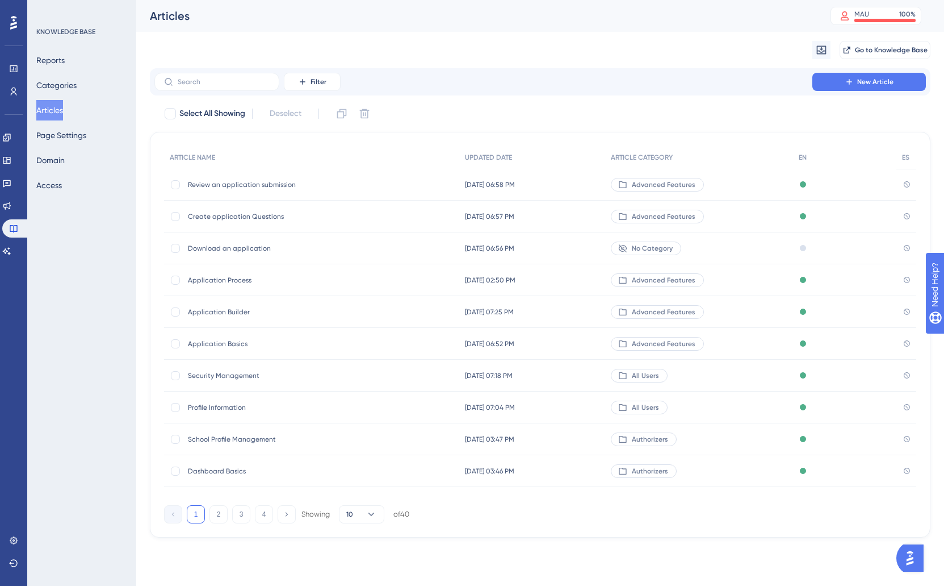
click at [218, 312] on span "Application Builder" at bounding box center [279, 311] width 182 height 9
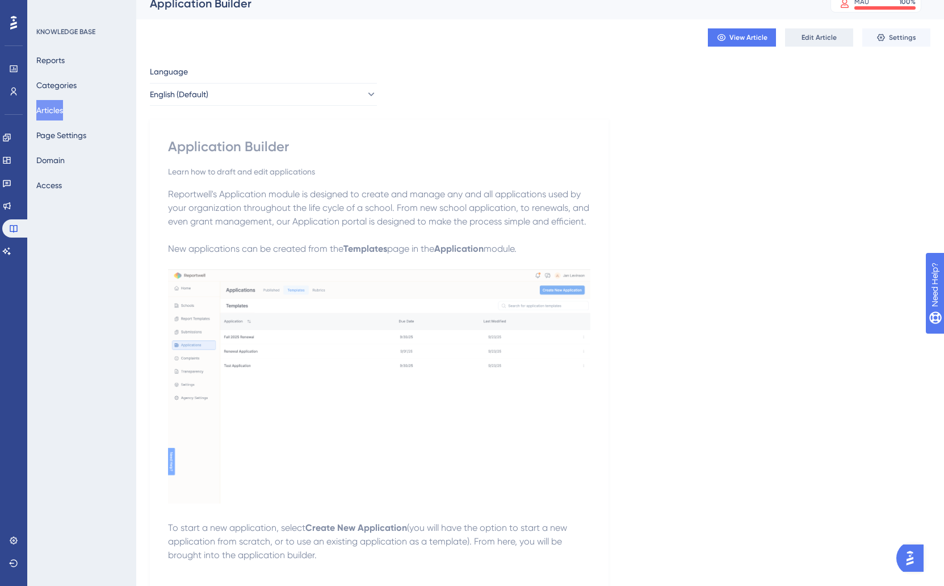
scroll to position [15, 0]
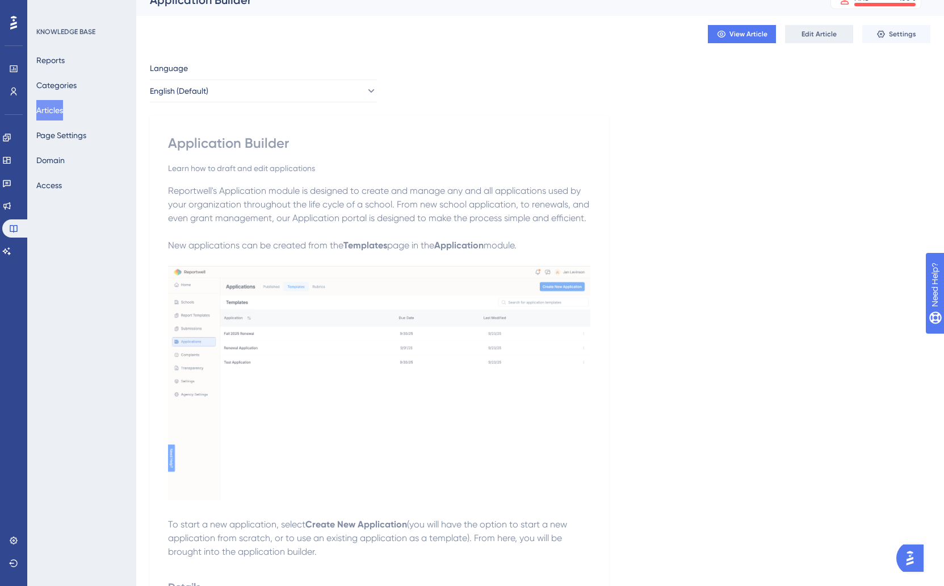
click at [823, 40] on button "Edit Article" at bounding box center [819, 34] width 68 height 18
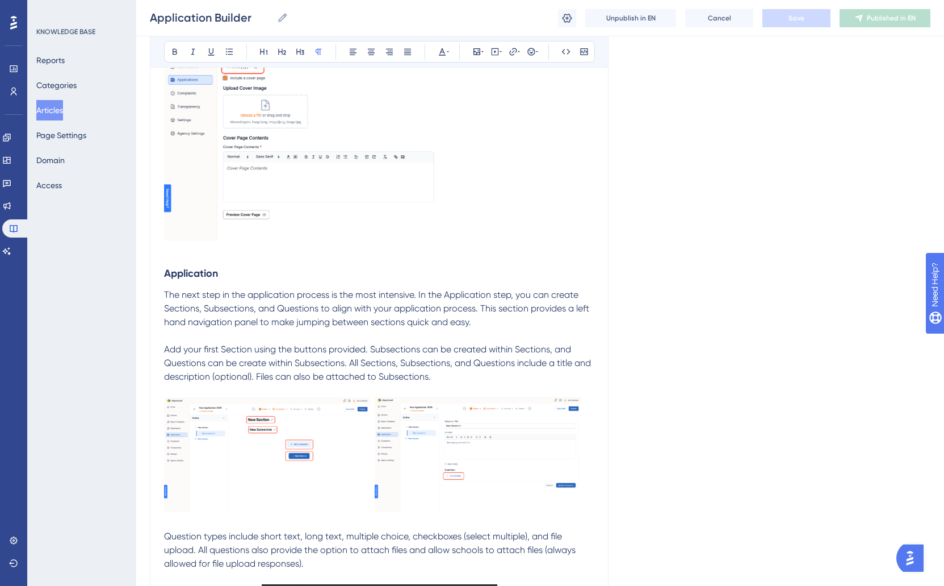
scroll to position [714, 1]
click at [179, 19] on input "Application Builder" at bounding box center [211, 18] width 123 height 16
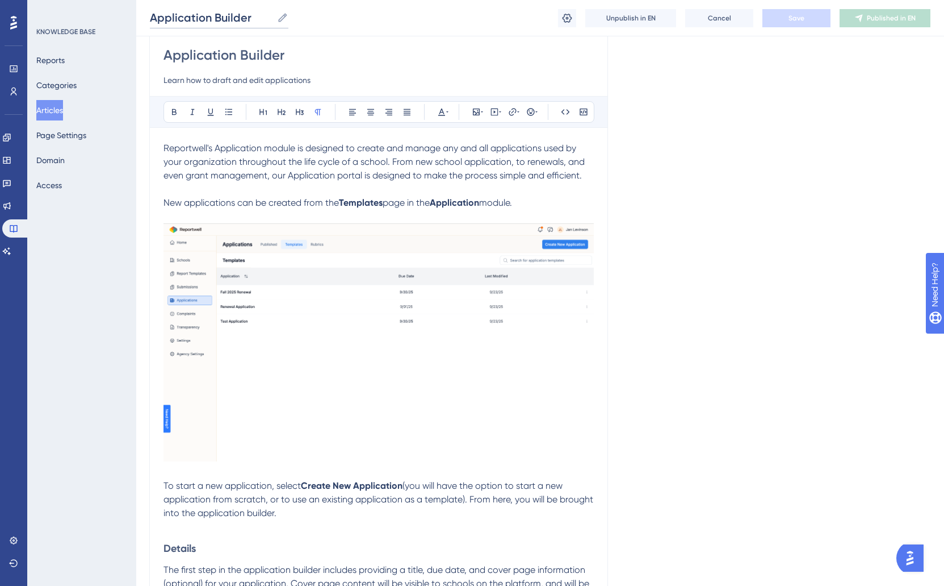
scroll to position [0, 1]
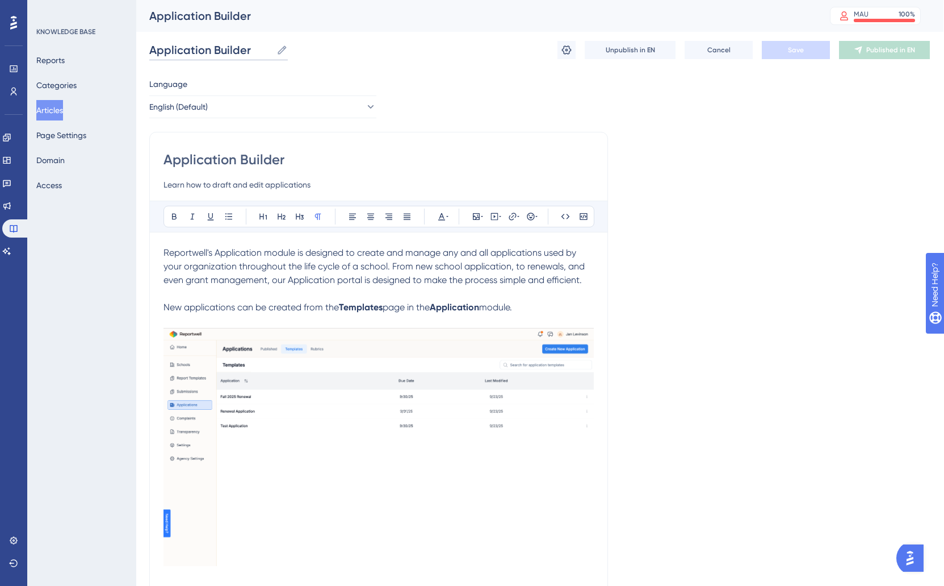
click at [174, 45] on input "Application Builder" at bounding box center [210, 50] width 123 height 16
type input "Build a new application template"
click at [802, 49] on span "Save" at bounding box center [796, 49] width 16 height 9
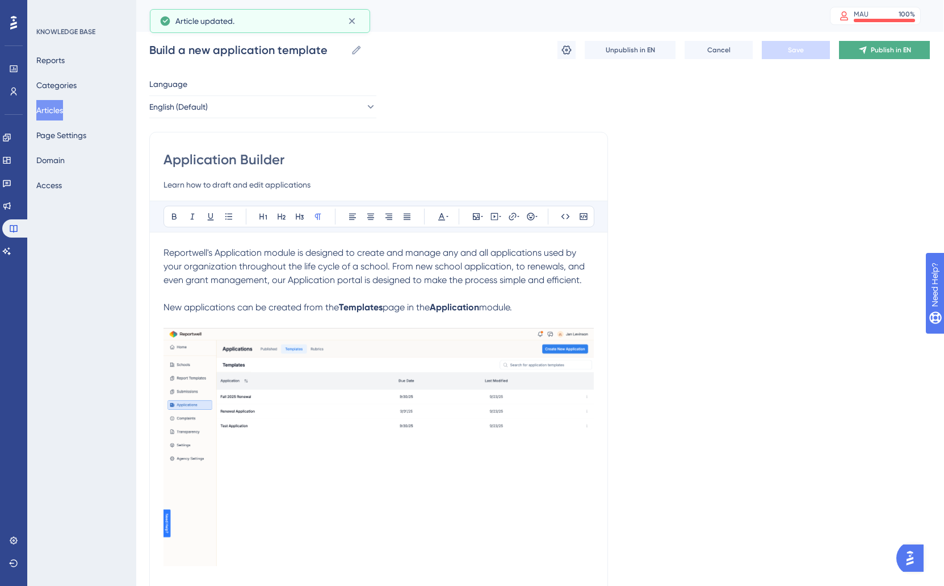
click at [892, 49] on span "Publish in EN" at bounding box center [891, 49] width 40 height 9
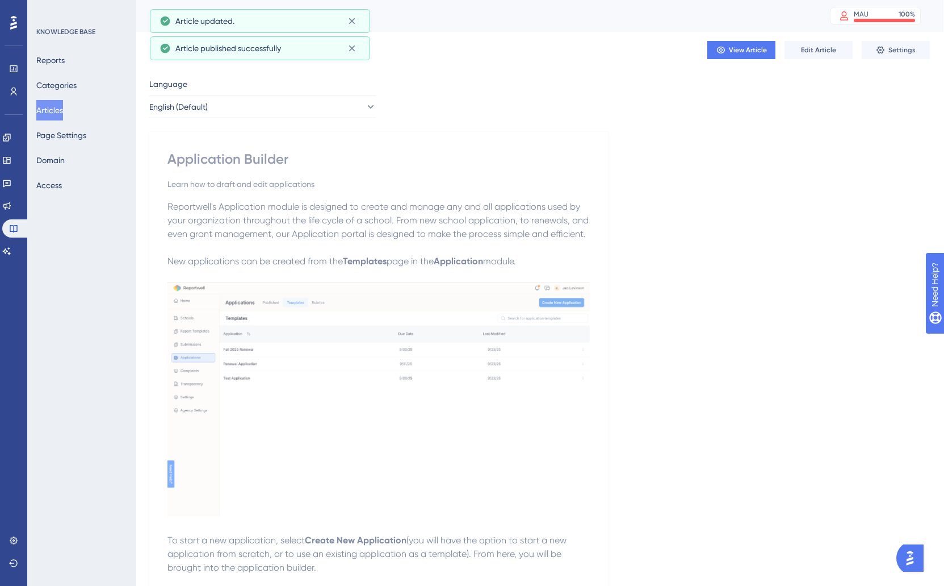
click at [256, 186] on div "Learn how to draft and edit applications" at bounding box center [379, 184] width 423 height 14
click at [823, 57] on button "Edit Article" at bounding box center [819, 50] width 68 height 18
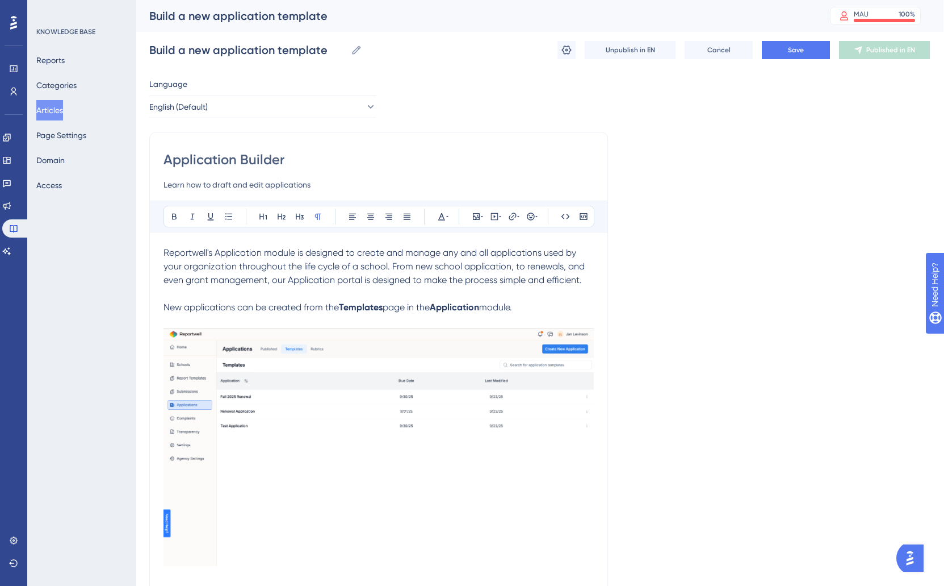
scroll to position [0, 0]
click at [198, 160] on input "Application Builder" at bounding box center [379, 159] width 430 height 18
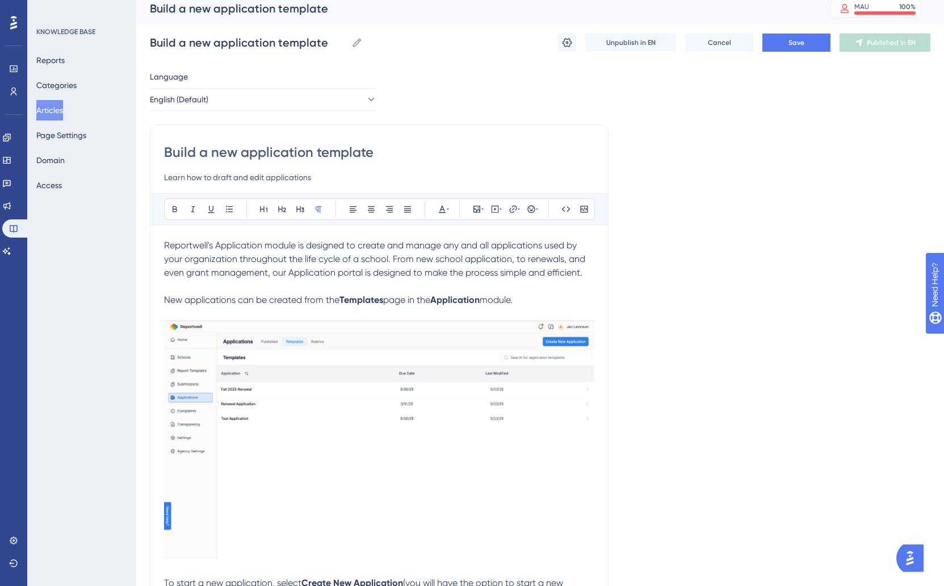
type input "Build a new application template"
click at [792, 53] on div "Build a new application template Build a new application template Unpublish in …" at bounding box center [540, 42] width 781 height 36
click at [793, 48] on button "Save" at bounding box center [797, 43] width 68 height 18
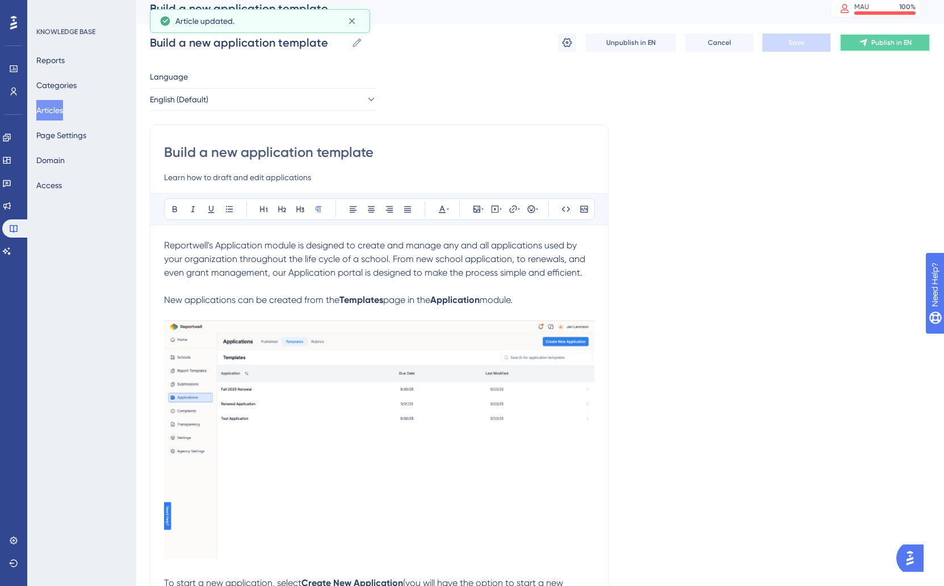
click at [858, 43] on button "Publish in EN" at bounding box center [885, 43] width 91 height 18
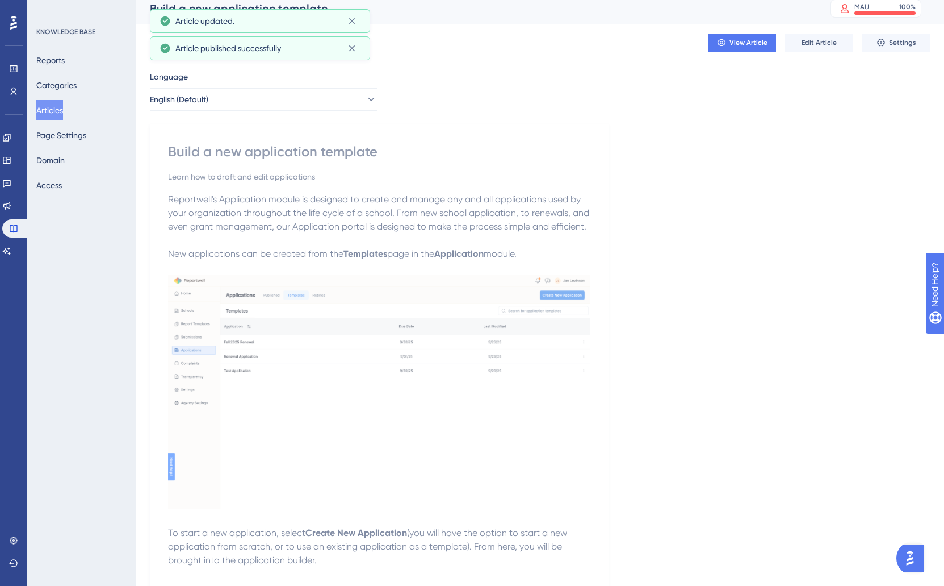
click at [47, 110] on button "Articles" at bounding box center [49, 110] width 27 height 20
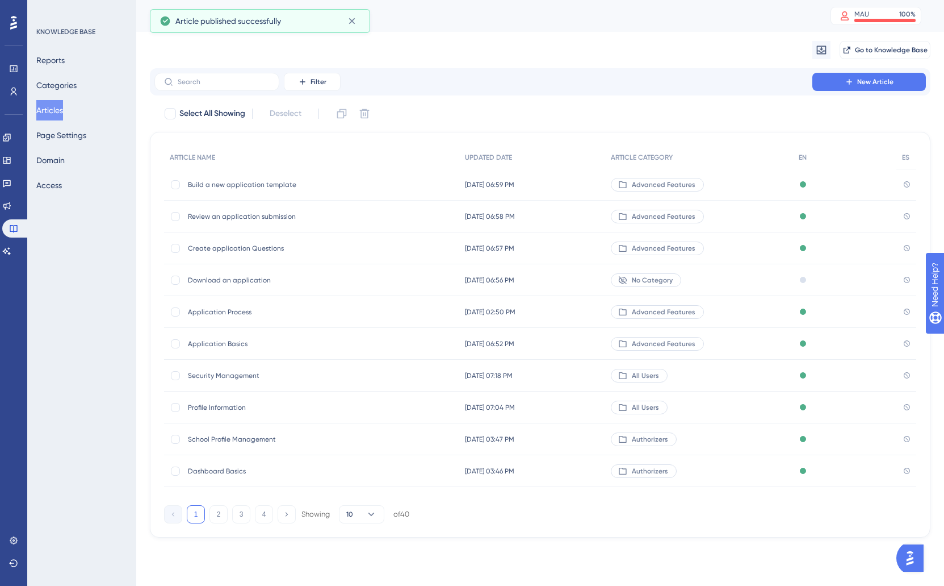
click at [229, 222] on div "Review an application submission Review an application submission" at bounding box center [279, 216] width 182 height 32
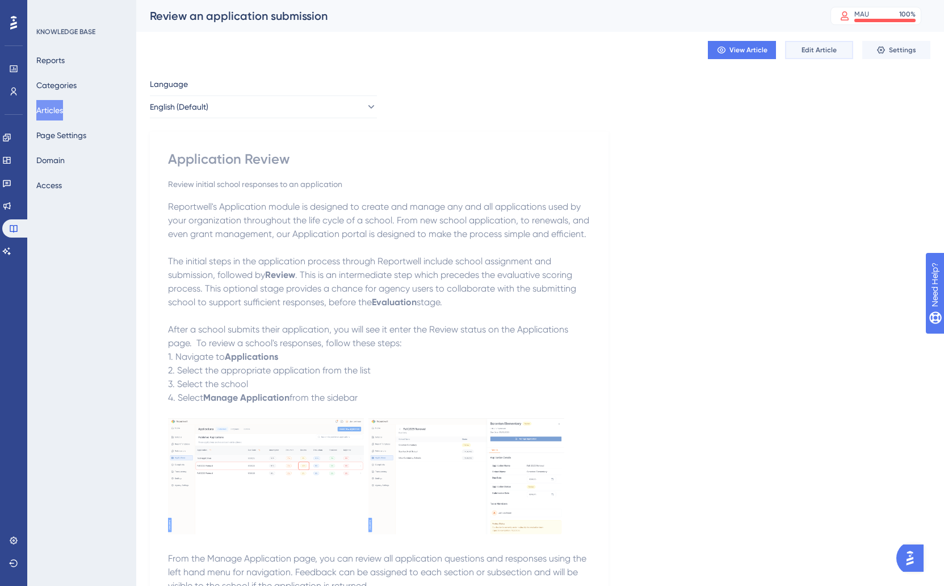
click at [825, 52] on span "Edit Article" at bounding box center [819, 49] width 35 height 9
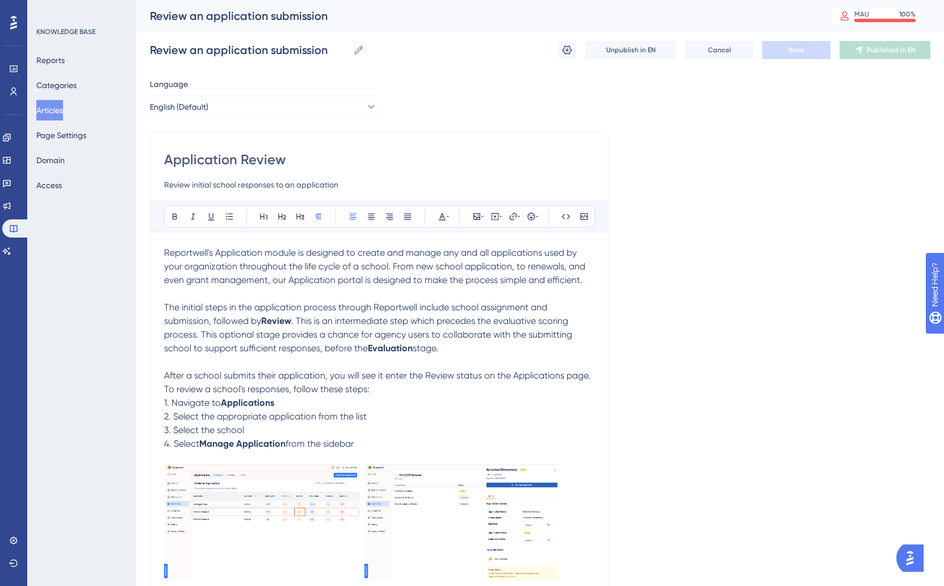
click at [203, 170] on div "Application Review Review initial school responses to an application" at bounding box center [379, 170] width 430 height 41
click at [202, 158] on input "Application Review" at bounding box center [379, 159] width 430 height 18
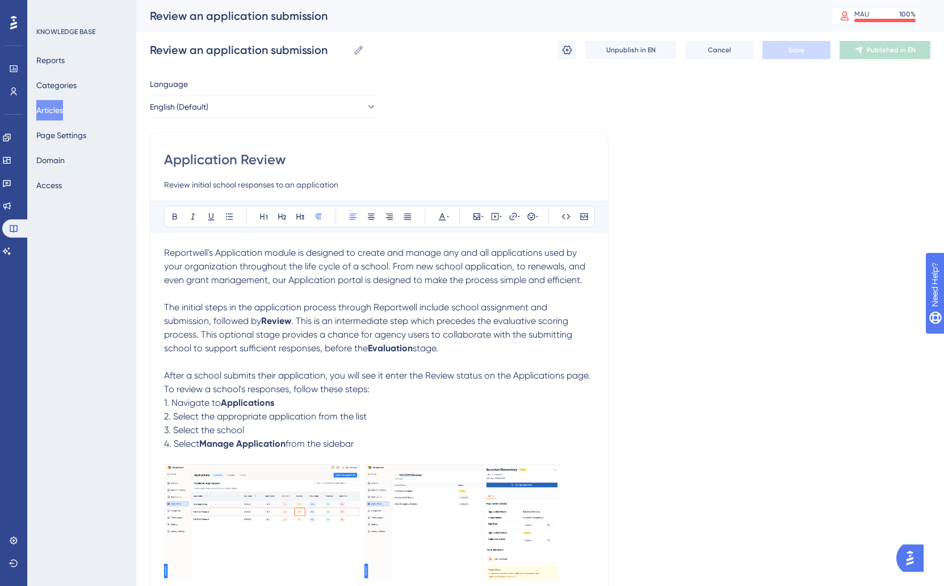
click at [202, 158] on input "Application Review" at bounding box center [379, 159] width 430 height 18
type input "Review a submitted application"
click at [803, 55] on button "Save" at bounding box center [797, 50] width 68 height 18
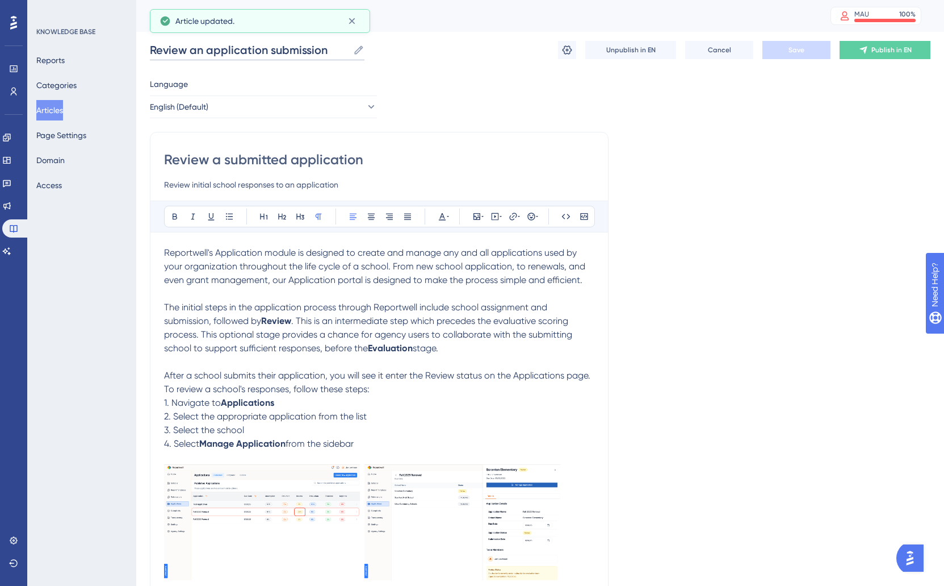
click at [306, 52] on input "Review an application submission" at bounding box center [249, 50] width 199 height 16
click at [295, 52] on input "Review an application submission" at bounding box center [249, 50] width 199 height 16
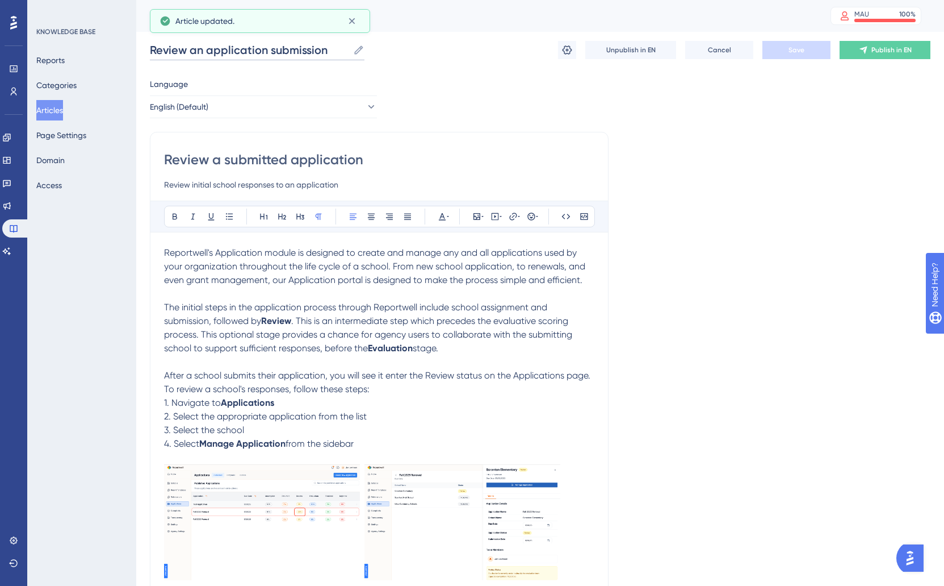
click at [295, 52] on input "Review an application submission" at bounding box center [249, 50] width 199 height 16
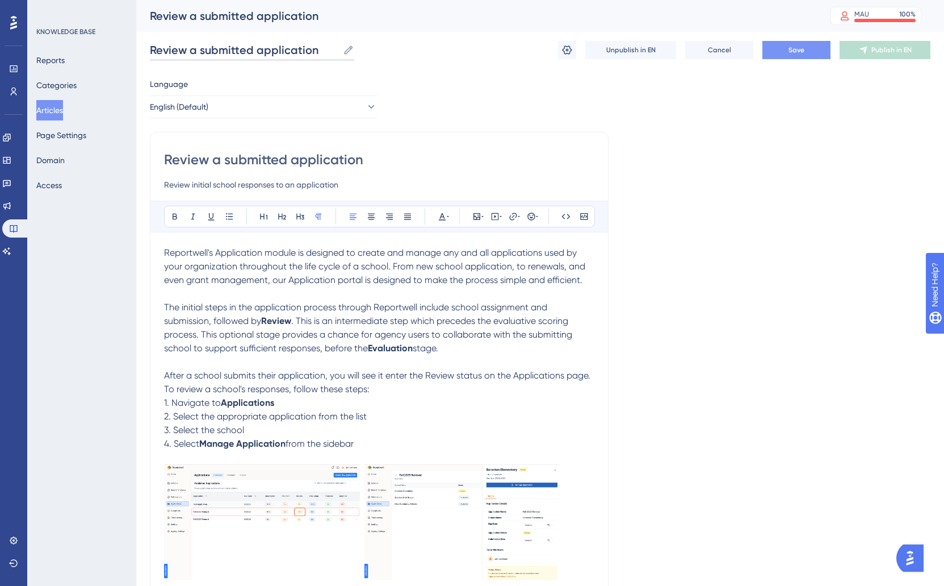
type input "Review a submitted application"
click at [813, 53] on button "Save" at bounding box center [797, 50] width 68 height 18
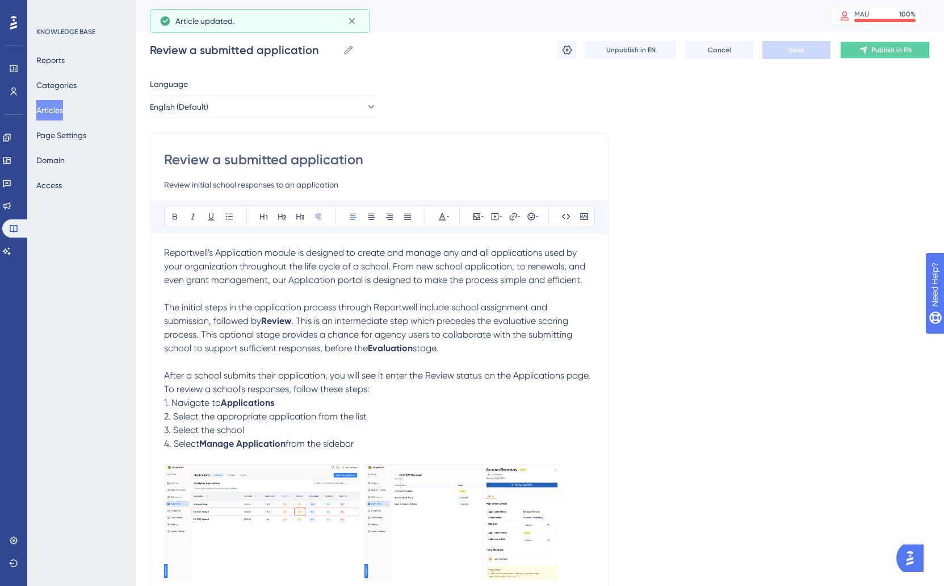
click at [877, 52] on span "Publish in EN" at bounding box center [892, 49] width 40 height 9
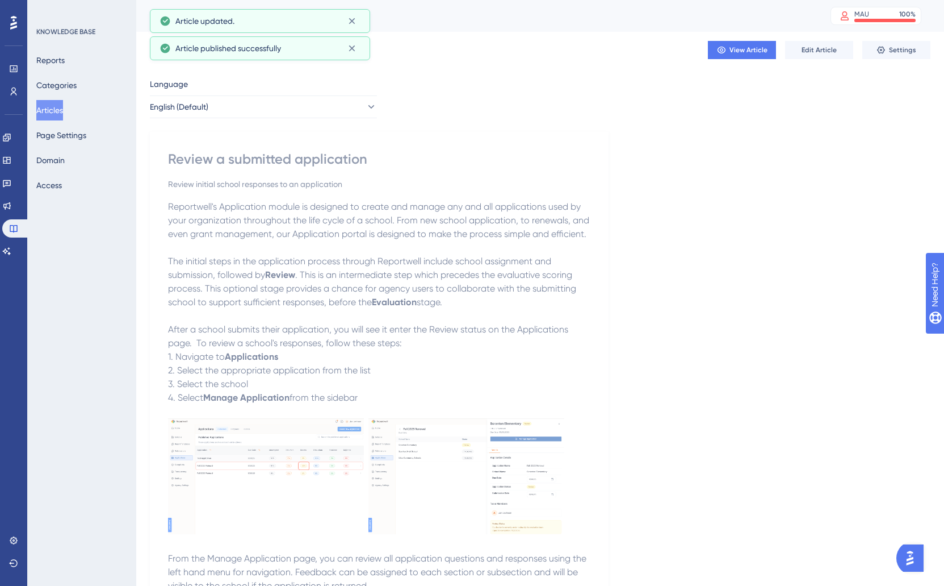
drag, startPoint x: 67, startPoint y: 115, endPoint x: 70, endPoint y: 123, distance: 7.9
click at [63, 115] on button "Articles" at bounding box center [49, 110] width 27 height 20
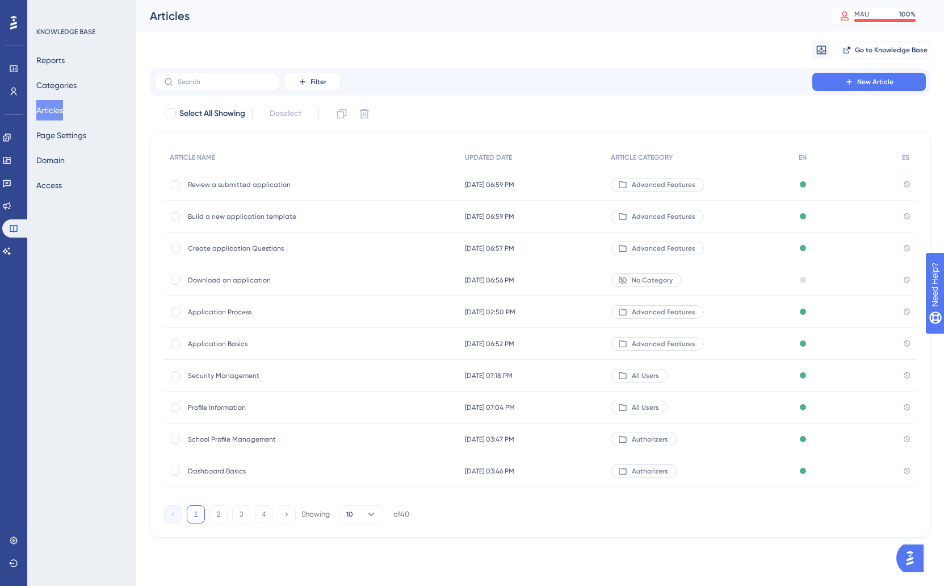
click at [248, 251] on span "Create application Questions" at bounding box center [279, 248] width 182 height 9
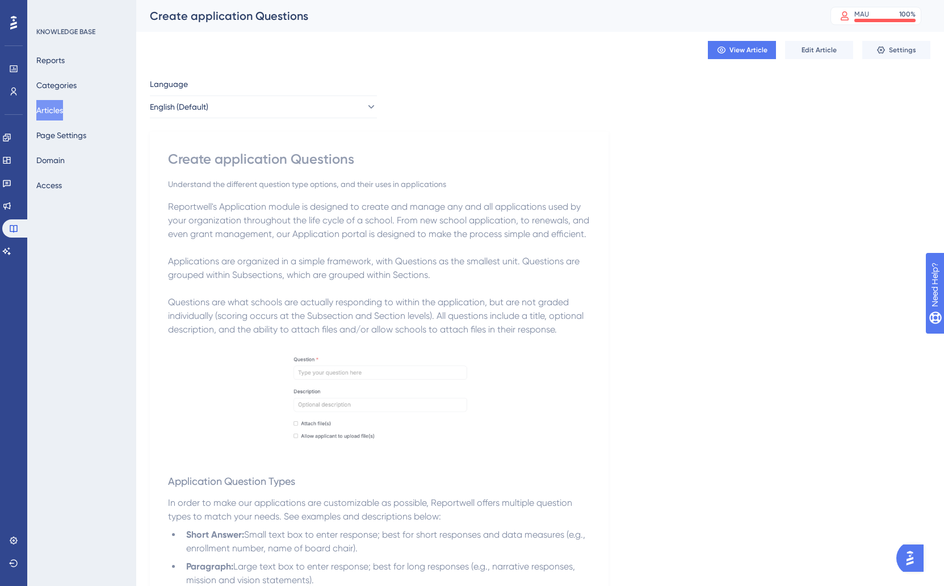
click at [55, 116] on button "Articles" at bounding box center [49, 110] width 27 height 20
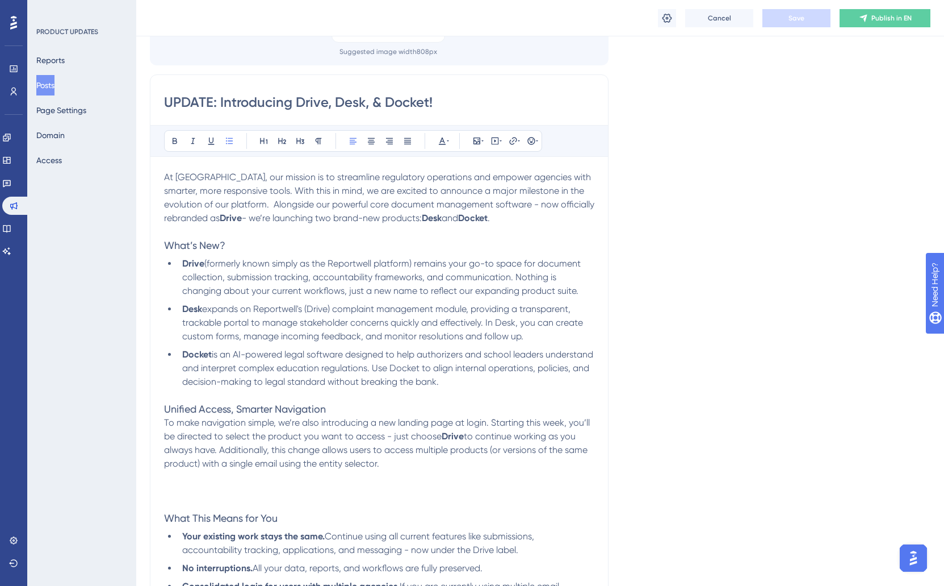
scroll to position [114, 0]
drag, startPoint x: 224, startPoint y: 177, endPoint x: 287, endPoint y: 174, distance: 63.1
click at [287, 174] on span "At [GEOGRAPHIC_DATA], our mission is to streamline regulatory operations and em…" at bounding box center [380, 198] width 433 height 52
click at [353, 178] on span "At [GEOGRAPHIC_DATA], we are dedicated to streamline regulatory operations and …" at bounding box center [378, 198] width 429 height 52
click at [513, 177] on span "At [GEOGRAPHIC_DATA], we are dedicated to streamlining regulatory operations an…" at bounding box center [371, 198] width 415 height 52
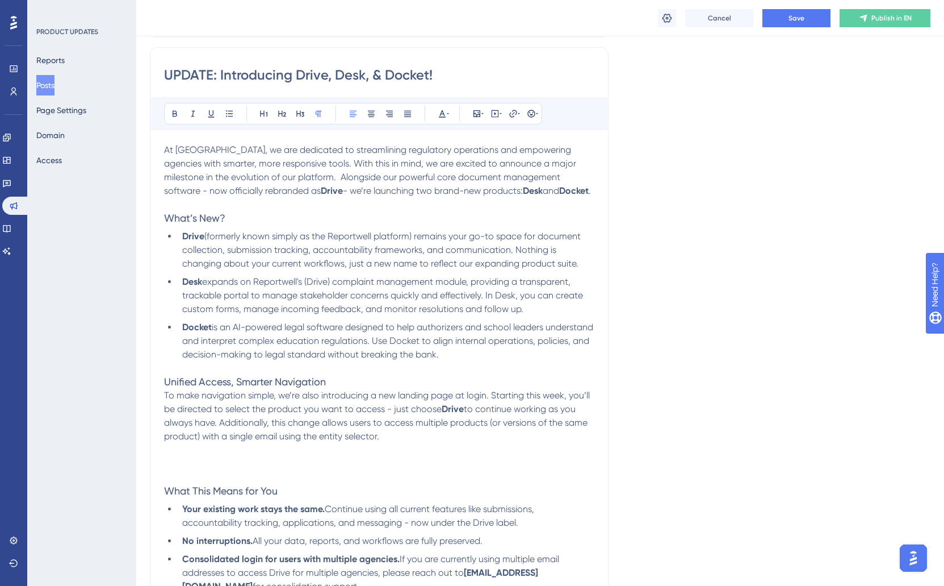
scroll to position [144, 0]
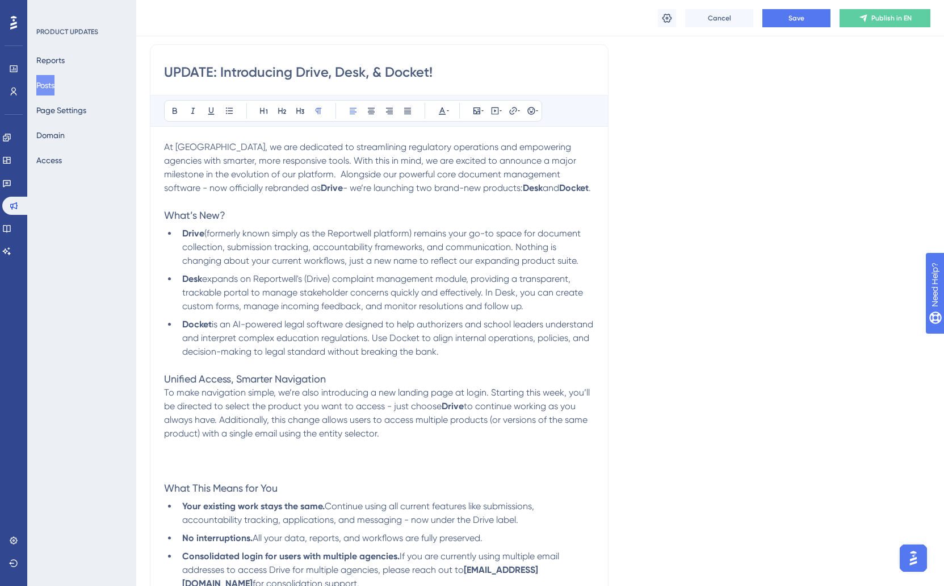
click at [272, 174] on span "At [GEOGRAPHIC_DATA], we are dedicated to streamlining regulatory operations an…" at bounding box center [371, 167] width 415 height 52
click at [365, 173] on span "At [GEOGRAPHIC_DATA], we are dedicated to streamlining regulatory operations an…" at bounding box center [371, 167] width 415 height 52
click at [375, 174] on span "At [GEOGRAPHIC_DATA], we are dedicated to streamlining regulatory operations an…" at bounding box center [371, 167] width 415 height 52
click at [545, 193] on p "At [GEOGRAPHIC_DATA], we are dedicated to streamlining regulatory operations an…" at bounding box center [379, 167] width 430 height 55
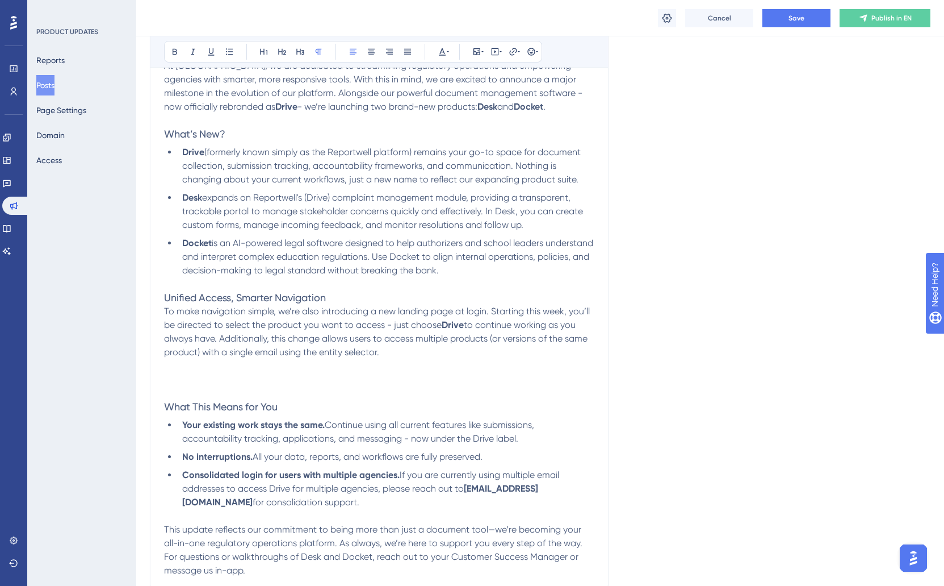
scroll to position [235, 0]
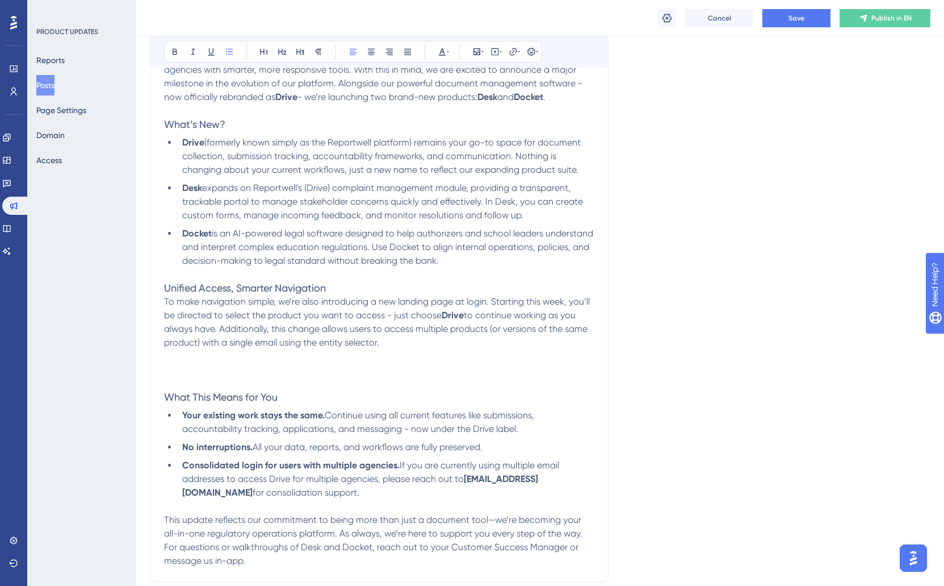
drag, startPoint x: 312, startPoint y: 157, endPoint x: 332, endPoint y: 186, distance: 35.6
click at [314, 160] on span "(formerly known simply as the Reportwell platform) remains your go-to space for…" at bounding box center [382, 156] width 401 height 38
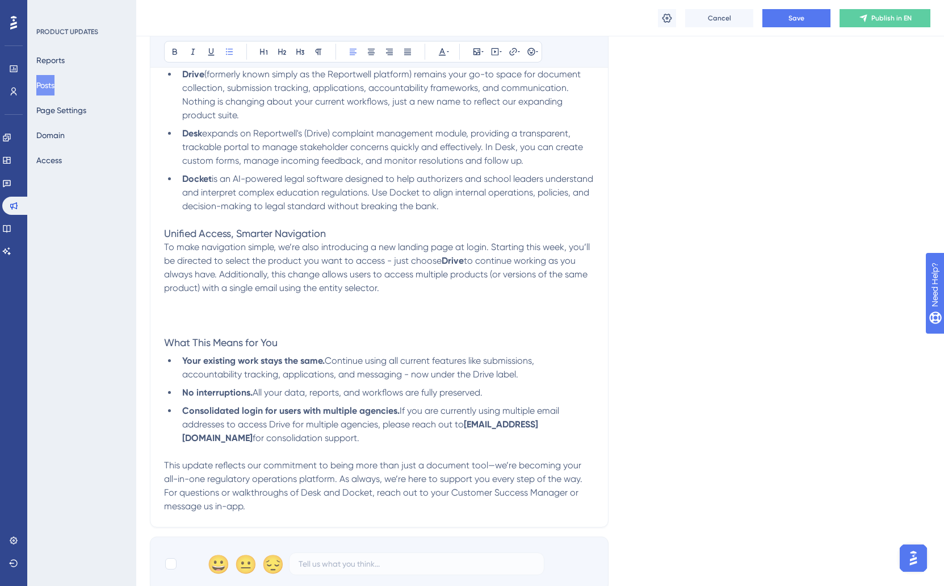
scroll to position [262, 0]
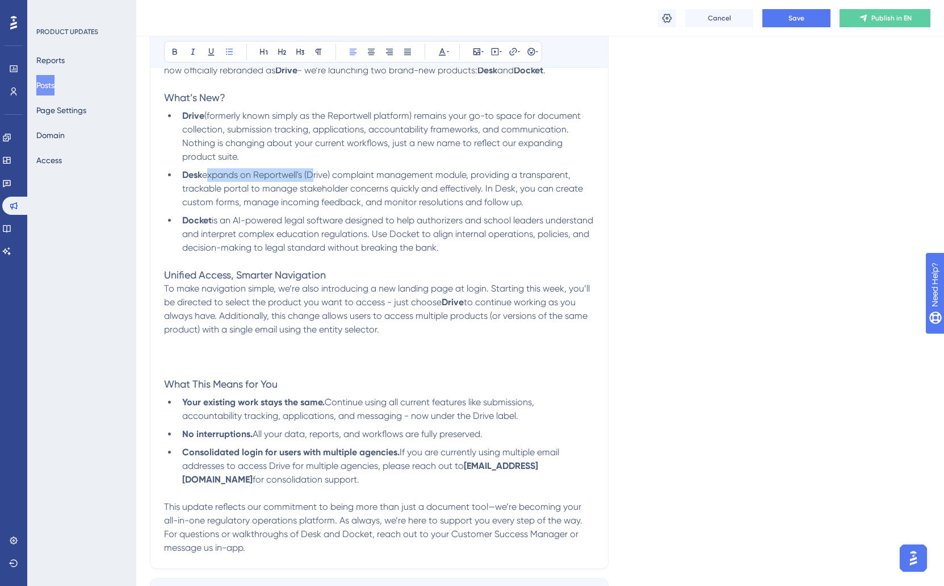
drag, startPoint x: 206, startPoint y: 175, endPoint x: 311, endPoint y: 179, distance: 105.1
click at [311, 179] on span "expands on Reportwell's (Drive) complaint management module, providing a transp…" at bounding box center [383, 188] width 403 height 38
click at [296, 178] on span "expands on Reportwell's (Drive) complaint management module, providing a transp…" at bounding box center [383, 188] width 403 height 38
click at [210, 176] on span "expands on Reportwell's (Drive) complaint management module, providing a transp…" at bounding box center [383, 188] width 403 height 38
click at [205, 177] on span "expands on Reportwell's (Drive) complaint management module, providing a transp…" at bounding box center [383, 188] width 403 height 38
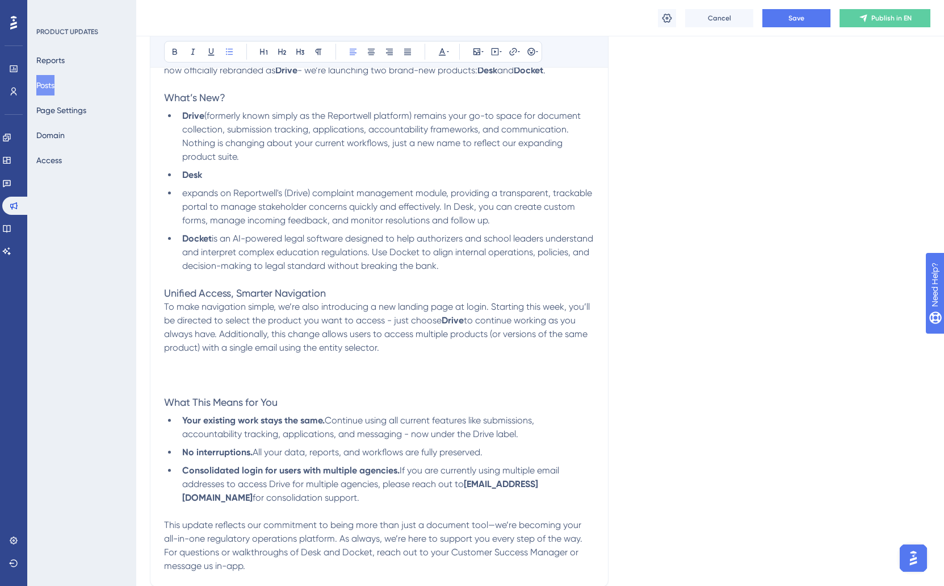
drag, startPoint x: 226, startPoint y: 174, endPoint x: 280, endPoint y: 192, distance: 56.8
click at [227, 174] on li "Desk" at bounding box center [386, 175] width 417 height 14
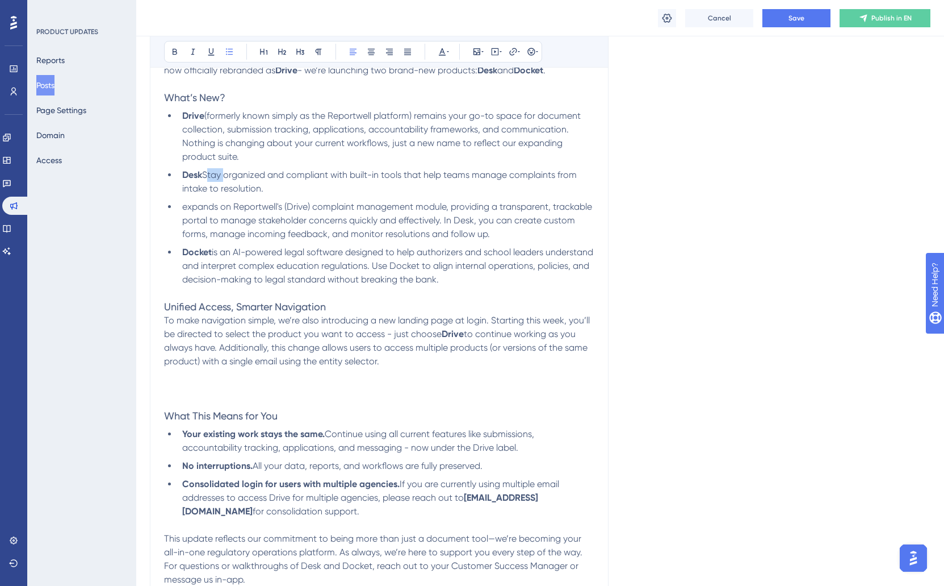
drag, startPoint x: 204, startPoint y: 176, endPoint x: 222, endPoint y: 174, distance: 17.7
click at [222, 174] on span "Stay organized and compliant with built-in tools that help teams manage complai…" at bounding box center [380, 181] width 397 height 24
drag, startPoint x: 463, startPoint y: 177, endPoint x: 526, endPoint y: 177, distance: 63.0
click at [527, 177] on span "helps entities stay organized and compliant with built-in tools that help teams…" at bounding box center [373, 181] width 382 height 24
click at [316, 191] on li "Desk helps entities stay organized and compliant with built-in tools to manage …" at bounding box center [386, 181] width 417 height 27
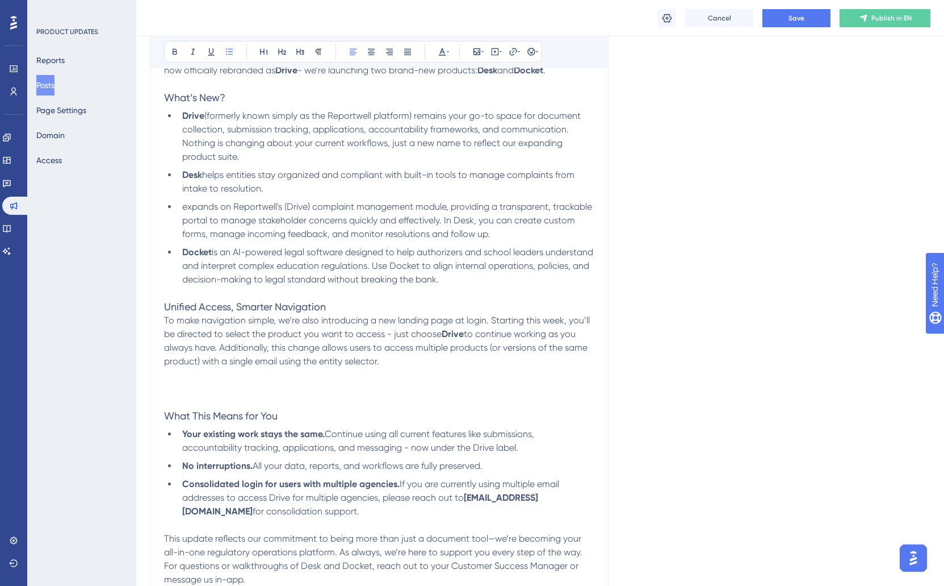
click at [455, 229] on span "expands on Reportwell's (Drive) complaint management module, providing a transp…" at bounding box center [388, 220] width 412 height 38
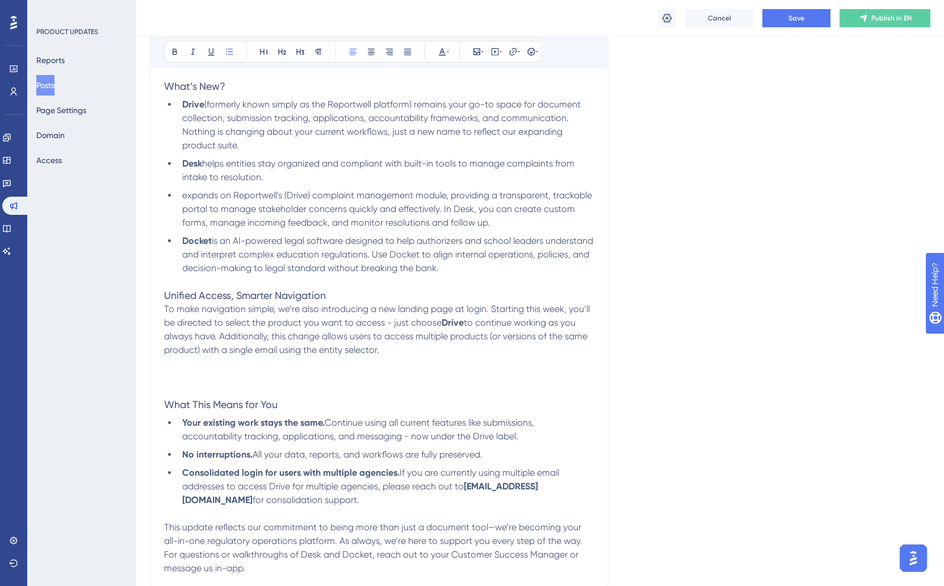
scroll to position [274, 0]
drag, startPoint x: 443, startPoint y: 210, endPoint x: 499, endPoint y: 225, distance: 57.7
click at [499, 225] on li "expands on Reportwell's (Drive) complaint management module, providing a transp…" at bounding box center [386, 208] width 417 height 41
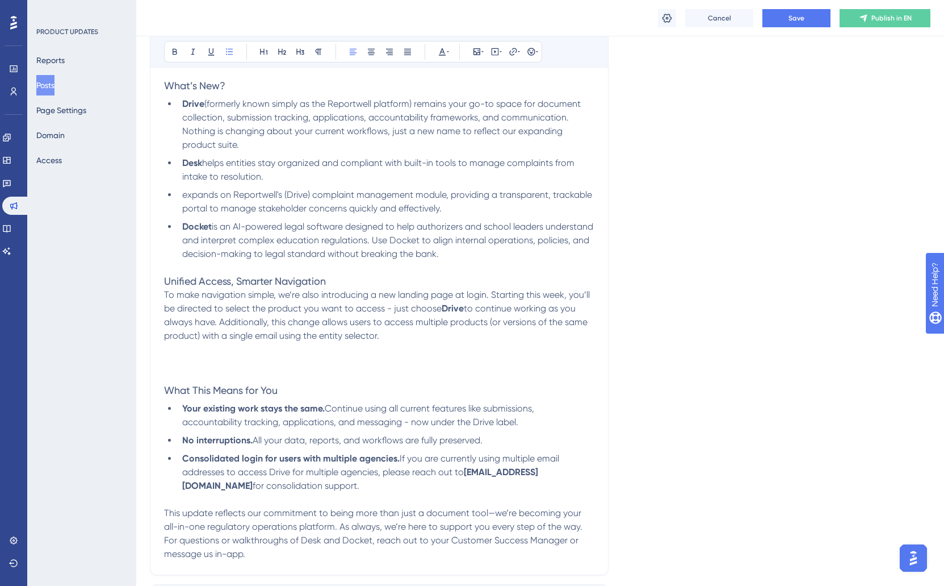
click at [296, 177] on li "Desk helps entities stay organized and compliant with built-in tools to manage …" at bounding box center [386, 169] width 417 height 27
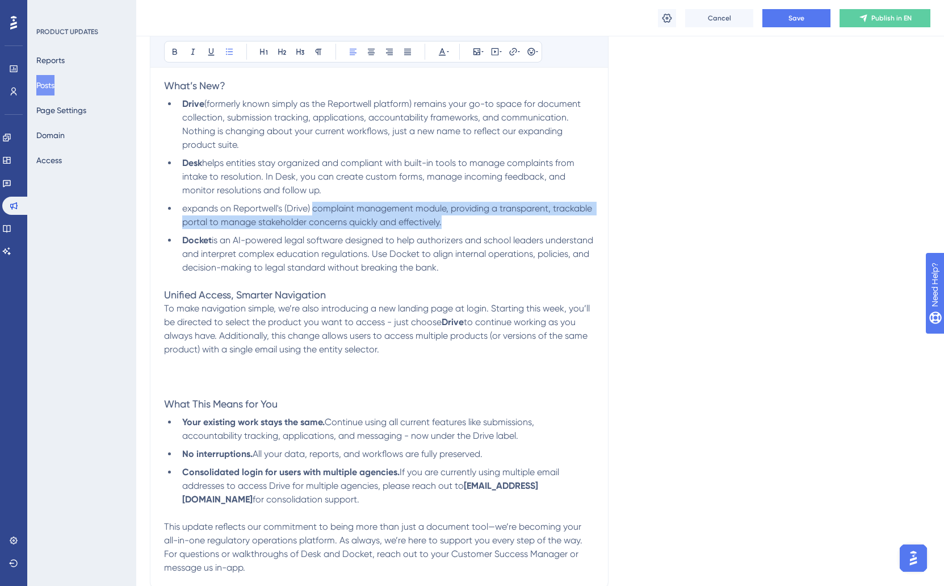
drag, startPoint x: 470, startPoint y: 224, endPoint x: 312, endPoint y: 214, distance: 158.2
click at [312, 214] on li "expands on Reportwell's (Drive) complaint management module, providing a transp…" at bounding box center [386, 215] width 417 height 27
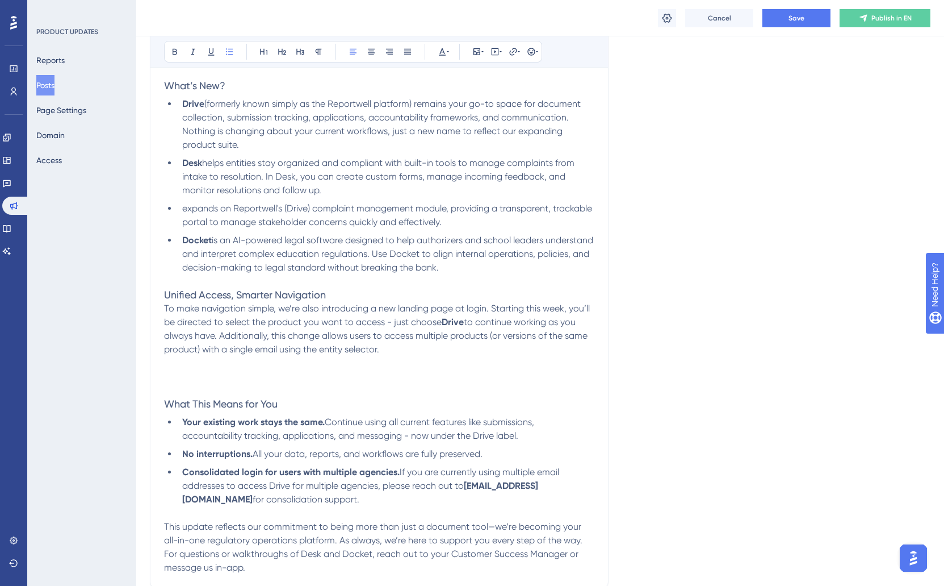
click at [311, 214] on span "expands on Reportwell's (Drive) complaint management module, providing a transp…" at bounding box center [388, 215] width 412 height 24
click at [493, 211] on span "expands on Reportwell's (Drive) complaint management module, providing a transp…" at bounding box center [388, 215] width 412 height 24
click at [454, 216] on li "expands on Reportwell's (Drive) complaint management module, providing a transp…" at bounding box center [386, 215] width 417 height 27
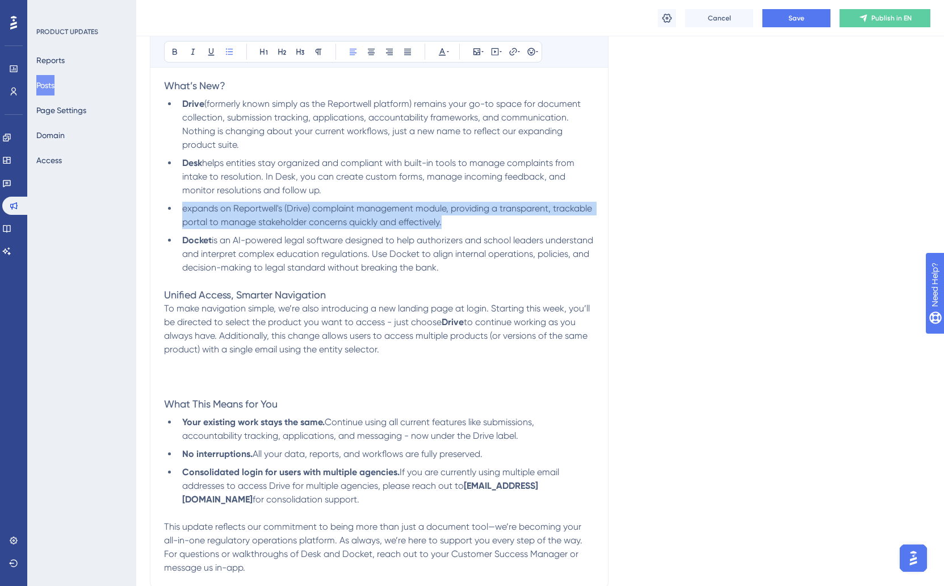
drag, startPoint x: 483, startPoint y: 220, endPoint x: 133, endPoint y: 207, distance: 350.6
click at [145, 210] on div "Performance Users Engagement Widgets Feedback Product Updates Knowledge Base AI…" at bounding box center [540, 305] width 808 height 1159
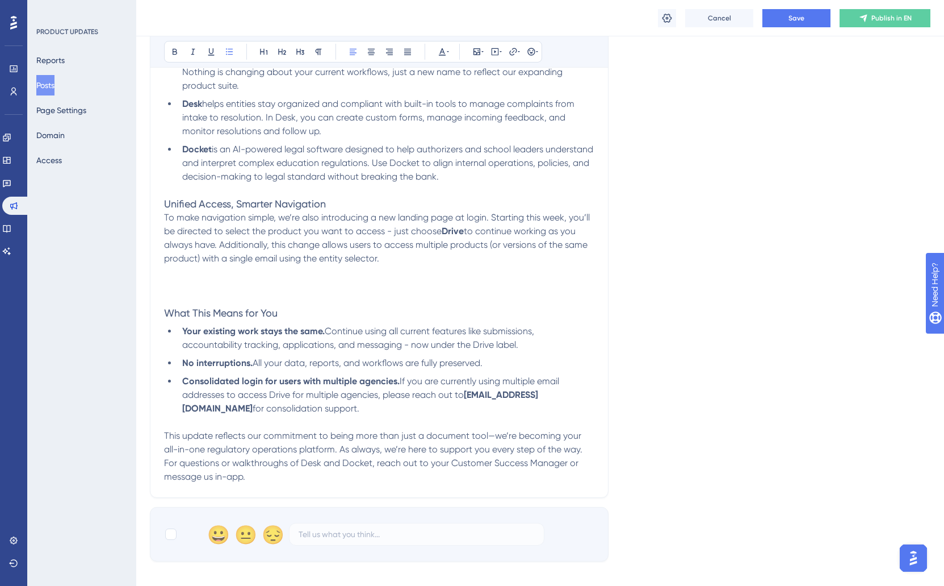
scroll to position [310, 0]
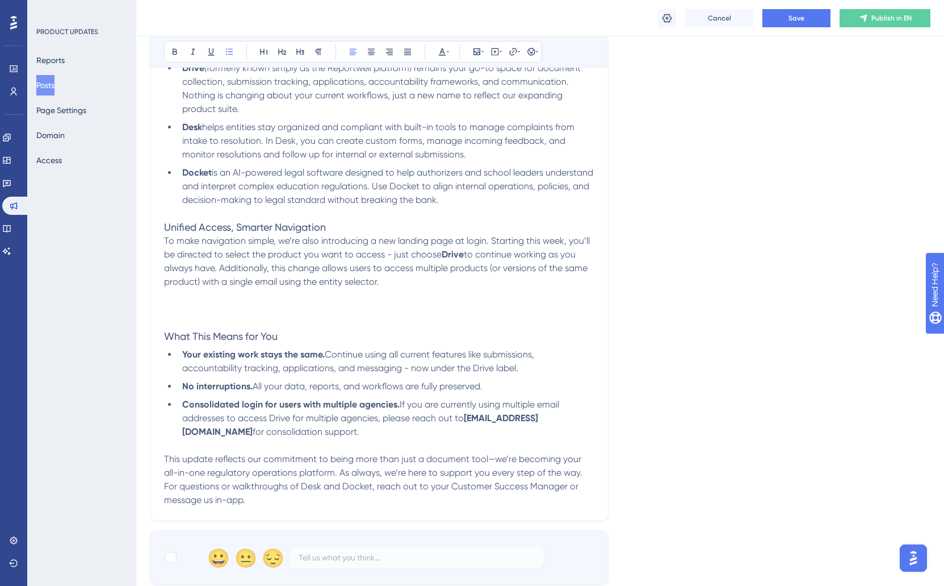
click at [326, 156] on span "helps entities stay organized and compliant with built-in tools to manage compl…" at bounding box center [379, 141] width 395 height 38
click at [511, 187] on span "is an AI-powered legal software designed to help authorizers and school leaders…" at bounding box center [388, 186] width 413 height 38
click at [517, 199] on li "Docket is an AI-powered legal software designed to help authorizers and school …" at bounding box center [386, 186] width 417 height 41
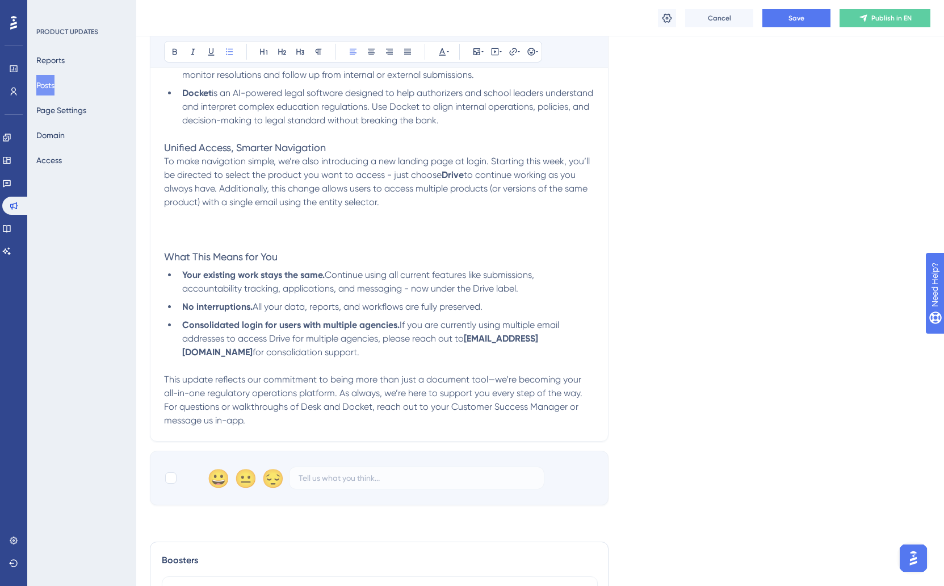
scroll to position [390, 0]
click at [350, 218] on p at bounding box center [379, 215] width 430 height 14
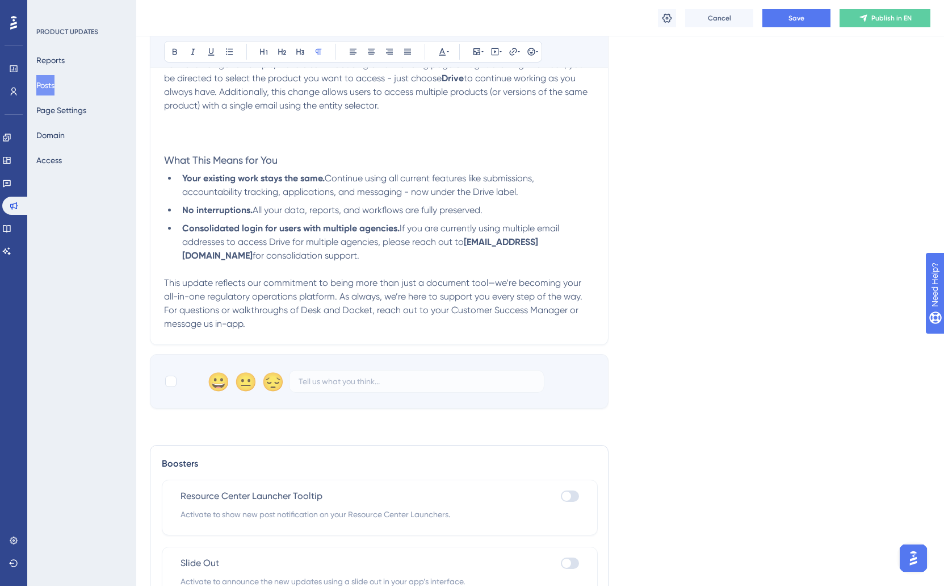
scroll to position [486, 1]
click at [541, 196] on li "Your existing work stays the same. Continue using all current features like sub…" at bounding box center [385, 185] width 417 height 27
click at [526, 213] on li "No interruptions. All your data, reports, and workflows are fully preserved." at bounding box center [385, 210] width 417 height 14
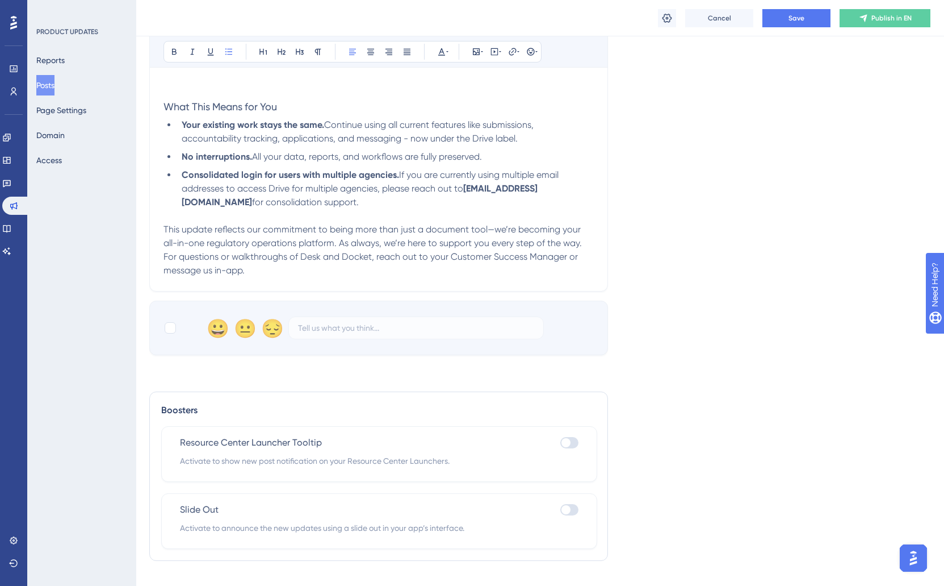
scroll to position [538, 1]
drag, startPoint x: 162, startPoint y: 232, endPoint x: 267, endPoint y: 269, distance: 110.8
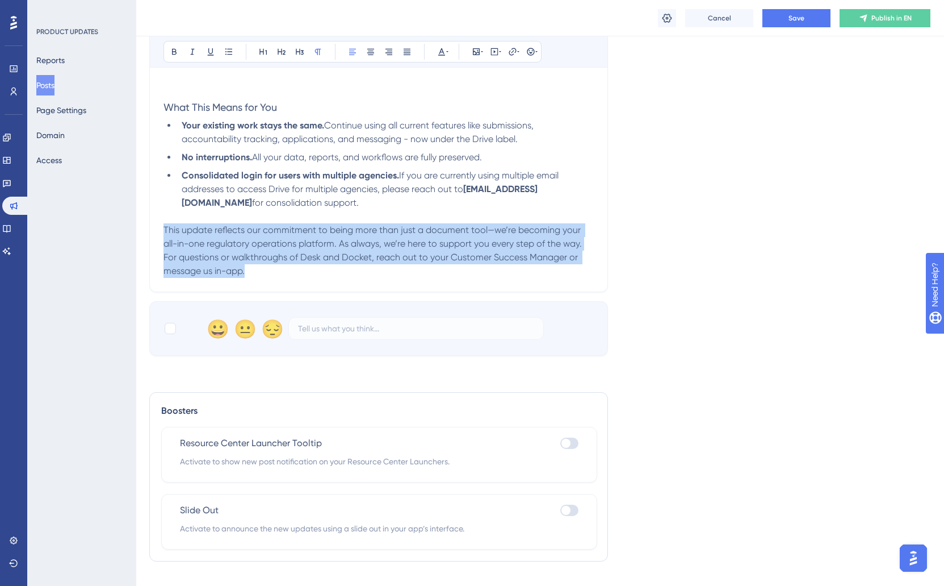
drag, startPoint x: 265, startPoint y: 274, endPoint x: 160, endPoint y: 233, distance: 113.3
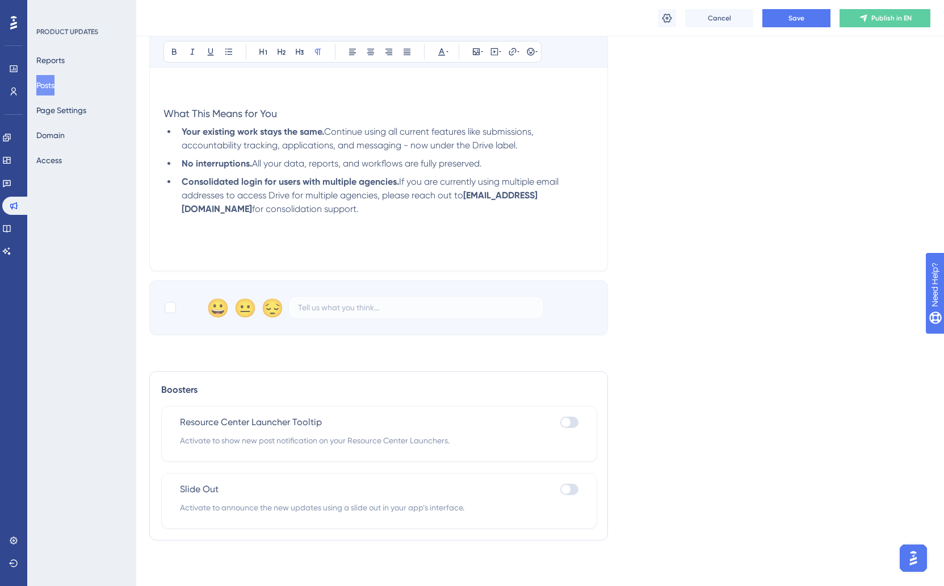
scroll to position [534, 1]
click at [164, 232] on p at bounding box center [379, 236] width 430 height 14
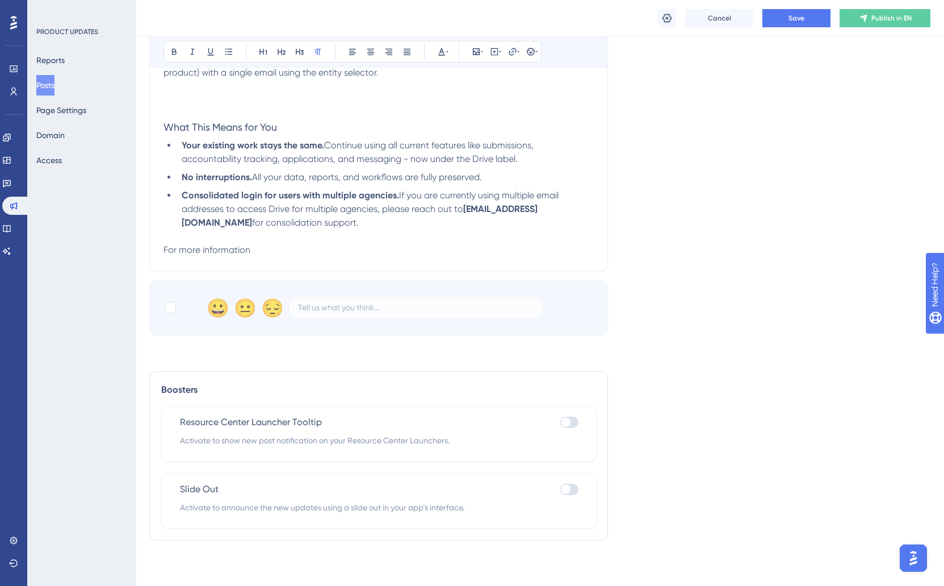
scroll to position [521, 1]
click at [273, 252] on p "For more information" at bounding box center [379, 250] width 430 height 14
drag, startPoint x: 421, startPoint y: 249, endPoint x: 518, endPoint y: 248, distance: 97.1
click at [518, 248] on p "For more information on our expanding suite of products, visit reportwell.io" at bounding box center [379, 250] width 430 height 14
click at [511, 247] on p "For more information on our expanding suite of products, visit reportwell.io" at bounding box center [379, 250] width 430 height 14
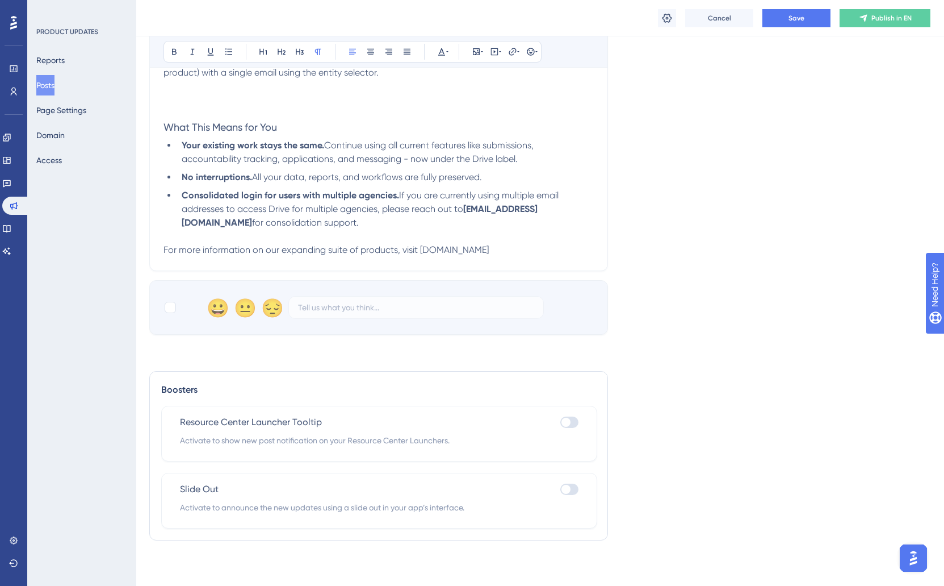
drag, startPoint x: 490, startPoint y: 246, endPoint x: 420, endPoint y: 252, distance: 70.1
click at [420, 252] on p "For more information on our expanding suite of products, visit reportwell.io" at bounding box center [379, 250] width 430 height 14
click at [416, 253] on span "For more information on our expanding suite of products, visit r" at bounding box center [294, 249] width 260 height 11
drag, startPoint x: 419, startPoint y: 249, endPoint x: 557, endPoint y: 245, distance: 138.6
click at [557, 245] on p "For more information on our expanding suite of products, visit r eportwell.io" at bounding box center [379, 250] width 430 height 14
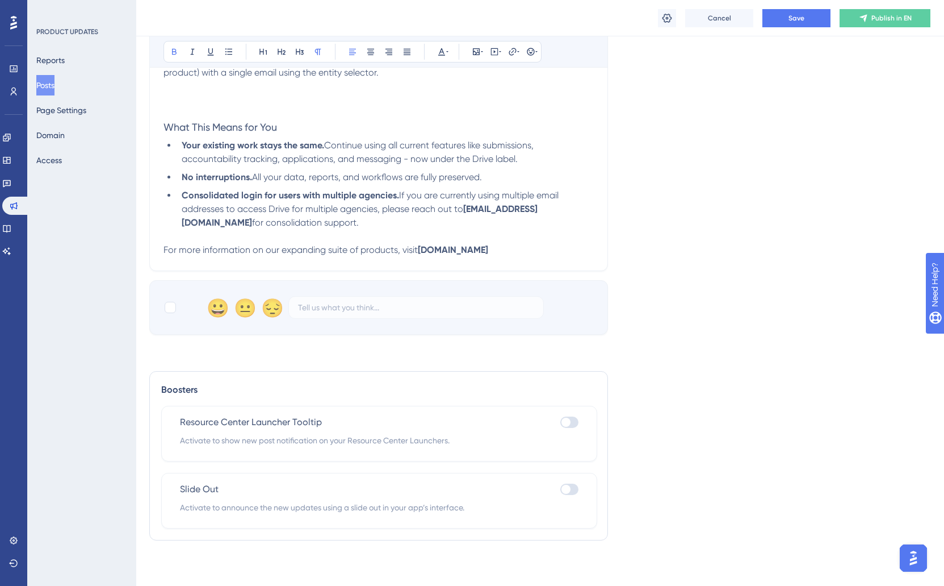
click at [164, 250] on span "For more information on our expanding suite of products, visit" at bounding box center [291, 249] width 254 height 11
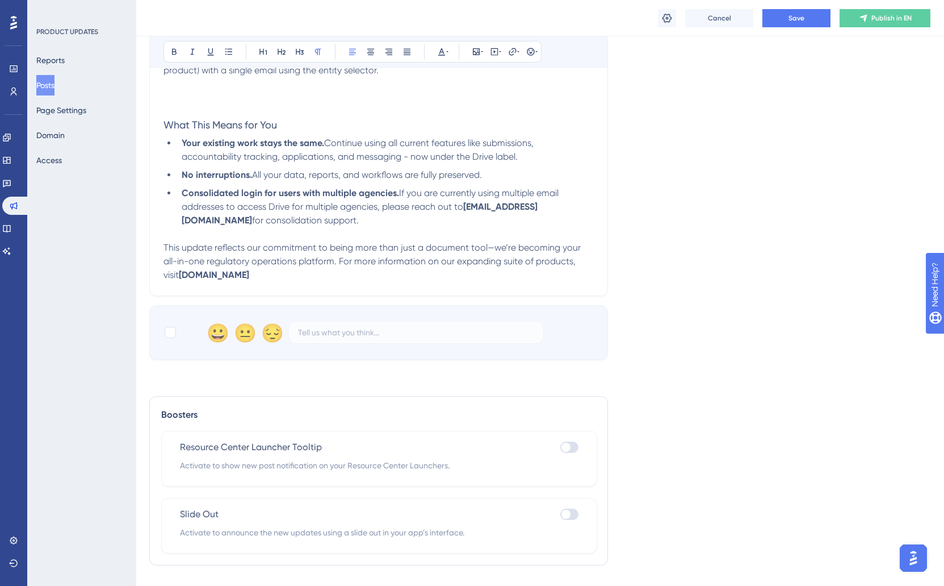
click at [164, 248] on span "This update reflects our commitment to being more than just a document tool—we’…" at bounding box center [374, 261] width 420 height 38
drag, startPoint x: 467, startPoint y: 210, endPoint x: 580, endPoint y: 211, distance: 113.0
click at [580, 211] on li "Consolidated login for users with multiple agencies. If you are currently using…" at bounding box center [385, 206] width 417 height 41
click at [446, 55] on icon at bounding box center [447, 51] width 2 height 9
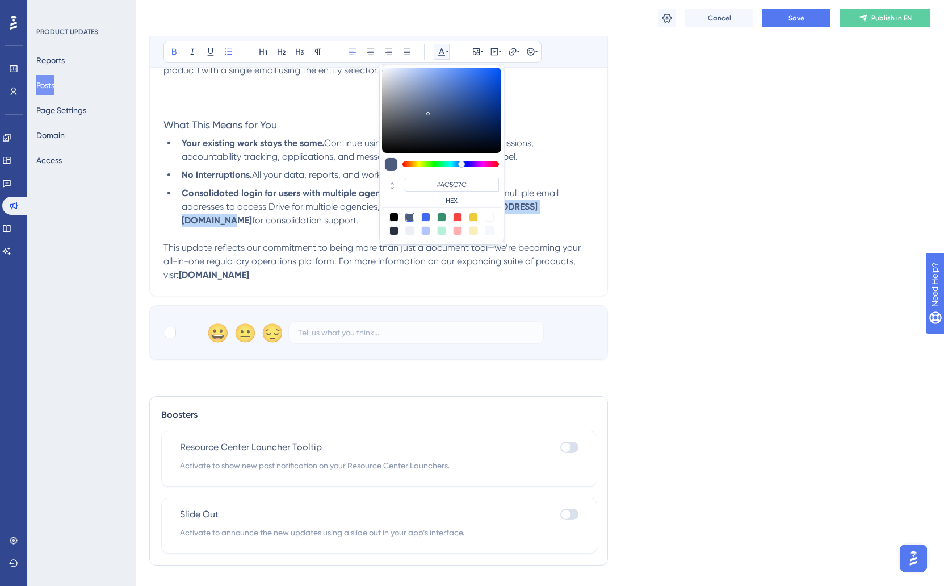
click at [426, 212] on div at bounding box center [425, 216] width 9 height 9
type input "#4169F0"
drag, startPoint x: 299, startPoint y: 239, endPoint x: 274, endPoint y: 228, distance: 26.7
click at [296, 239] on p at bounding box center [379, 234] width 430 height 14
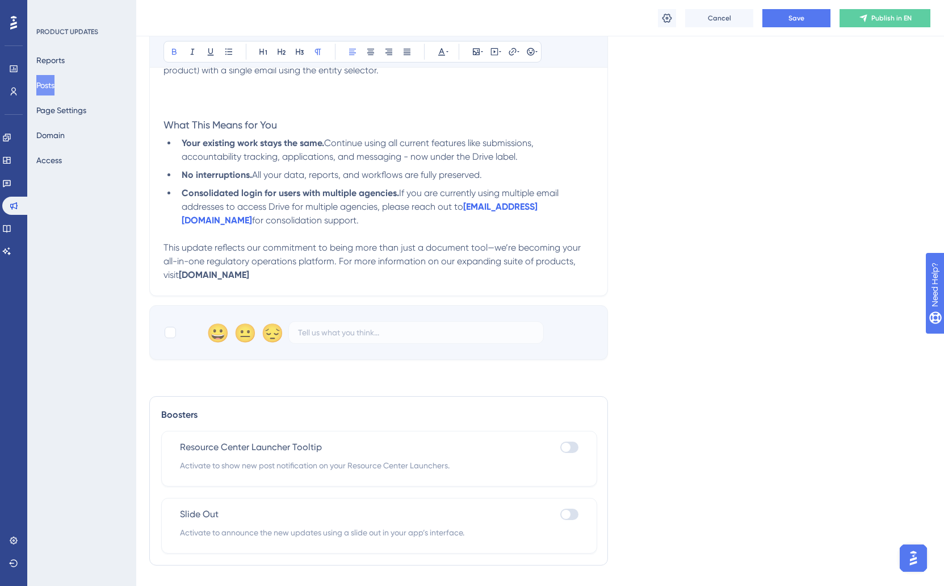
click at [401, 280] on p "This update reflects our commitment to being more than just a document tool—we’…" at bounding box center [379, 261] width 430 height 41
click at [340, 266] on span "This update reflects our commitment to being more than just a document tool—we’…" at bounding box center [374, 261] width 420 height 38
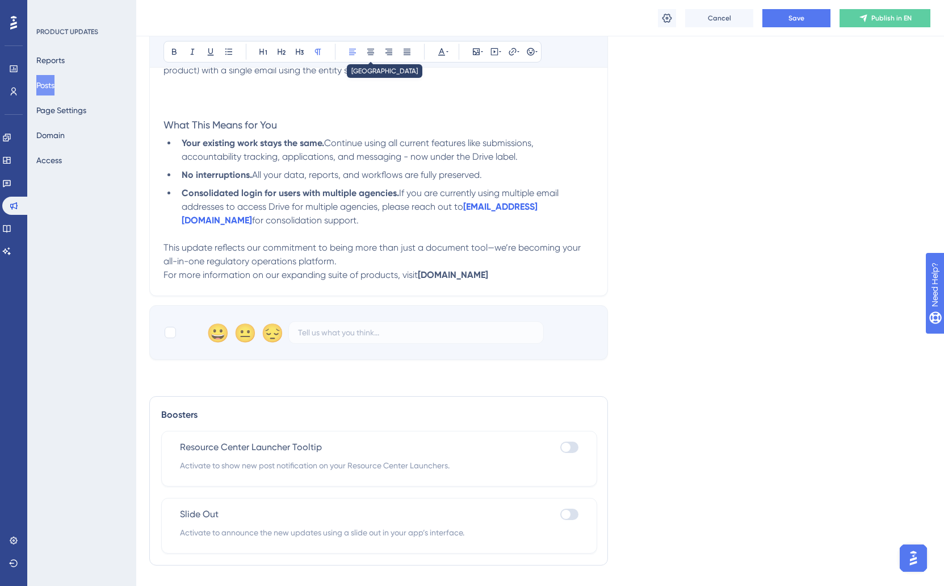
drag, startPoint x: 370, startPoint y: 52, endPoint x: 359, endPoint y: 145, distance: 93.8
click at [371, 52] on icon at bounding box center [370, 51] width 9 height 9
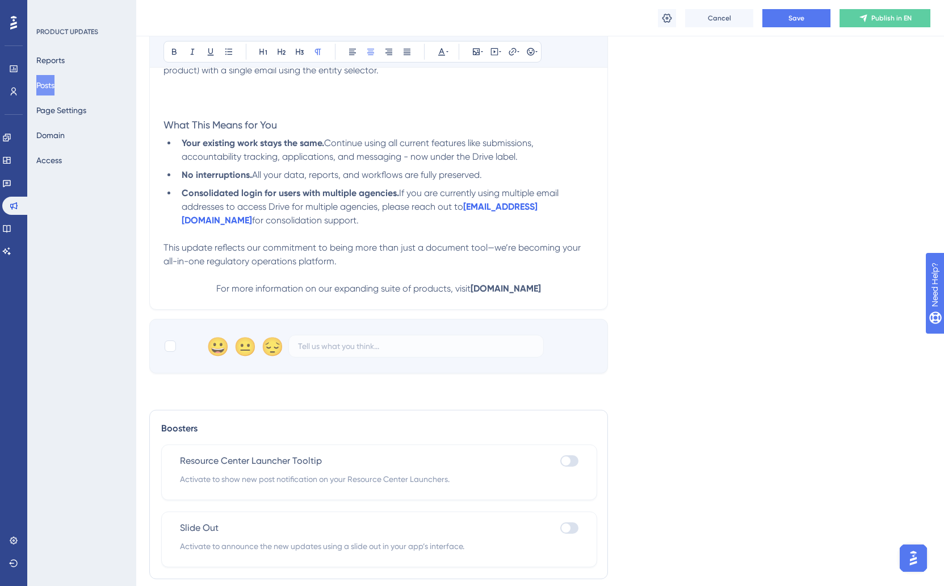
click at [369, 273] on p at bounding box center [379, 275] width 430 height 14
click at [371, 272] on p at bounding box center [379, 275] width 430 height 14
click at [371, 265] on p "This update reflects our commitment to being more than just a document tool—we’…" at bounding box center [379, 254] width 430 height 27
drag, startPoint x: 486, startPoint y: 250, endPoint x: 573, endPoint y: 248, distance: 87.5
click at [573, 248] on span "This update reflects our commitment to being more than just a document tool—we’…" at bounding box center [374, 254] width 420 height 24
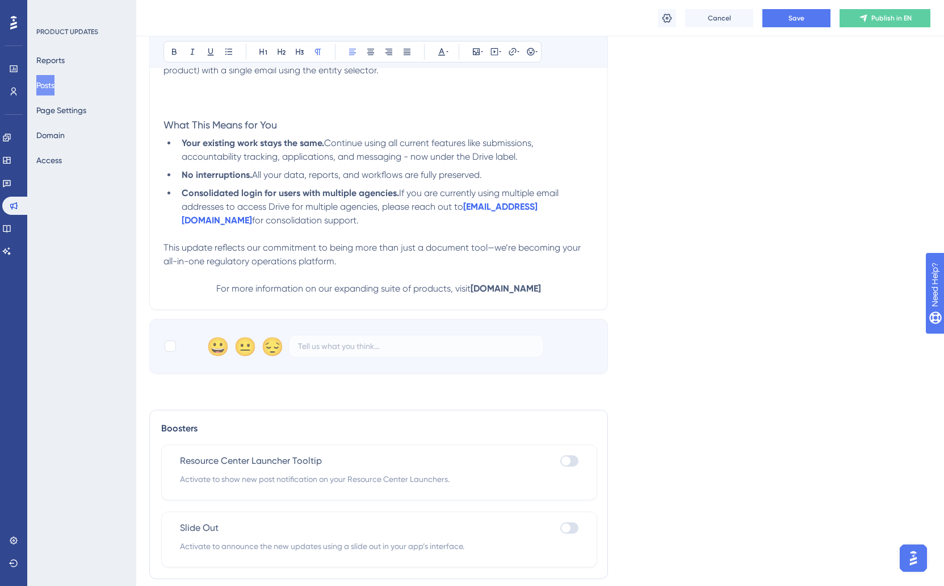
click at [353, 262] on p "This update reflects our commitment to being more than just a document tool—we’…" at bounding box center [379, 254] width 430 height 27
drag, startPoint x: 332, startPoint y: 250, endPoint x: 325, endPoint y: 251, distance: 6.3
click at [332, 250] on span "This update reflects our commitment to being more than just a document tool—we’…" at bounding box center [374, 254] width 420 height 24
click at [335, 250] on span "This update reflects our commitment to being more than just a document tool—we’…" at bounding box center [374, 254] width 420 height 24
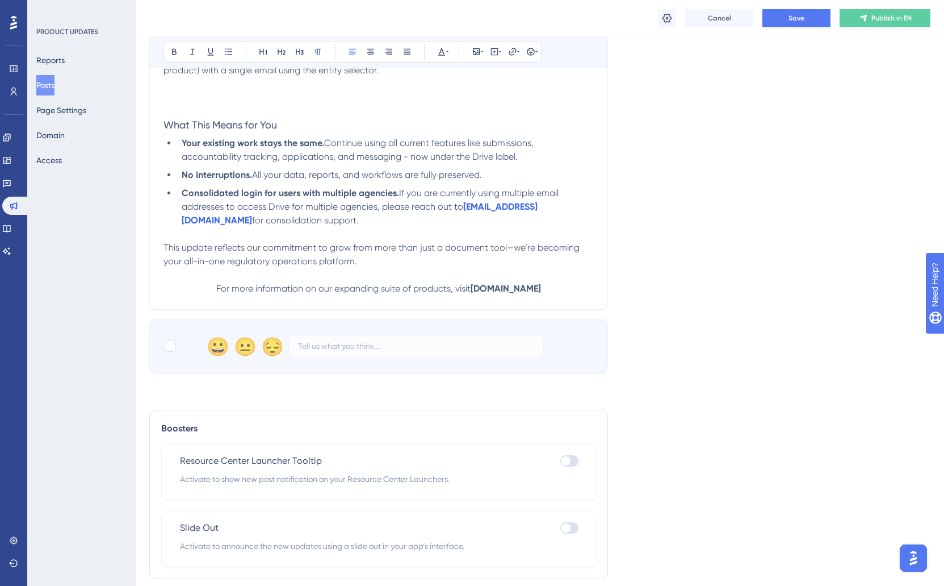
click at [387, 250] on span "This update reflects our commitment to grow from more than just a document tool…" at bounding box center [373, 254] width 419 height 24
click at [387, 250] on span "This update reflects our commitment to grow from than just a document tool—we’r…" at bounding box center [372, 254] width 417 height 24
drag, startPoint x: 373, startPoint y: 250, endPoint x: 415, endPoint y: 250, distance: 42.0
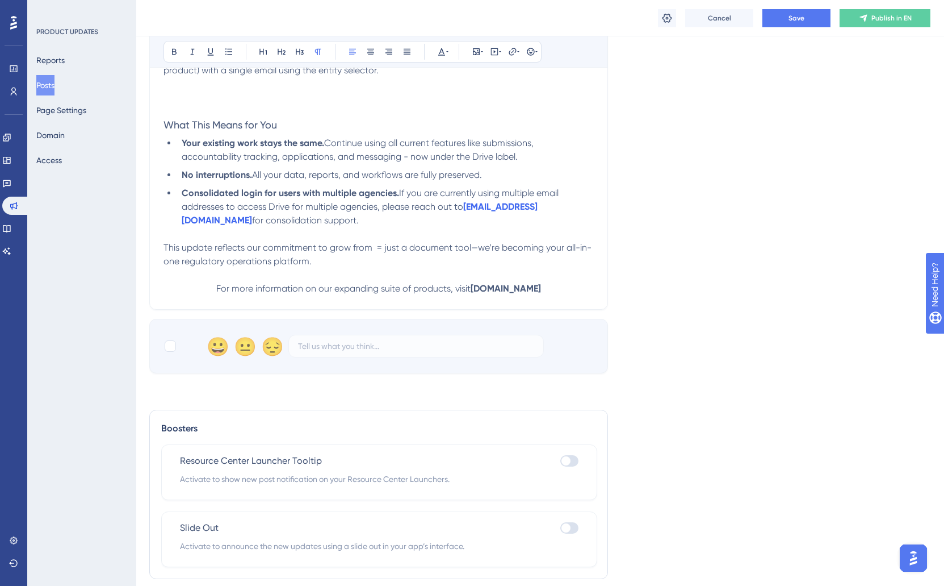
click at [415, 250] on span "This update reflects our commitment to grow from = just a document tool—we’re b…" at bounding box center [378, 254] width 428 height 24
drag, startPoint x: 408, startPoint y: 250, endPoint x: 370, endPoint y: 250, distance: 38.1
click at [370, 250] on span "This update reflects our commitment to grow from = just a document tool—we’re b…" at bounding box center [378, 254] width 428 height 24
drag, startPoint x: 416, startPoint y: 249, endPoint x: 454, endPoint y: 309, distance: 71.5
click at [416, 249] on span "This update reflects our commitment to grow from document tool—we’re becoming y…" at bounding box center [370, 254] width 412 height 24
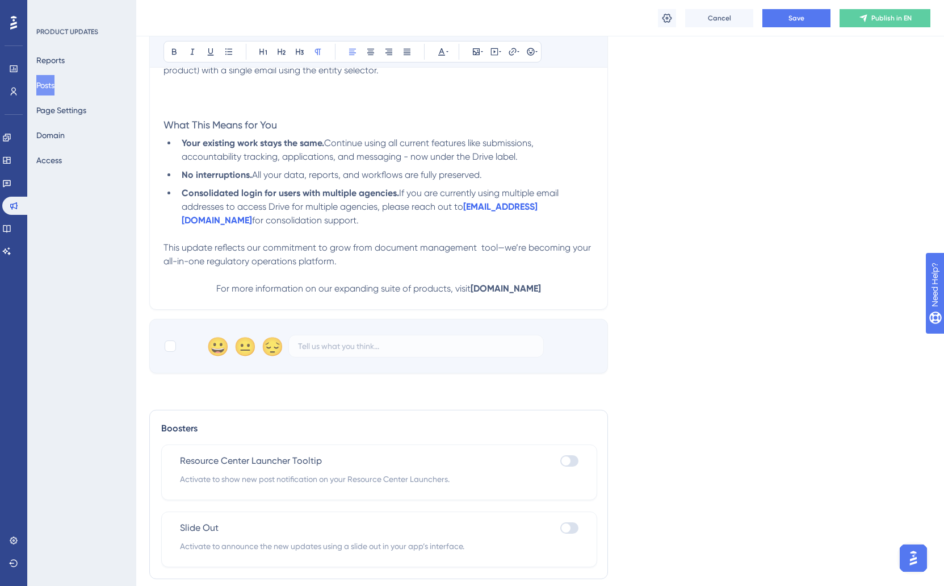
drag, startPoint x: 476, startPoint y: 248, endPoint x: 579, endPoint y: 258, distance: 103.3
click at [579, 258] on p "This update reflects our commitment to grow from document management tool—we’re…" at bounding box center [379, 254] width 430 height 27
click at [568, 258] on p "This update reflects our commitment to grow from document management tool—we’re…" at bounding box center [379, 254] width 430 height 27
drag, startPoint x: 478, startPoint y: 251, endPoint x: 593, endPoint y: 252, distance: 115.3
click at [593, 252] on p "This update reflects our commitment to grow from document management tool—we’re…" at bounding box center [379, 254] width 430 height 27
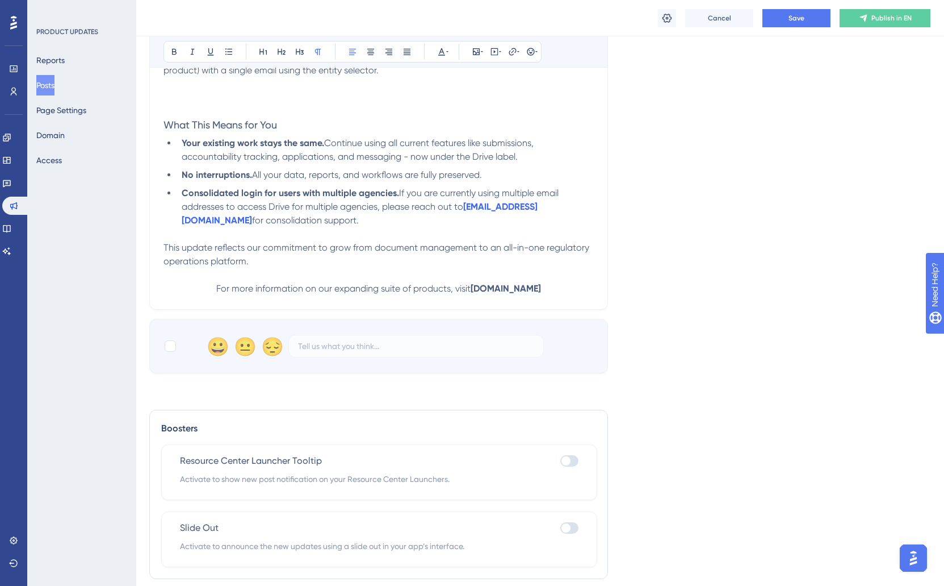
drag, startPoint x: 279, startPoint y: 262, endPoint x: 343, endPoint y: 270, distance: 64.2
click at [280, 262] on p "This update reflects our commitment to grow from document management to an all-…" at bounding box center [379, 254] width 430 height 27
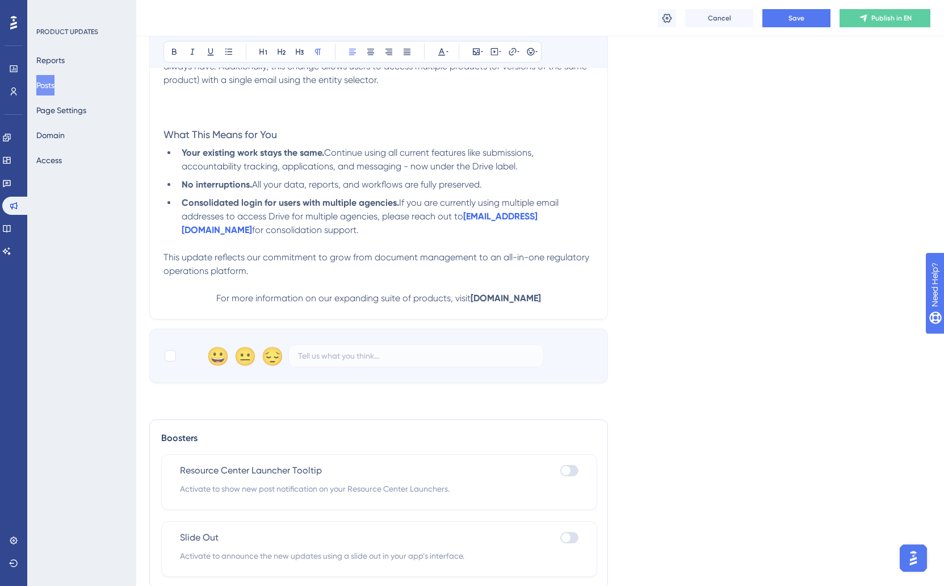
scroll to position [562, 1]
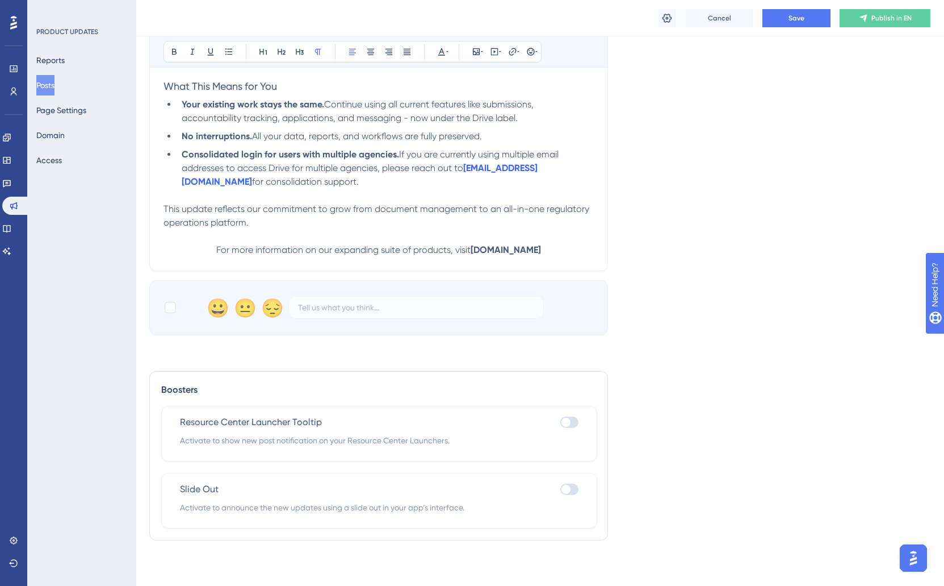
click at [165, 208] on span "This update reflects our commitment to grow from document management to an all-…" at bounding box center [378, 215] width 428 height 24
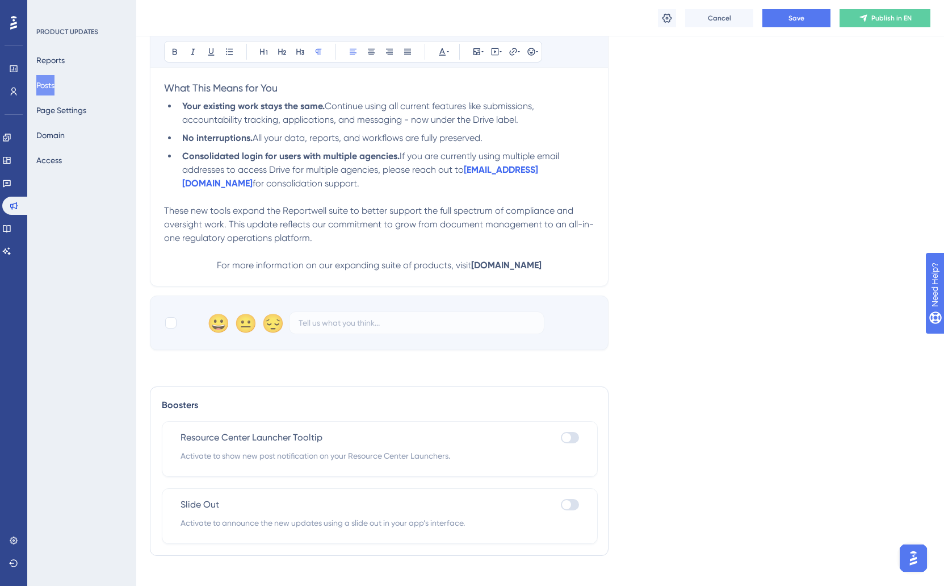
scroll to position [545, 0]
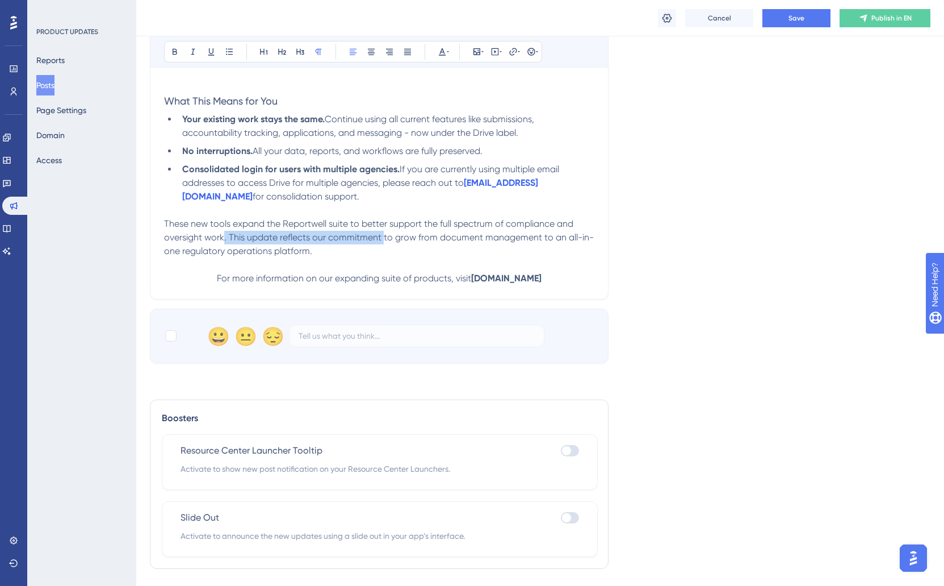
drag, startPoint x: 224, startPoint y: 242, endPoint x: 382, endPoint y: 238, distance: 158.5
click at [382, 238] on span "These new tools expand the Reportwell suite to better support the full spectrum…" at bounding box center [379, 237] width 430 height 38
click at [327, 241] on span "These new tools expand the Reportwell suite to better support the full spectrum…" at bounding box center [377, 237] width 427 height 38
click at [494, 241] on span "These new tools expand the Reportwell suite to better support the full spectrum…" at bounding box center [370, 237] width 412 height 38
click at [498, 241] on span "These new tools expand the Reportwell suite to better support the full spectrum…" at bounding box center [370, 237] width 412 height 38
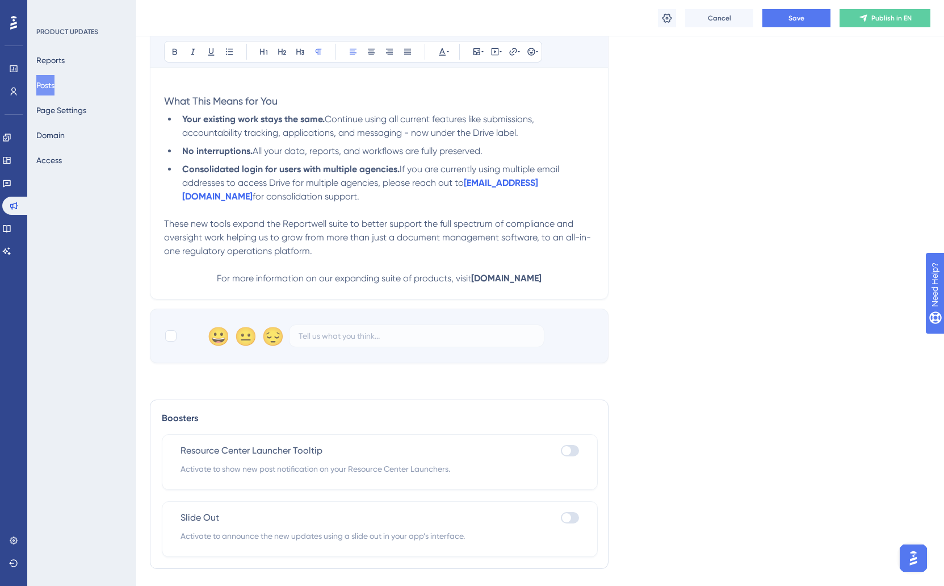
click at [337, 258] on p "These new tools expand the Reportwell suite to better support the full spectrum…" at bounding box center [379, 237] width 430 height 41
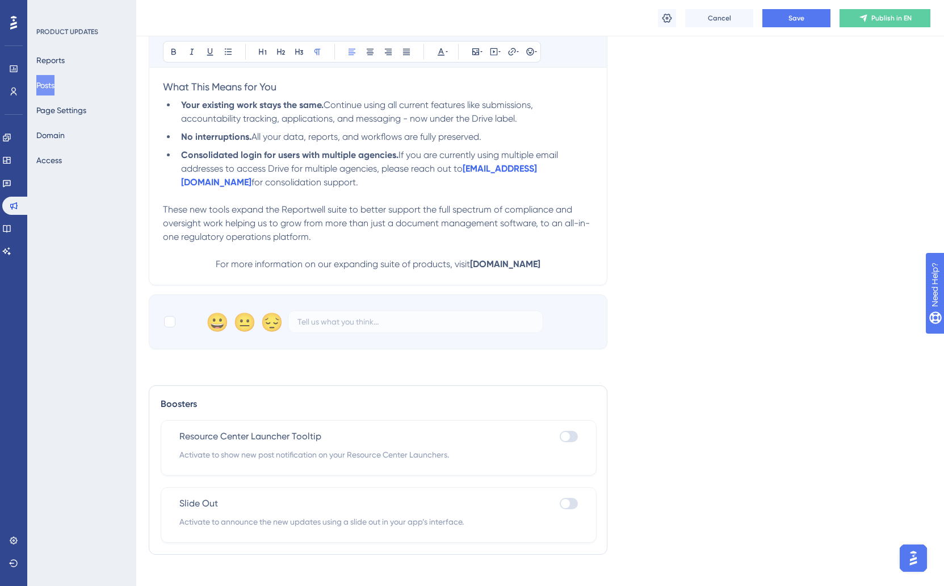
scroll to position [559, 1]
click at [224, 225] on span "These new tools expand the Reportwell suite to better support the full spectrum…" at bounding box center [377, 223] width 427 height 38
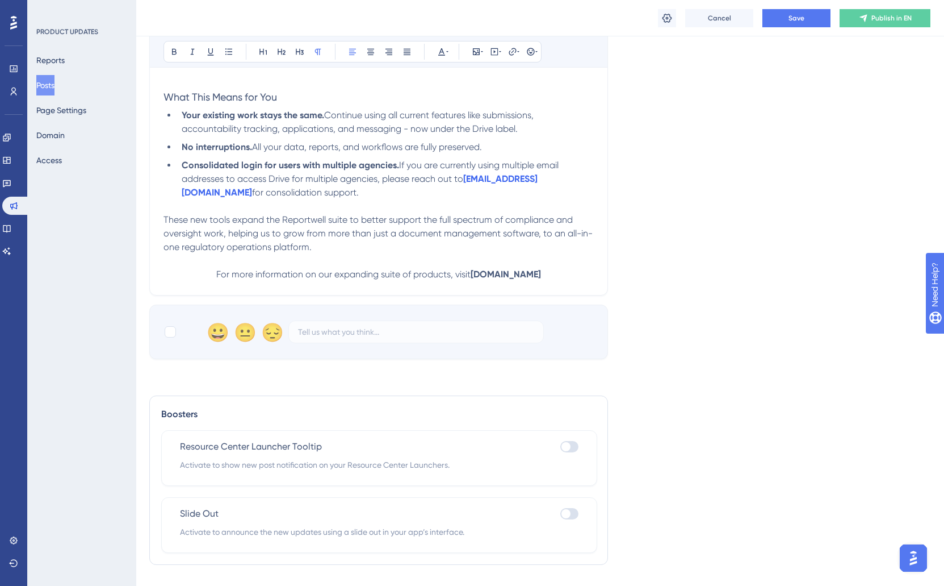
scroll to position [540, 1]
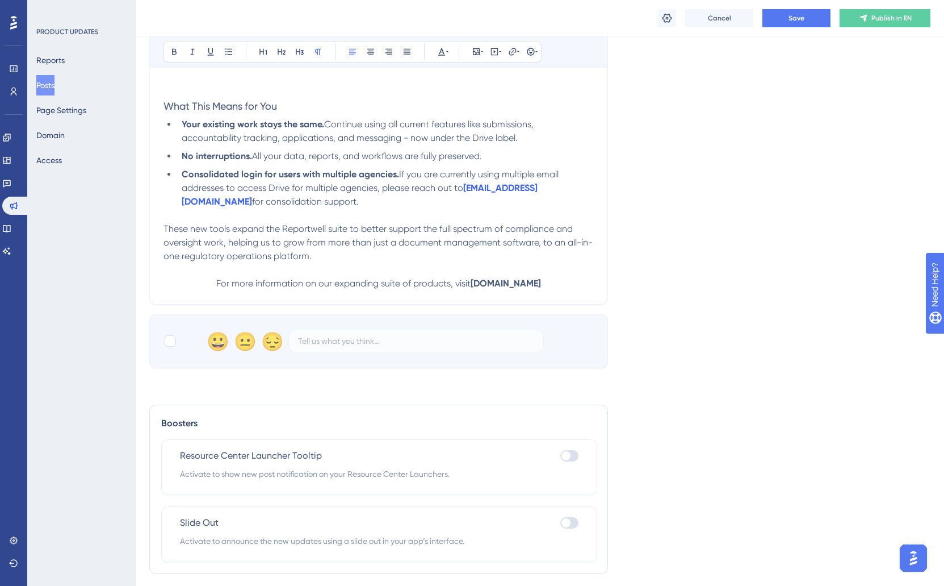
click at [541, 249] on span "These new tools expand the Reportwell suite to better support the full spectrum…" at bounding box center [378, 242] width 429 height 38
drag, startPoint x: 365, startPoint y: 252, endPoint x: 373, endPoint y: 256, distance: 9.2
click at [365, 252] on p "These new tools expand the Reportwell suite to better support the full spectrum…" at bounding box center [379, 242] width 430 height 41
click at [394, 256] on p "These new tools expand the Reportwell suite to better support the full spectrum…" at bounding box center [379, 242] width 430 height 41
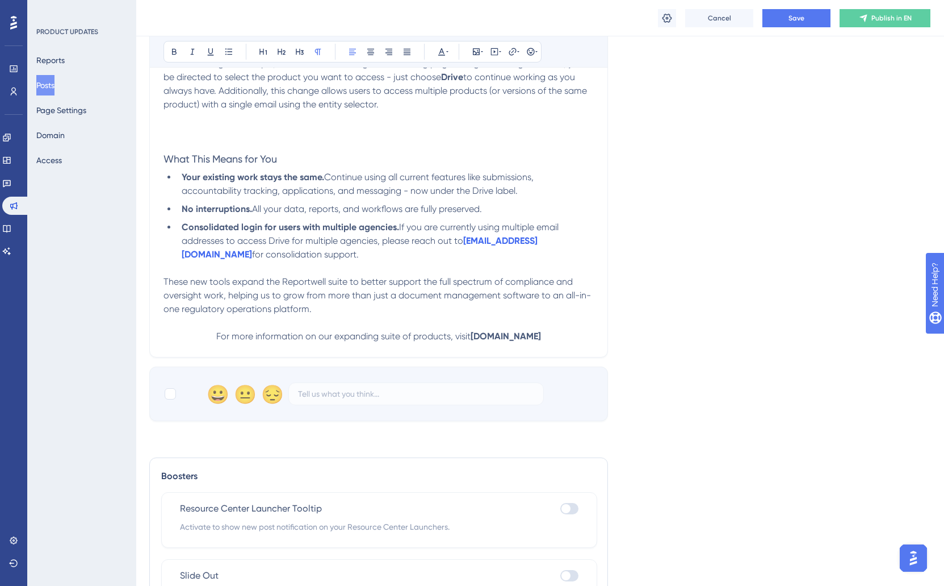
scroll to position [489, 1]
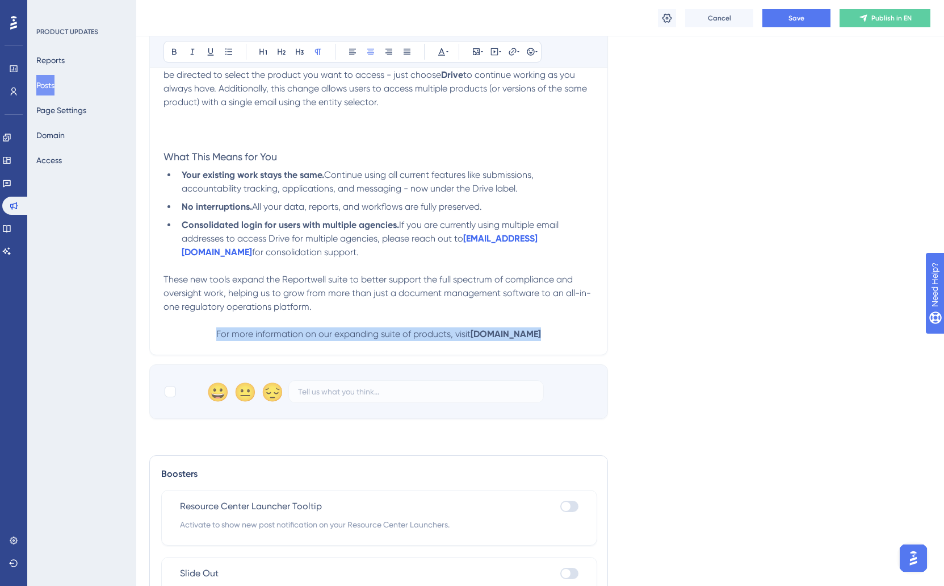
drag, startPoint x: 557, startPoint y: 336, endPoint x: 158, endPoint y: 339, distance: 398.7
click at [159, 340] on div "UPDATE: Introducing Drive, Desk, & Docket! Bold Italic Underline Bullet Point H…" at bounding box center [378, 27] width 459 height 655
click at [355, 276] on span "These new tools expand the Reportwell suite to better support the full spectrum…" at bounding box center [378, 293] width 428 height 38
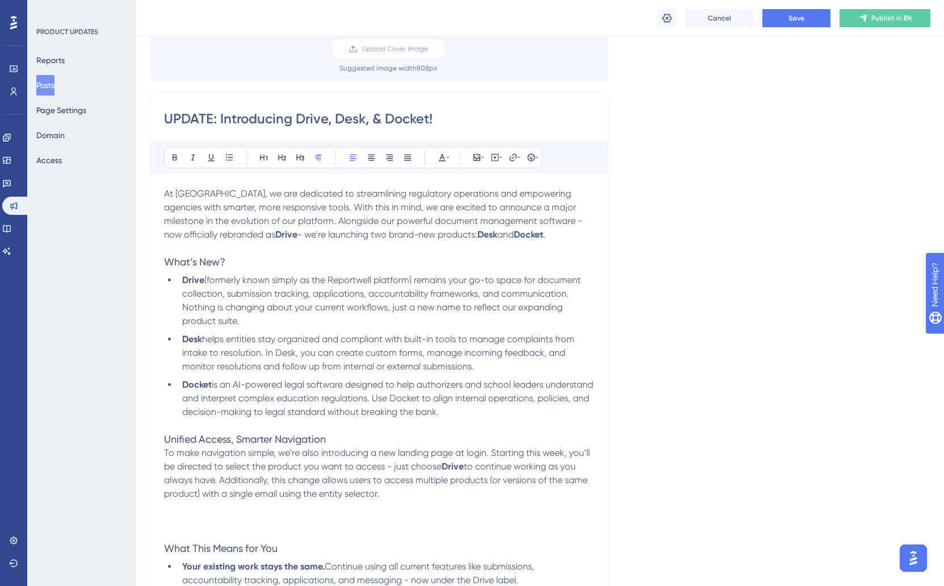
scroll to position [222, 0]
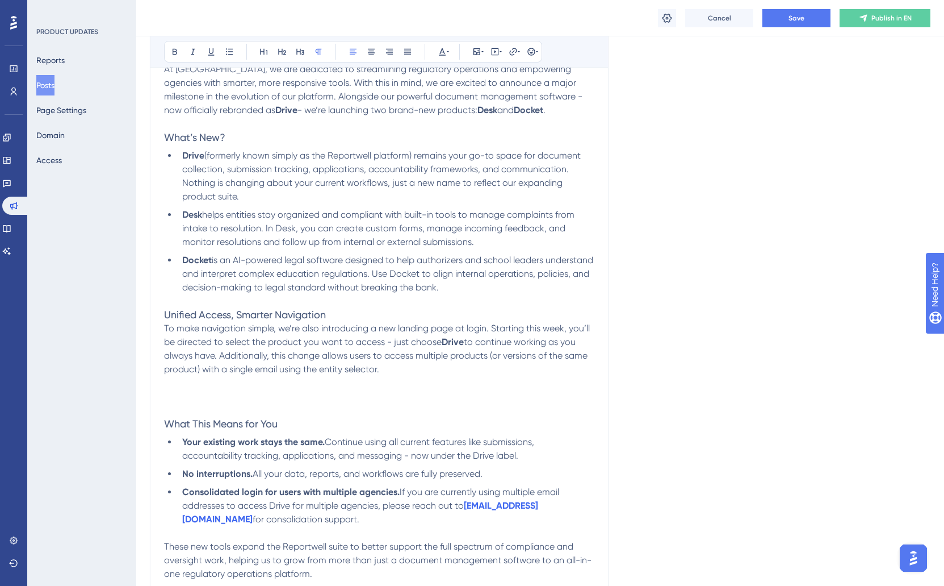
click at [223, 394] on p at bounding box center [379, 397] width 430 height 14
click at [212, 387] on p at bounding box center [379, 383] width 430 height 14
click at [774, 19] on button "Save" at bounding box center [797, 18] width 68 height 18
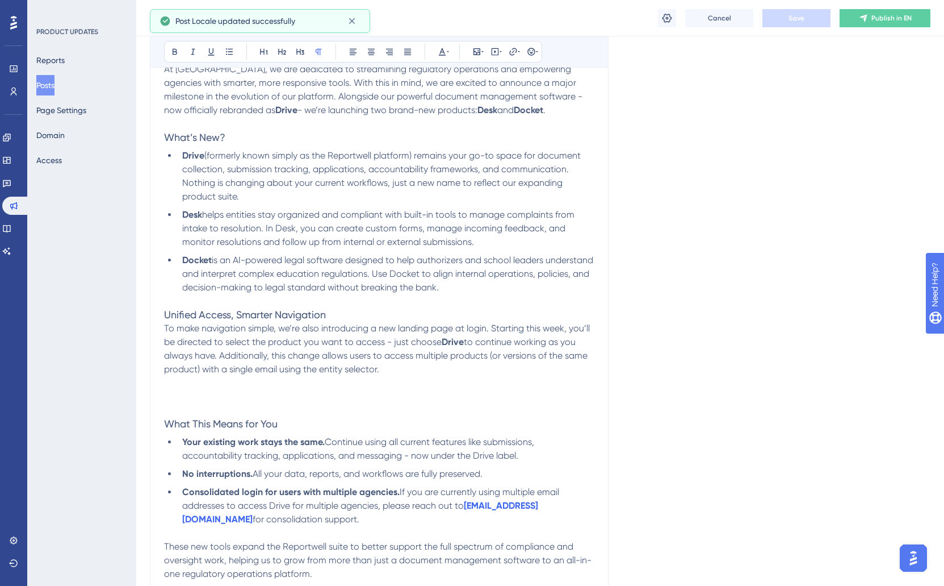
click at [184, 387] on p at bounding box center [379, 383] width 430 height 14
click at [474, 51] on icon at bounding box center [477, 51] width 7 height 7
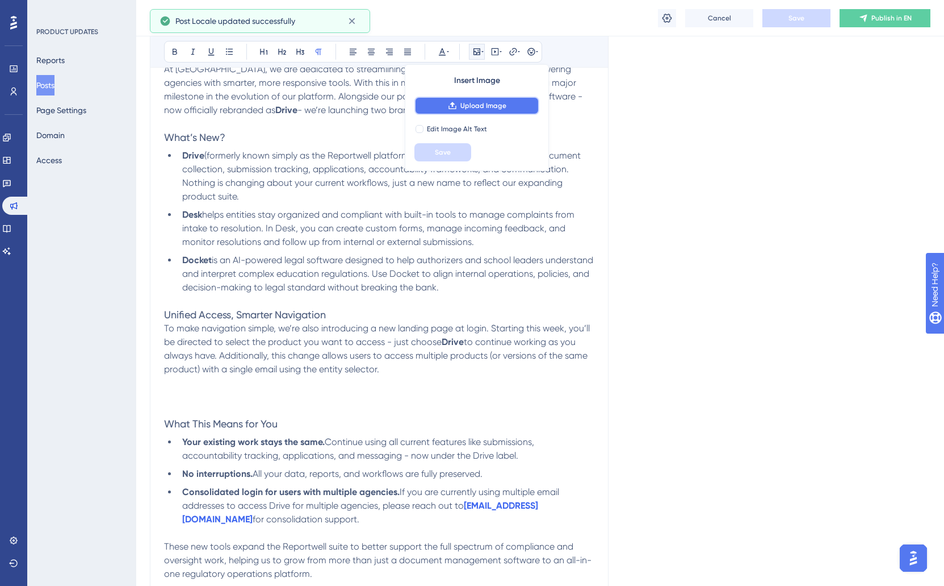
click at [463, 102] on span "Upload Image" at bounding box center [484, 105] width 46 height 9
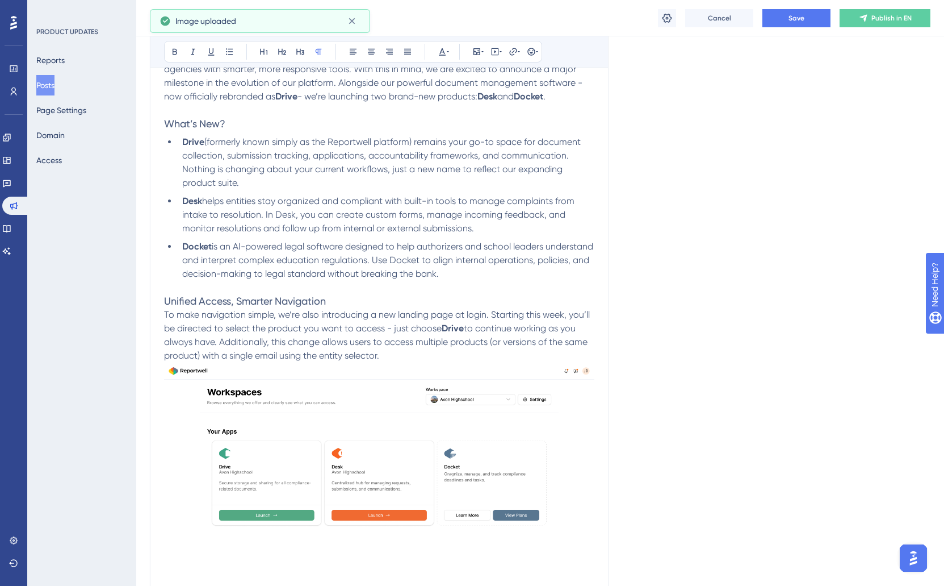
click at [439, 362] on p "To make navigation simple, we’re also introducing a new landing page at login. …" at bounding box center [379, 335] width 430 height 55
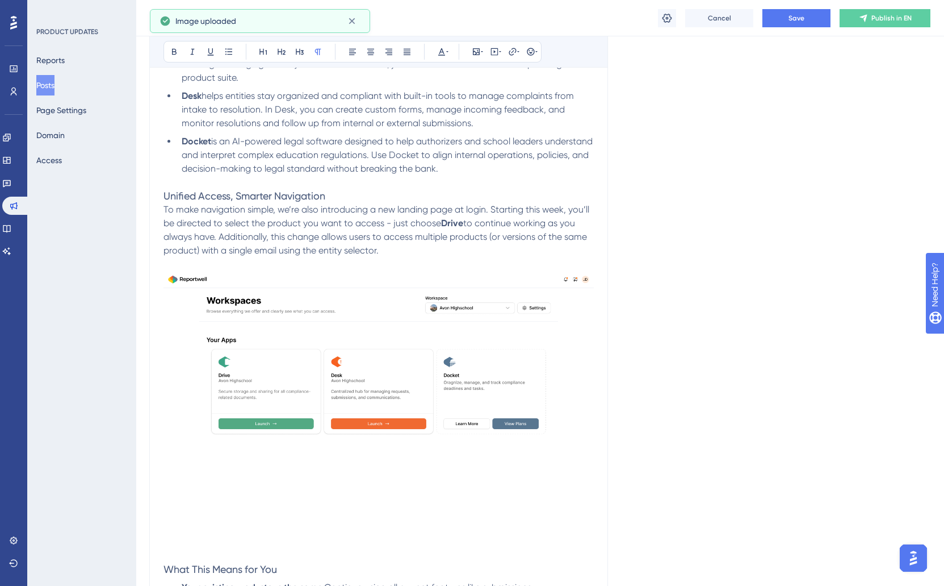
scroll to position [399, 1]
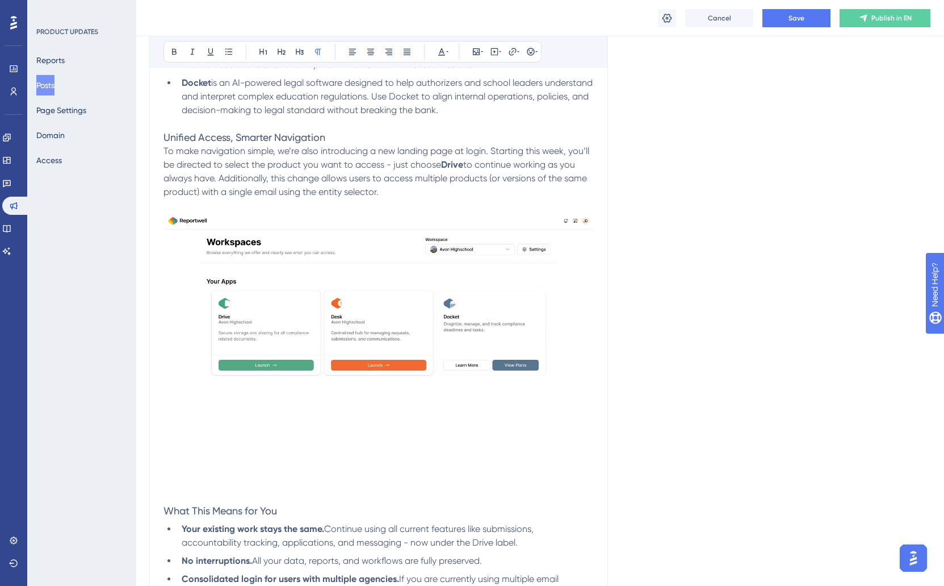
click at [214, 482] on p at bounding box center [379, 483] width 430 height 14
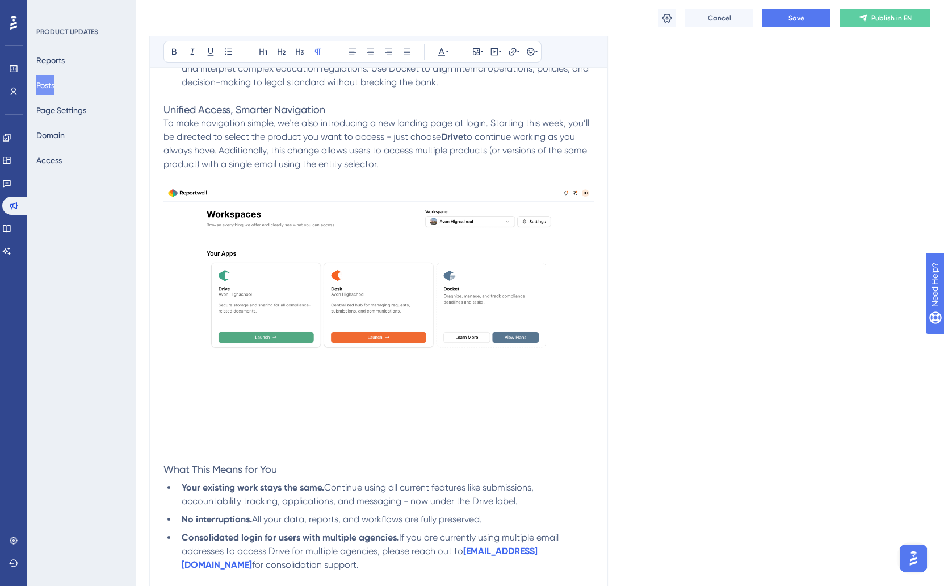
scroll to position [436, 1]
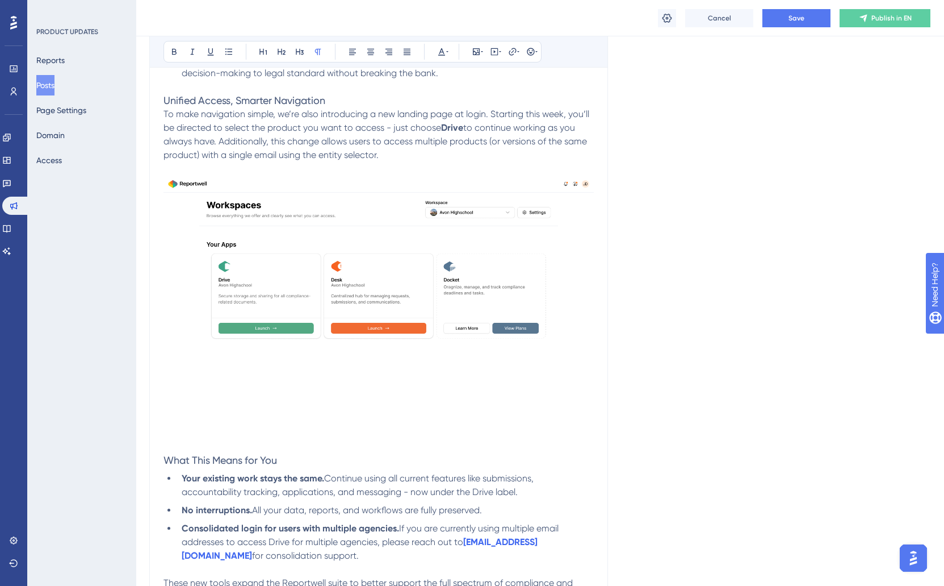
click at [228, 441] on p at bounding box center [379, 447] width 430 height 14
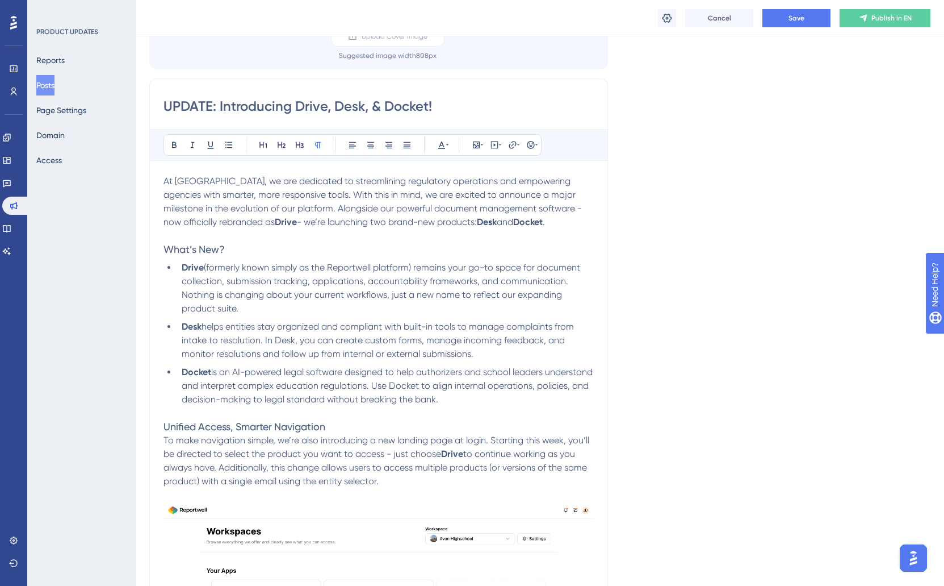
scroll to position [126, 1]
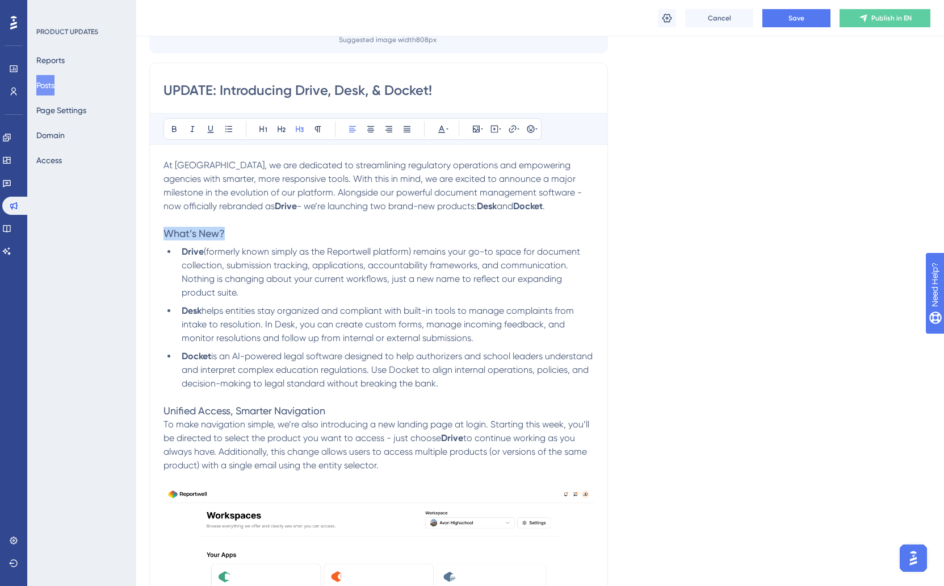
drag, startPoint x: 242, startPoint y: 229, endPoint x: 123, endPoint y: 232, distance: 119.9
click at [136, 232] on div "Performance Users Engagement Widgets Feedback Product Updates Knowledge Base AI…" at bounding box center [540, 562] width 808 height 1377
click at [335, 361] on span "is an AI-powered legal software designed to help authorizers and school leaders…" at bounding box center [387, 369] width 413 height 38
drag, startPoint x: 333, startPoint y: 409, endPoint x: 132, endPoint y: 415, distance: 201.1
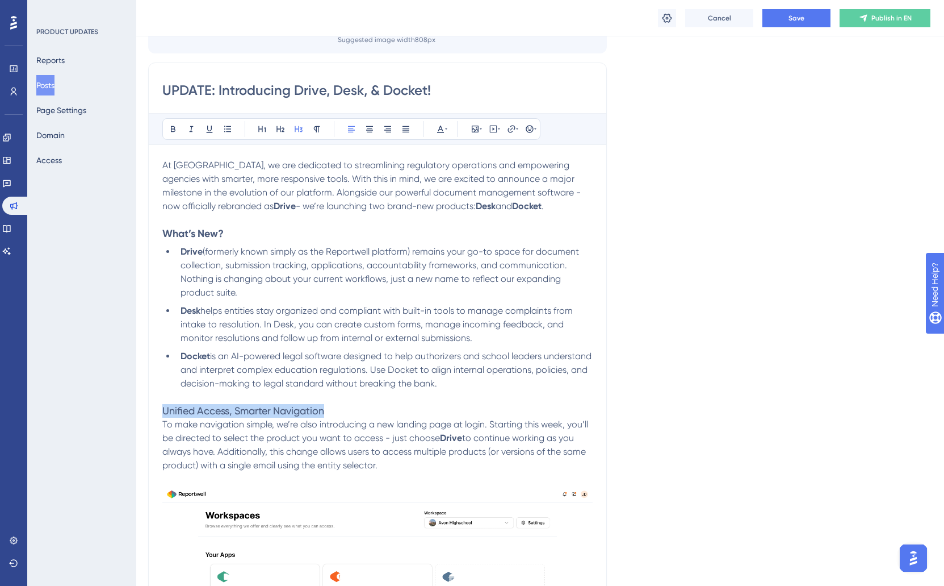
click at [135, 415] on div "Performance Users Engagement Widgets Feedback Product Updates Knowledge Base AI…" at bounding box center [539, 562] width 808 height 1377
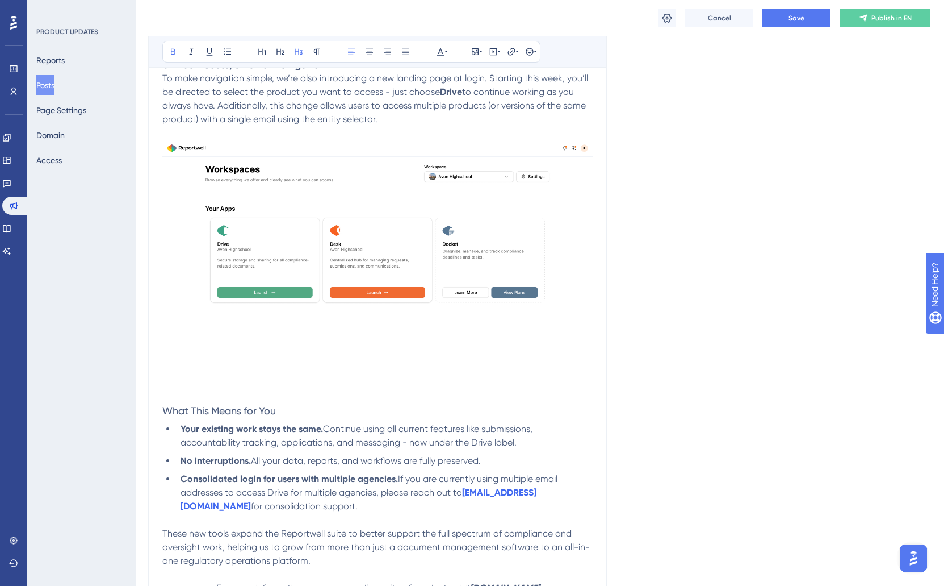
scroll to position [496, 2]
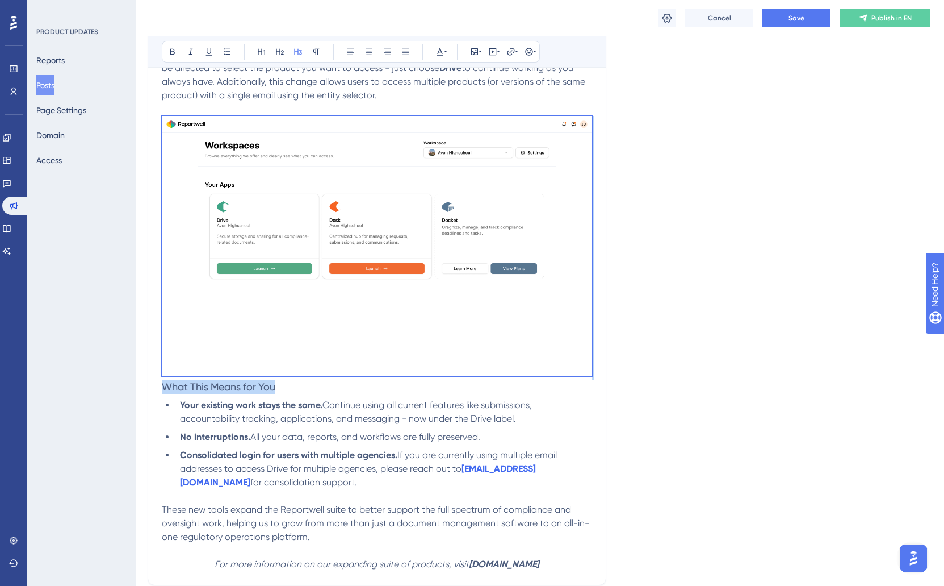
drag, startPoint x: 285, startPoint y: 387, endPoint x: 140, endPoint y: 381, distance: 145.0
click at [140, 381] on div "Performance Users Engagement Widgets Feedback Product Updates Knowledge Base AI…" at bounding box center [538, 192] width 808 height 1377
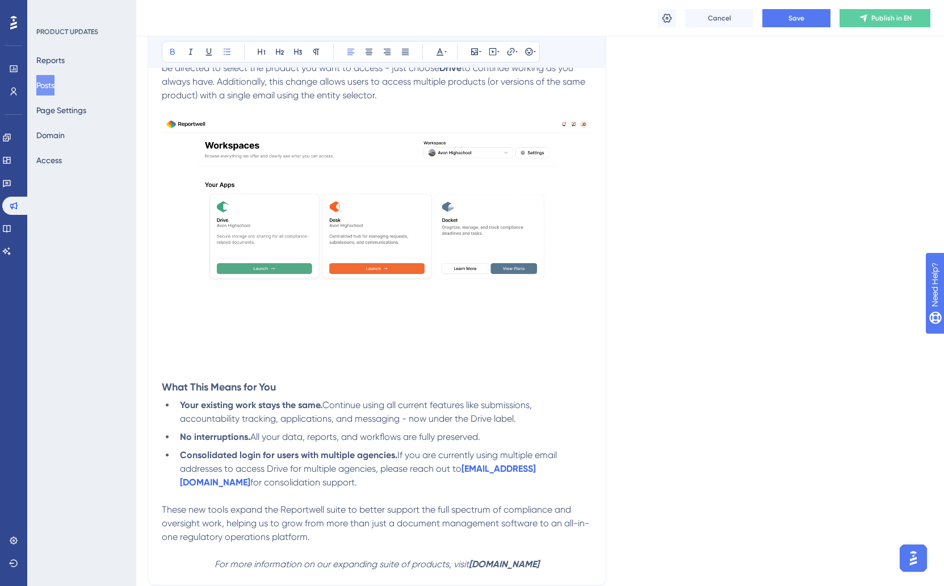
click at [321, 398] on div "At [GEOGRAPHIC_DATA], we are dedicated to streamlining regulatory operations an…" at bounding box center [377, 180] width 430 height 782
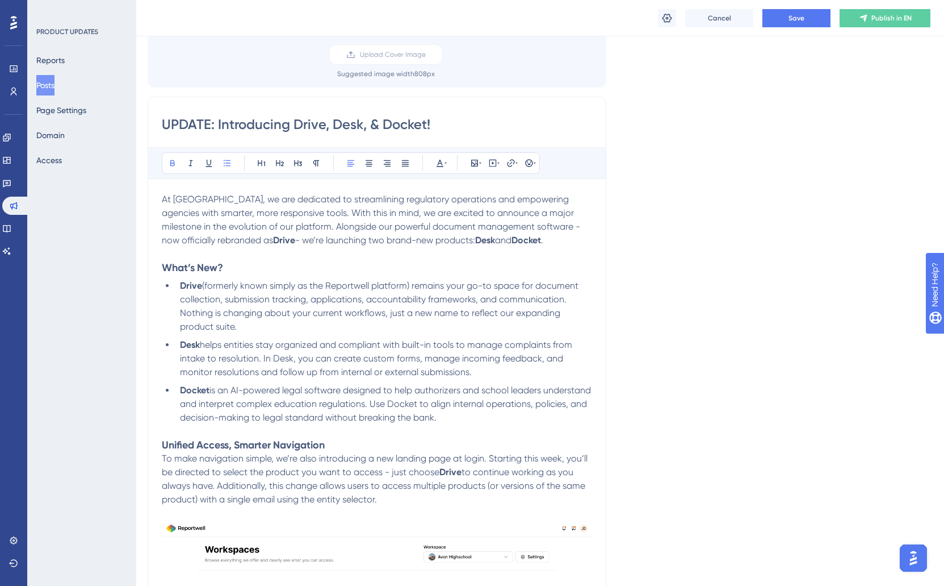
scroll to position [0, 2]
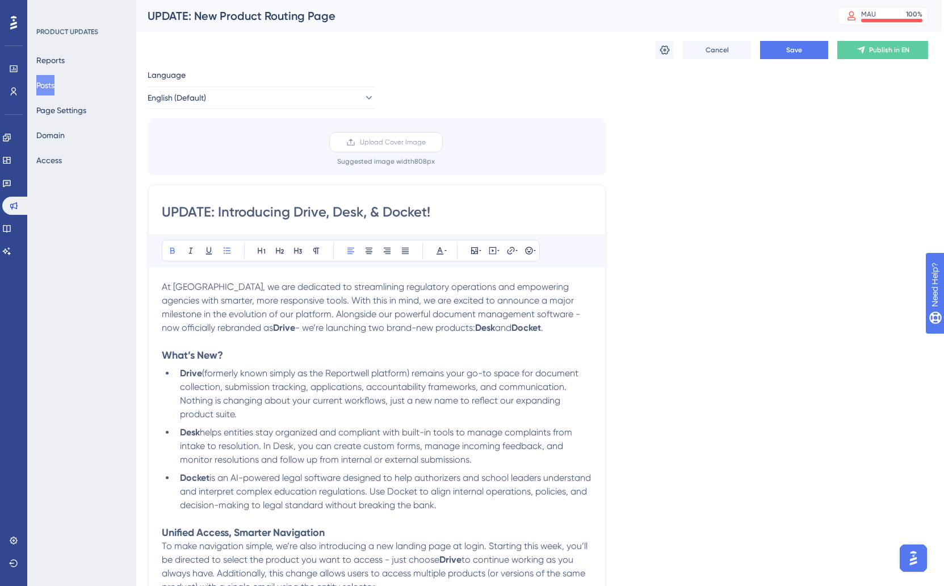
click at [367, 149] on label "Upload Cover Image" at bounding box center [386, 142] width 114 height 20
click at [426, 142] on input "Upload Cover Image" at bounding box center [426, 142] width 0 height 0
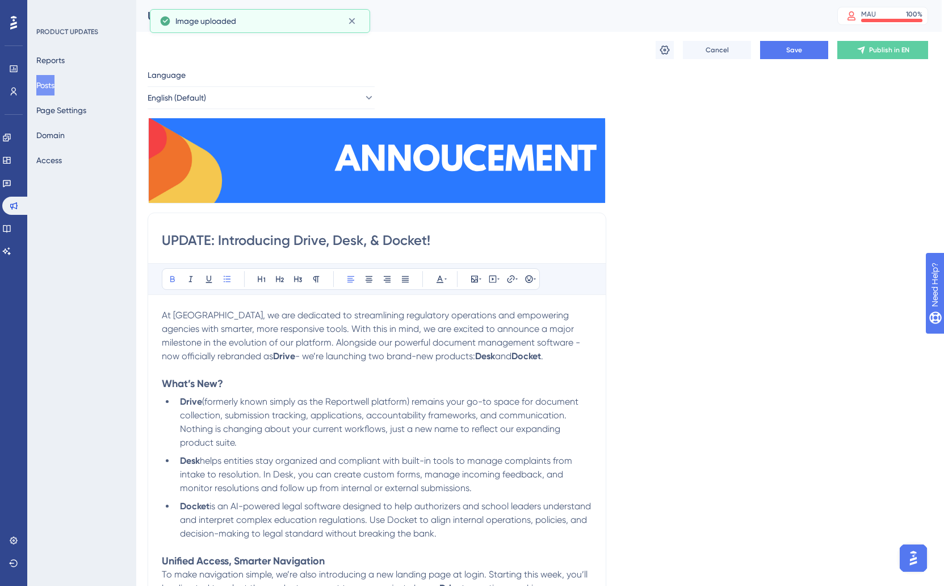
click at [461, 173] on img at bounding box center [377, 160] width 459 height 85
click at [384, 185] on button at bounding box center [386, 179] width 16 height 16
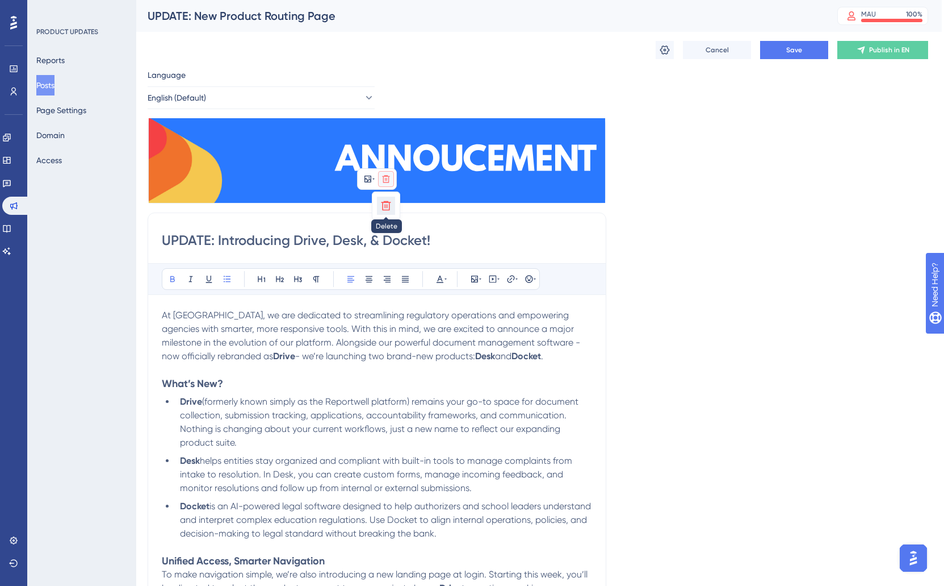
click at [382, 212] on button at bounding box center [386, 205] width 18 height 18
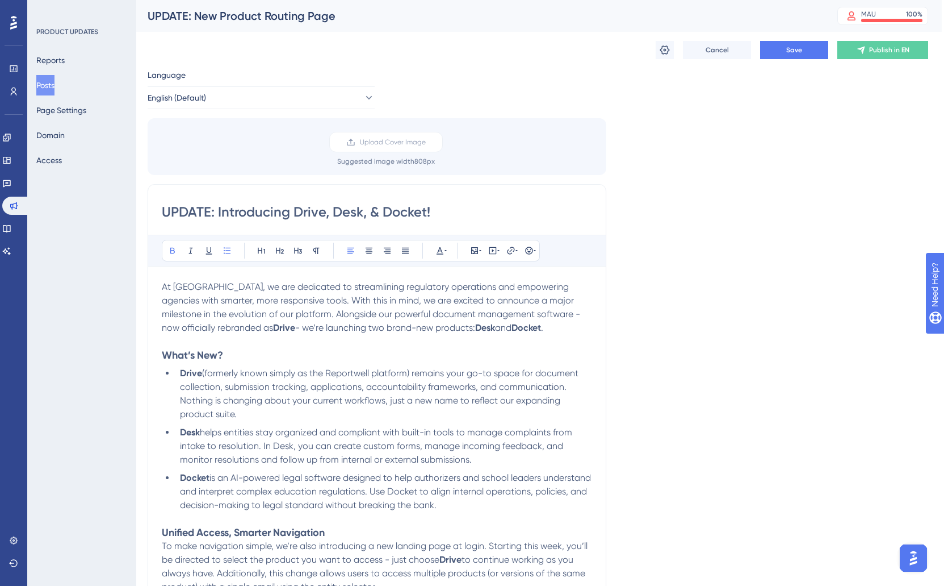
click at [382, 169] on div "Upload Cover Image Suggested image width 808 px" at bounding box center [377, 146] width 459 height 57
click at [390, 138] on span "Upload Cover Image" at bounding box center [393, 141] width 66 height 9
click at [426, 142] on input "Upload Cover Image" at bounding box center [426, 142] width 0 height 0
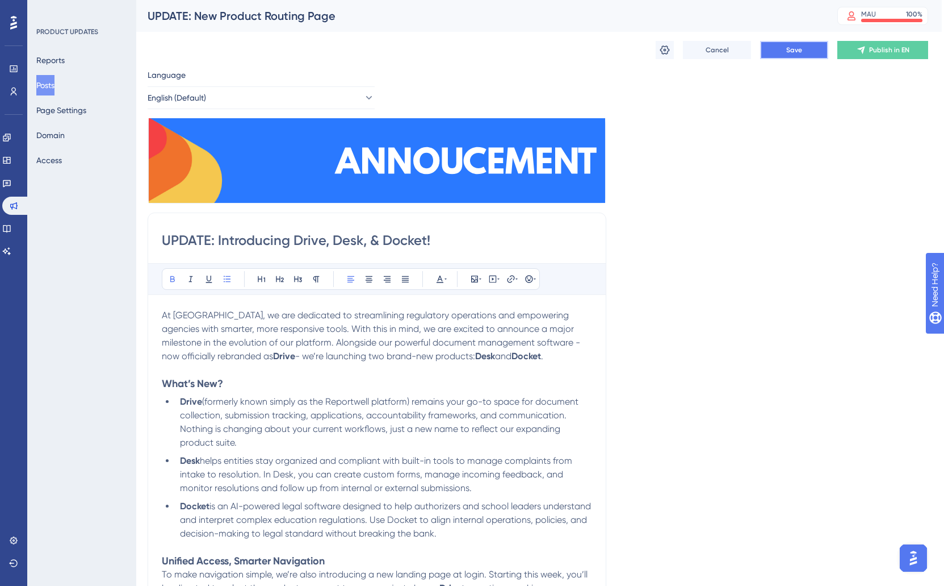
click at [805, 53] on button "Save" at bounding box center [794, 50] width 68 height 18
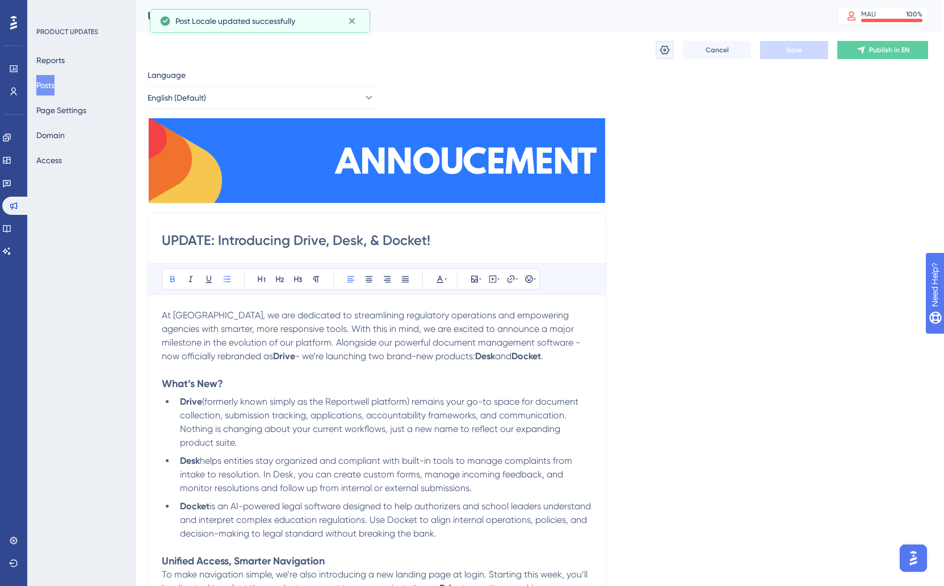
click at [661, 52] on icon at bounding box center [664, 49] width 11 height 11
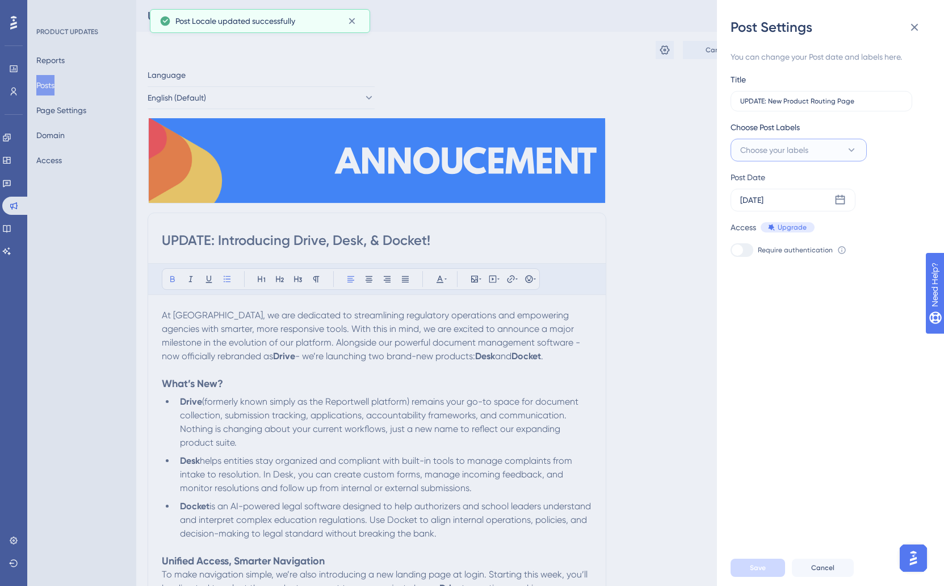
click at [829, 149] on button "Choose your labels" at bounding box center [799, 150] width 136 height 23
click at [782, 219] on input "Announcement" at bounding box center [799, 219] width 58 height 14
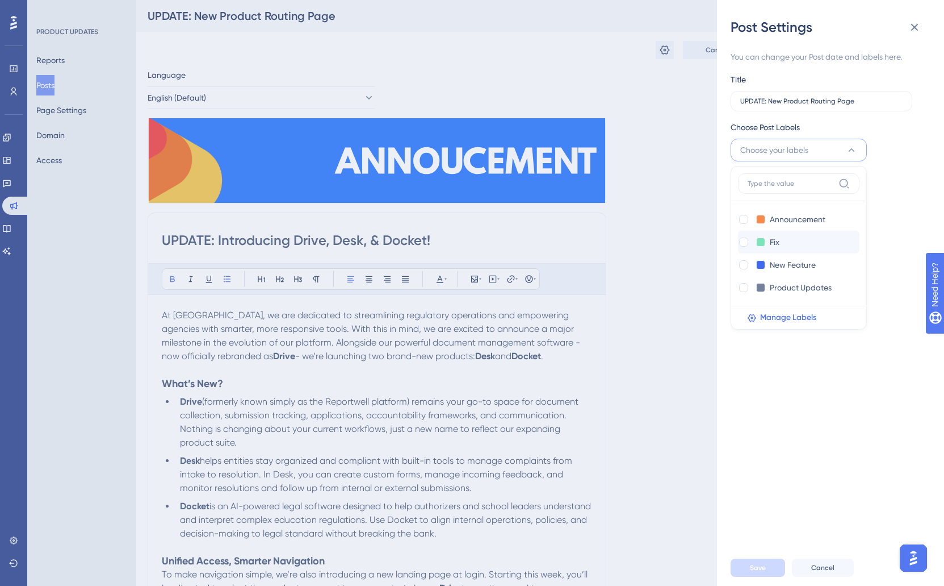
drag, startPoint x: 747, startPoint y: 218, endPoint x: 759, endPoint y: 239, distance: 23.7
click at [748, 219] on div at bounding box center [743, 219] width 9 height 9
checkbox input "true"
click at [880, 181] on div "Post Date" at bounding box center [823, 177] width 185 height 14
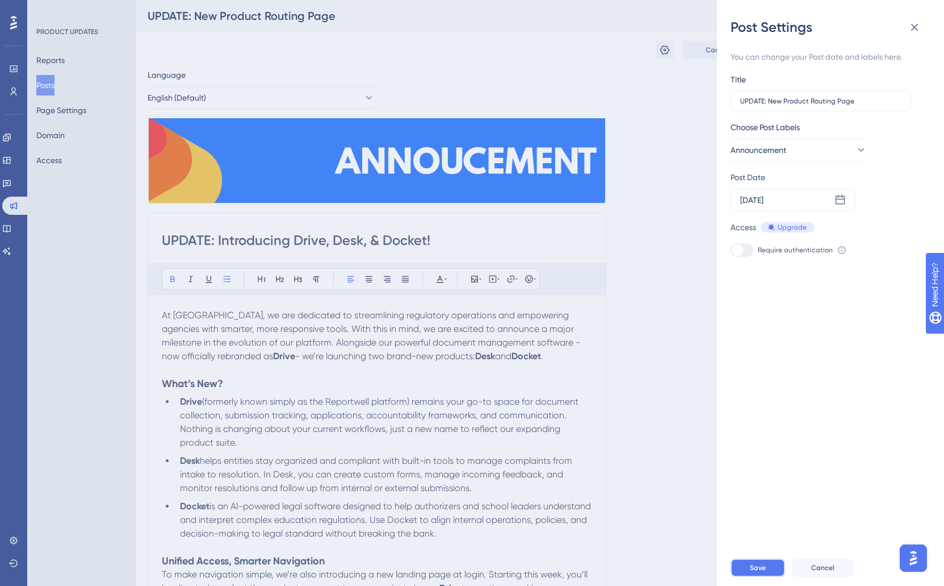
click at [770, 570] on button "Save" at bounding box center [758, 567] width 55 height 18
click at [912, 29] on icon at bounding box center [915, 27] width 14 height 14
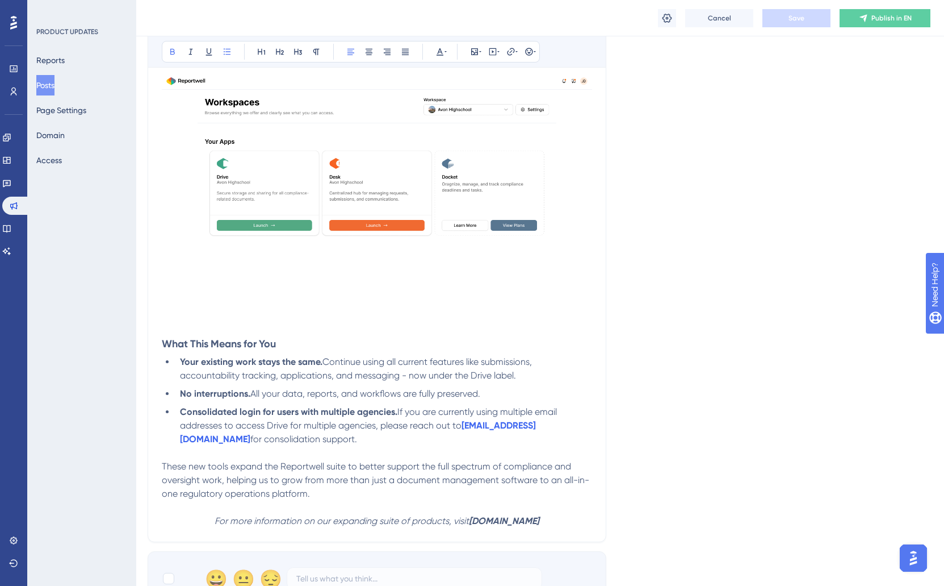
scroll to position [547, 2]
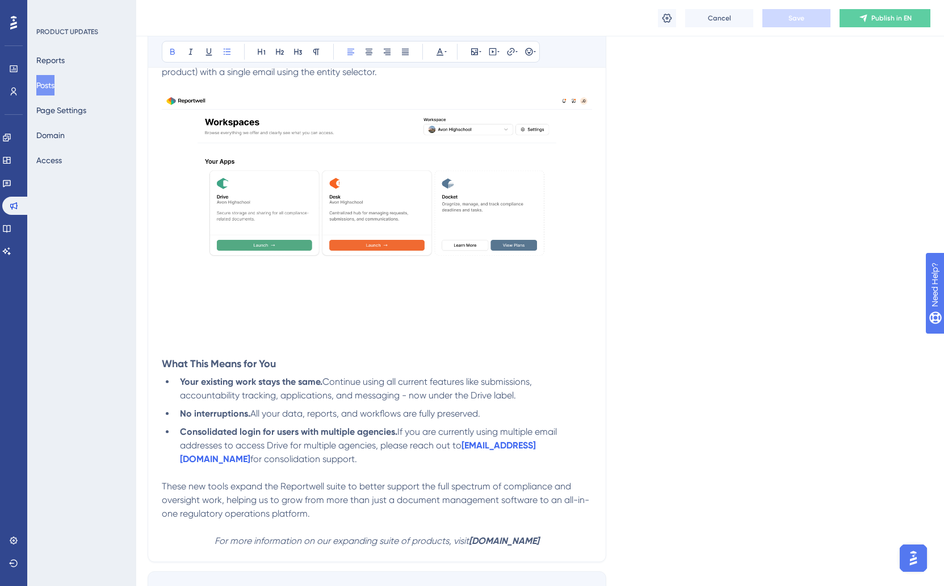
click at [306, 183] on img at bounding box center [377, 223] width 430 height 260
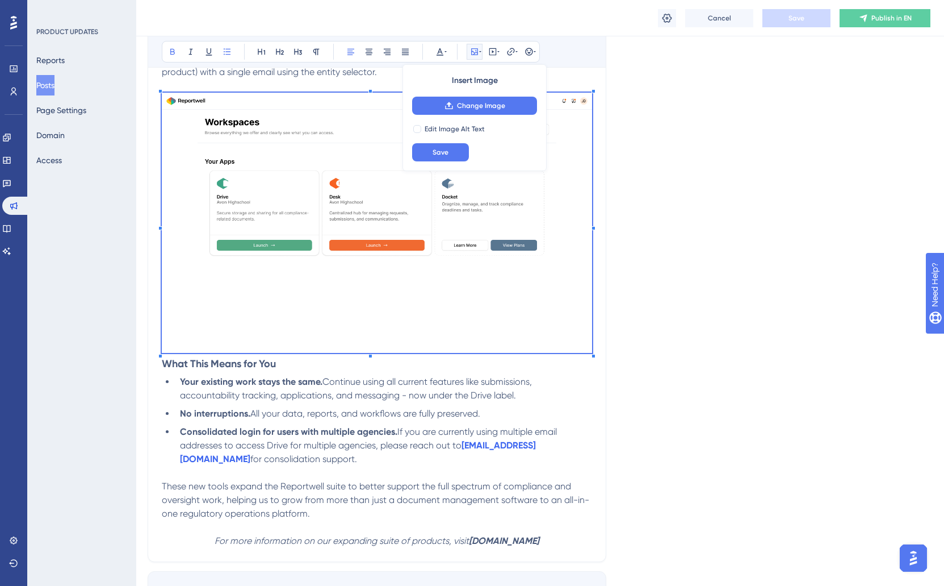
scroll to position [443, 2]
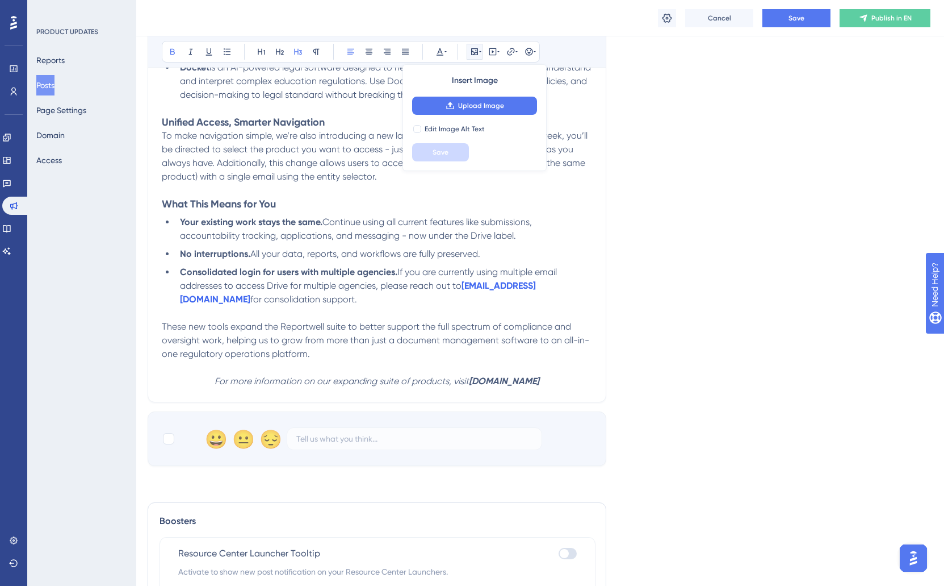
click at [188, 197] on p at bounding box center [377, 190] width 430 height 14
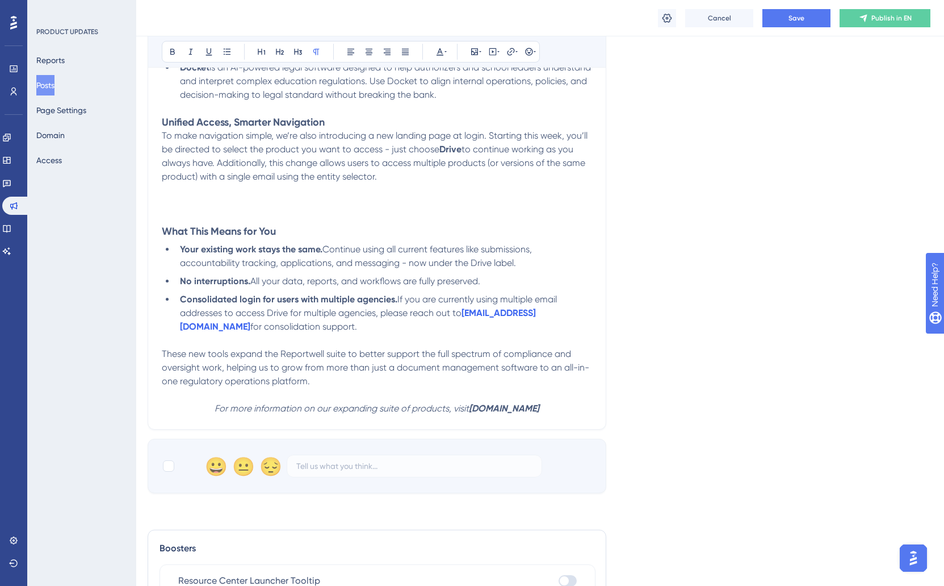
click at [178, 194] on p at bounding box center [377, 190] width 430 height 14
click at [475, 49] on icon at bounding box center [474, 51] width 9 height 9
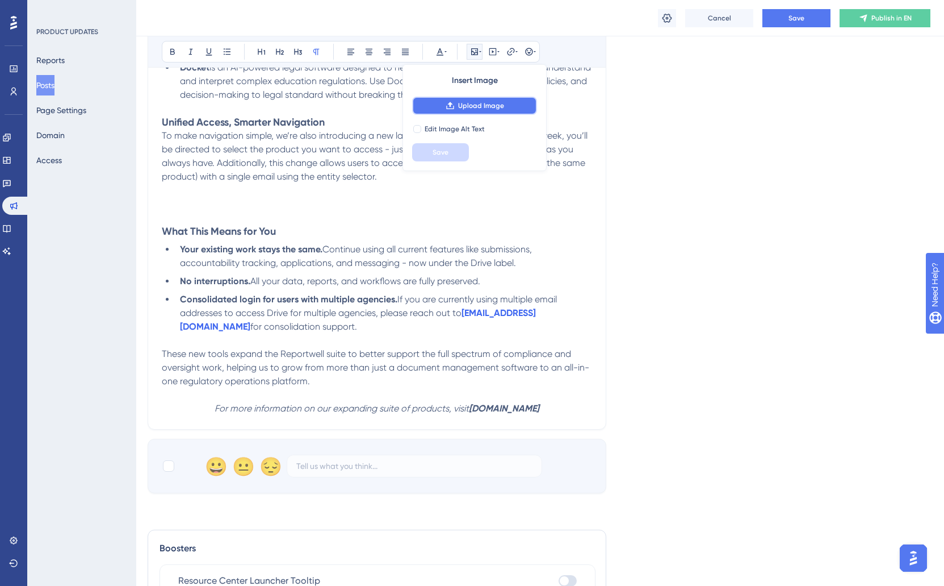
click at [475, 105] on span "Upload Image" at bounding box center [481, 105] width 46 height 9
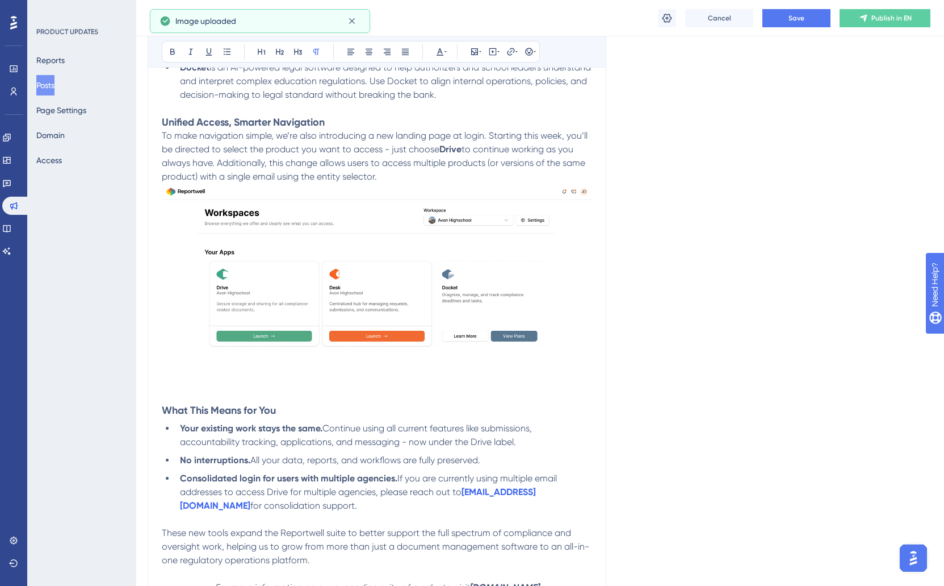
click at [189, 391] on p at bounding box center [377, 397] width 430 height 14
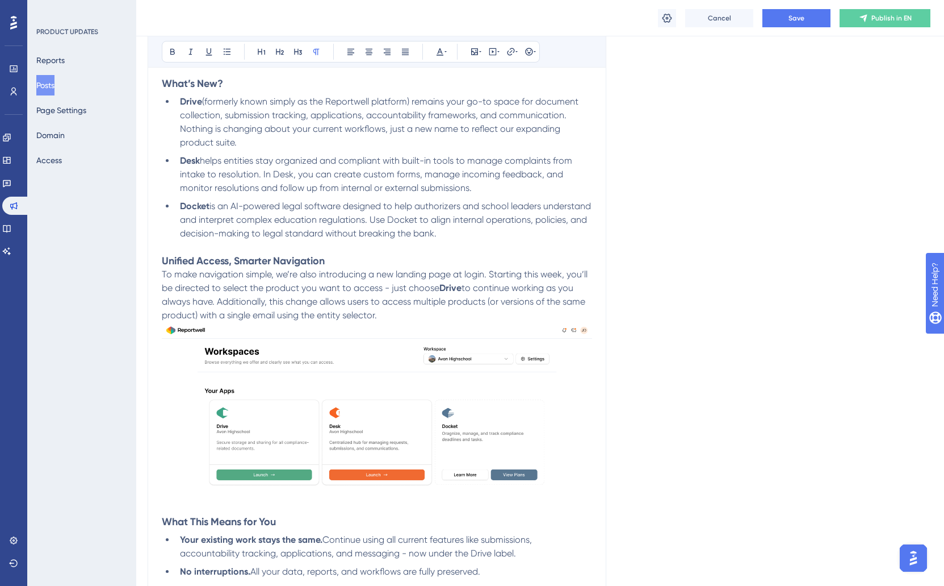
scroll to position [302, 2]
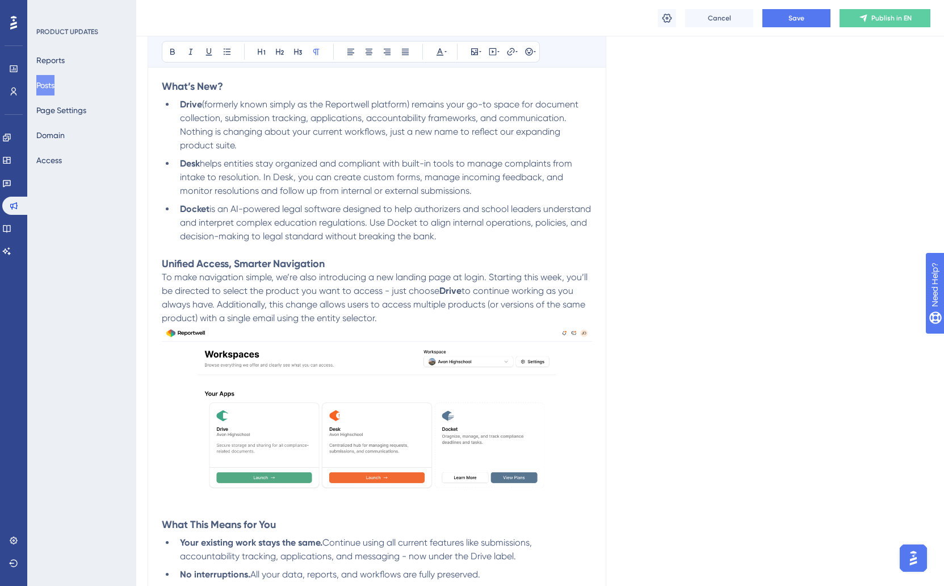
click at [415, 321] on p "To make navigation simple, we’re also introducing a new landing page at login. …" at bounding box center [377, 297] width 430 height 55
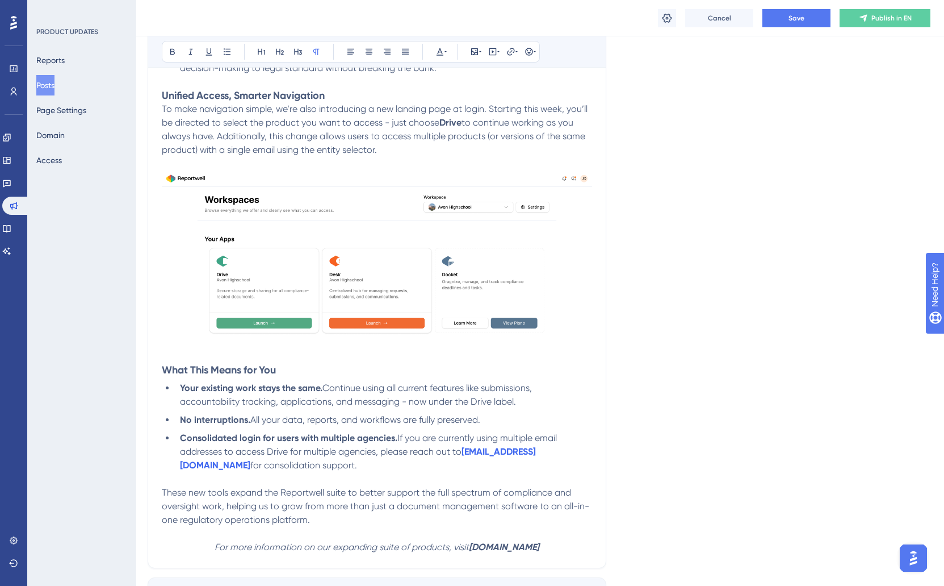
scroll to position [0, 2]
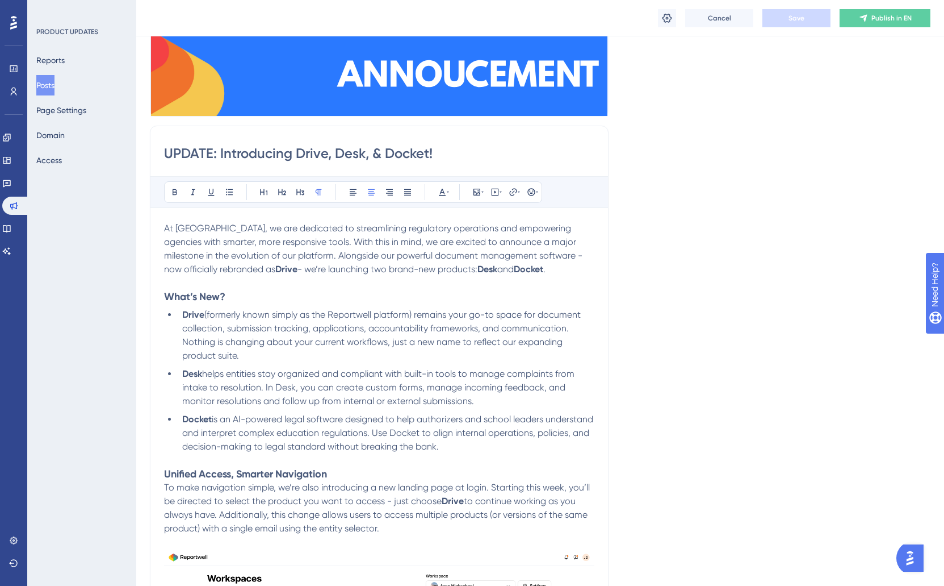
scroll to position [23, 0]
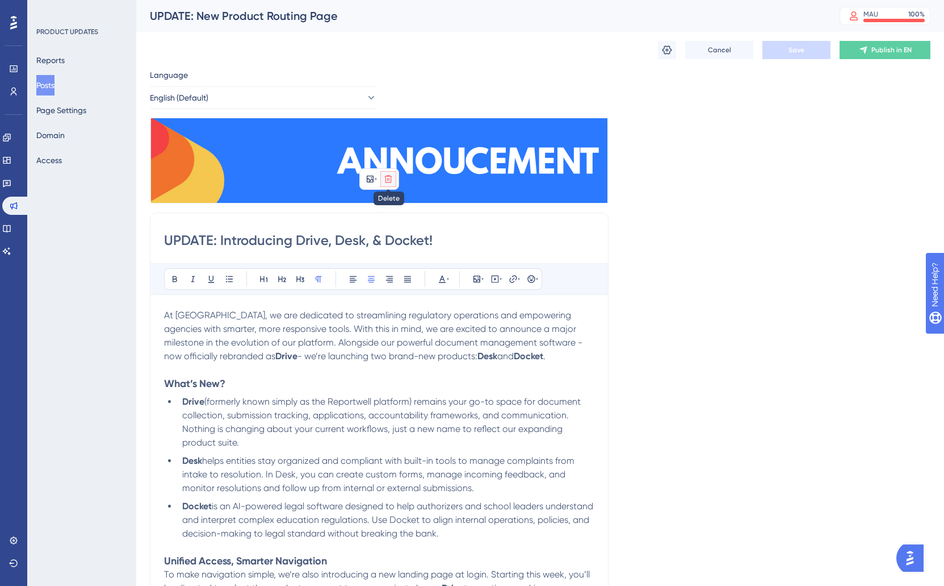
click at [386, 179] on icon at bounding box center [388, 178] width 9 height 9
click at [385, 201] on icon at bounding box center [388, 205] width 11 height 11
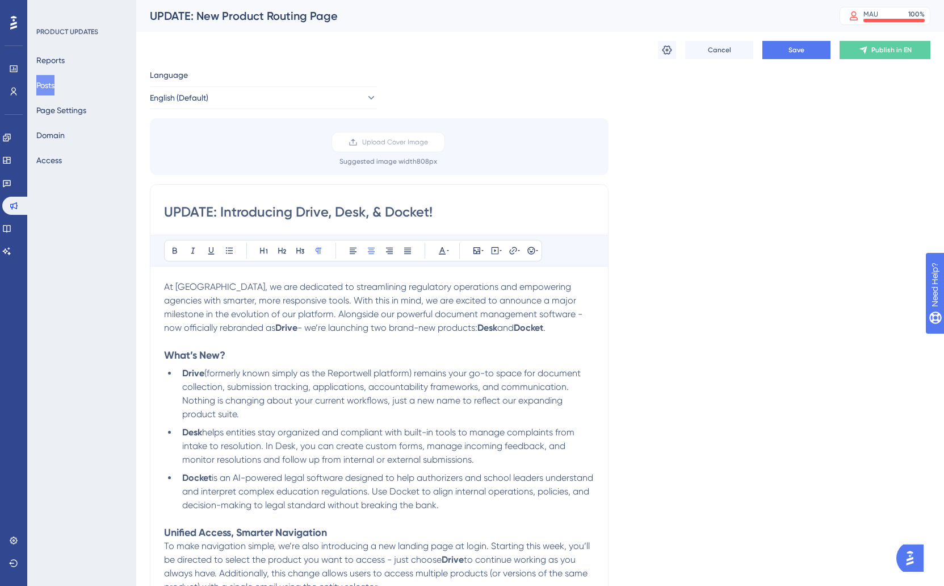
click at [354, 154] on div "Upload Cover Image Suggested image width 808 px" at bounding box center [388, 149] width 459 height 34
click at [367, 144] on span "Upload Cover Image" at bounding box center [395, 141] width 66 height 9
click at [428, 142] on input "Upload Cover Image" at bounding box center [428, 142] width 0 height 0
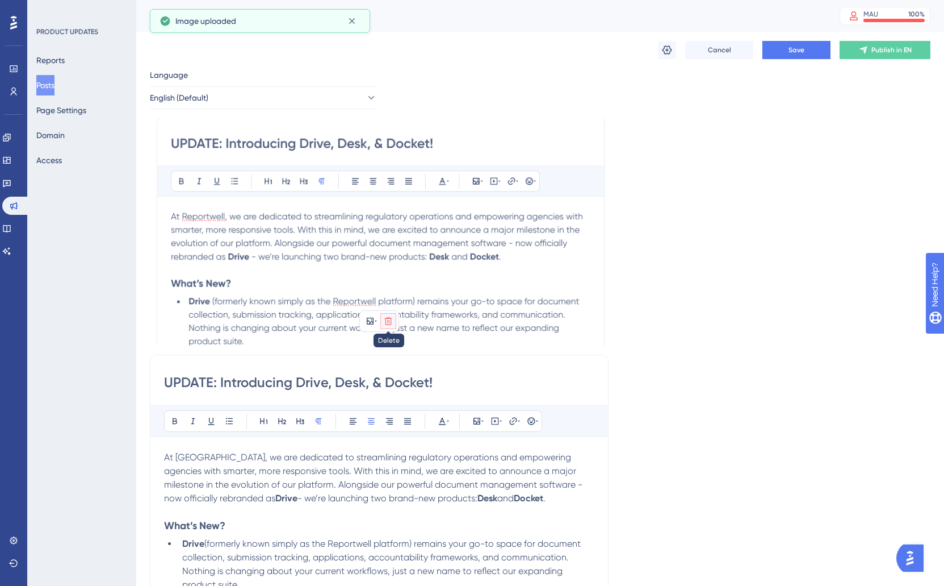
click at [389, 317] on icon at bounding box center [387, 320] width 7 height 7
click at [392, 344] on icon at bounding box center [389, 348] width 10 height 10
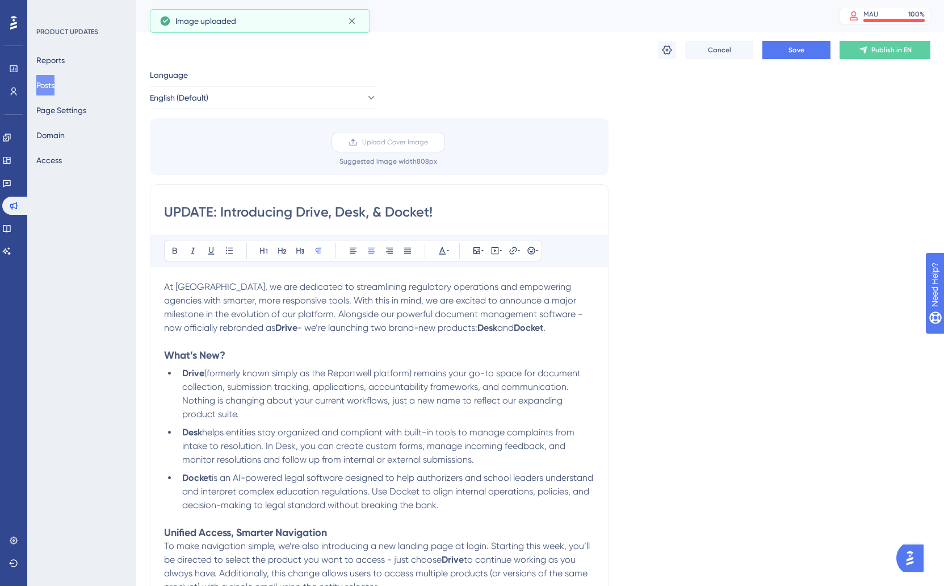
click at [365, 137] on span "Upload Cover Image" at bounding box center [395, 141] width 66 height 9
click at [428, 142] on input "Upload Cover Image" at bounding box center [428, 142] width 0 height 0
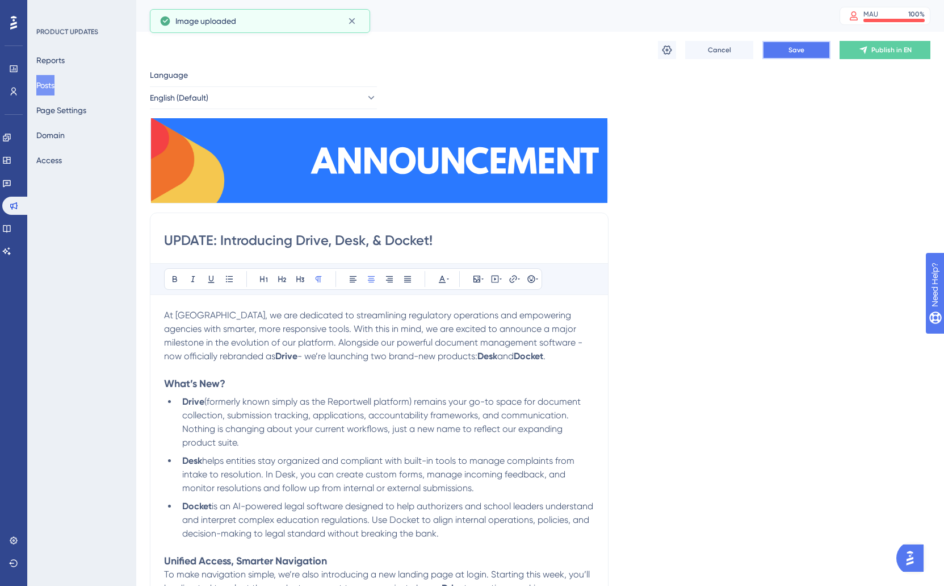
click at [808, 49] on button "Save" at bounding box center [797, 50] width 68 height 18
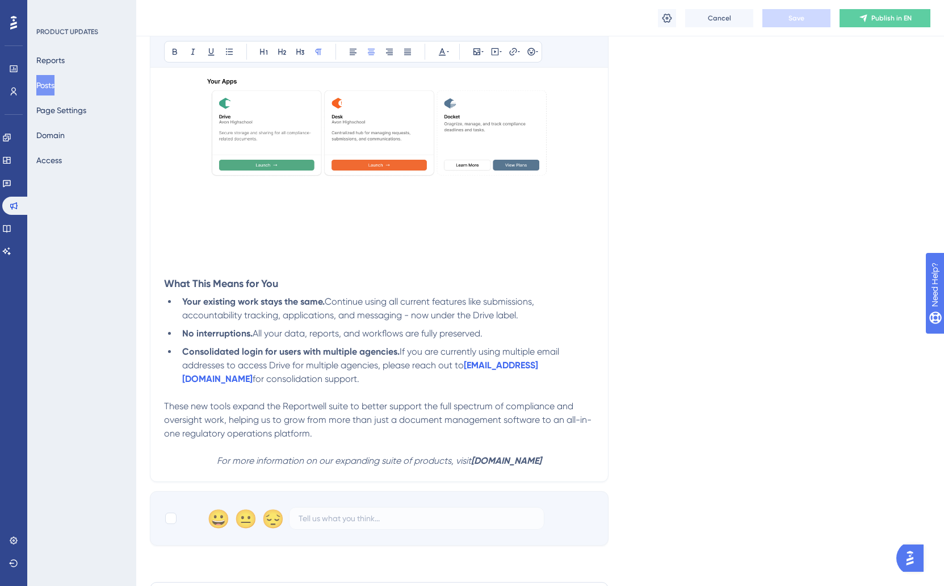
scroll to position [625, 0]
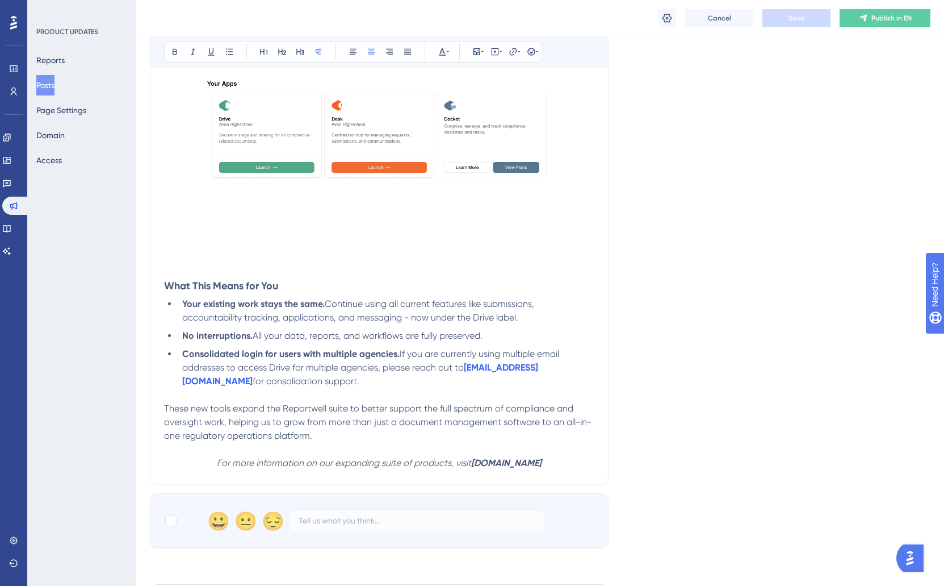
click at [221, 275] on img at bounding box center [379, 145] width 430 height 260
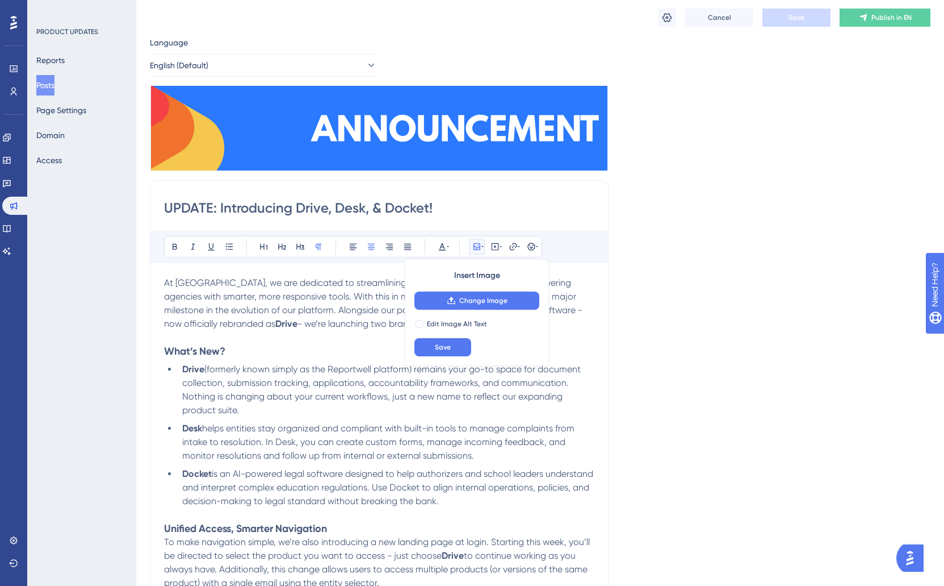
scroll to position [0, 0]
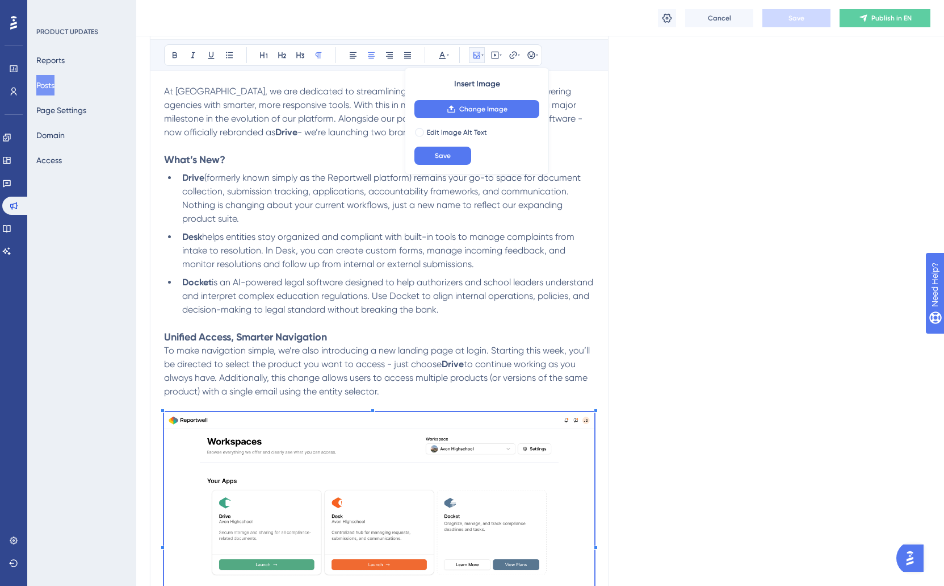
click at [338, 275] on ul "Drive (formerly known simply as the Reportwell platform) remains your go-to spa…" at bounding box center [379, 243] width 430 height 145
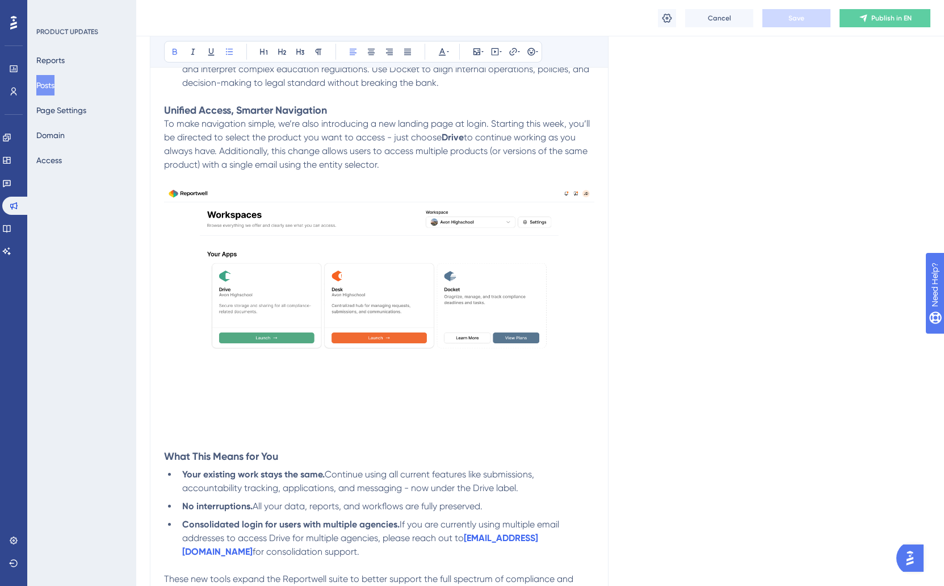
scroll to position [455, 1]
click at [401, 330] on img at bounding box center [379, 315] width 430 height 260
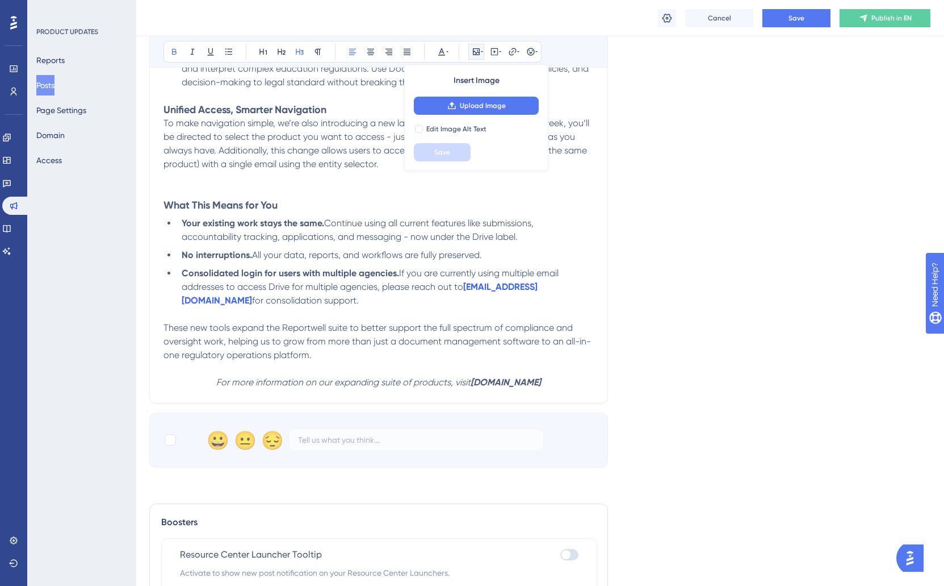
click at [190, 183] on p at bounding box center [379, 178] width 430 height 14
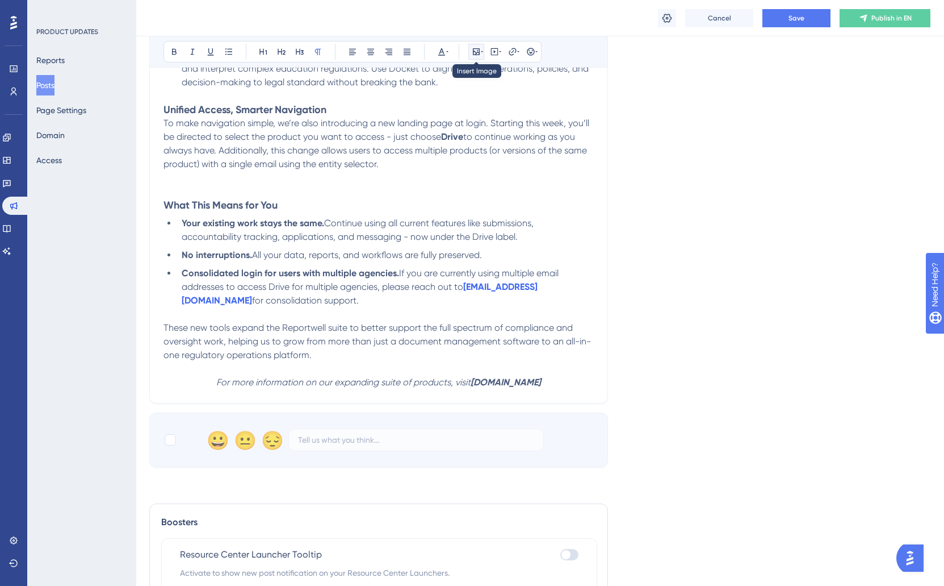
click at [476, 55] on icon at bounding box center [476, 51] width 9 height 9
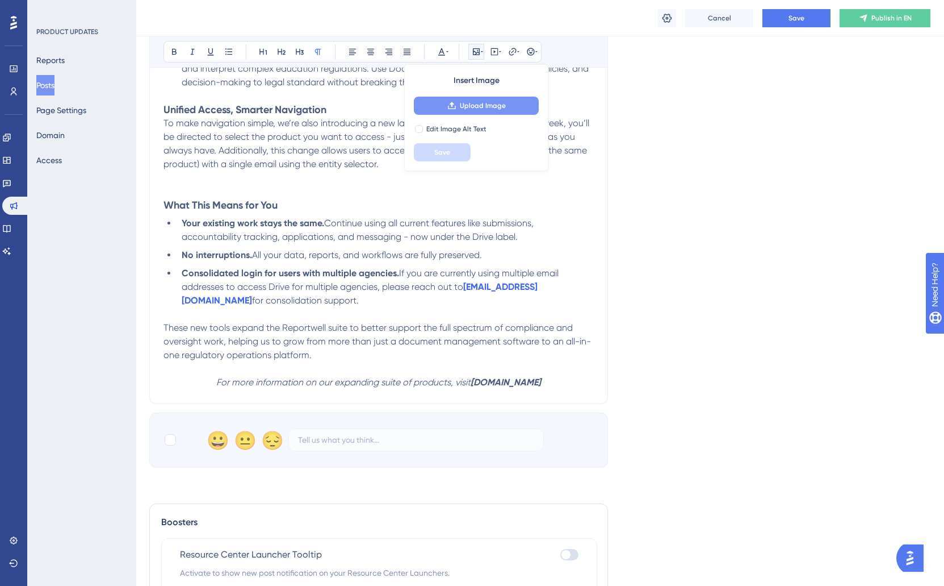
click at [476, 106] on span "Upload Image" at bounding box center [483, 105] width 46 height 9
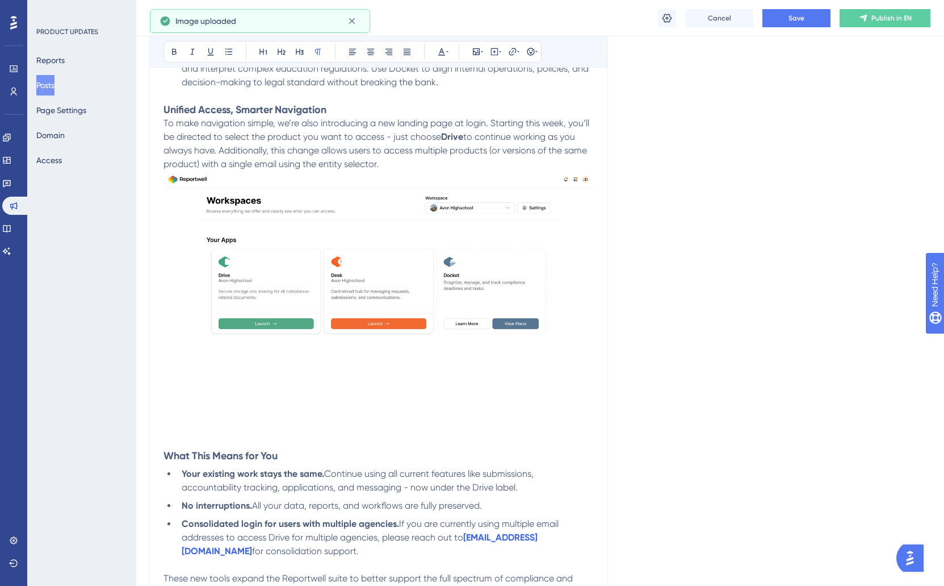
click at [306, 403] on img at bounding box center [379, 301] width 430 height 260
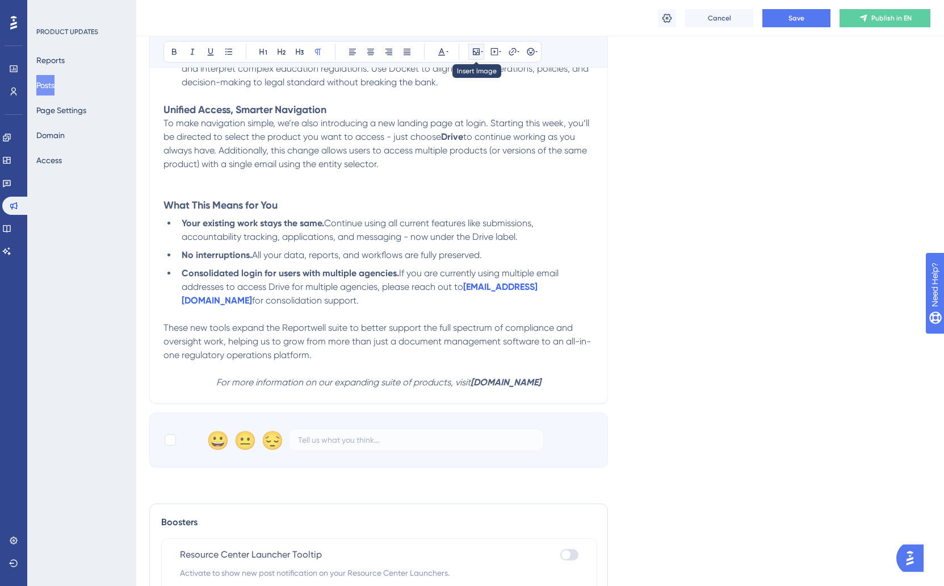
drag, startPoint x: 474, startPoint y: 52, endPoint x: 478, endPoint y: 61, distance: 9.9
click at [474, 52] on icon at bounding box center [476, 51] width 9 height 9
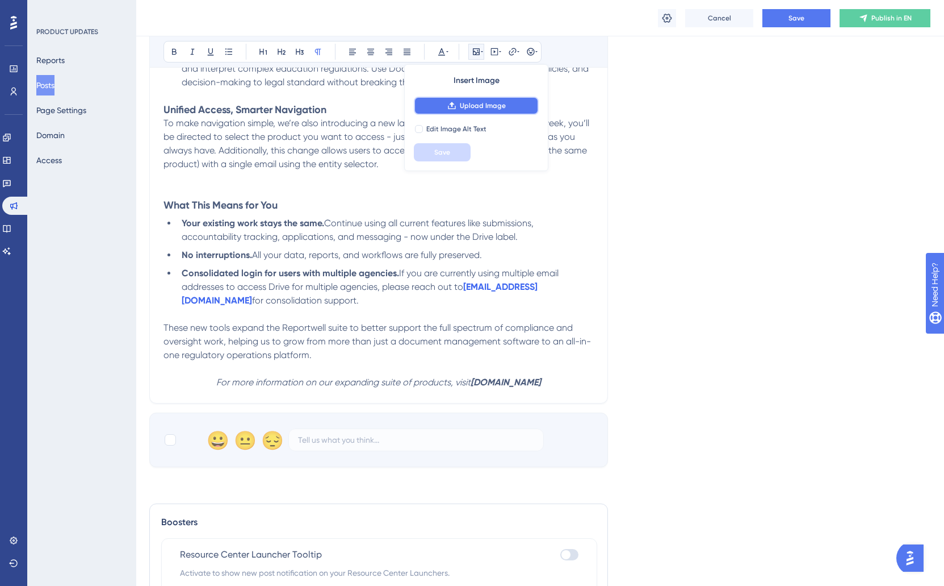
click at [480, 105] on span "Upload Image" at bounding box center [483, 105] width 46 height 9
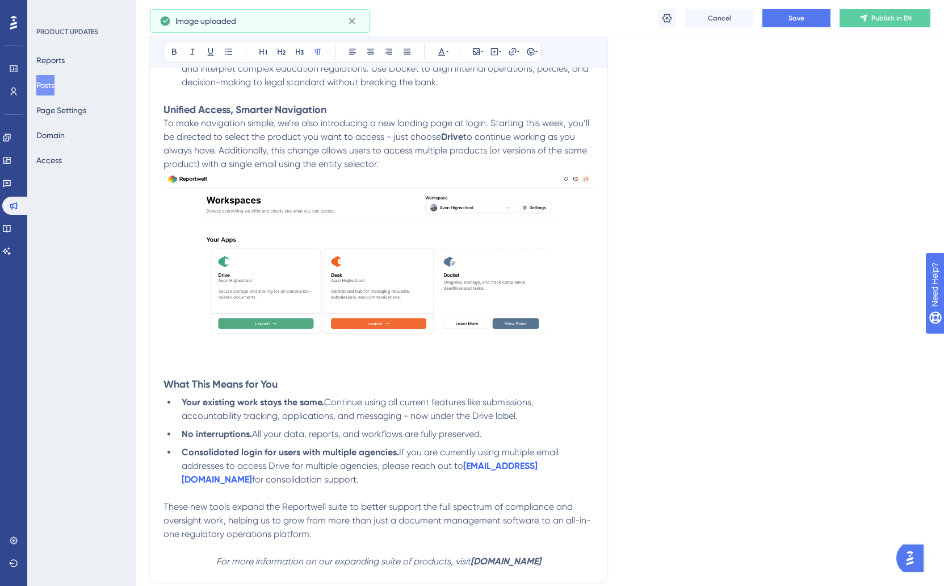
click at [446, 162] on p "To make navigation simple, we’re also introducing a new landing page at login. …" at bounding box center [379, 143] width 430 height 55
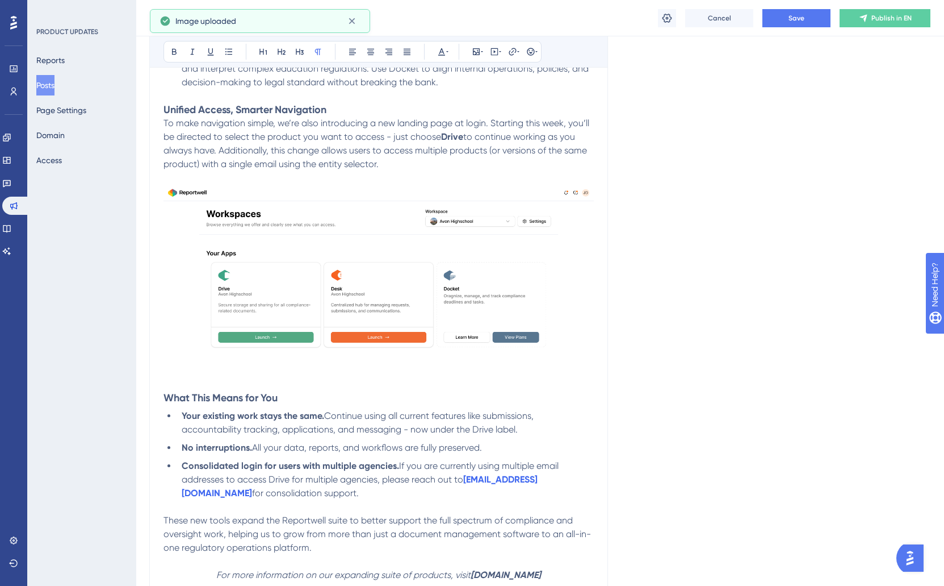
click at [177, 383] on p at bounding box center [379, 384] width 430 height 14
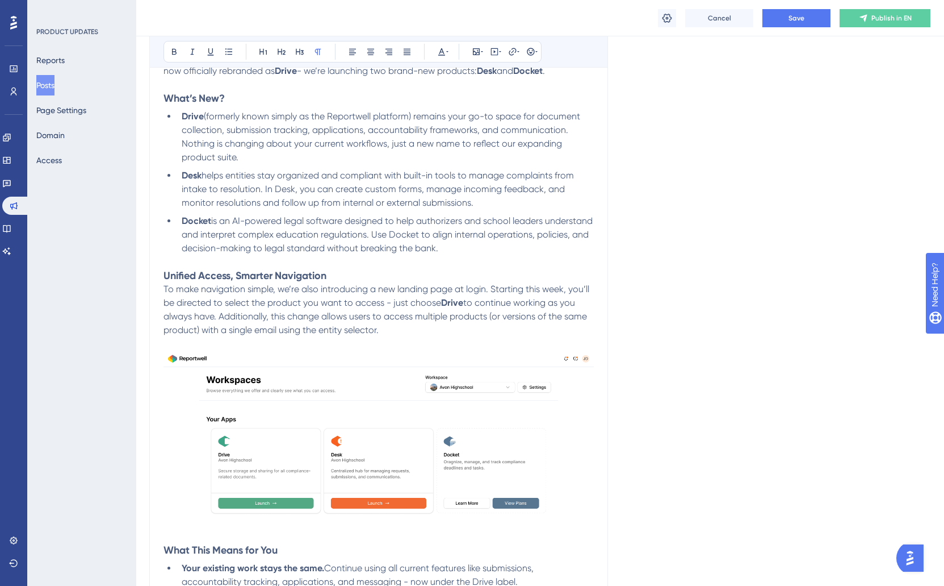
scroll to position [0, 1]
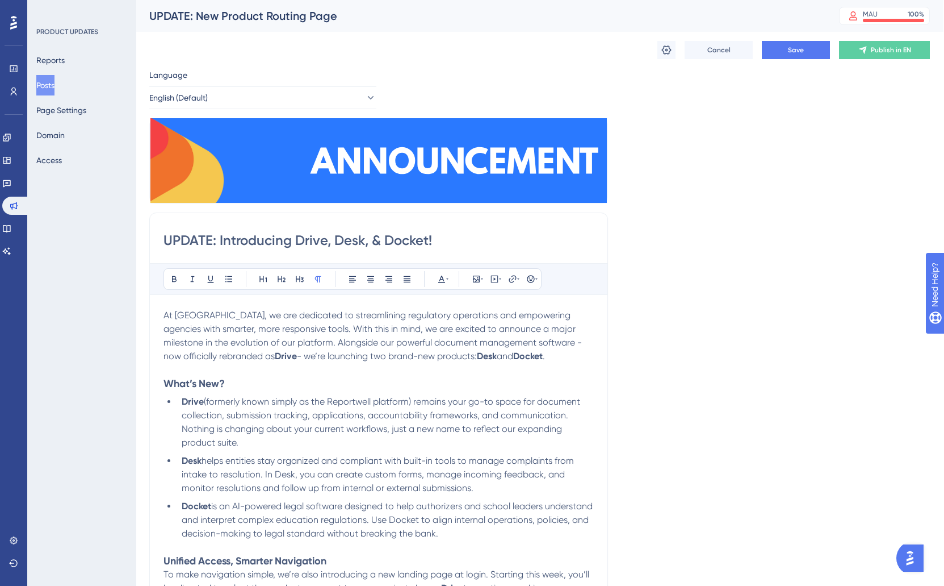
click at [787, 60] on div "Cancel Save Publish in EN" at bounding box center [539, 50] width 781 height 36
click at [793, 47] on span "Save" at bounding box center [796, 49] width 16 height 9
